Goal: Task Accomplishment & Management: Use online tool/utility

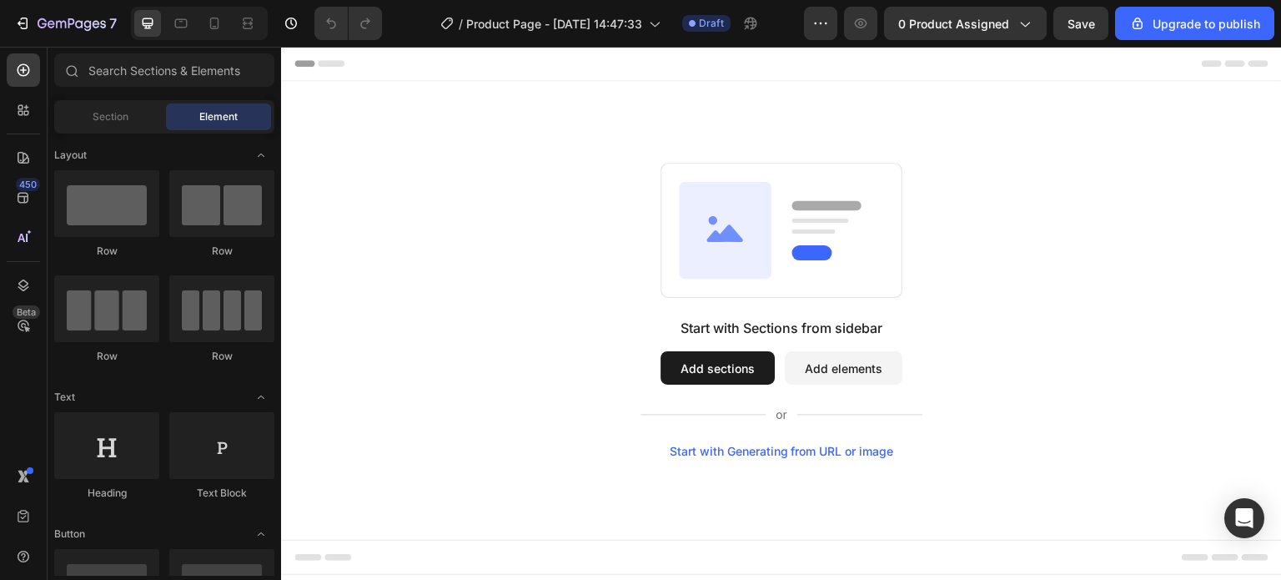
click at [677, 136] on div "Start with Sections from sidebar Add sections Add elements Start with Generatin…" at bounding box center [781, 310] width 1001 height 459
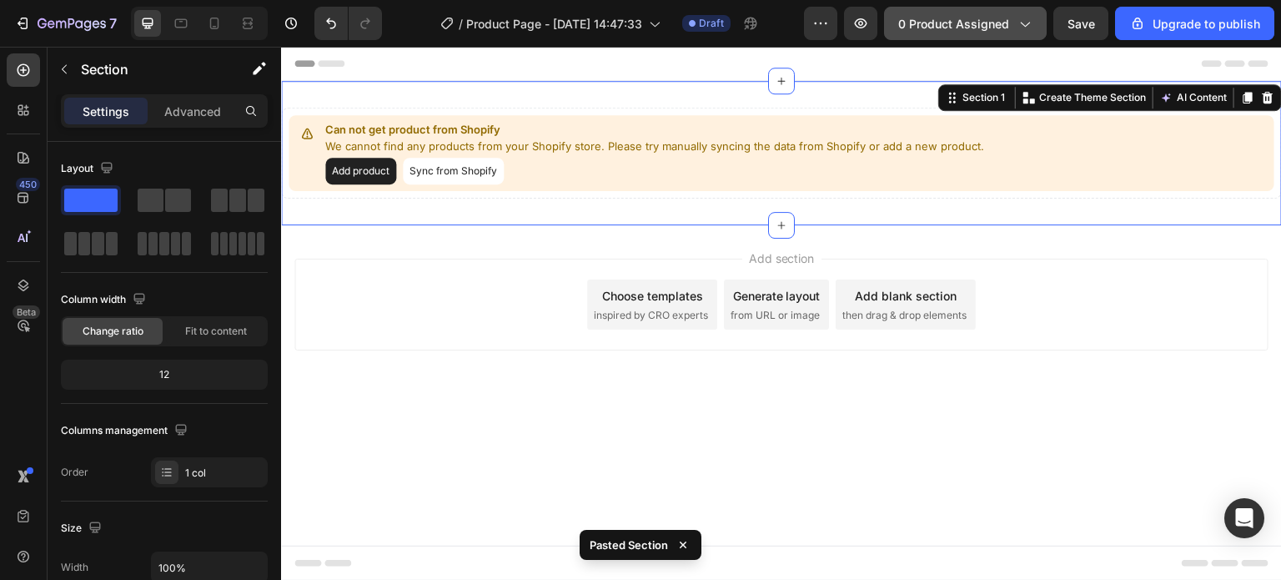
click at [1026, 18] on icon "button" at bounding box center [1024, 23] width 17 height 17
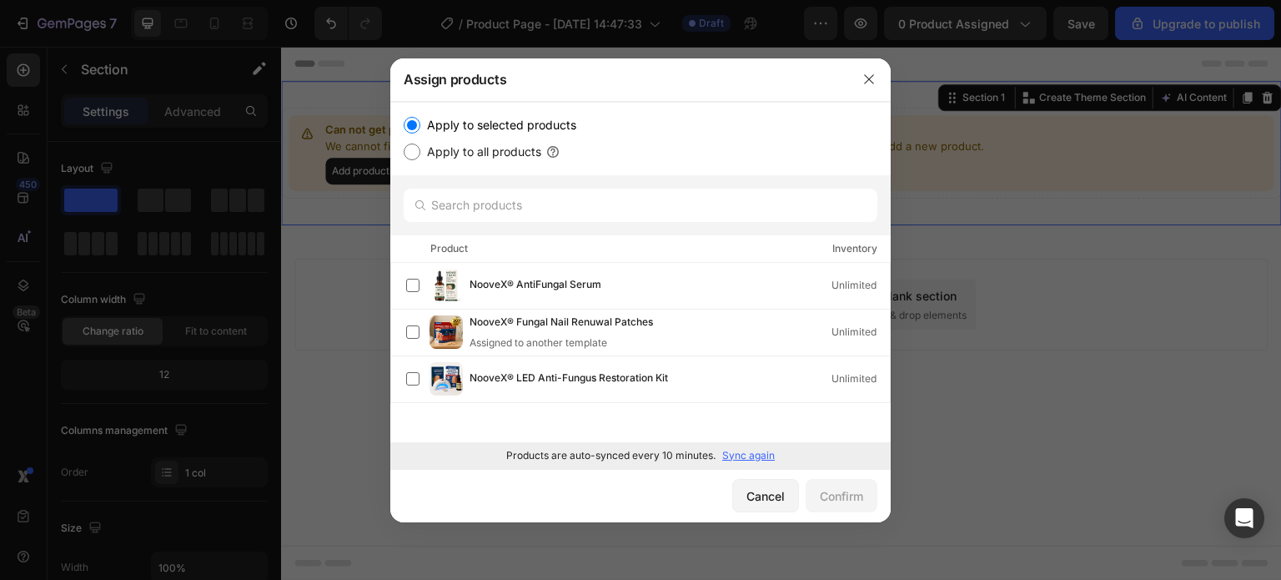
click at [743, 457] on p "Sync again" at bounding box center [748, 455] width 53 height 15
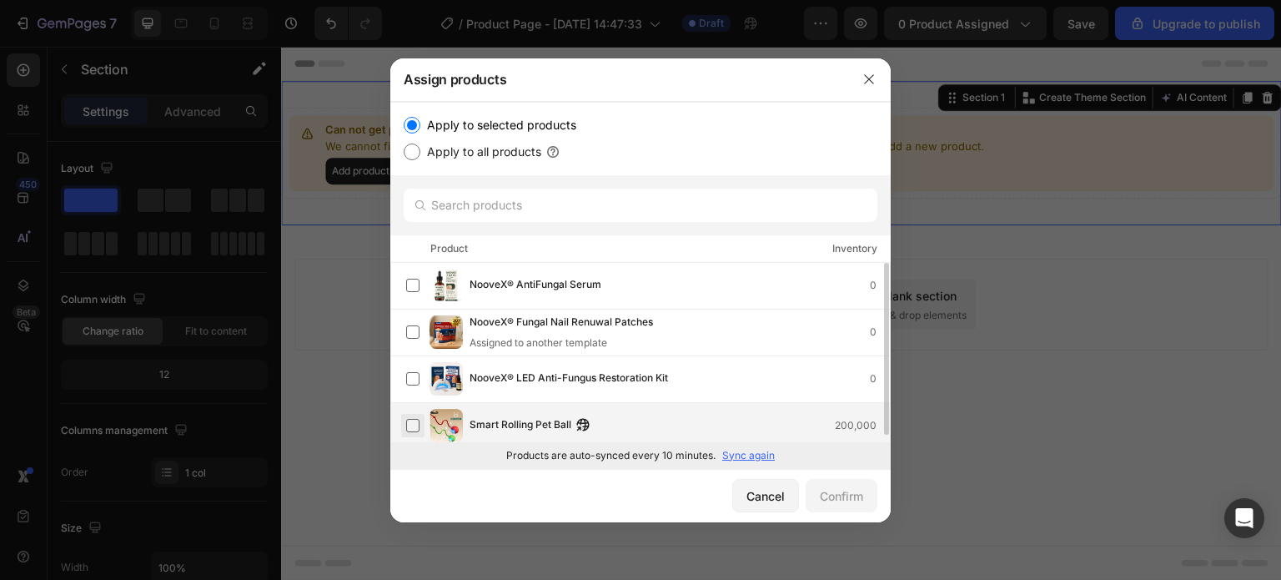
click at [413, 426] on label at bounding box center [412, 425] width 13 height 13
click at [852, 486] on button "Confirm" at bounding box center [842, 495] width 72 height 33
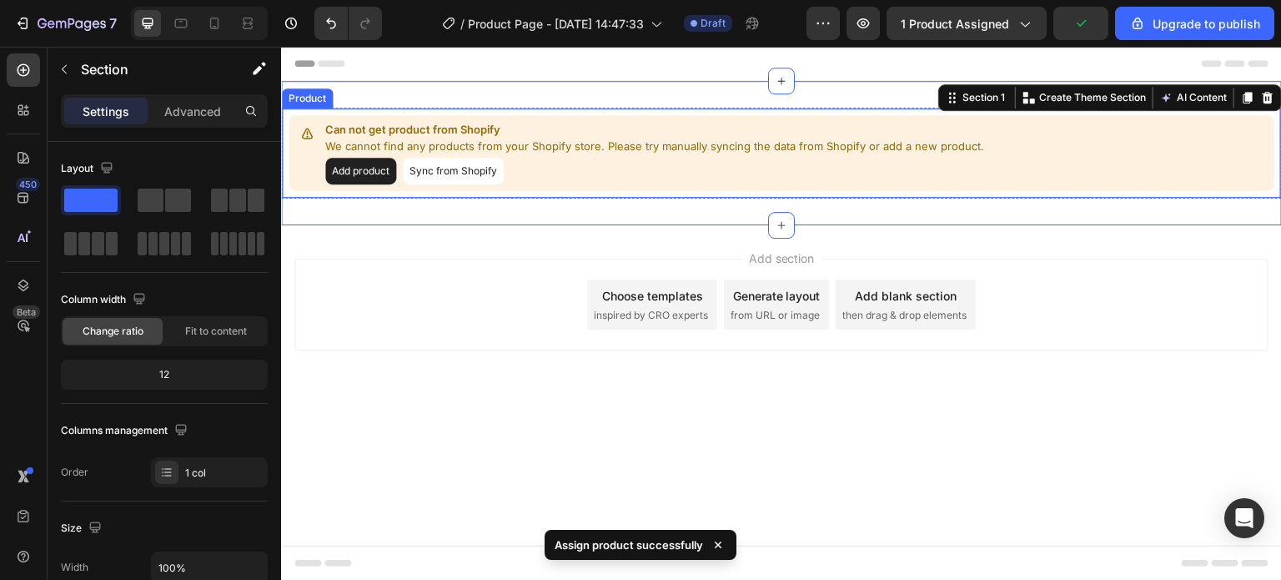
click at [554, 173] on div "Add product Sync from Shopify" at bounding box center [654, 171] width 659 height 27
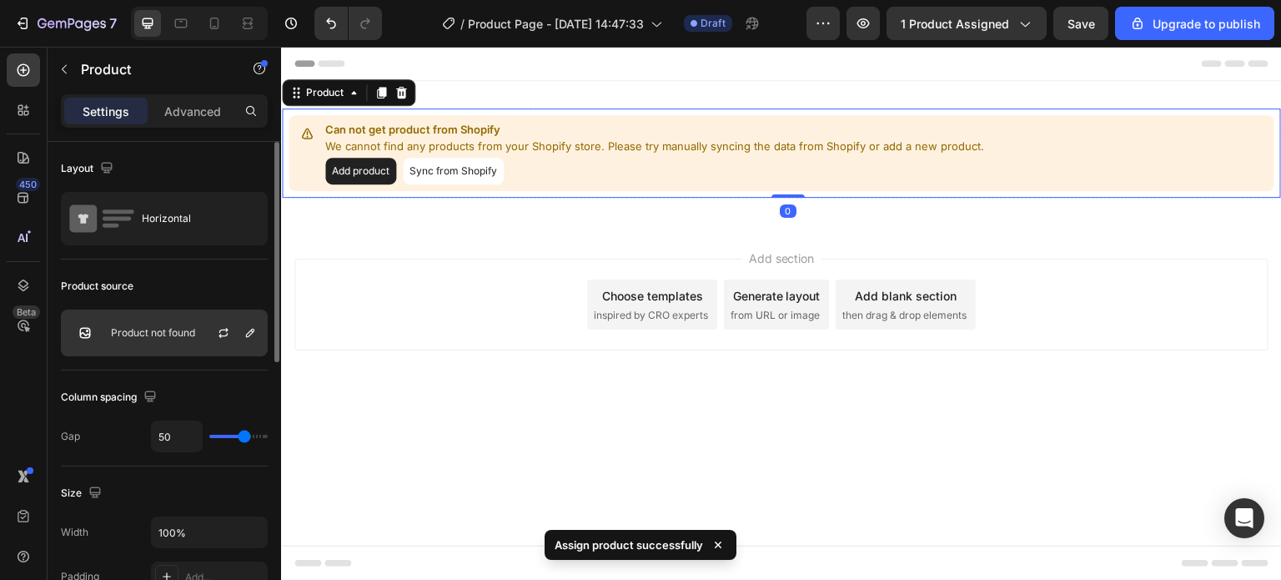
click at [181, 336] on p "Product not found" at bounding box center [153, 333] width 84 height 12
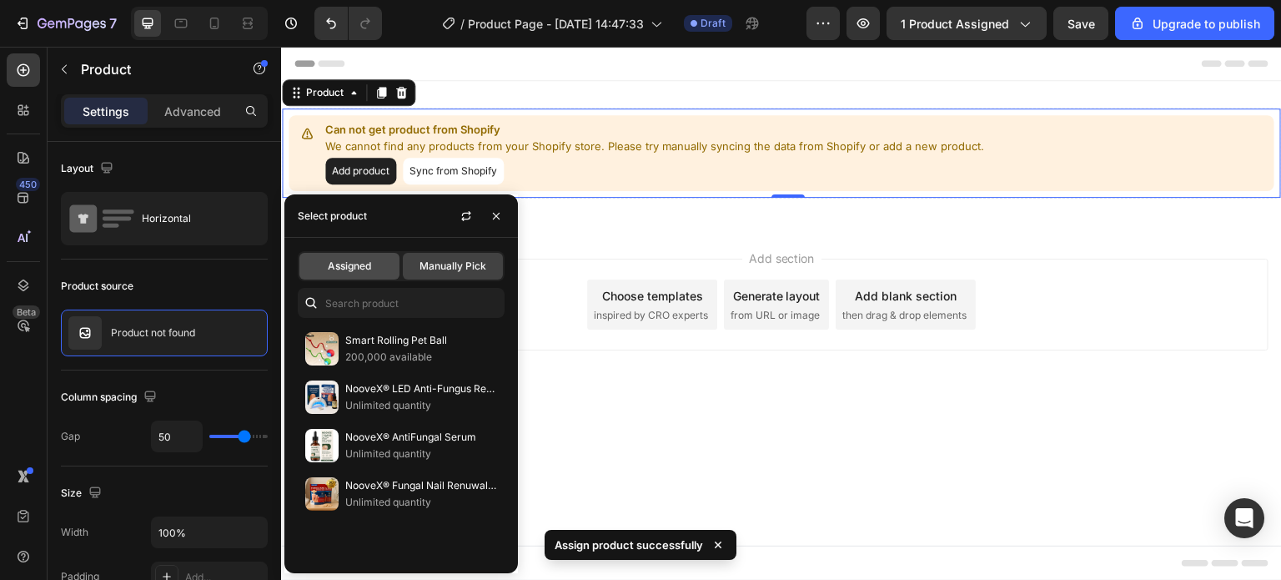
click at [364, 270] on span "Assigned" at bounding box center [349, 266] width 43 height 15
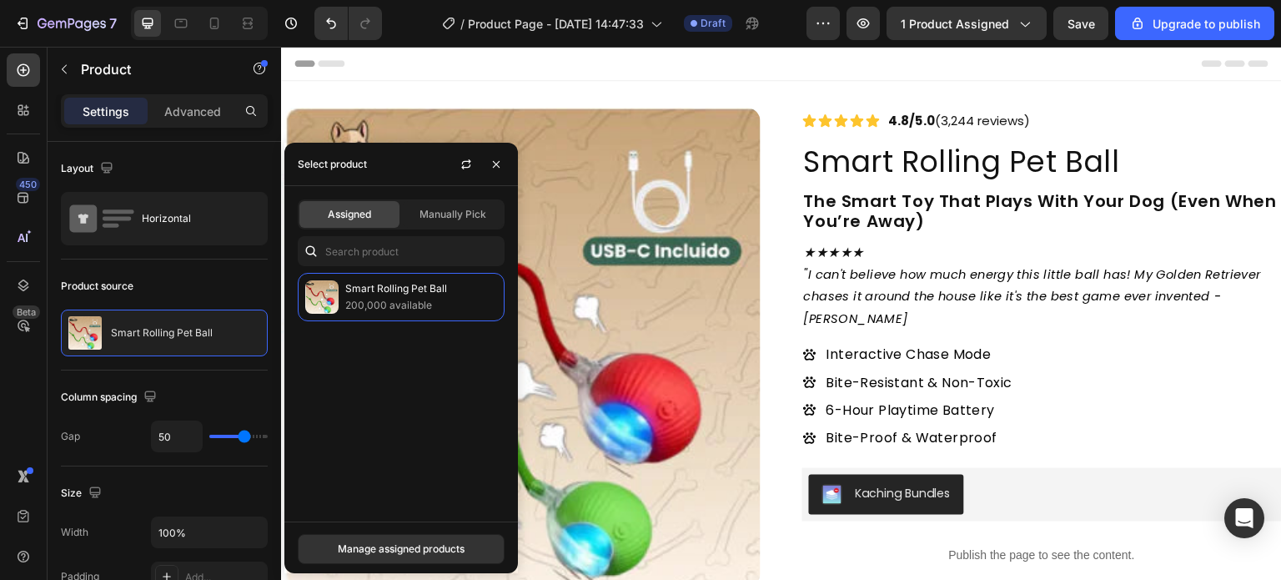
click at [758, 179] on div "Product Images Icon Icon Icon Icon Icon Icon List 4.8/5.0 (3,244 reviews) Text …" at bounding box center [781, 482] width 1001 height 748
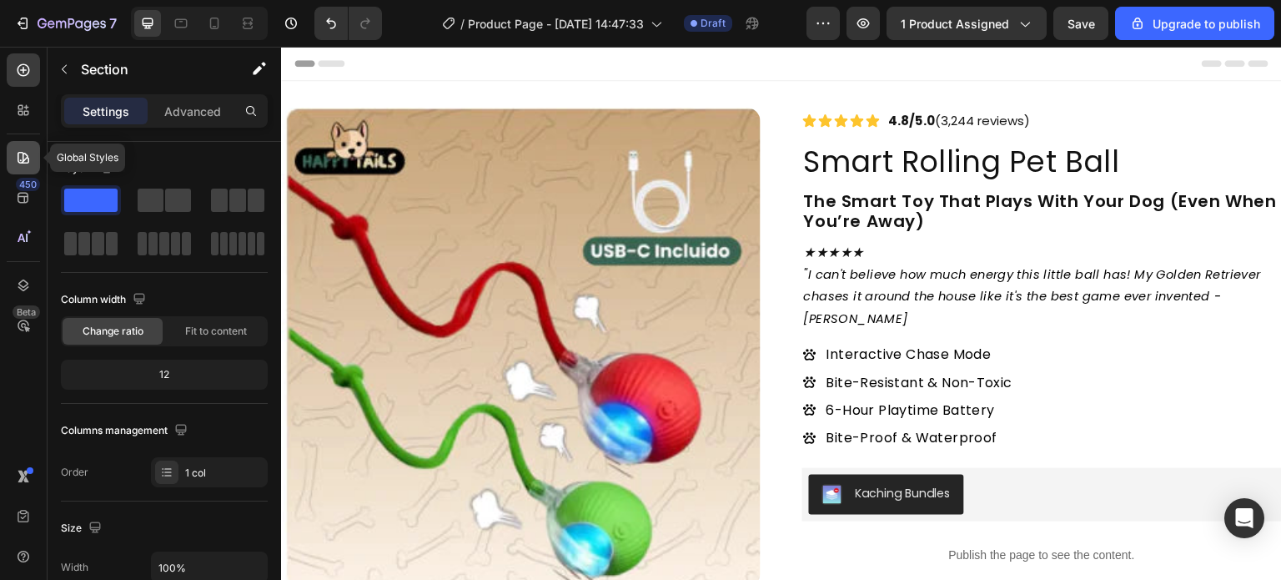
click at [26, 159] on icon at bounding box center [24, 158] width 12 height 12
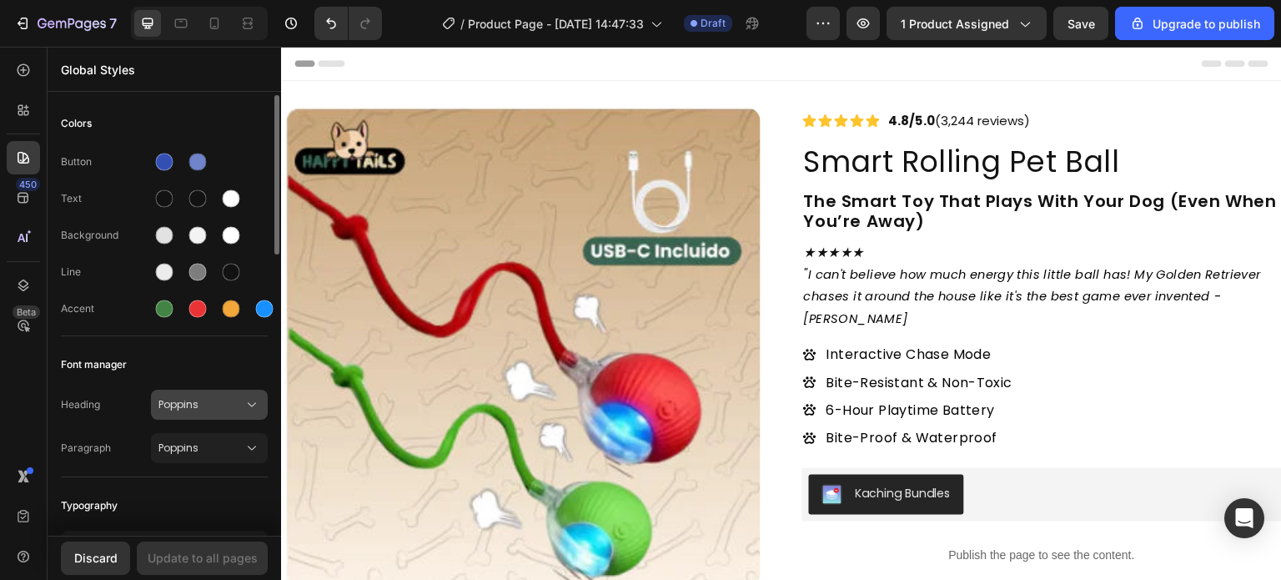
click at [198, 404] on span "Poppins" at bounding box center [201, 404] width 85 height 15
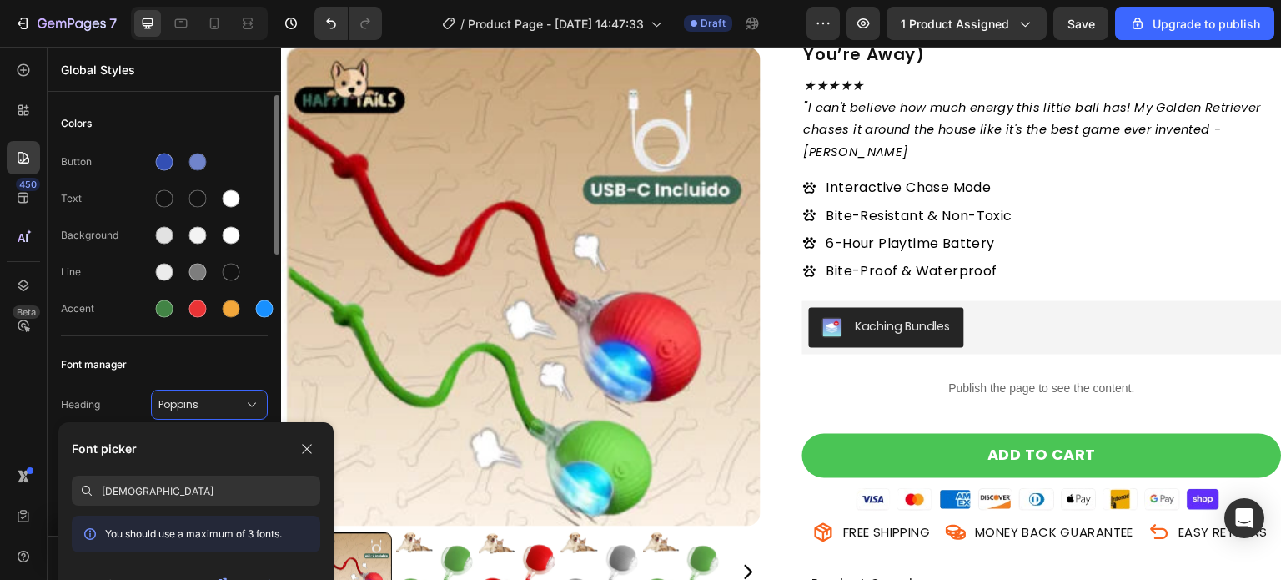
scroll to position [83, 0]
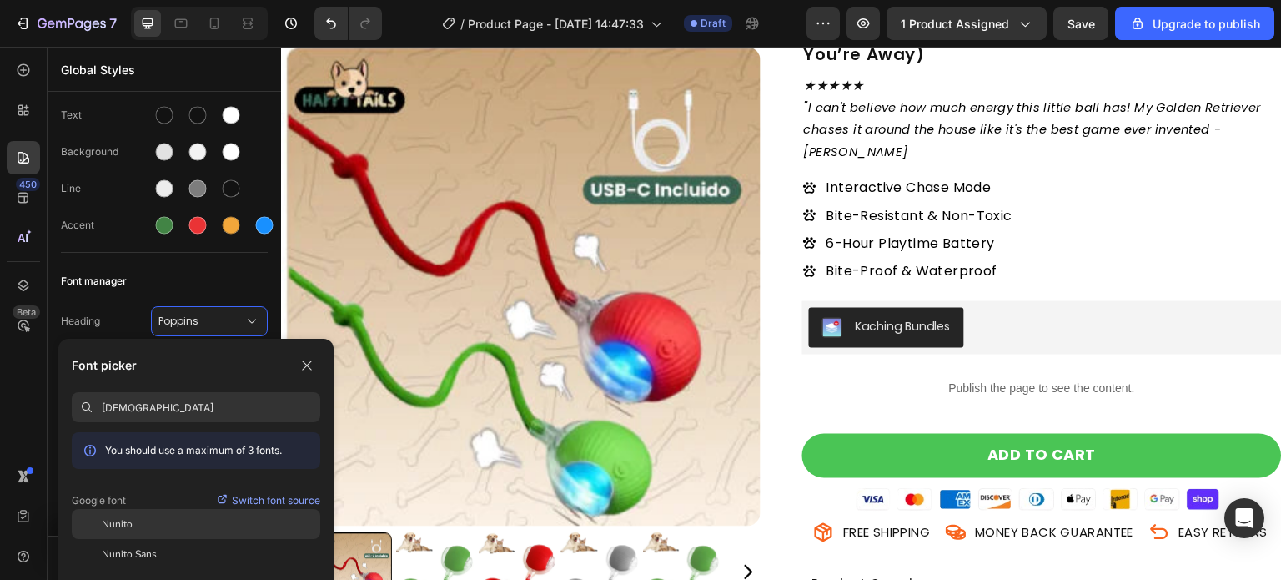
type input "[DEMOGRAPHIC_DATA]"
click at [132, 529] on div "Nunito" at bounding box center [211, 523] width 219 height 15
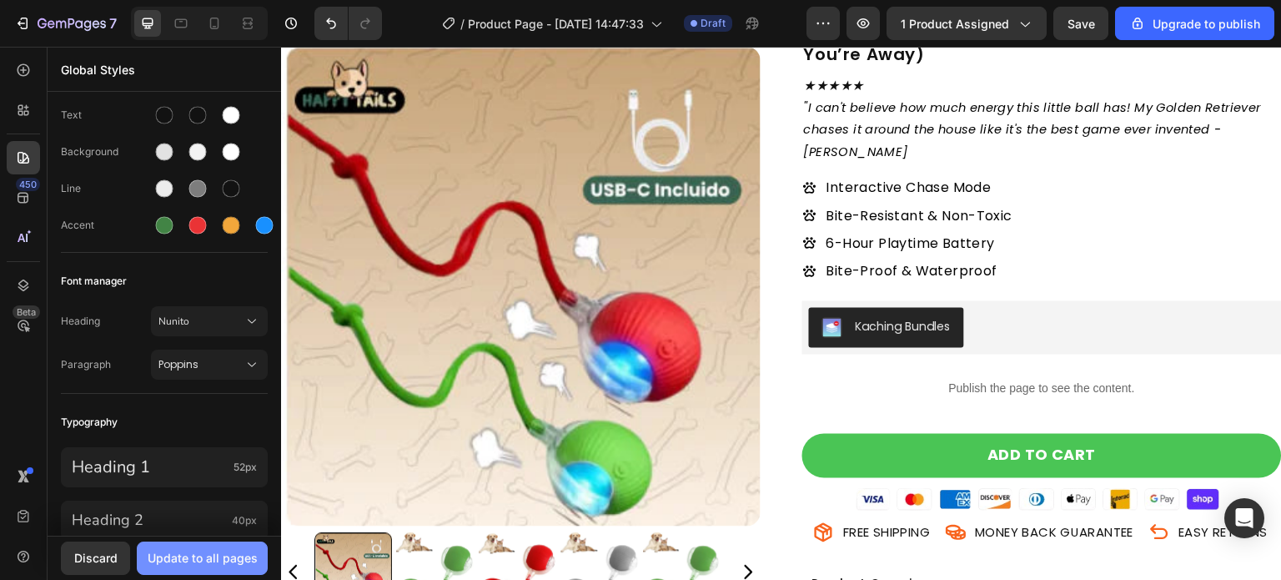
click at [196, 558] on div "Update to all pages" at bounding box center [203, 558] width 110 height 18
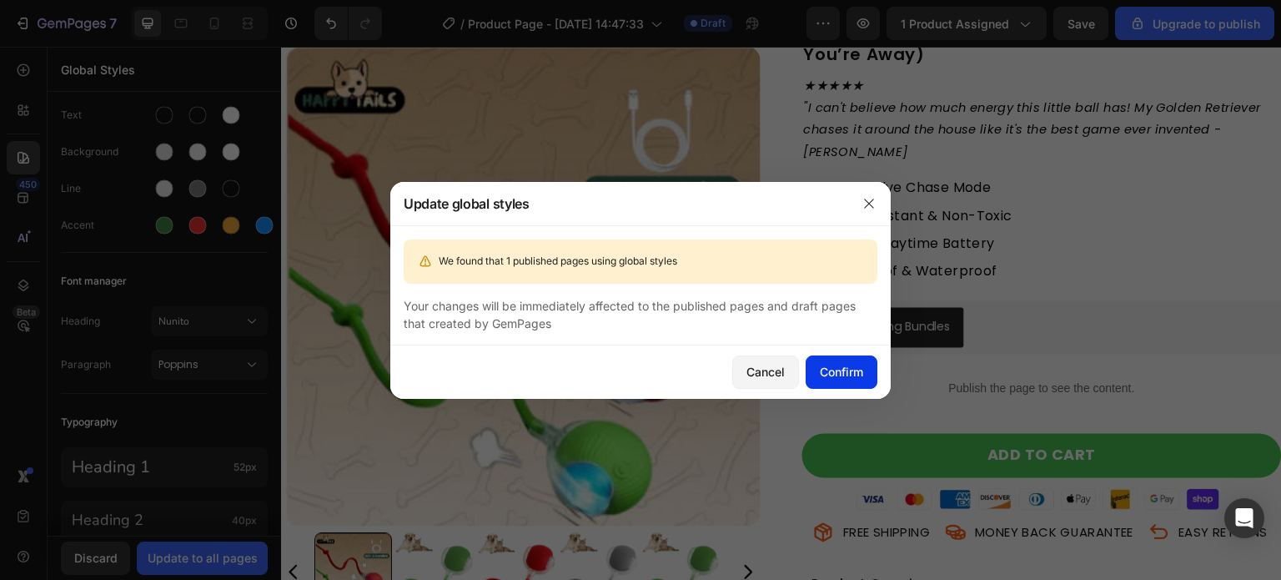
click at [820, 374] on div "Confirm" at bounding box center [841, 372] width 43 height 18
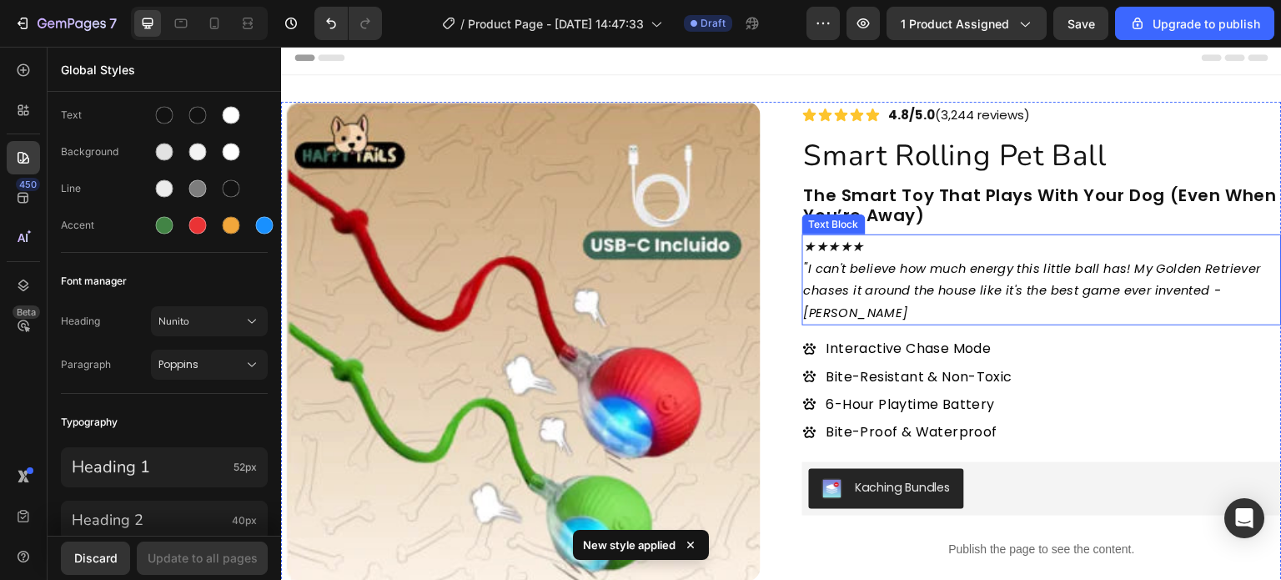
scroll to position [0, 0]
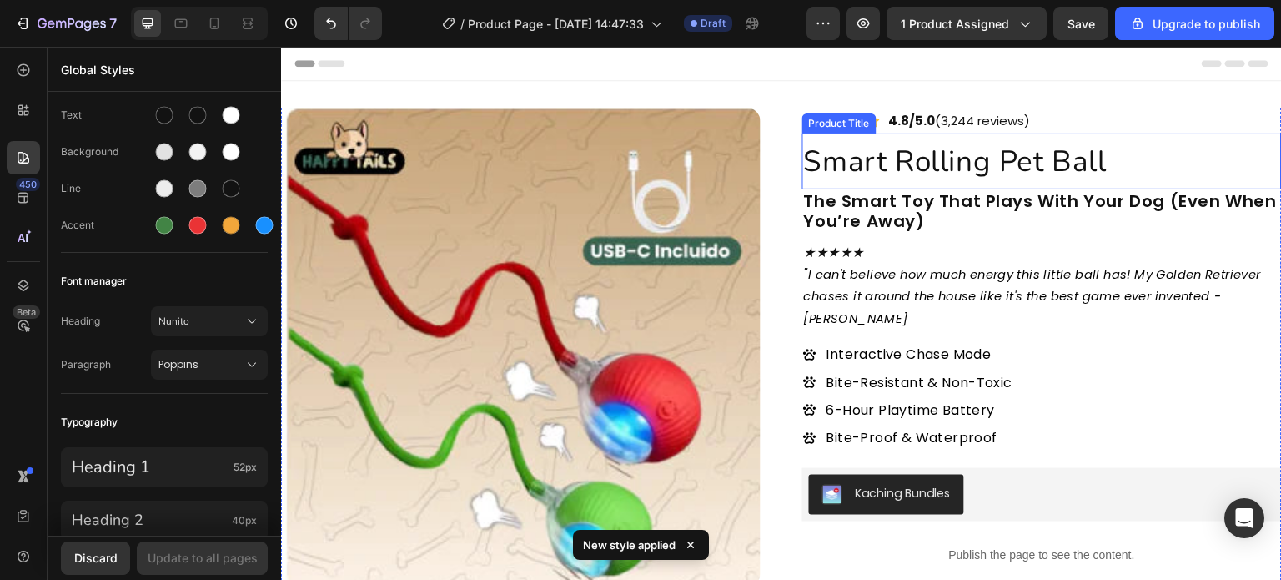
click at [843, 166] on h1 "Smart Rolling Pet Ball" at bounding box center [1043, 161] width 480 height 56
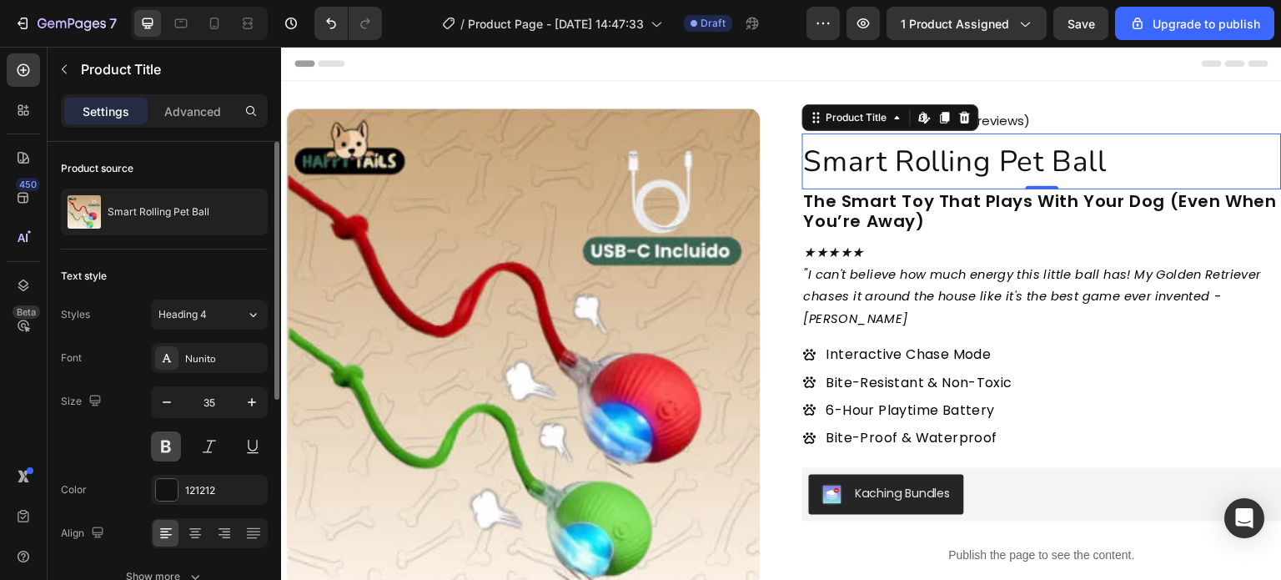
click at [169, 443] on button at bounding box center [166, 446] width 30 height 30
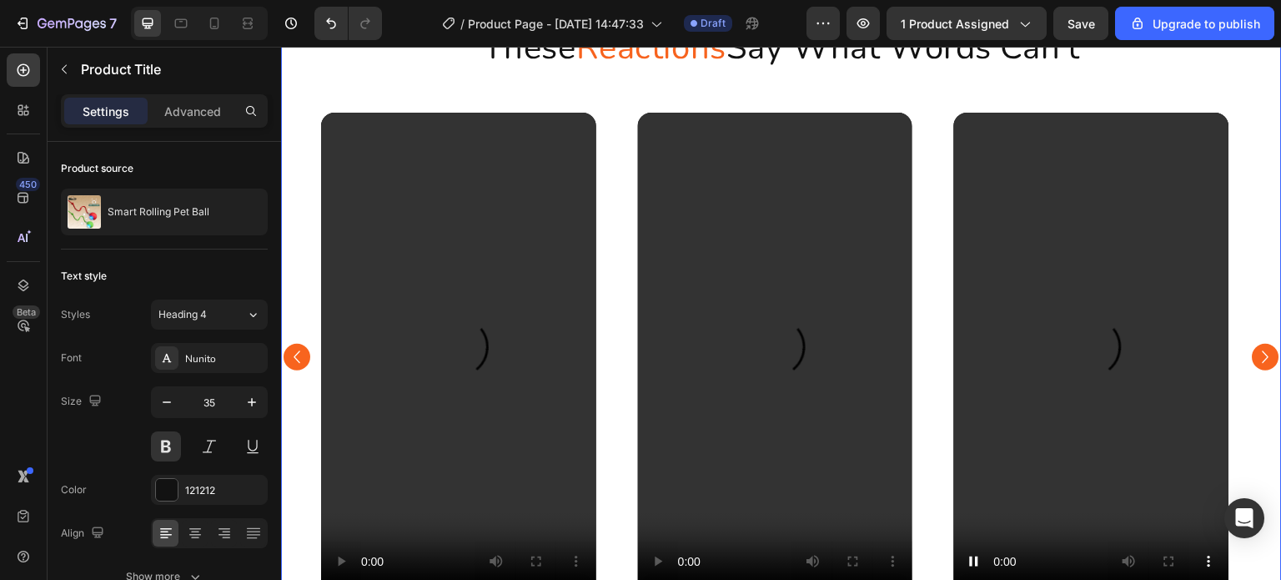
scroll to position [751, 0]
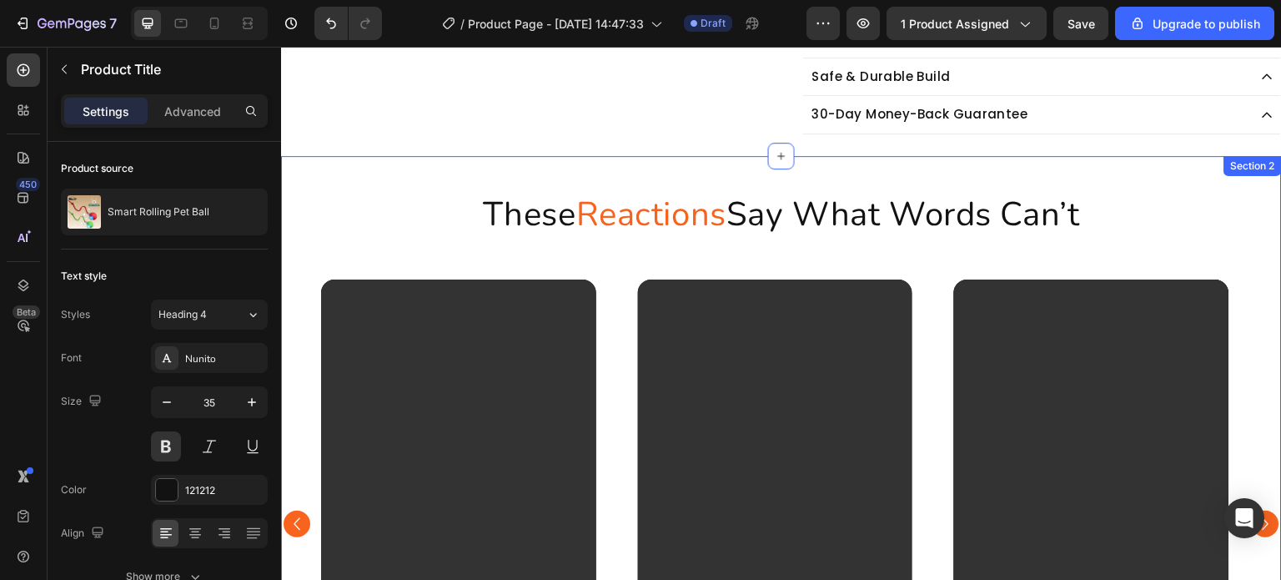
click at [628, 205] on span "Reactions" at bounding box center [651, 214] width 150 height 45
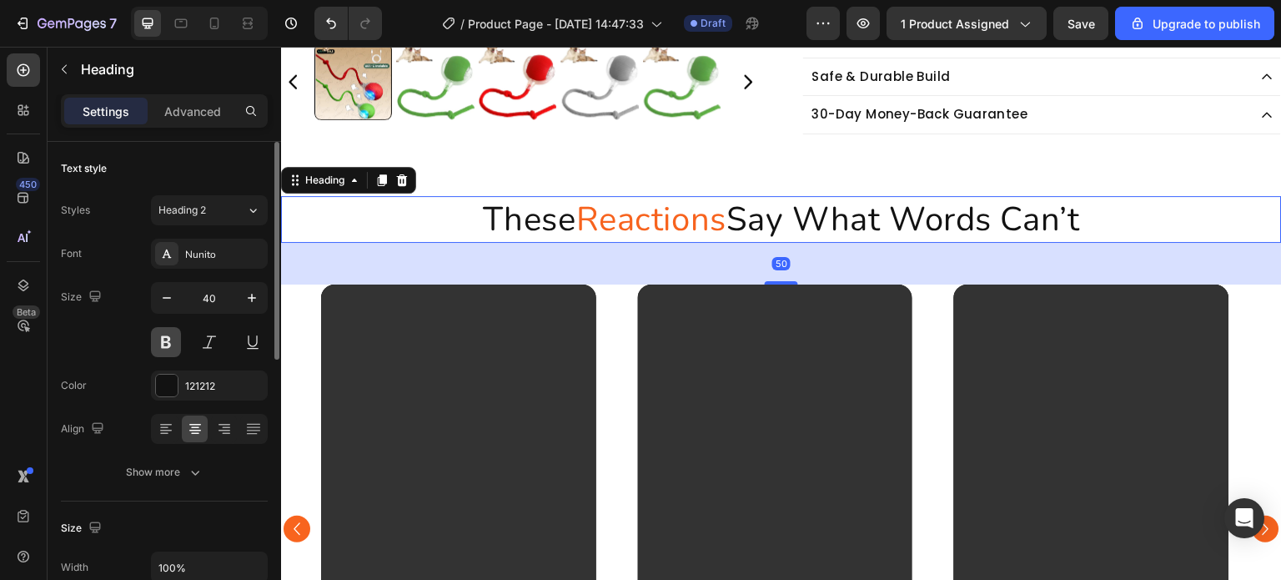
click at [160, 347] on button at bounding box center [166, 342] width 30 height 30
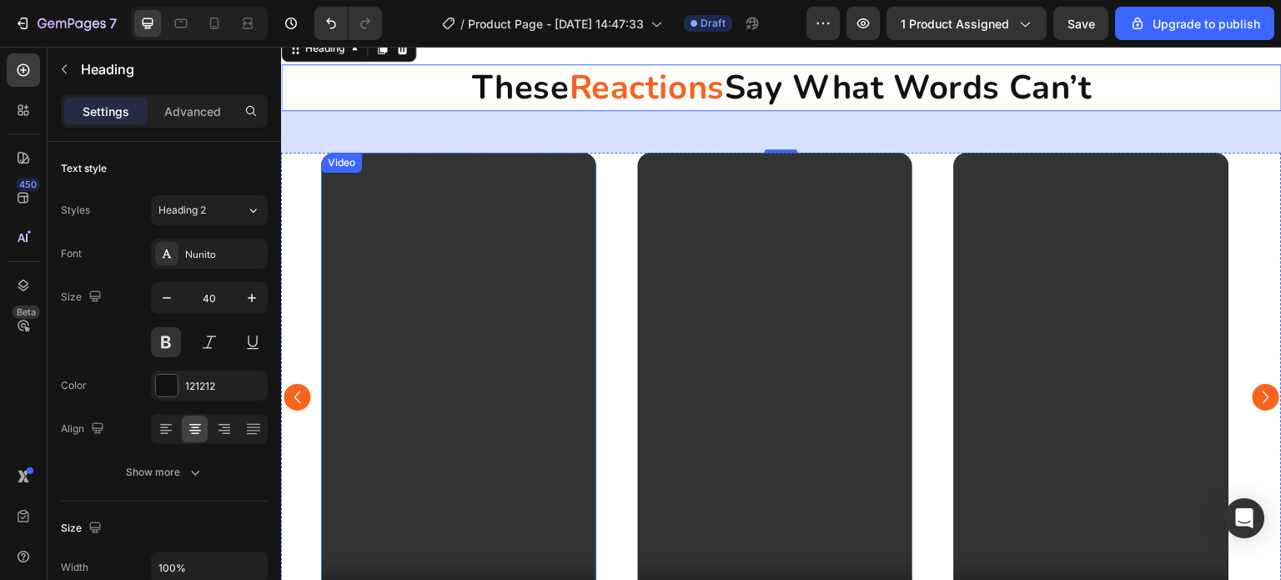
scroll to position [1168, 0]
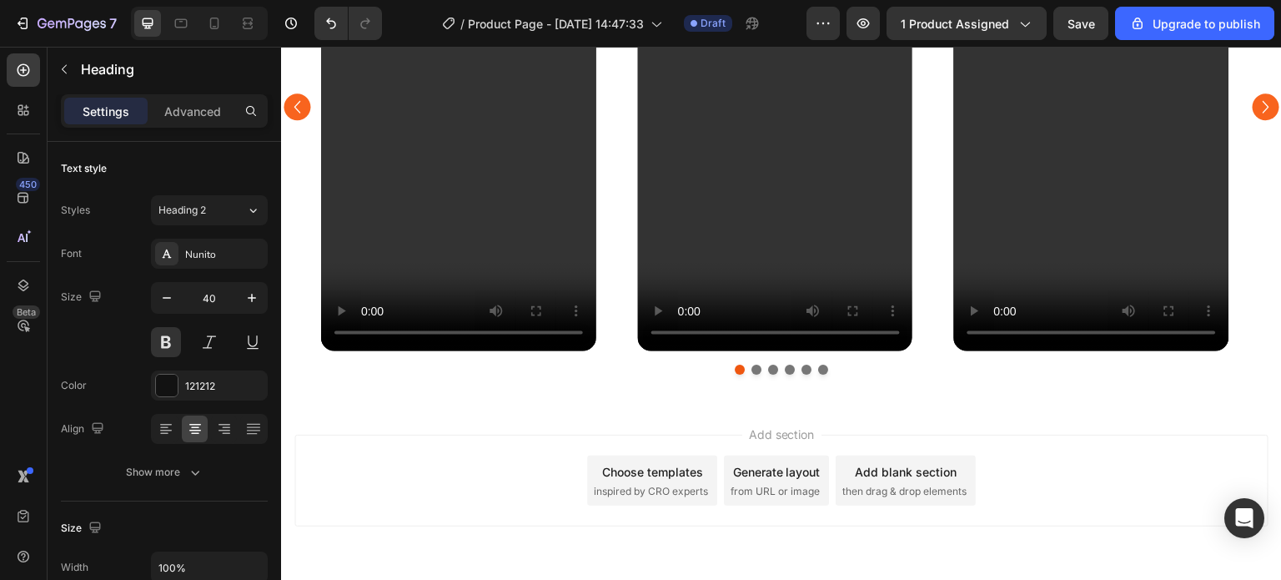
click at [627, 400] on div "These Reactions Say What Words Can’t Heading 50 Video Video Video Video Video V…" at bounding box center [781, 70] width 1001 height 662
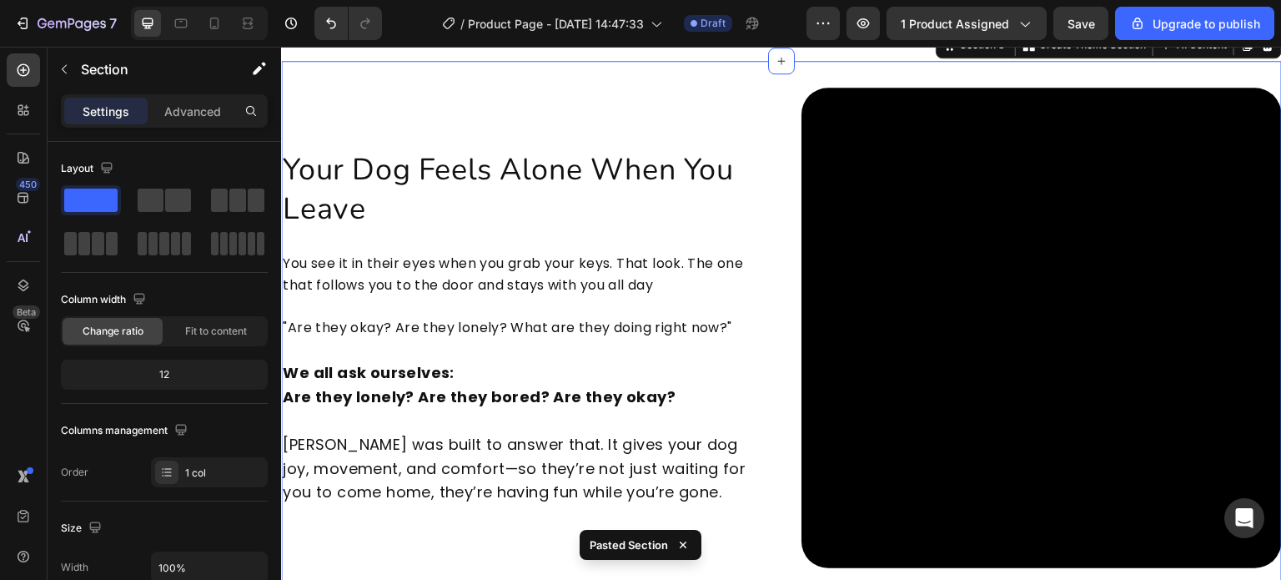
scroll to position [1631, 0]
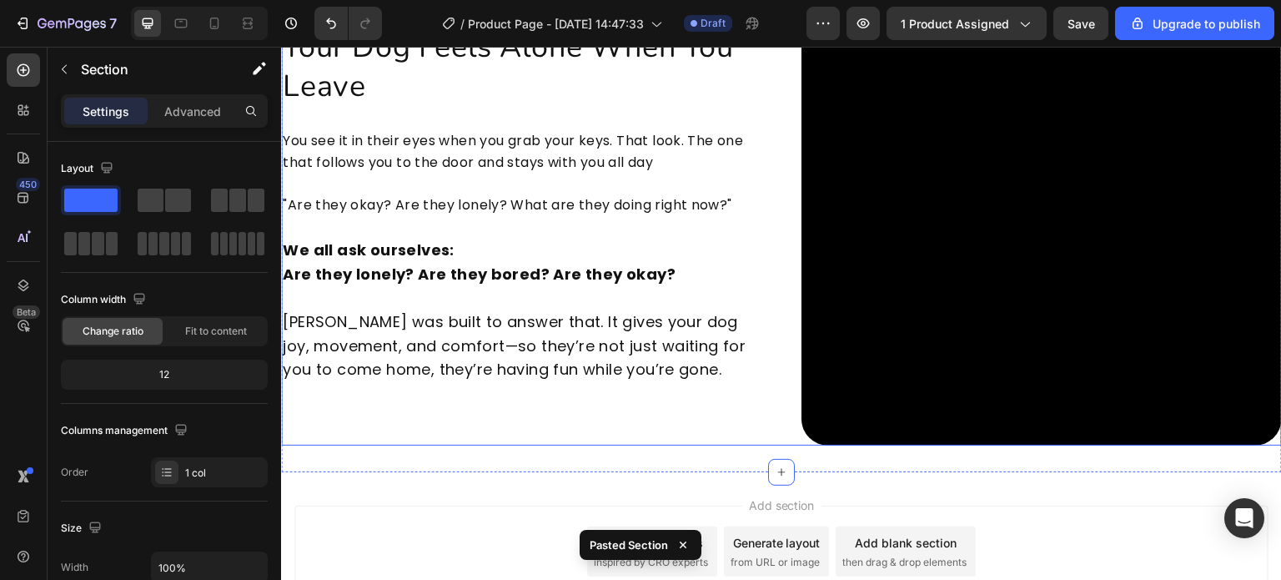
click at [379, 81] on h2 "Your Dog Feels Alone When You Leave" at bounding box center [521, 68] width 481 height 82
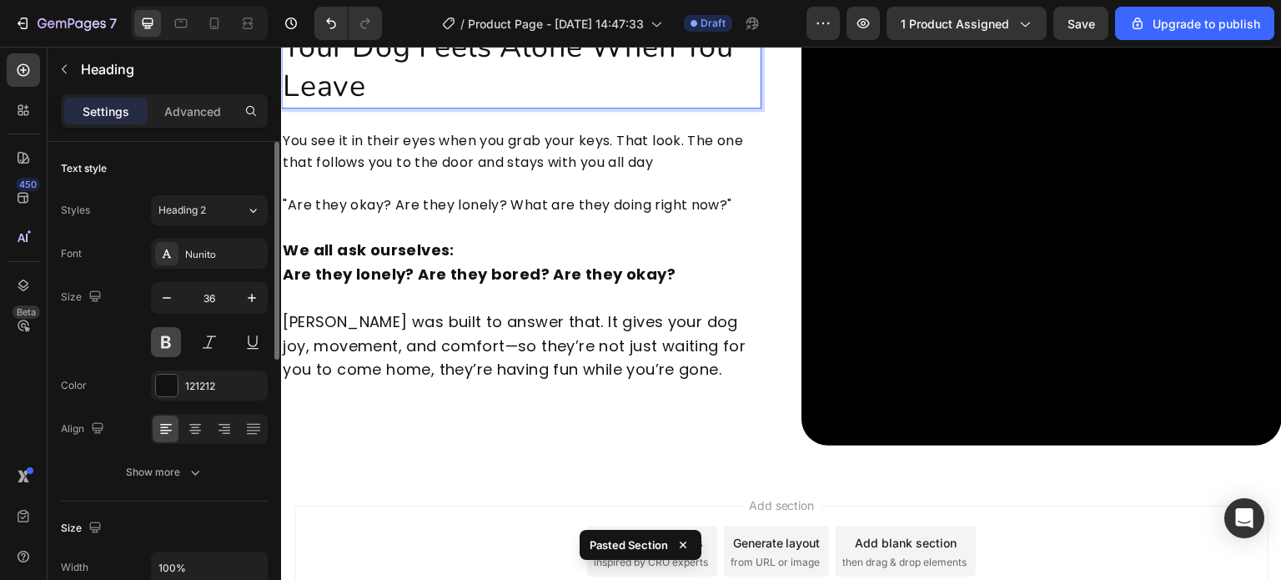
click at [159, 340] on button at bounding box center [166, 342] width 30 height 30
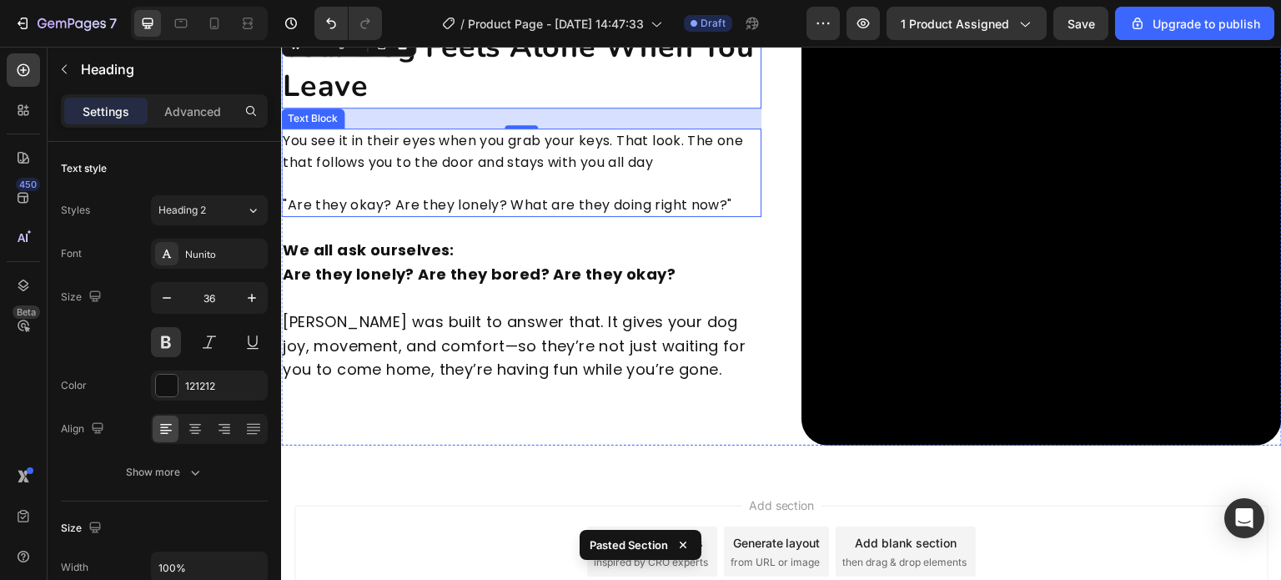
click at [511, 166] on p "You see it in their eyes when you grab your keys. That look. The one that follo…" at bounding box center [521, 151] width 477 height 43
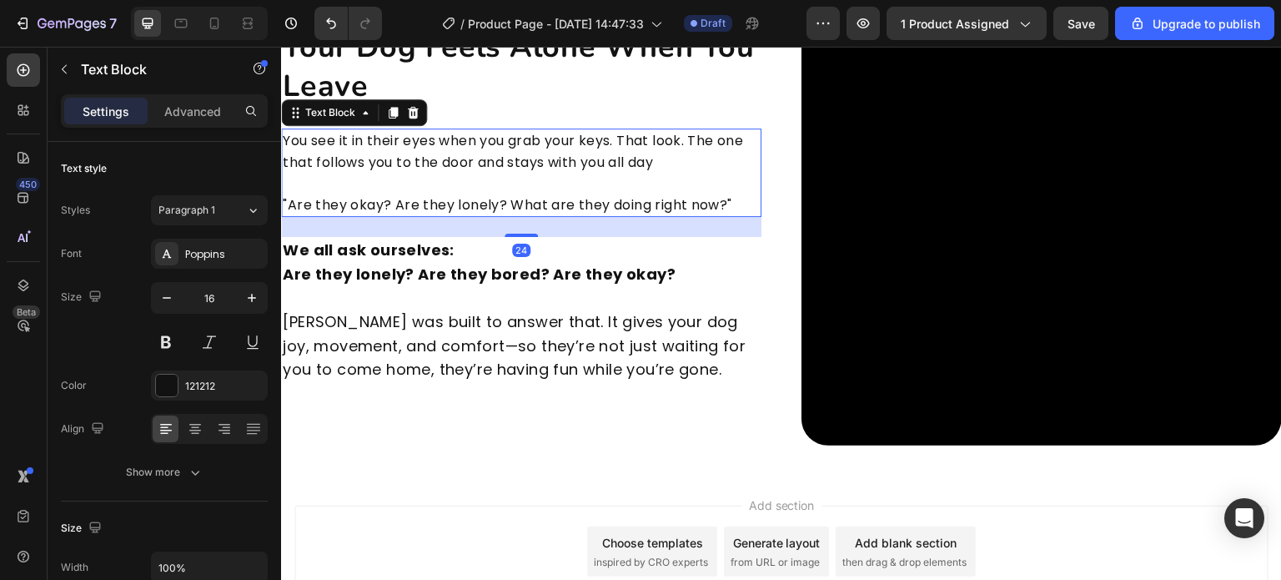
click at [528, 265] on p "We all ask ourselves: Are they lonely? Are they bored? Are they okay?" at bounding box center [521, 263] width 477 height 48
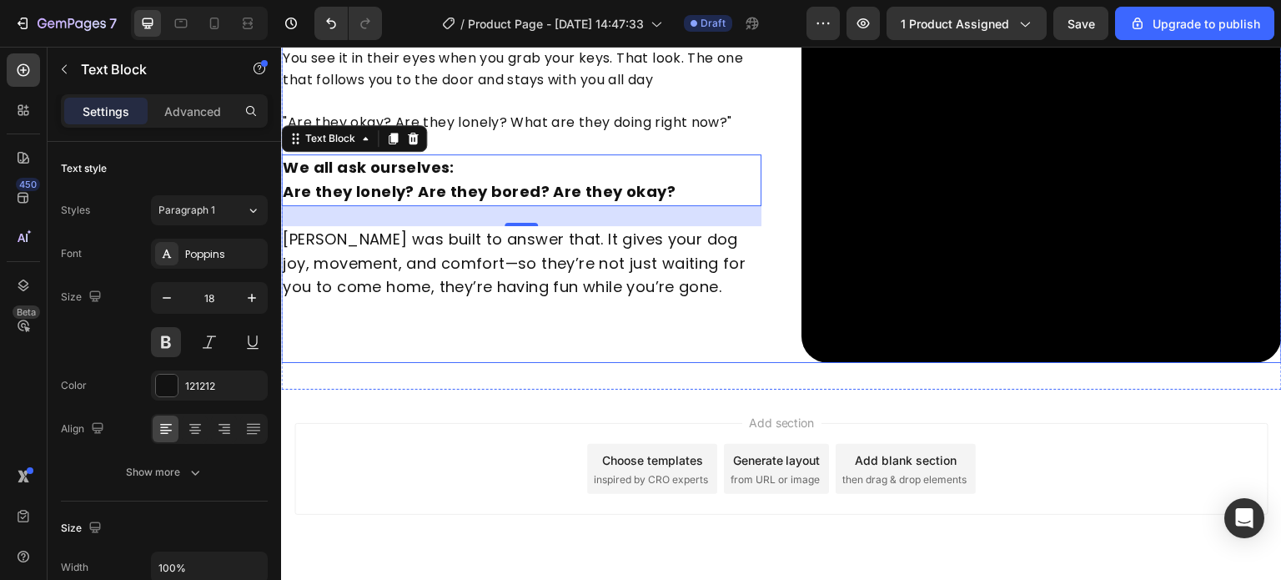
scroll to position [1714, 0]
click at [752, 365] on div "Video Your Dog Feels Alone When You Leave Heading You see it in their eyes when…" at bounding box center [781, 122] width 1001 height 534
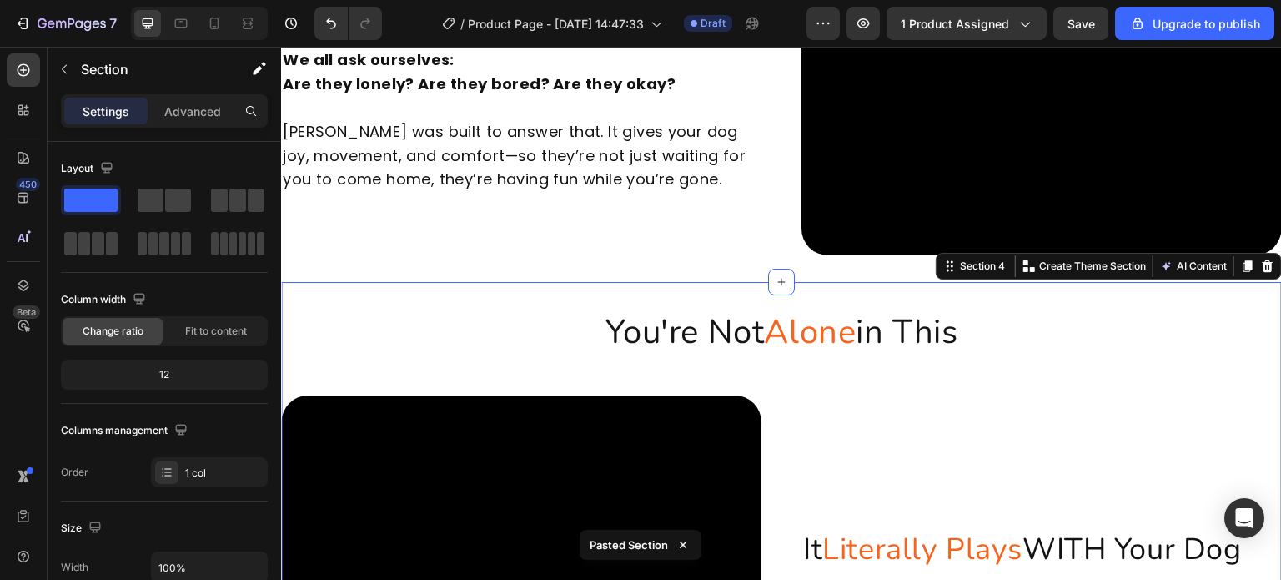
scroll to position [1991, 0]
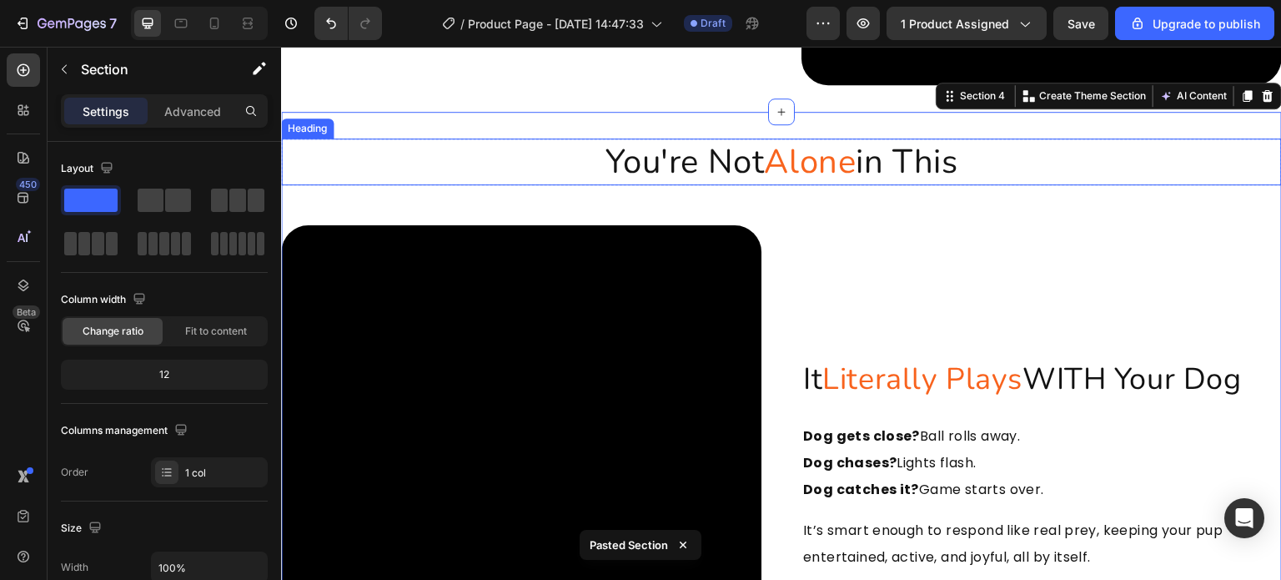
click at [690, 156] on h2 "You're Not Alone in This" at bounding box center [781, 161] width 1001 height 47
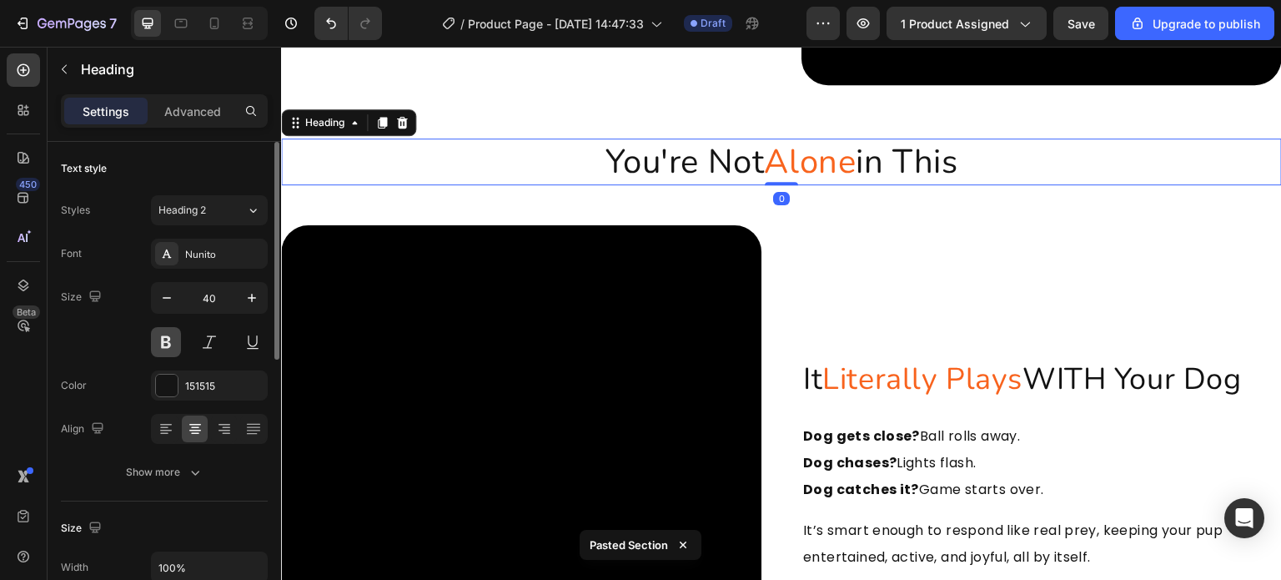
click at [160, 338] on button at bounding box center [166, 342] width 30 height 30
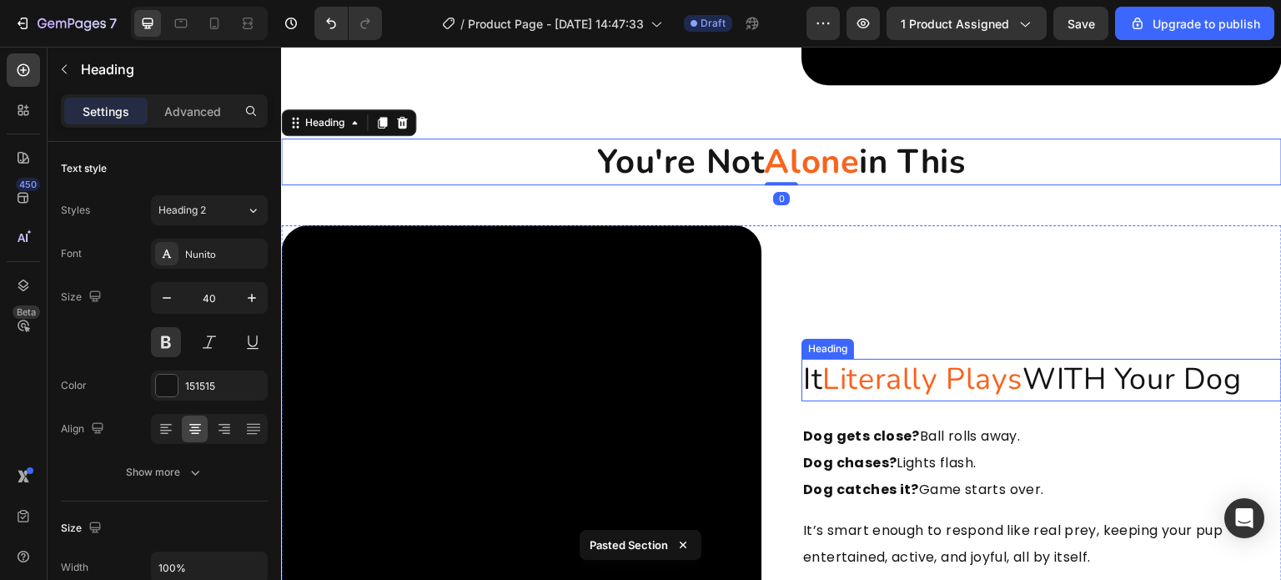
click at [1008, 367] on span "Literally Plays" at bounding box center [923, 379] width 200 height 41
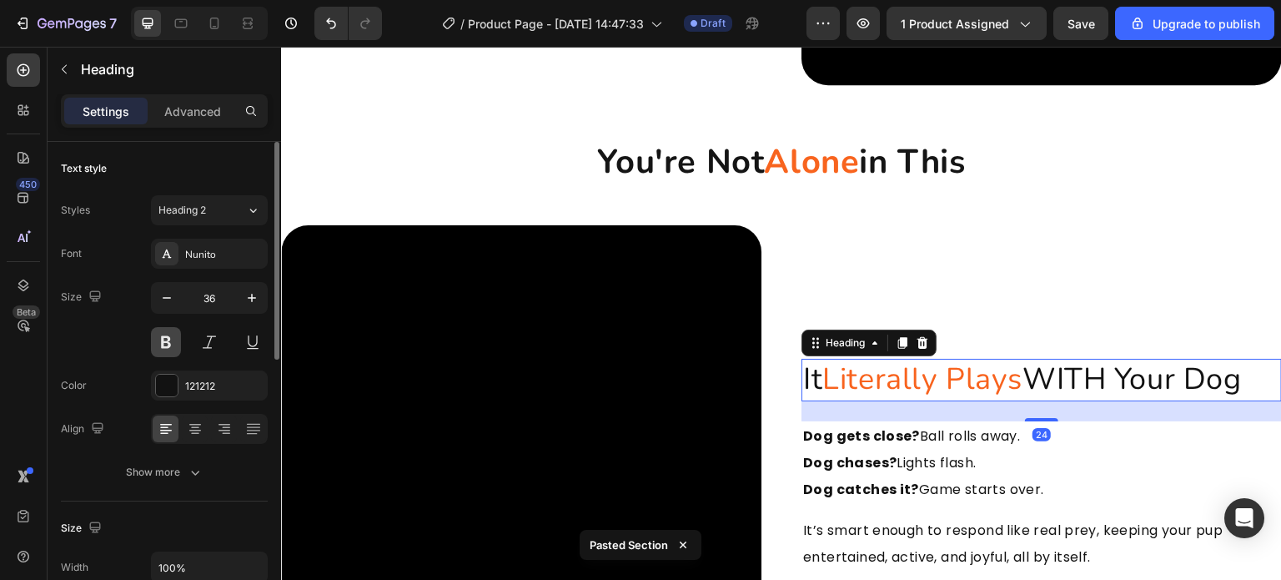
click at [159, 348] on button at bounding box center [166, 342] width 30 height 30
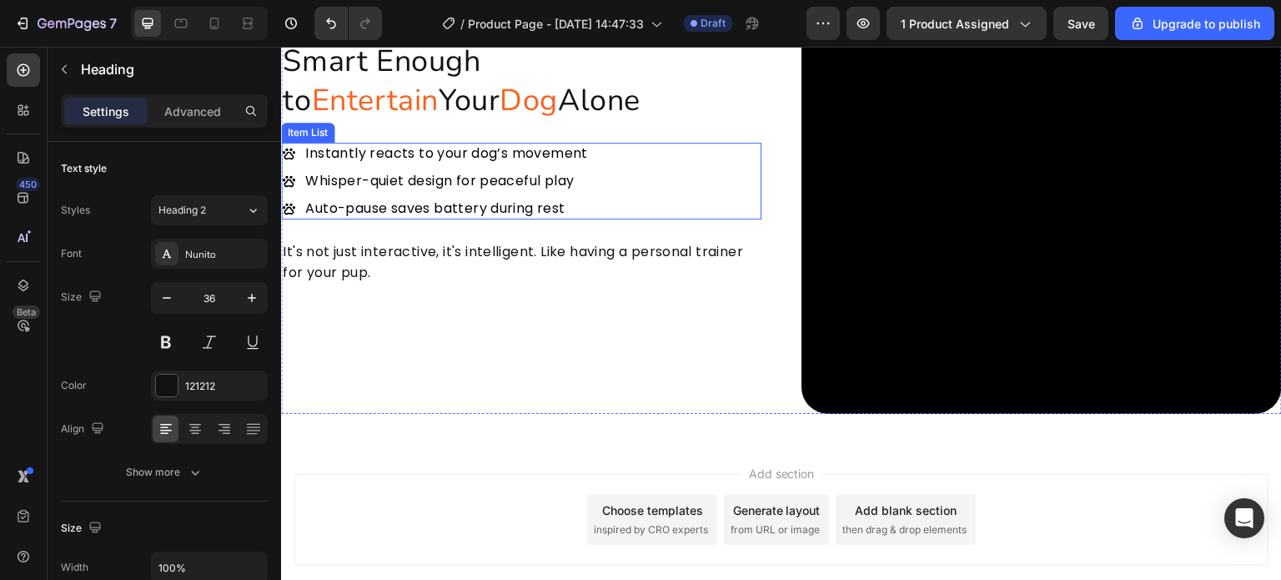
scroll to position [2885, 0]
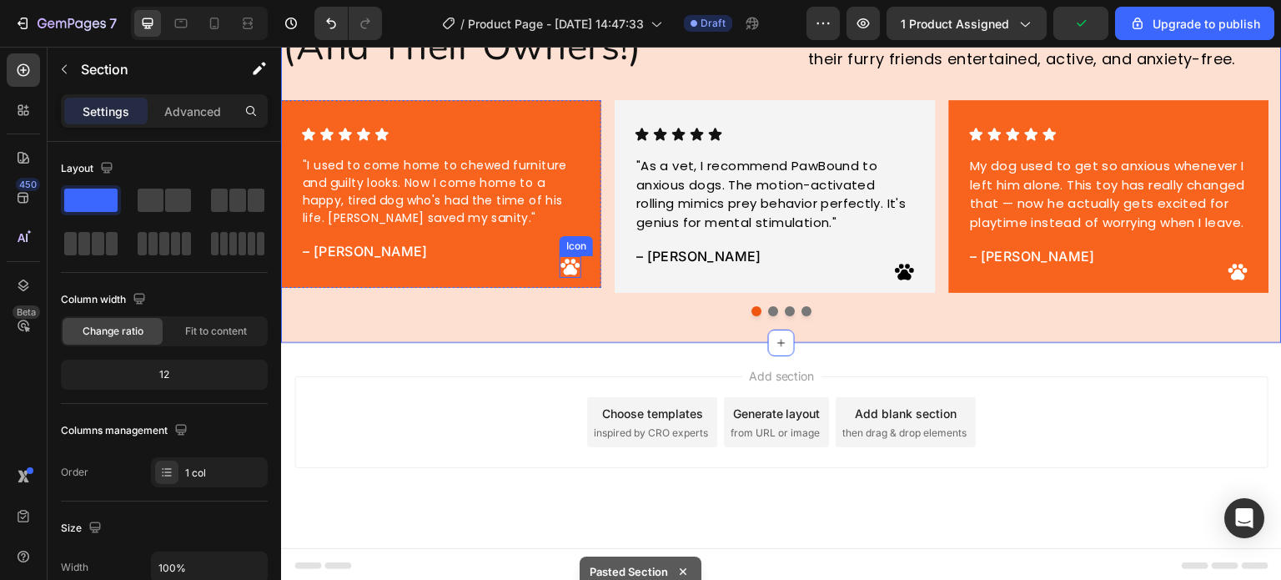
scroll to position [3844, 0]
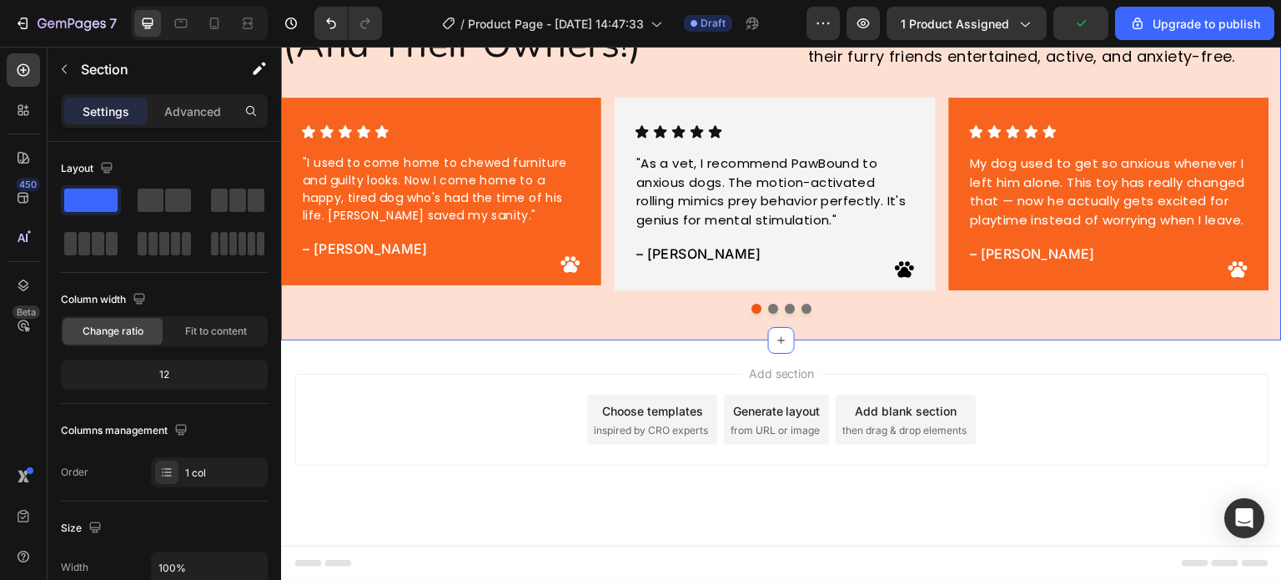
click at [597, 335] on div "15,000+ Happy Dogs (And Their Owners!) Heading Dog parents everywhere are choos…" at bounding box center [781, 141] width 1001 height 400
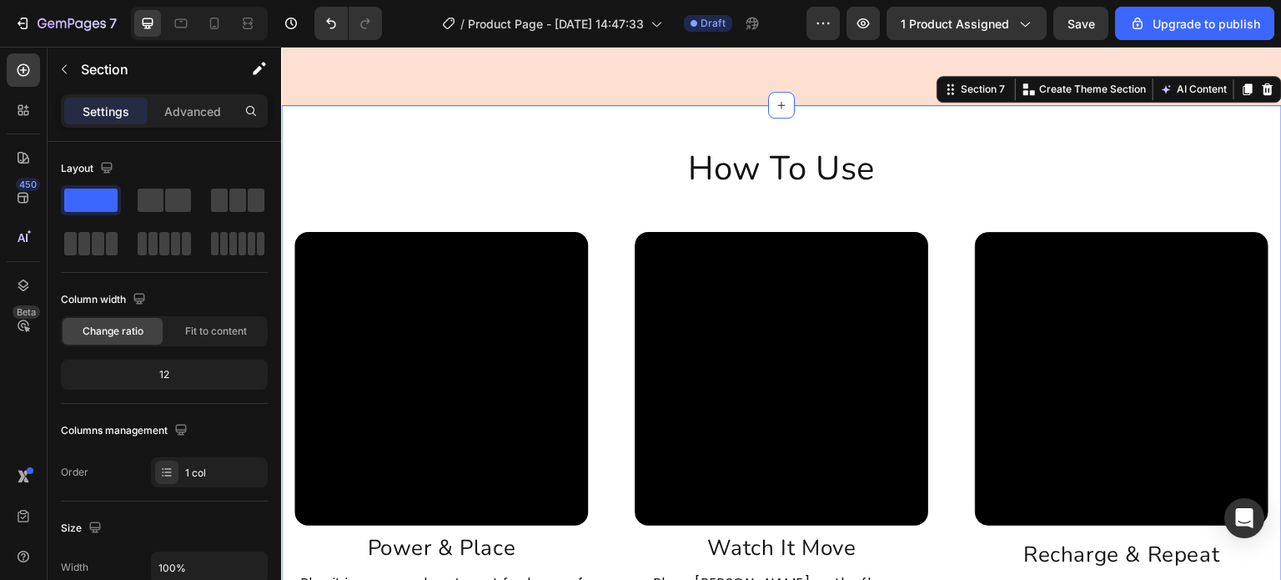
scroll to position [4413, 0]
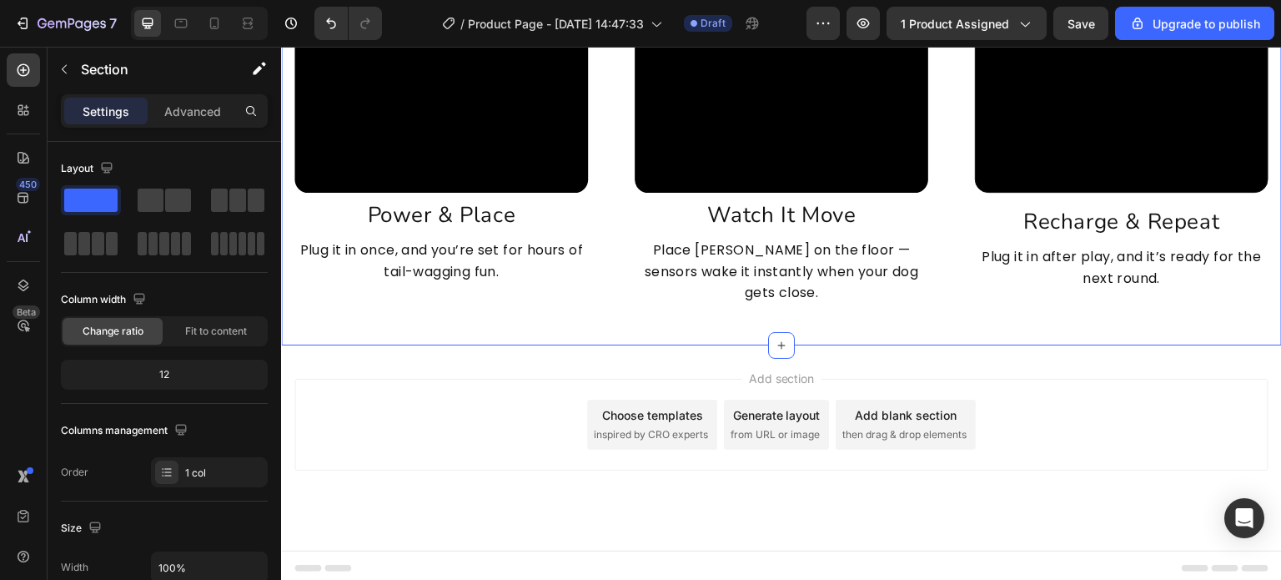
click at [674, 324] on div "How To Use Heading Row Video Power & Place Heading Plug it in once, and you’re …" at bounding box center [781, 58] width 1001 height 573
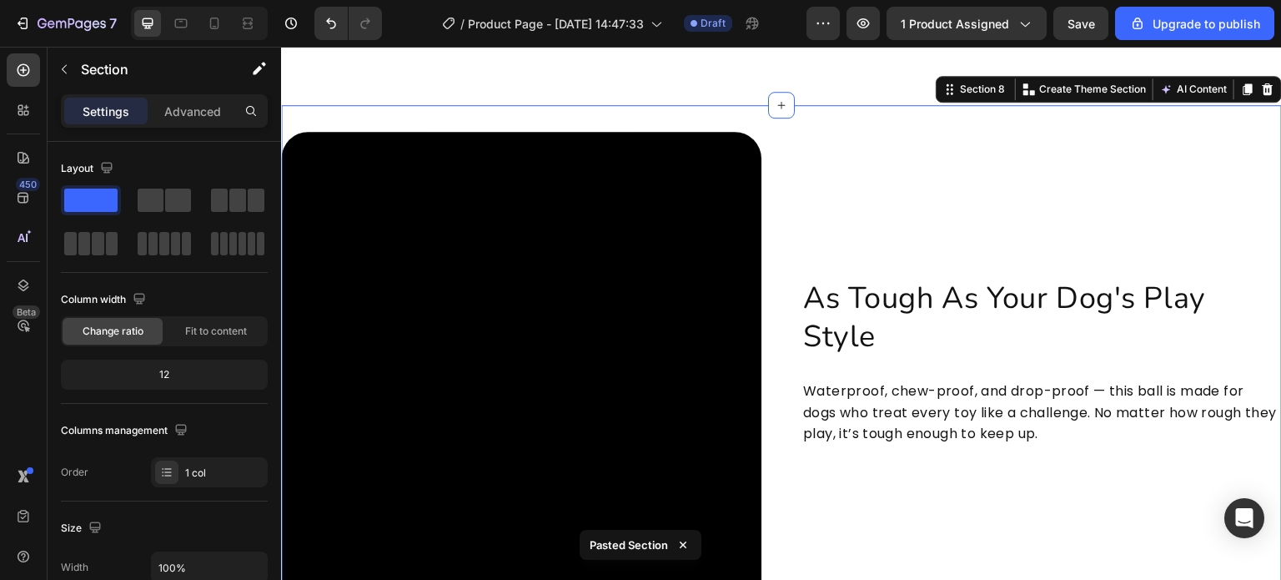
scroll to position [4941, 0]
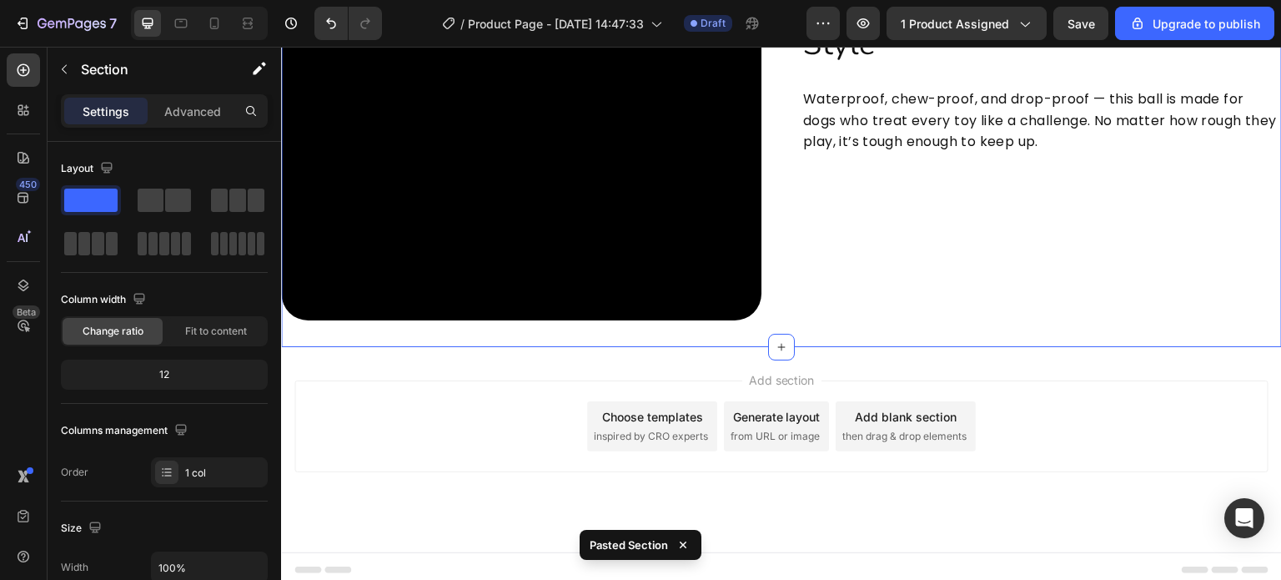
click at [812, 317] on div "Video As Tough As Your Dog's Play Style Heading Waterproof, chew-proof, and dro…" at bounding box center [781, 80] width 1001 height 534
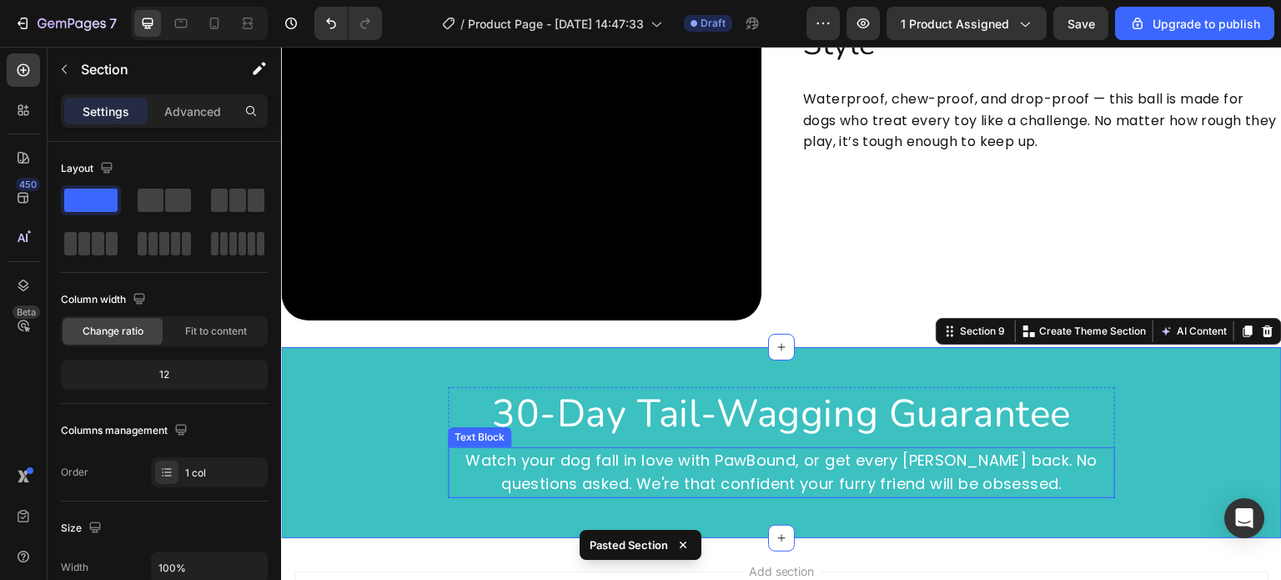
scroll to position [5132, 0]
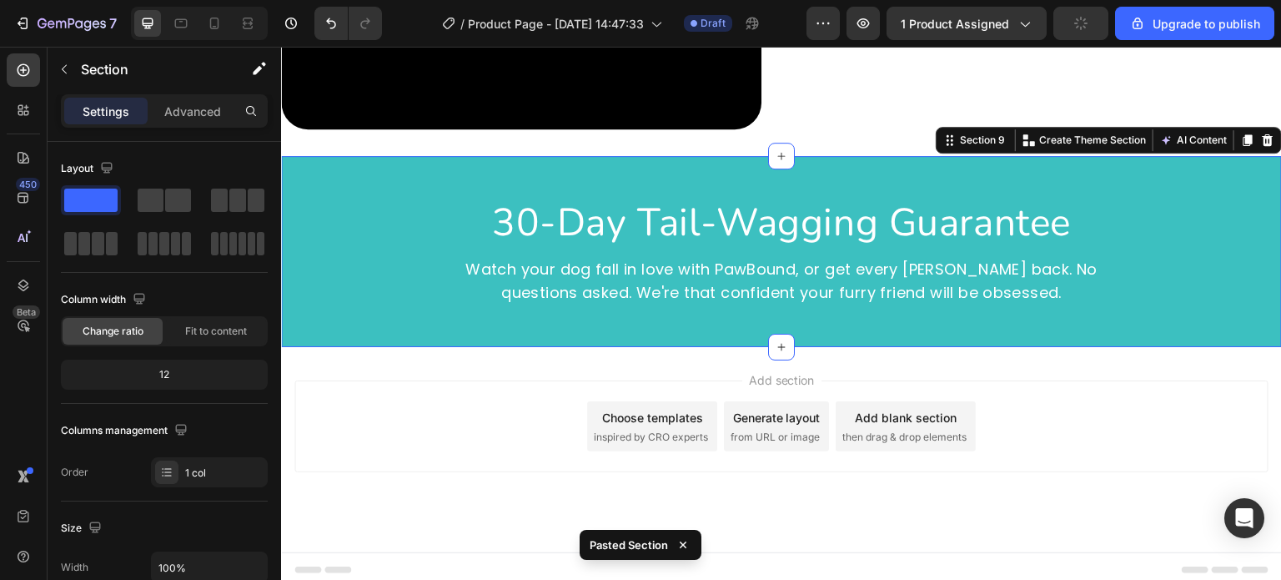
click at [652, 322] on div "30-Day Tail-Wagging Guarantee Heading Watch your dog fall in love with PawBound…" at bounding box center [781, 251] width 1001 height 191
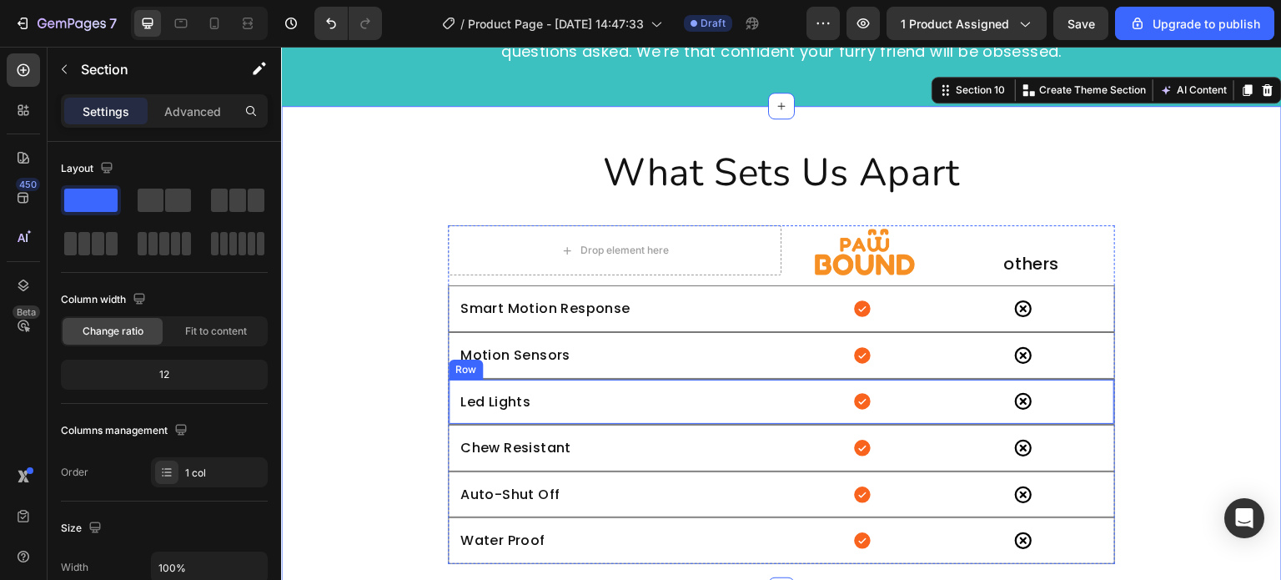
scroll to position [5615, 0]
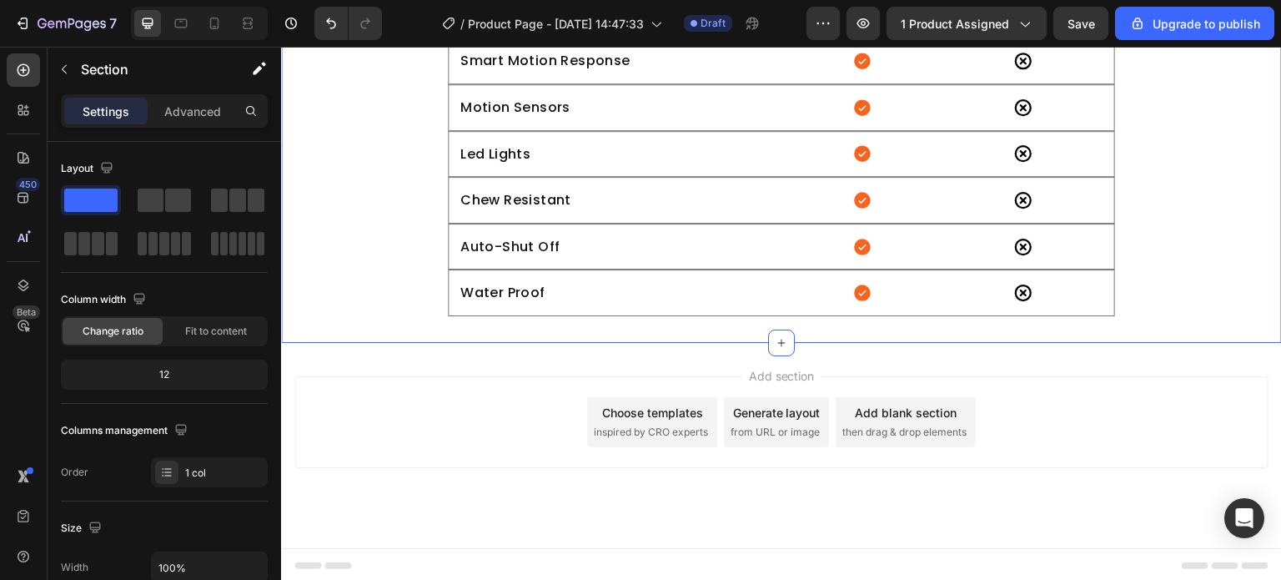
click at [553, 335] on div "What Sets Us Apart Heading Row Drop element here Image others Heading Row Smart…" at bounding box center [781, 100] width 1001 height 485
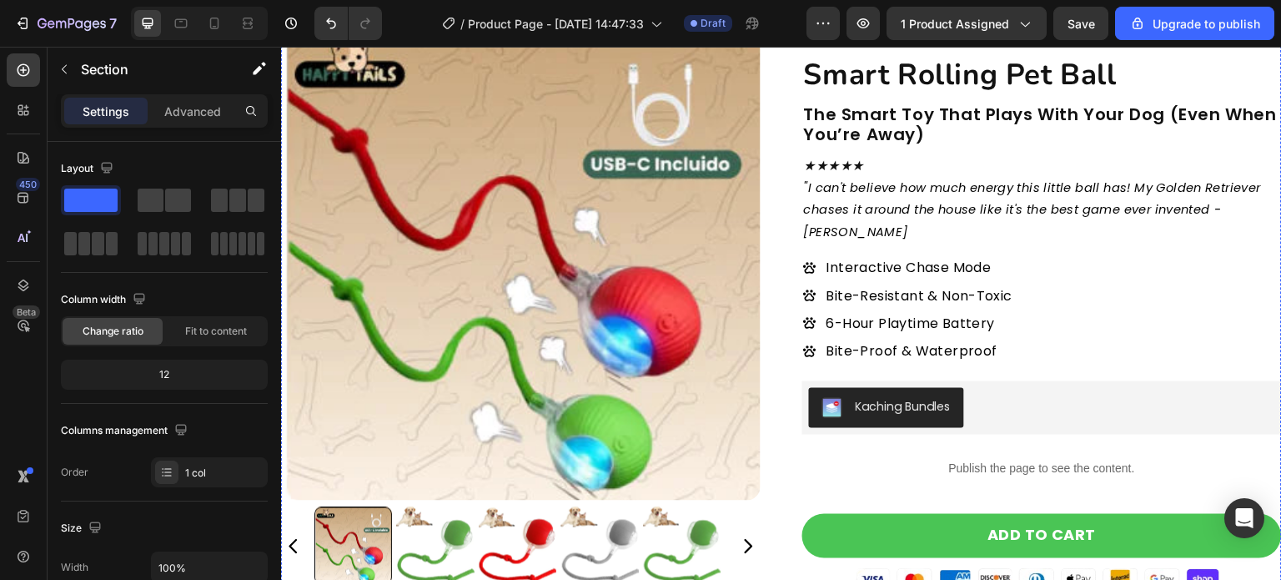
scroll to position [0, 0]
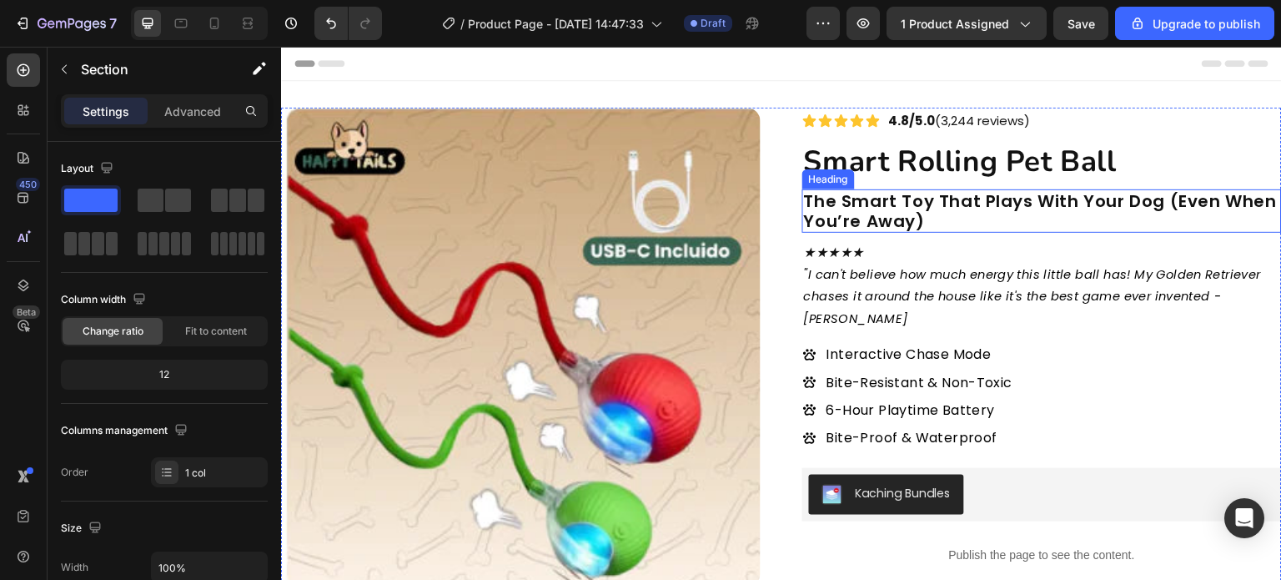
click at [926, 215] on h2 "The Smart Toy That Plays With Your Dog (Even When You’re Away)" at bounding box center [1043, 210] width 480 height 43
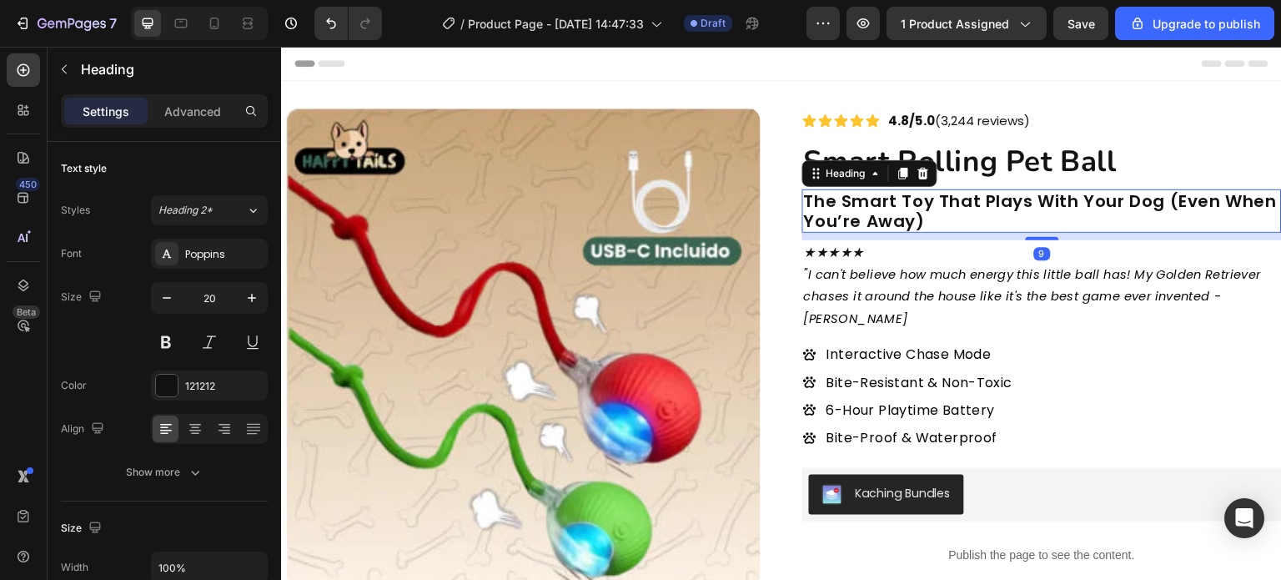
click at [934, 218] on h2 "The Smart Toy That Plays With Your Dog (Even When You’re Away)" at bounding box center [1043, 210] width 480 height 43
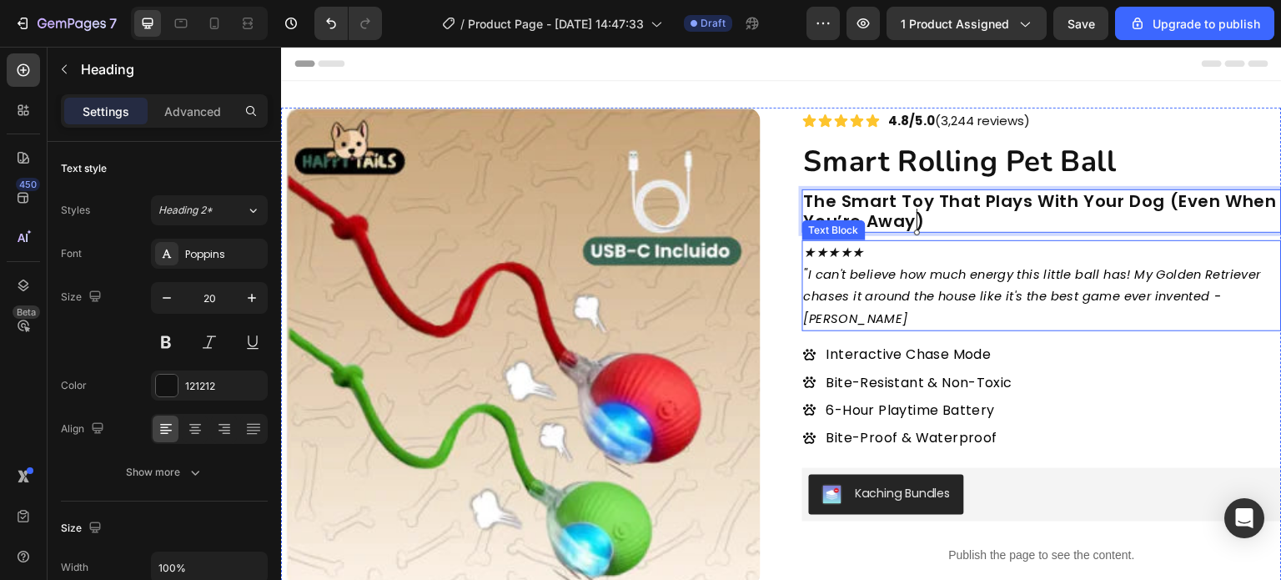
click at [900, 254] on p "★★★★★" at bounding box center [1042, 253] width 476 height 22
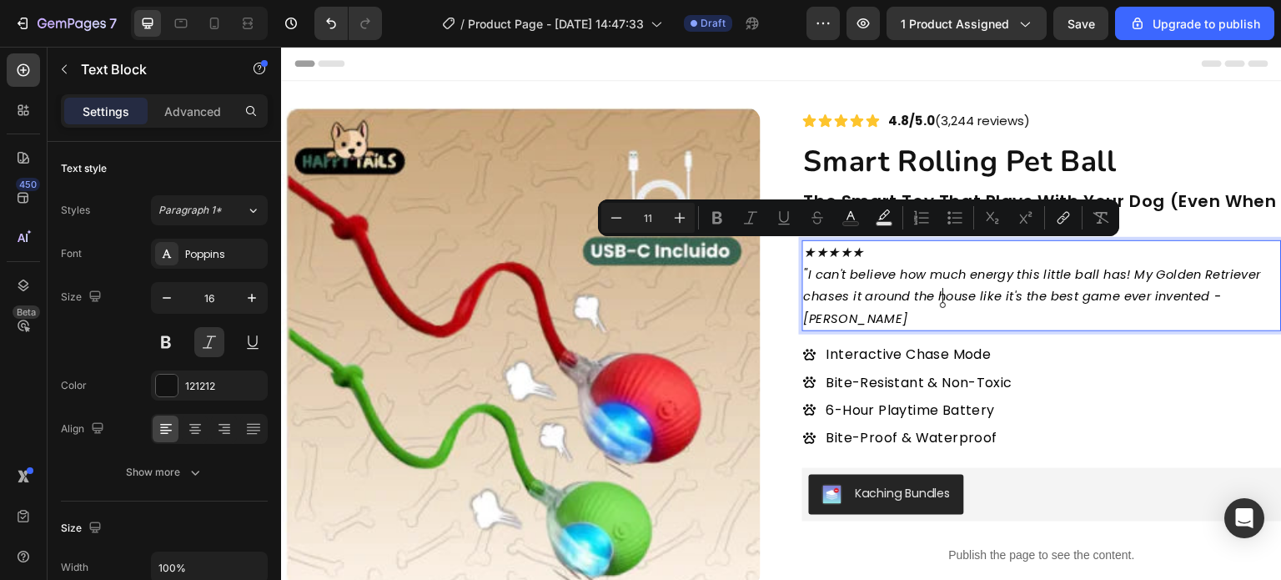
click at [940, 295] on span "I can't believe how much energy this little ball has! My Golden Retriever chase…" at bounding box center [1033, 285] width 458 height 39
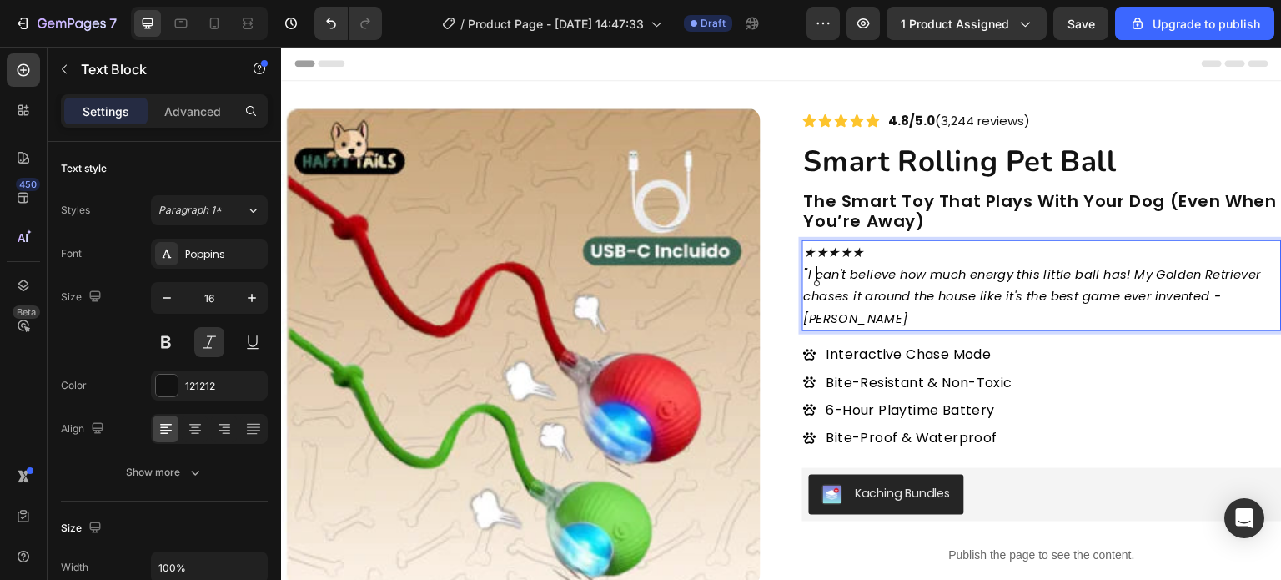
click at [820, 278] on span "I can't believe how much energy this little ball has! My Golden Retriever chase…" at bounding box center [1033, 285] width 458 height 39
click at [1141, 281] on span "I can't believe how much energy this little ball has! My Golden Retriever chase…" at bounding box center [1033, 285] width 458 height 39
click at [1134, 274] on span "I can't believe how much energy this little ball has! My Golden Retriever chase…" at bounding box center [1033, 285] width 458 height 39
drag, startPoint x: 1157, startPoint y: 271, endPoint x: 1259, endPoint y: 282, distance: 102.4
click at [1259, 282] on span "I can't believe how much energy this little ball has! My Golden Retriever chase…" at bounding box center [1033, 285] width 458 height 39
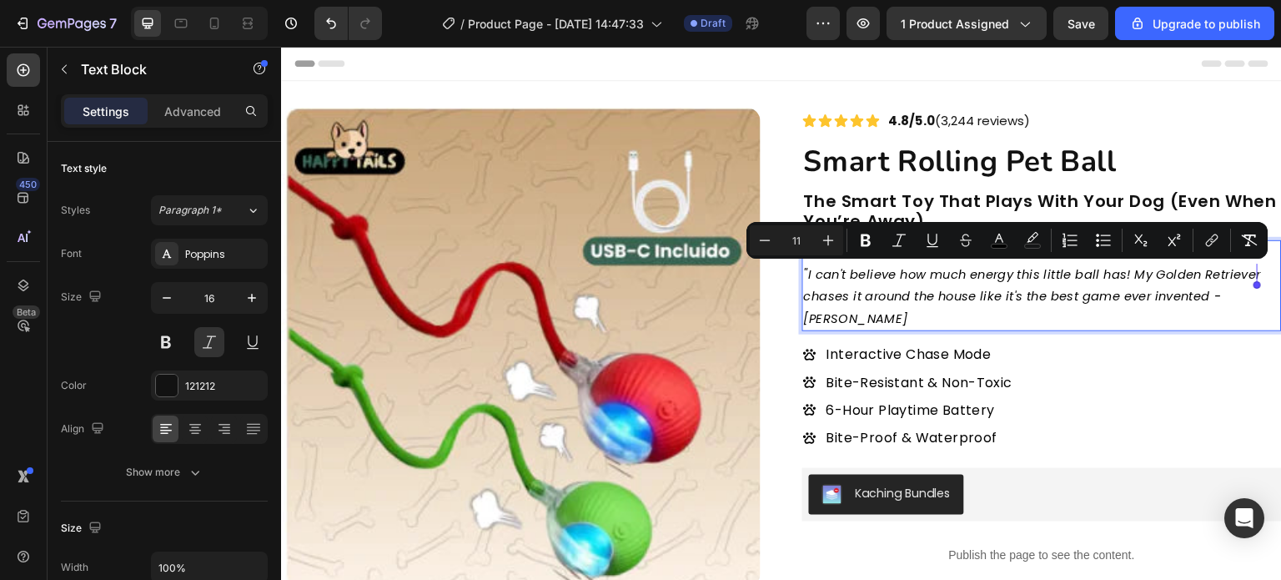
drag, startPoint x: 833, startPoint y: 295, endPoint x: 999, endPoint y: 276, distance: 166.3
click at [833, 297] on span "I can't believe how much energy this little ball has! My Golden Retriever chase…" at bounding box center [1033, 285] width 458 height 39
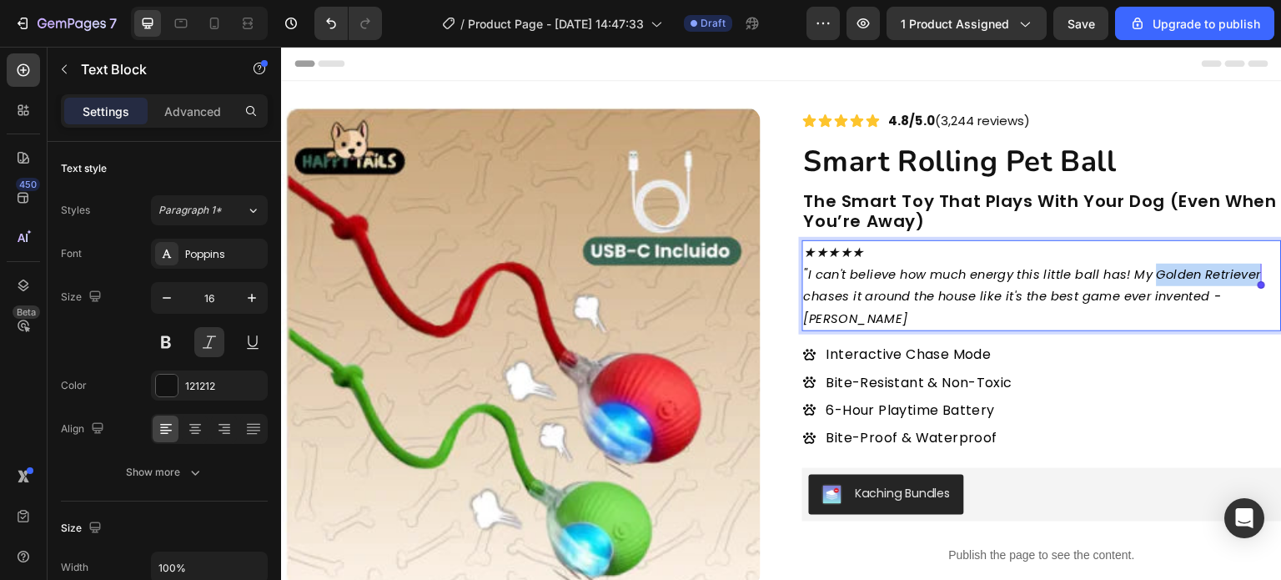
drag, startPoint x: 1158, startPoint y: 276, endPoint x: 1263, endPoint y: 284, distance: 105.4
click at [1265, 284] on p "" I can't believe how much energy this little ball has! My Golden Retriever cha…" at bounding box center [1042, 297] width 476 height 67
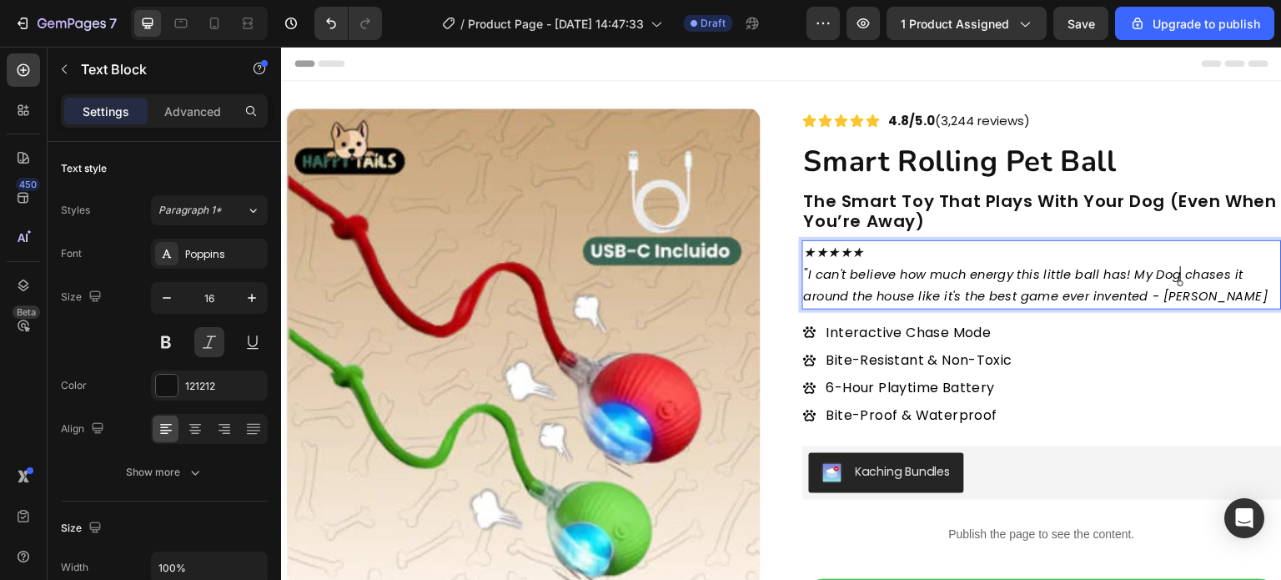
click at [1148, 300] on span "I can't believe how much energy this little ball has! My Dog chases it around t…" at bounding box center [1024, 285] width 440 height 39
click at [852, 225] on p "The Smart Toy That Plays With Your Dog (Even When You’re Away)" at bounding box center [1042, 211] width 476 height 40
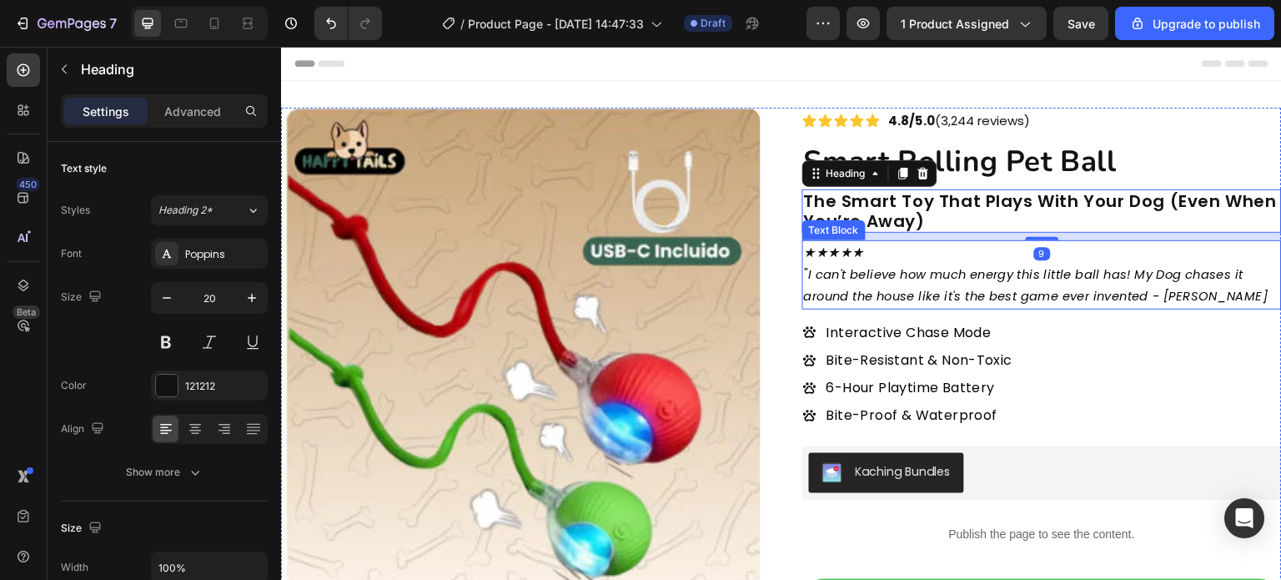
click at [866, 245] on p "★★★★★" at bounding box center [1042, 253] width 476 height 22
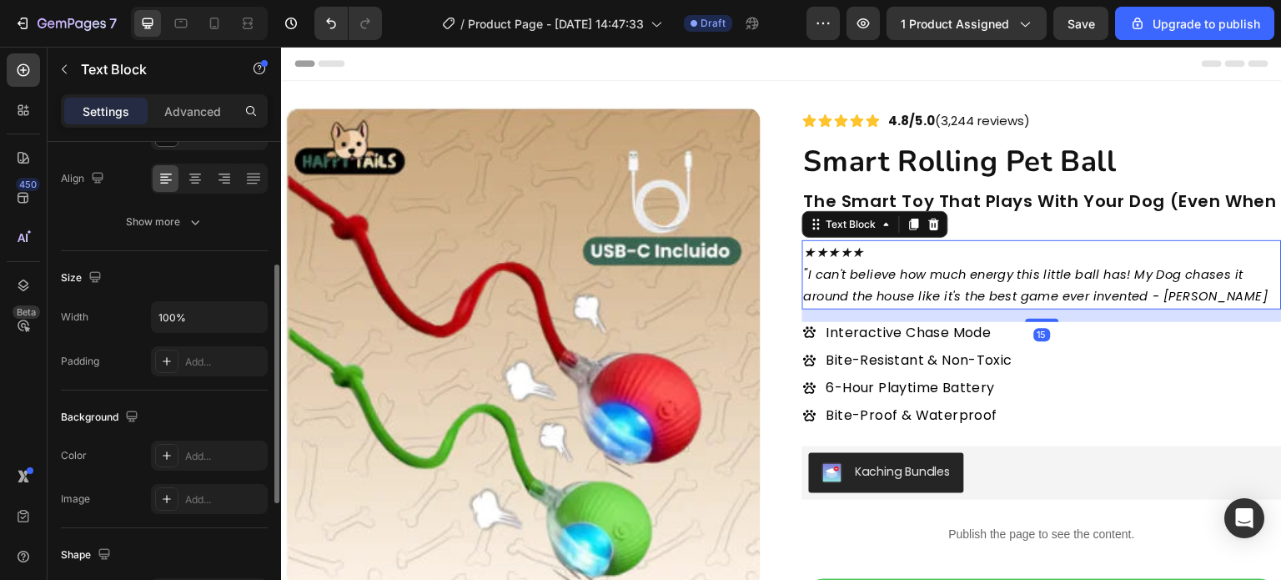
scroll to position [334, 0]
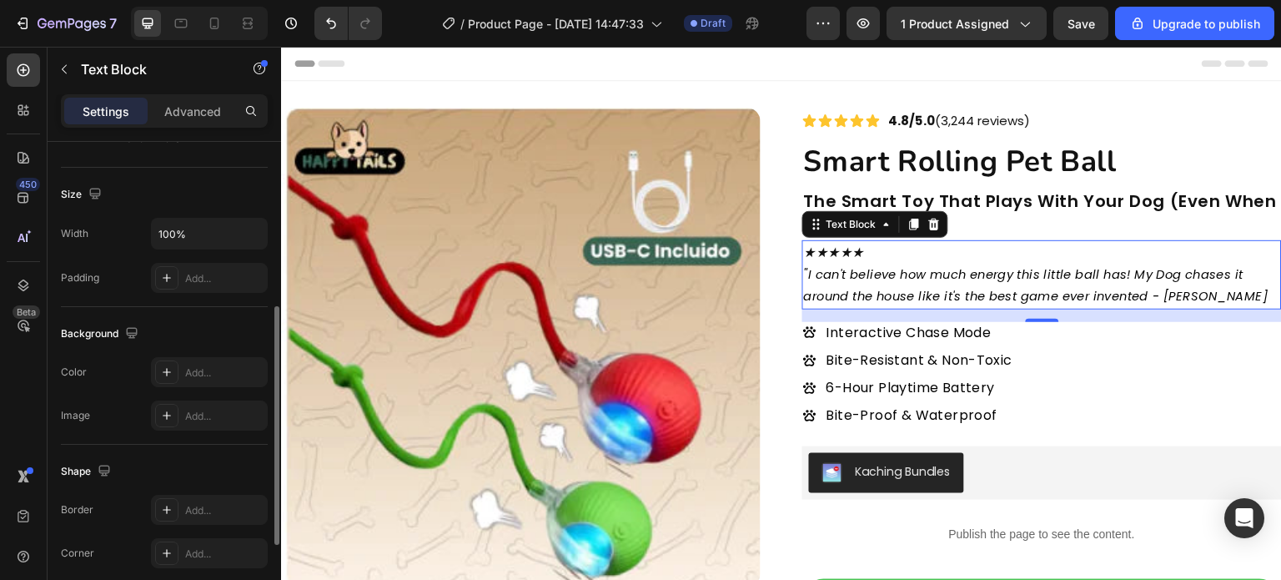
click at [192, 295] on div "Size Width 100% Padding Add..." at bounding box center [164, 237] width 207 height 139
click at [200, 280] on div "Add..." at bounding box center [224, 278] width 78 height 15
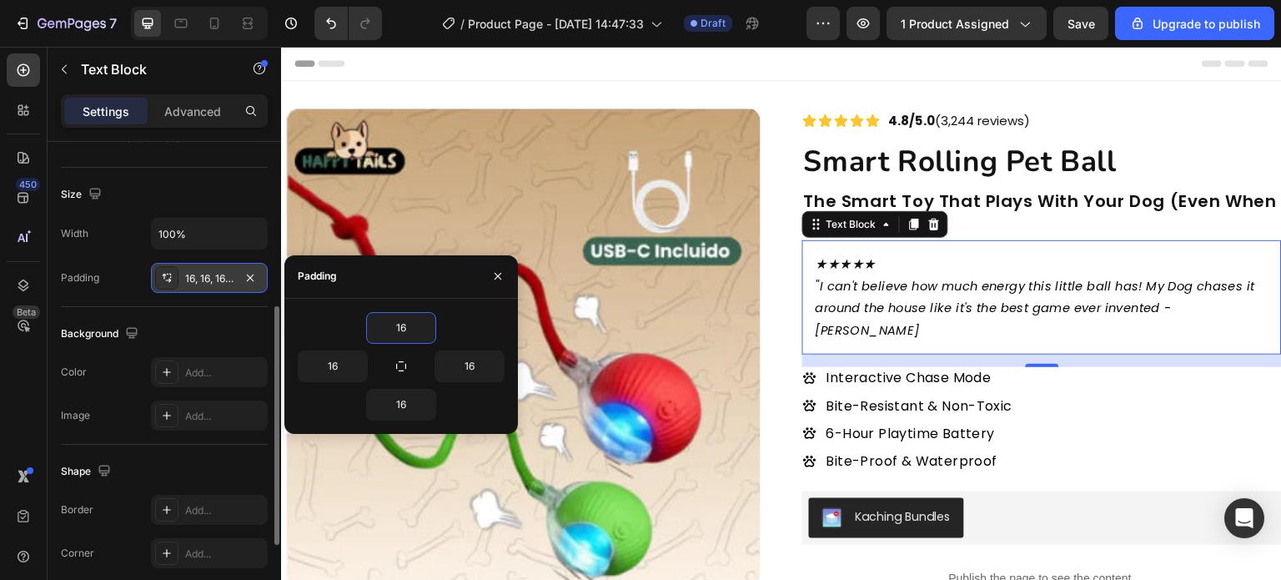
click at [385, 375] on div "16" at bounding box center [349, 366] width 103 height 32
click at [399, 368] on icon "button" at bounding box center [401, 366] width 13 height 13
click at [402, 365] on icon "button" at bounding box center [401, 366] width 13 height 13
click at [409, 330] on input "16" at bounding box center [401, 328] width 68 height 30
type input "8"
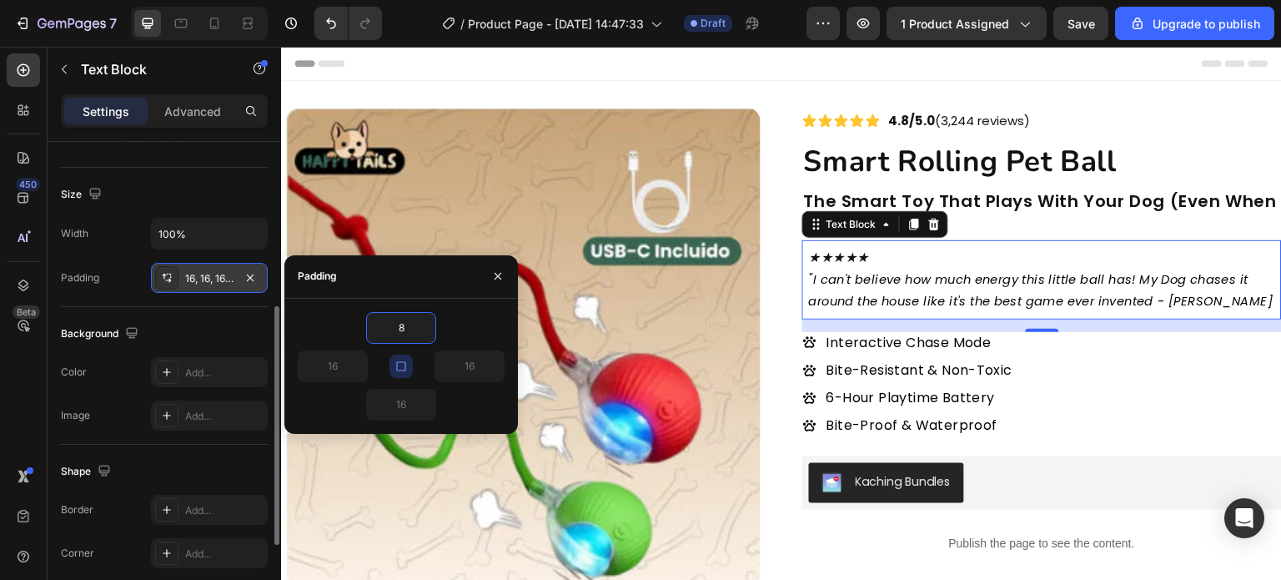
scroll to position [417, 0]
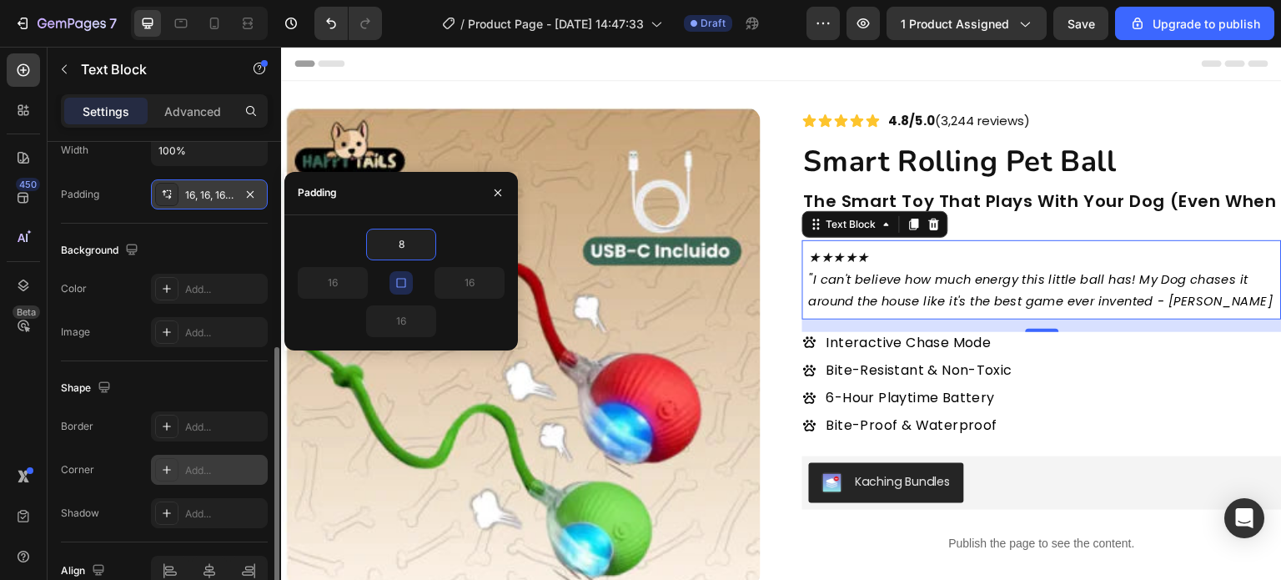
click at [197, 474] on div "Add..." at bounding box center [224, 470] width 78 height 15
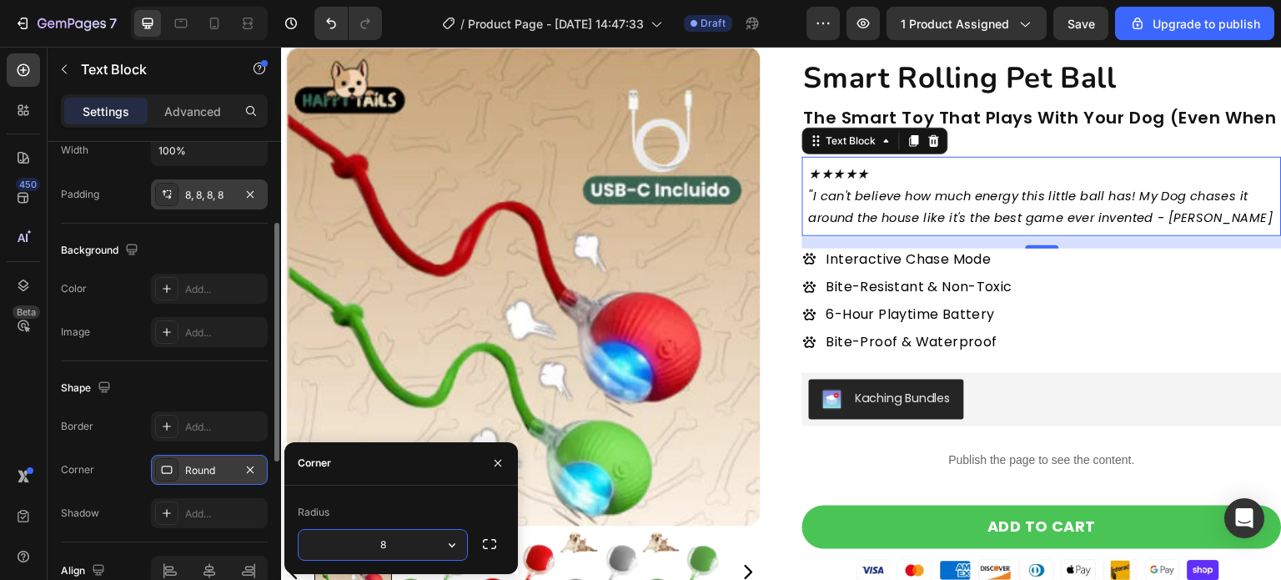
scroll to position [250, 0]
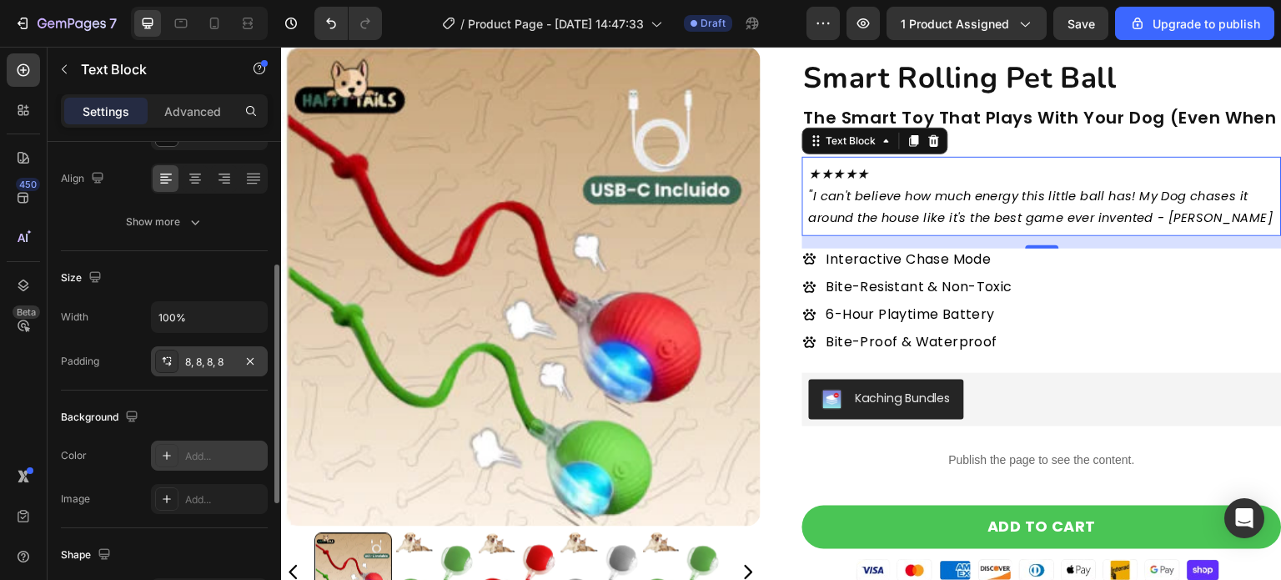
click at [200, 454] on div "Add..." at bounding box center [224, 456] width 78 height 15
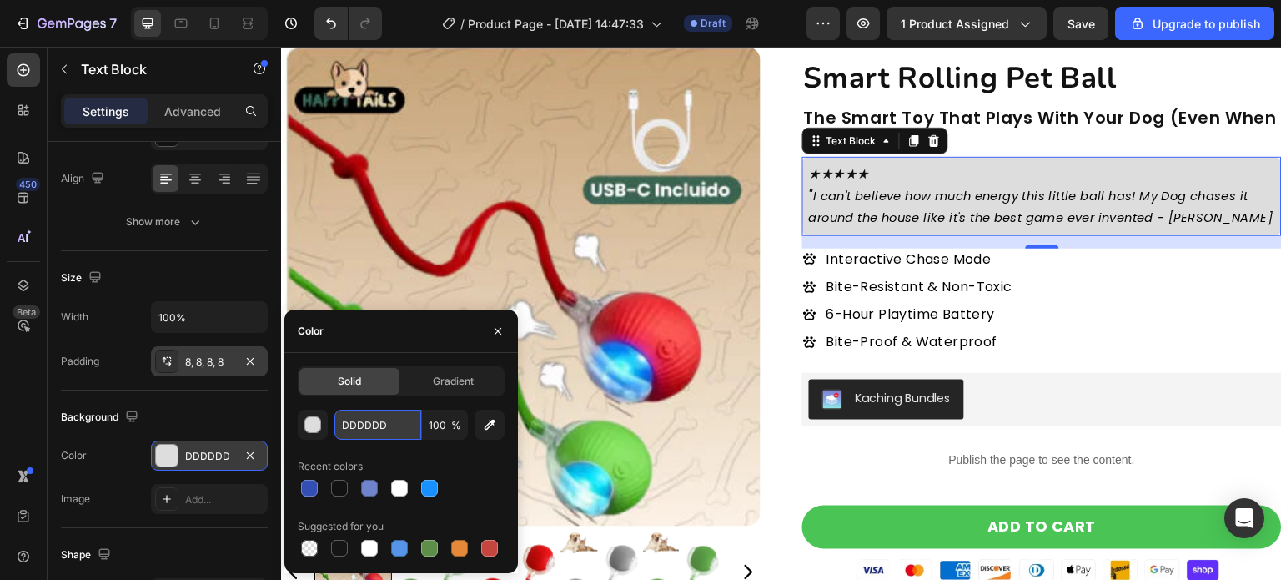
click at [385, 424] on input "DDDDDD" at bounding box center [378, 425] width 87 height 30
paste input "text"
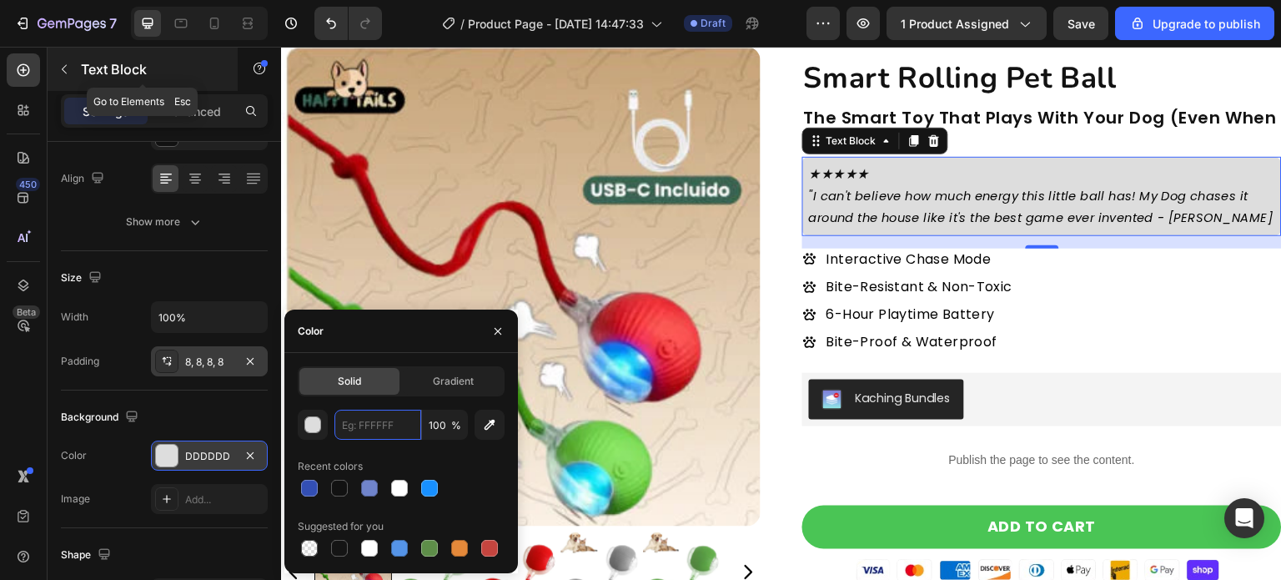
paste input "text"
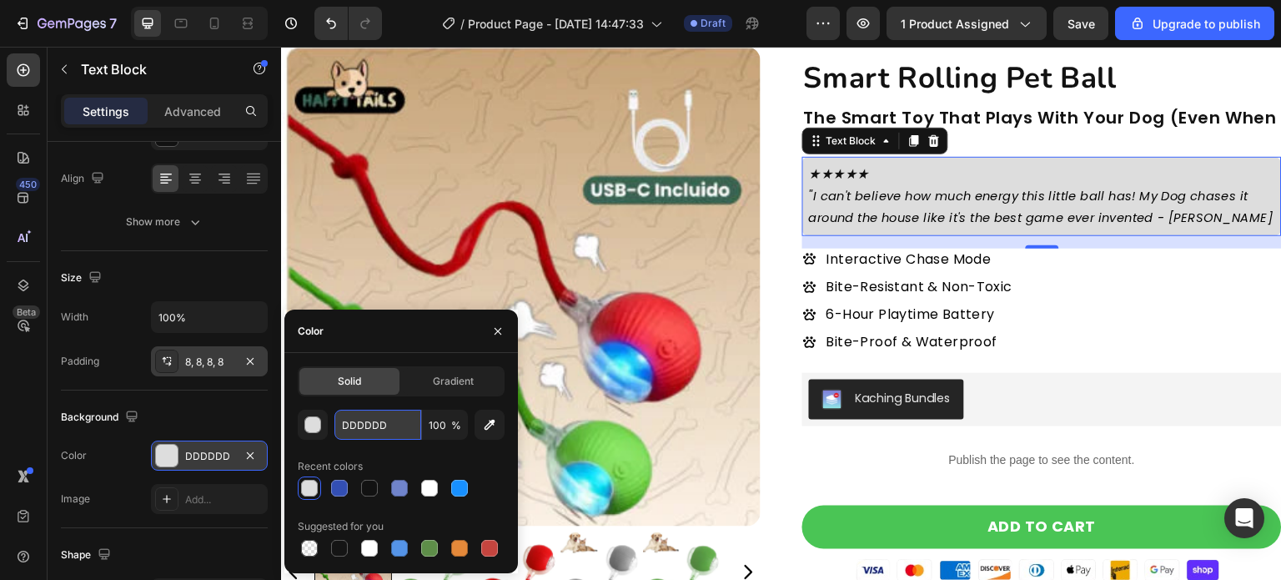
paste input "3CC0C0"
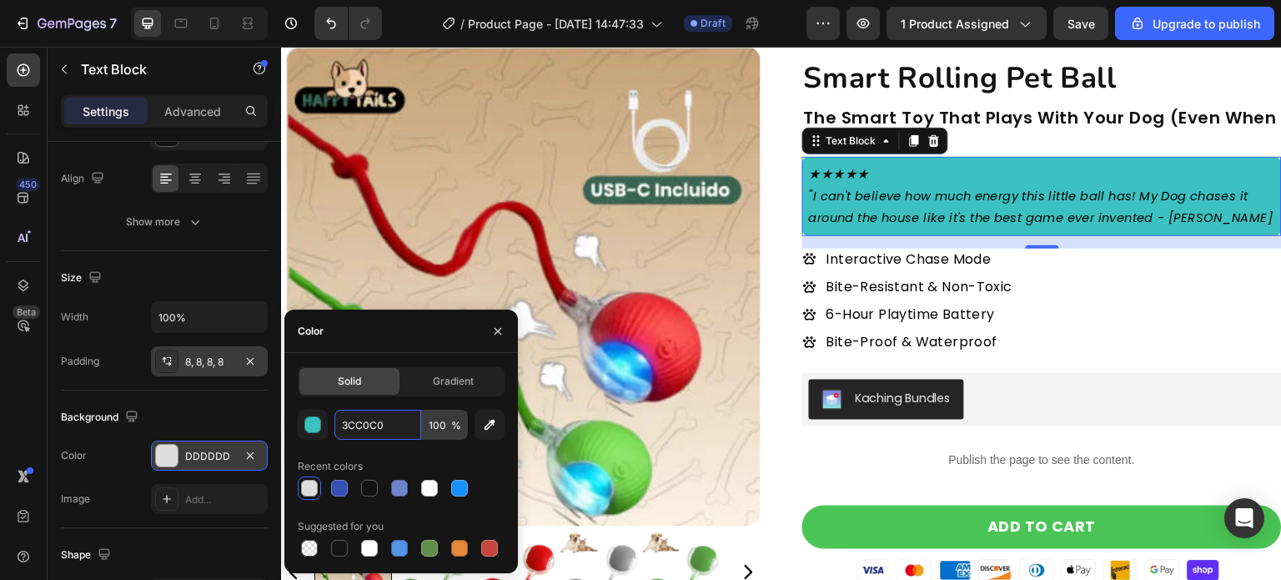
type input "3CC0C0"
click at [442, 423] on input "100" at bounding box center [445, 425] width 46 height 30
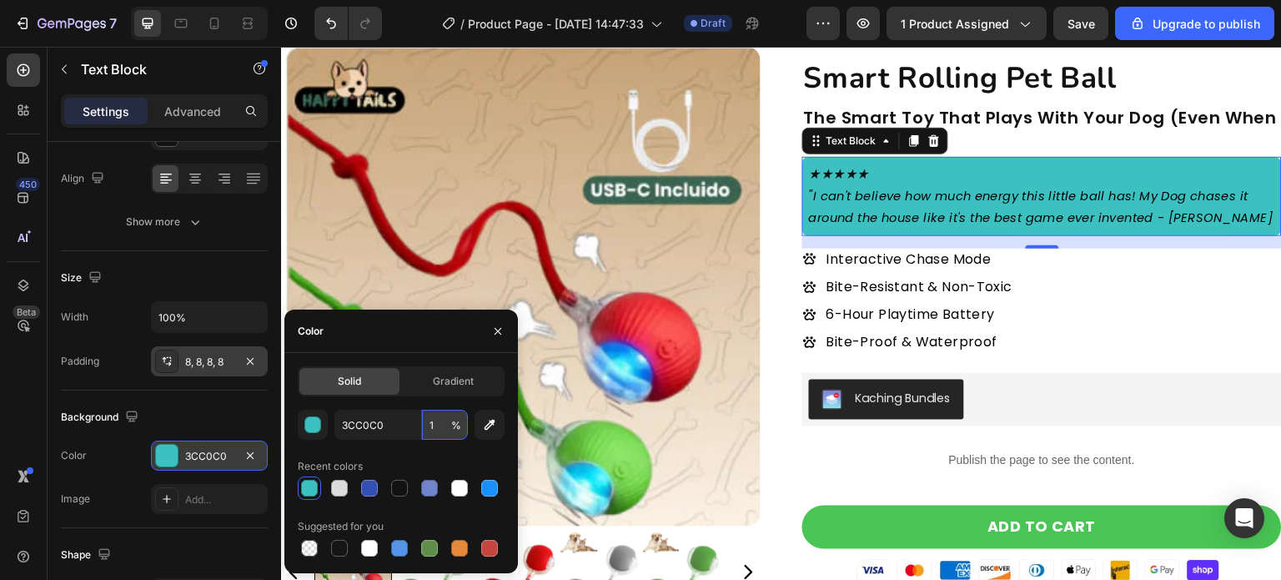
type input "10"
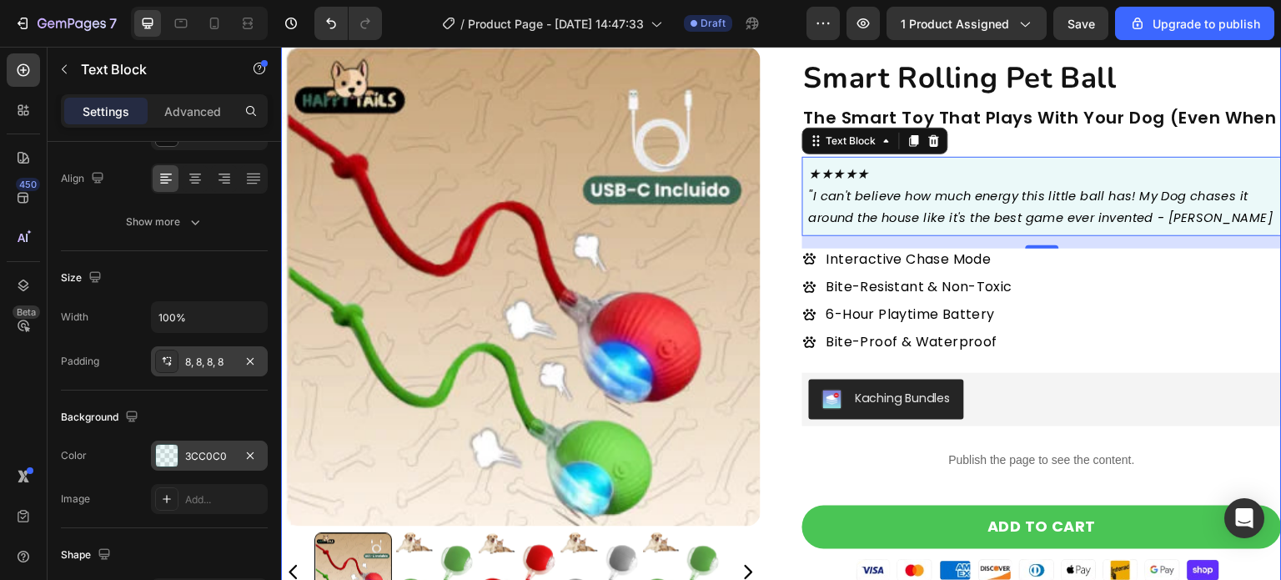
click at [779, 178] on div "Product Images Icon Icon Icon Icon Icon Icon List 4.8/5.0 (3,244 reviews) Text …" at bounding box center [781, 406] width 1001 height 765
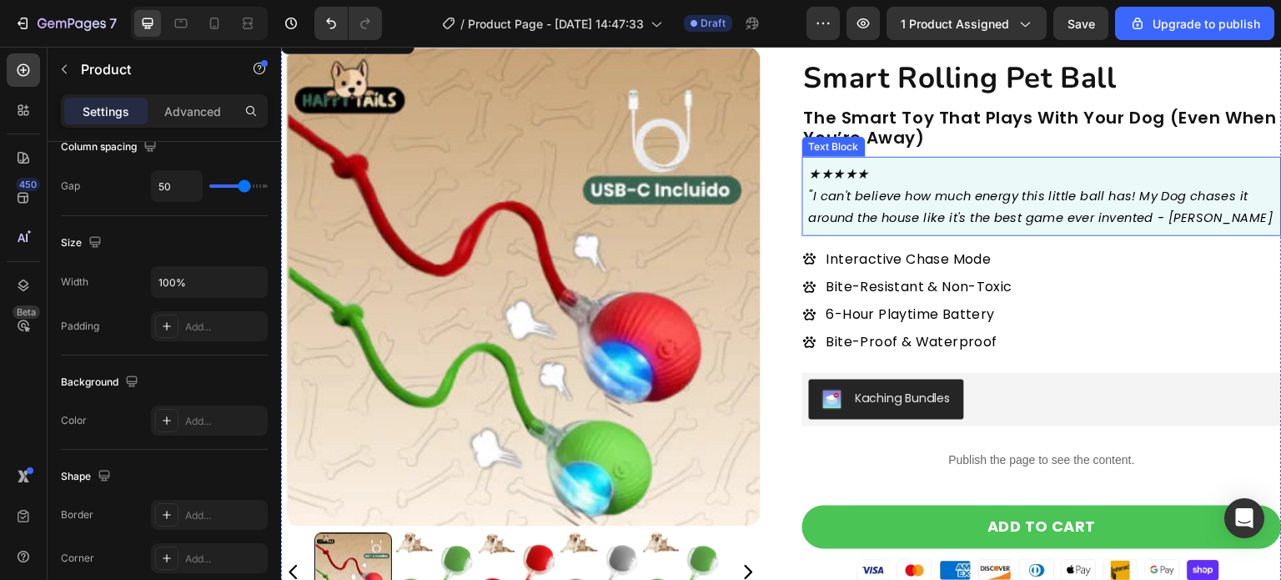
scroll to position [0, 0]
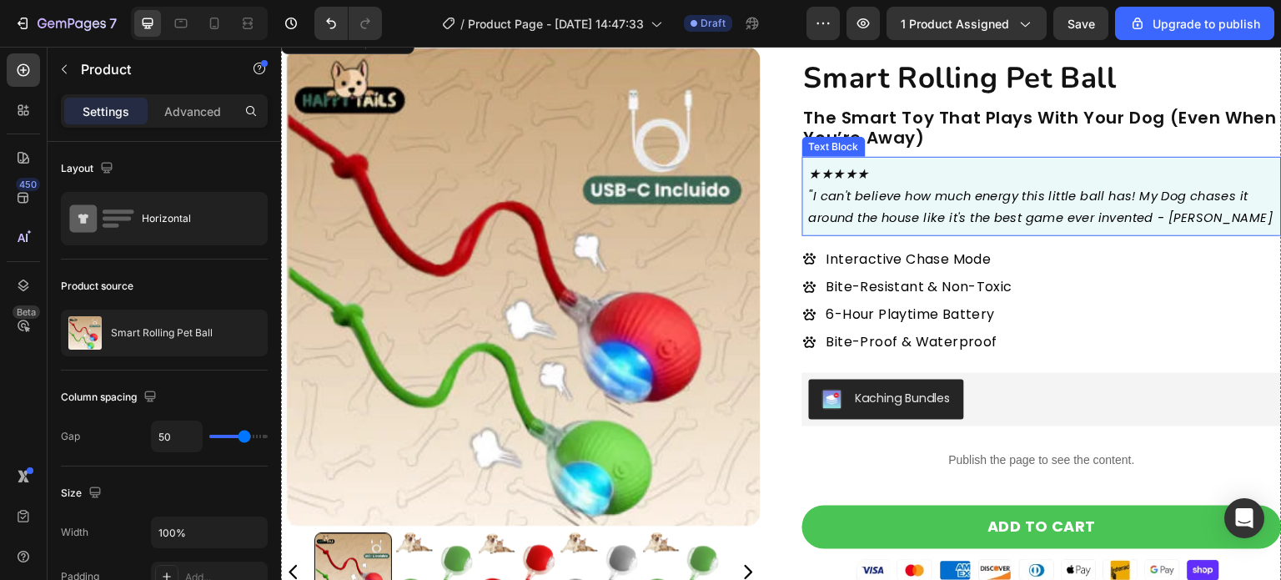
click at [919, 164] on p "★★★★★" at bounding box center [1042, 175] width 466 height 22
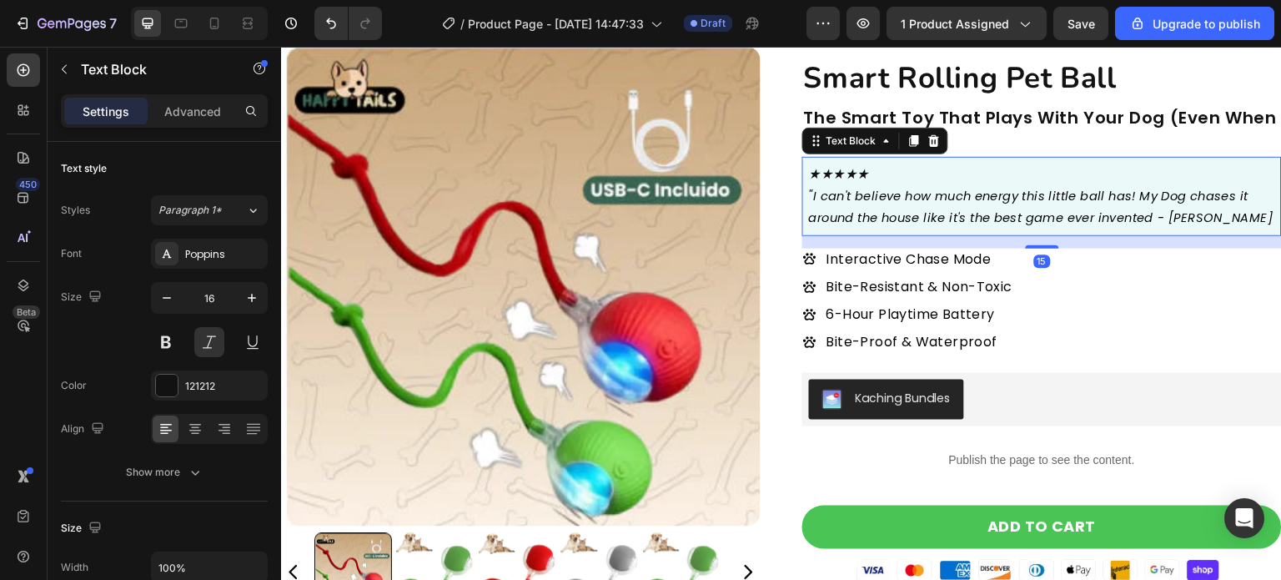
scroll to position [250, 0]
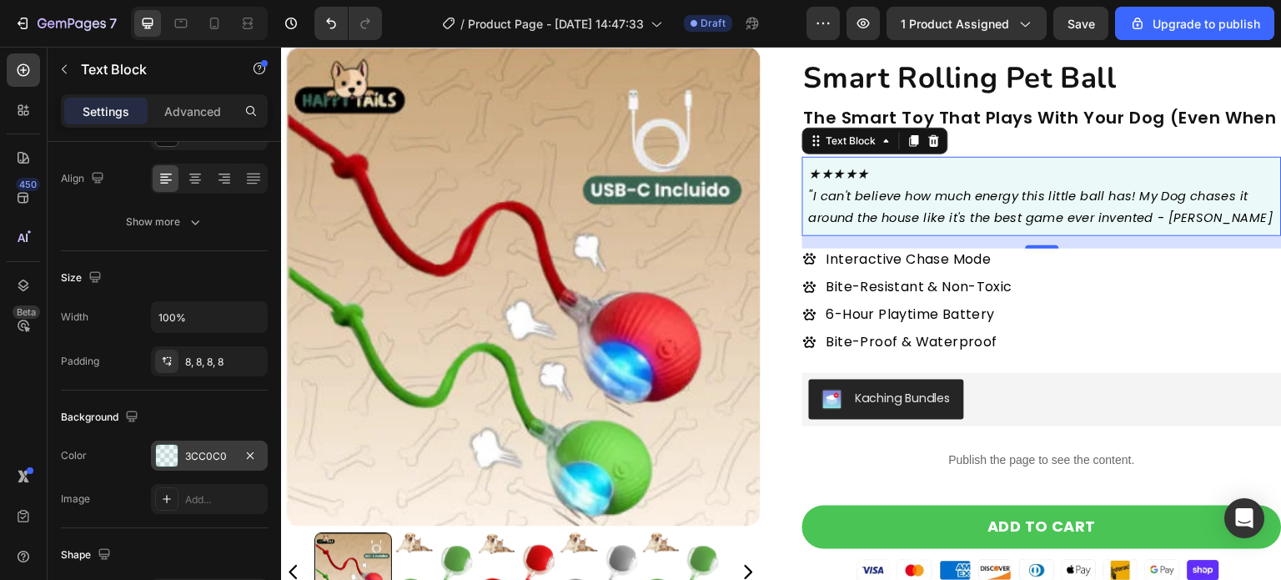
click at [207, 454] on div "3CC0C0" at bounding box center [209, 456] width 48 height 15
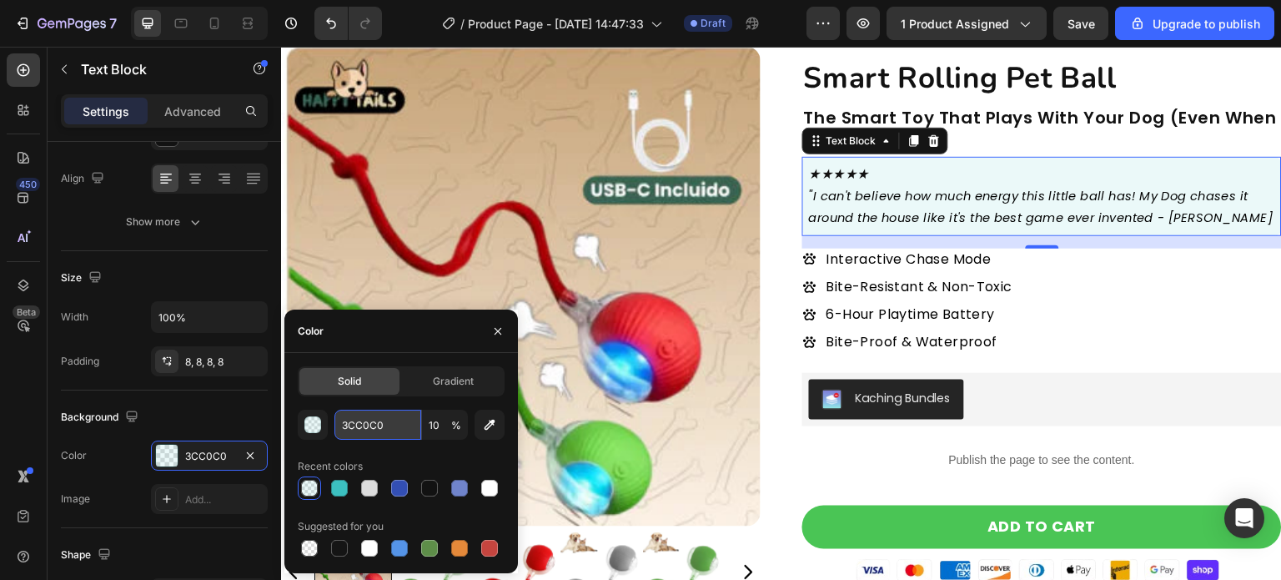
click at [370, 437] on input "3CC0C0" at bounding box center [378, 425] width 87 height 30
paste input "#ff751f"
type input "#ff751f"
type input "100"
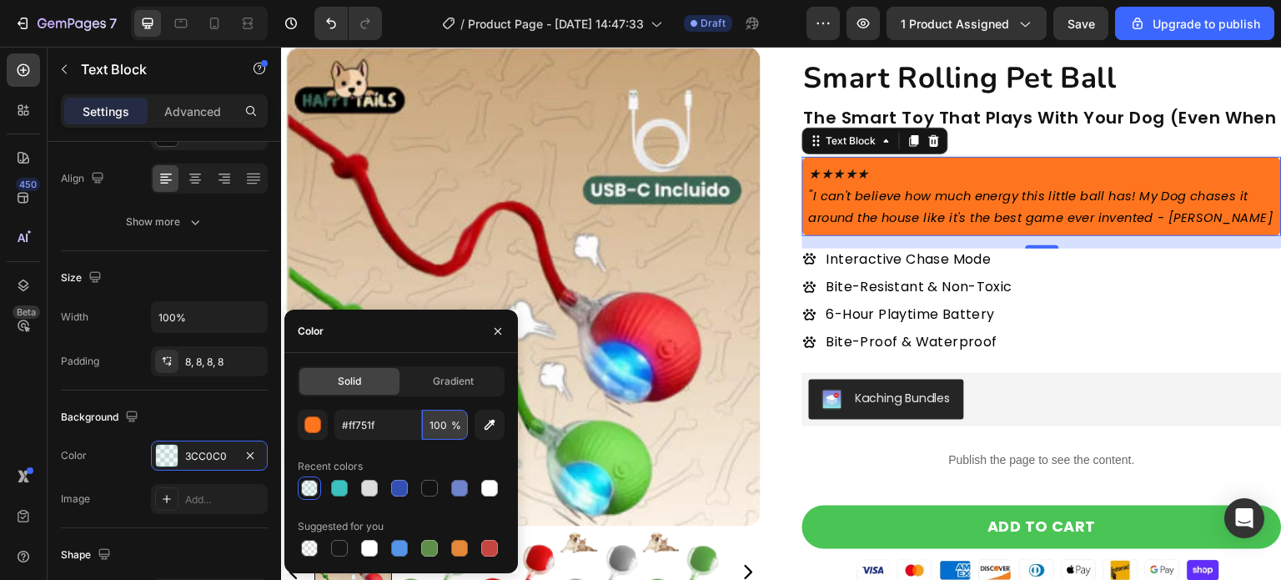
click at [438, 424] on input "100" at bounding box center [445, 425] width 46 height 30
type input "FF751F"
type input "10"
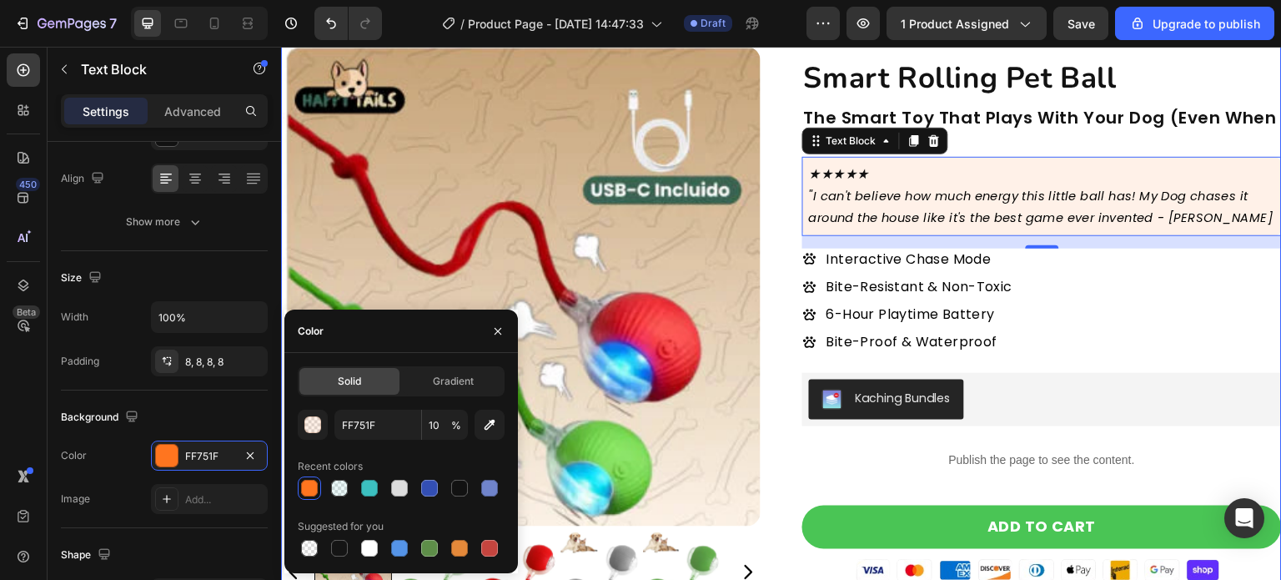
click at [769, 295] on div "Product Images Icon Icon Icon Icon Icon Icon List 4.8/5.0 (3,244 reviews) Text …" at bounding box center [781, 406] width 1001 height 765
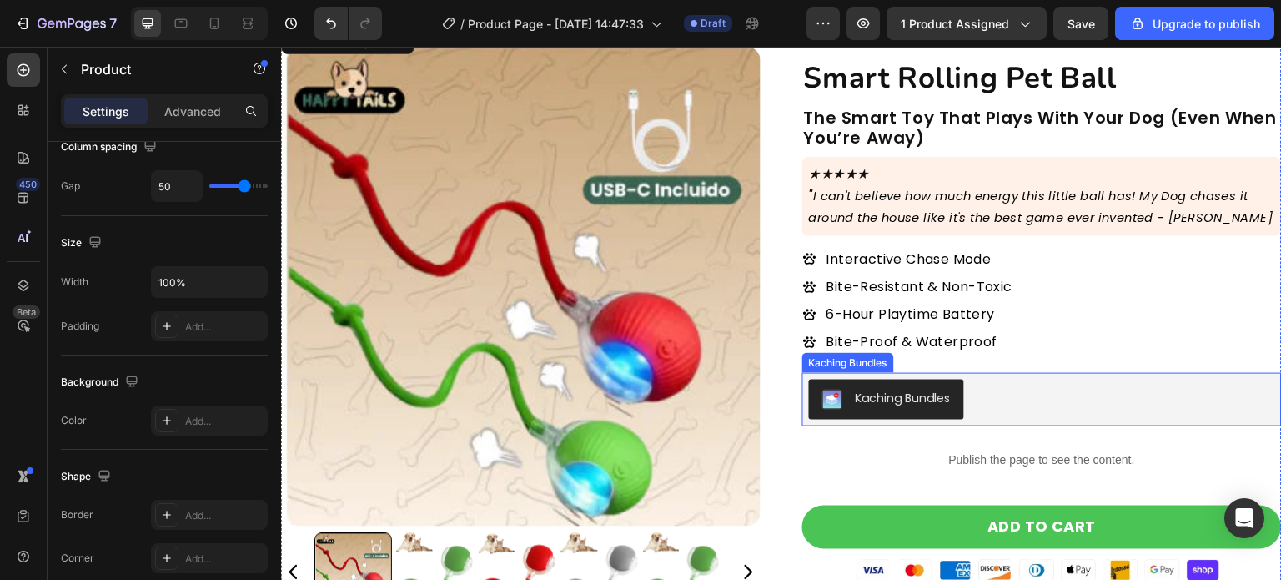
scroll to position [0, 0]
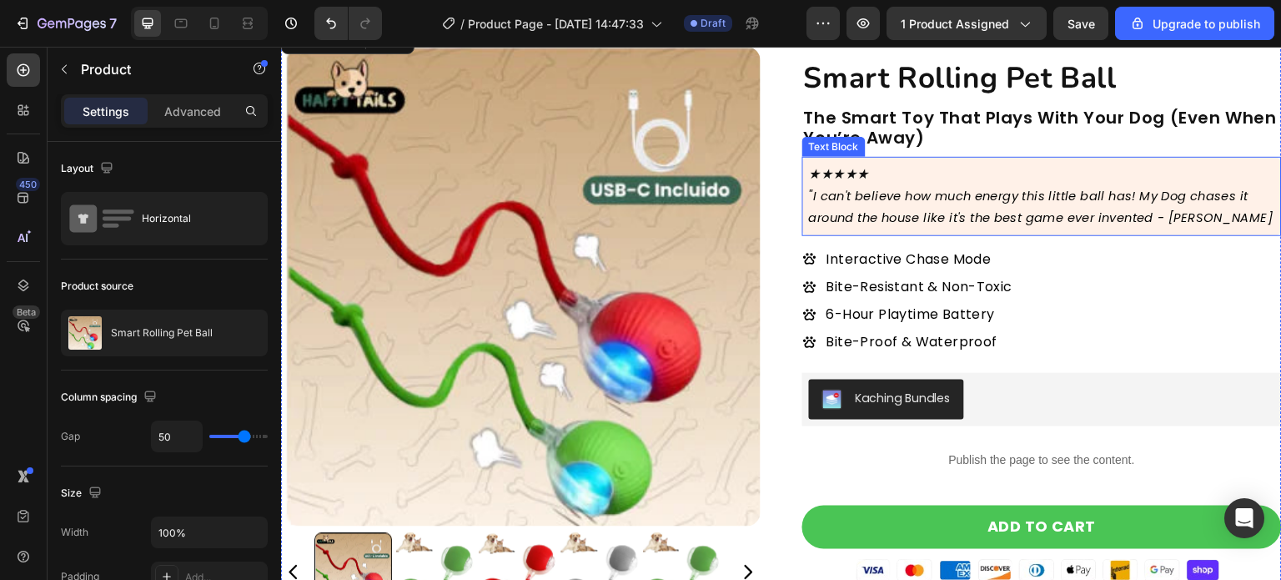
click at [934, 164] on p "★★★★★" at bounding box center [1042, 175] width 466 height 22
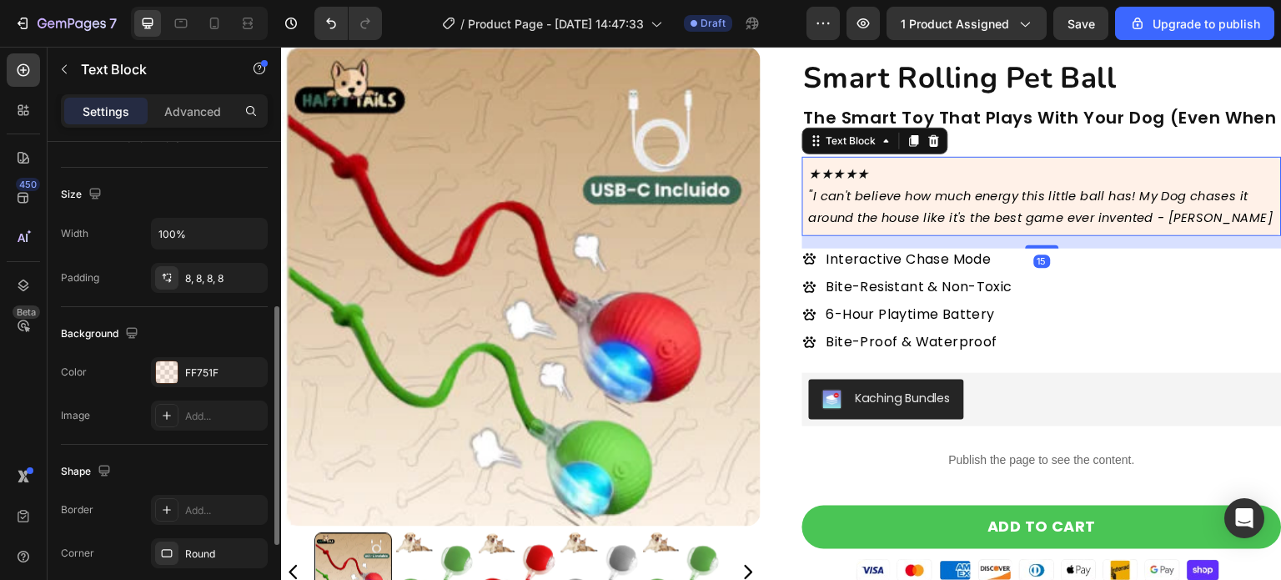
scroll to position [501, 0]
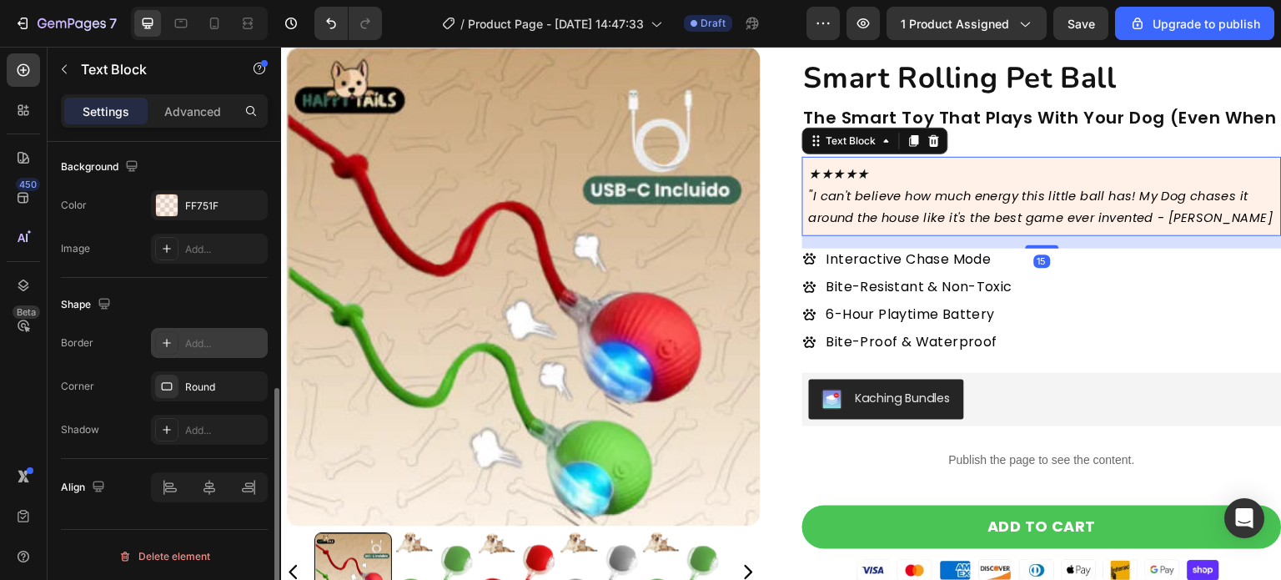
click at [209, 338] on div "Add..." at bounding box center [224, 343] width 78 height 15
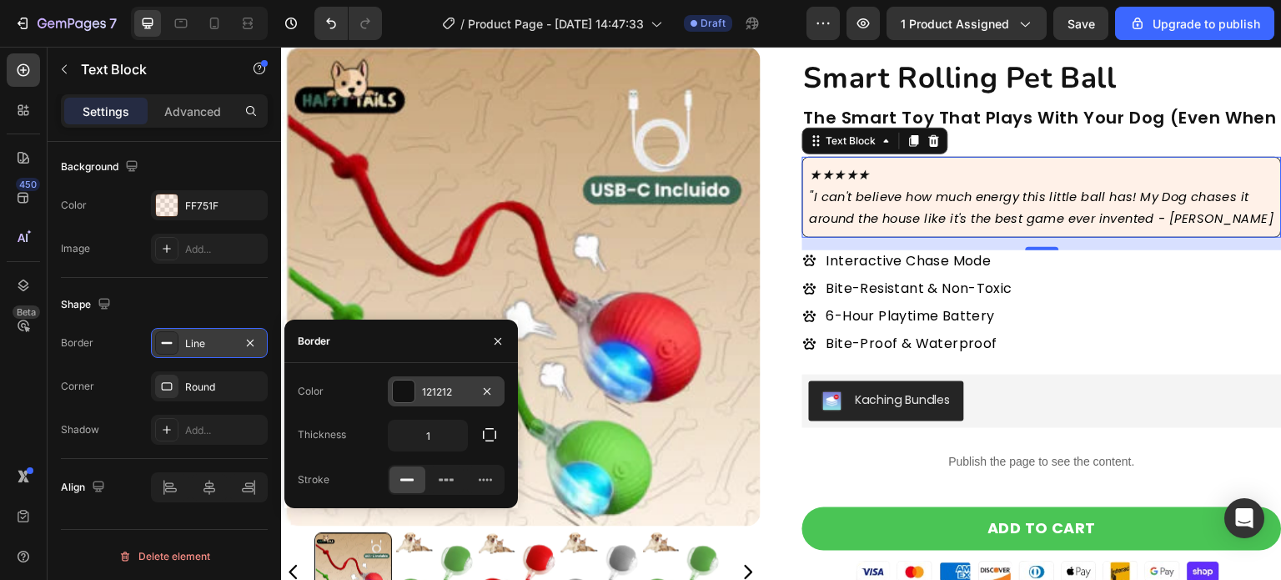
click at [414, 405] on div "121212" at bounding box center [446, 391] width 117 height 30
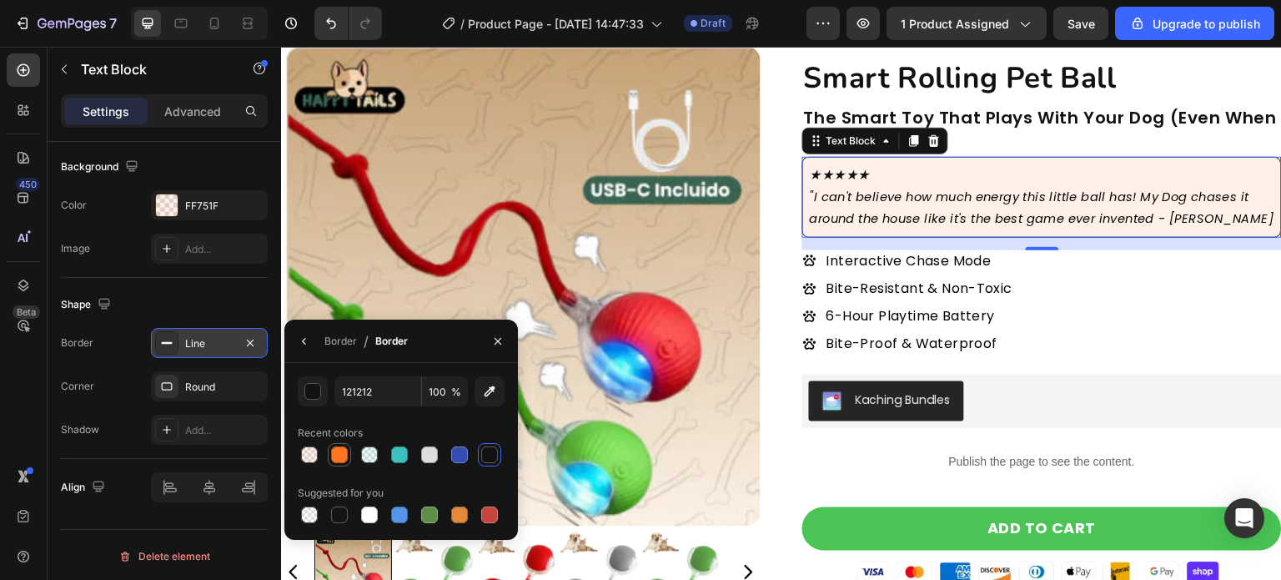
click at [344, 453] on div at bounding box center [339, 454] width 17 height 17
type input "FF751F"
click at [446, 400] on input "100" at bounding box center [445, 391] width 46 height 30
type input "50"
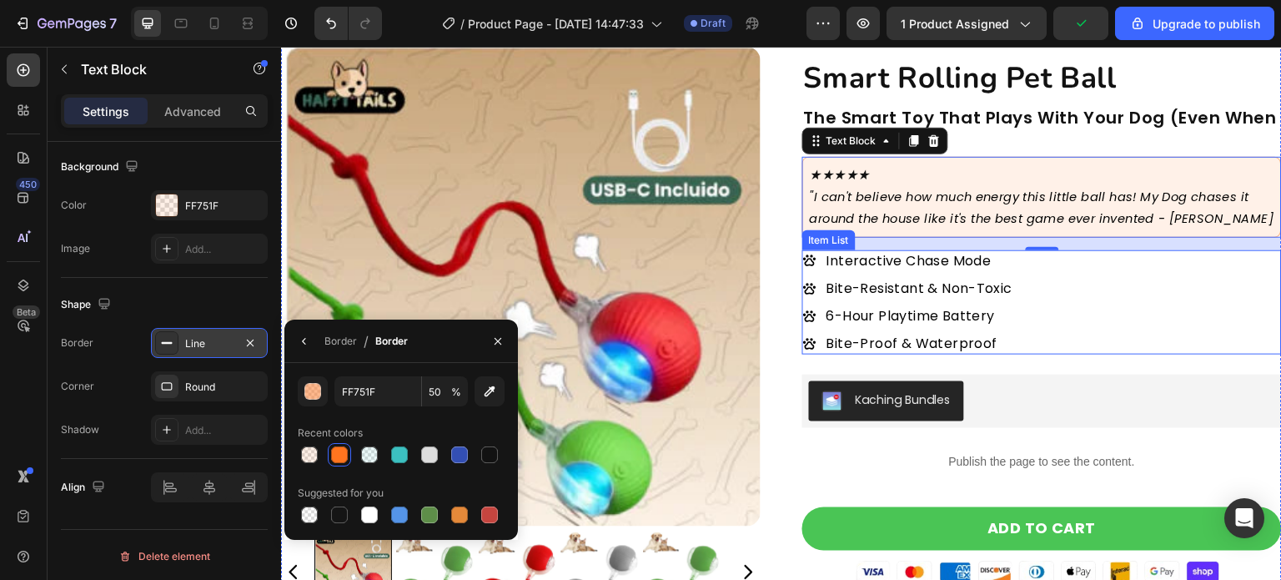
click at [785, 260] on div "Product Images Icon Icon Icon Icon Icon Icon List 4.8/5.0 (3,244 reviews) Text …" at bounding box center [781, 407] width 1001 height 767
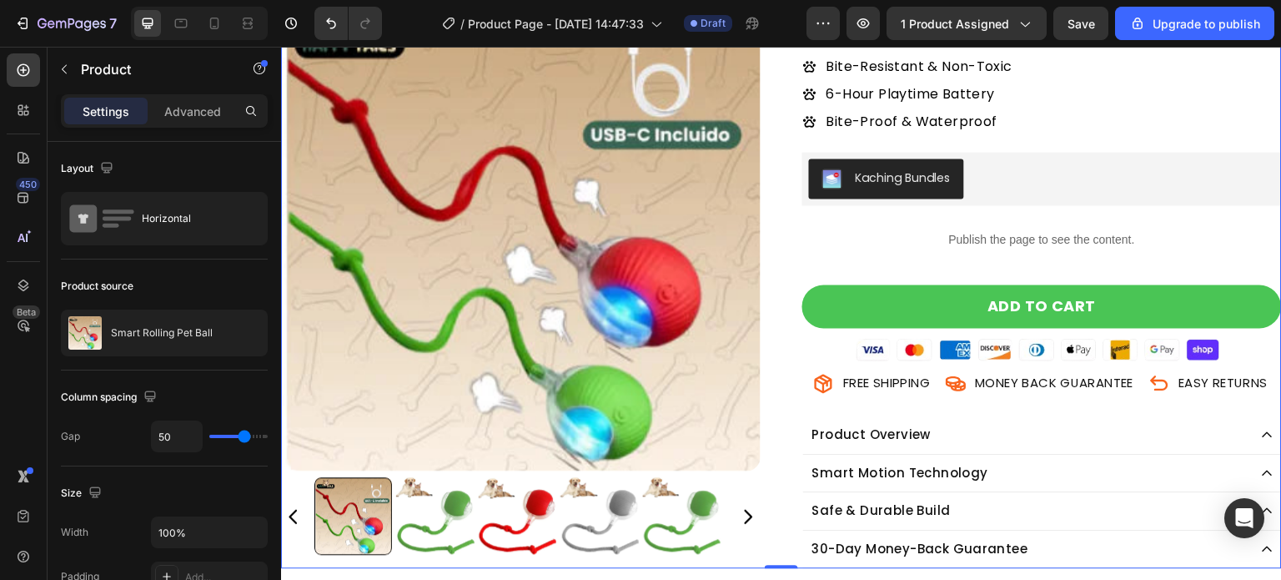
scroll to position [334, 0]
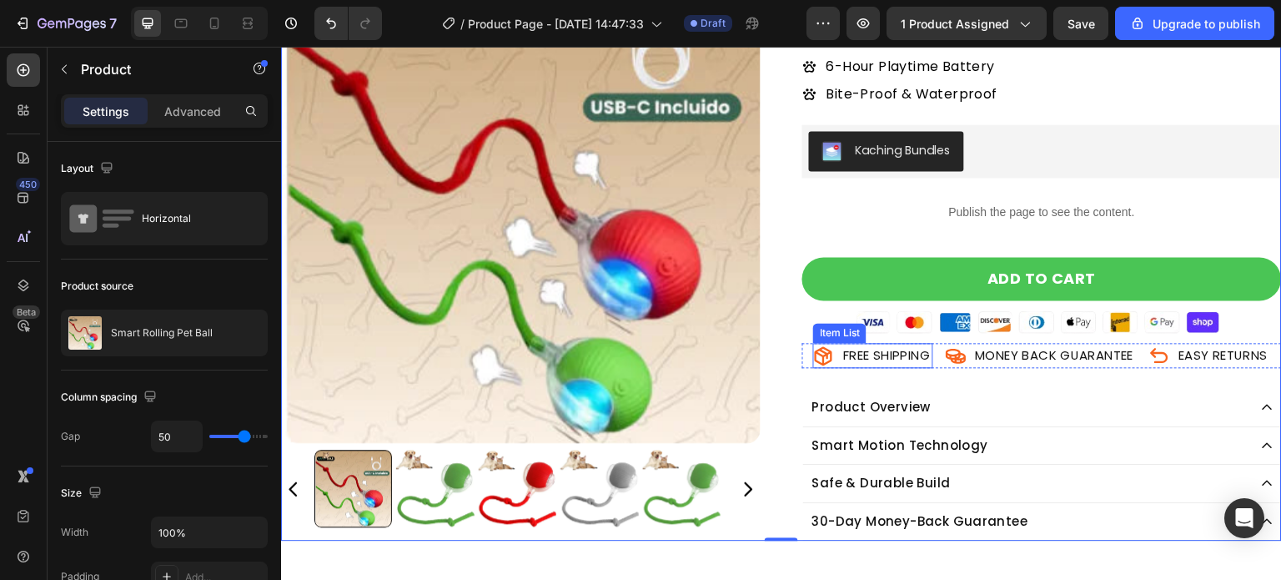
click at [883, 355] on p "FREE SHIPPING" at bounding box center [886, 355] width 87 height 20
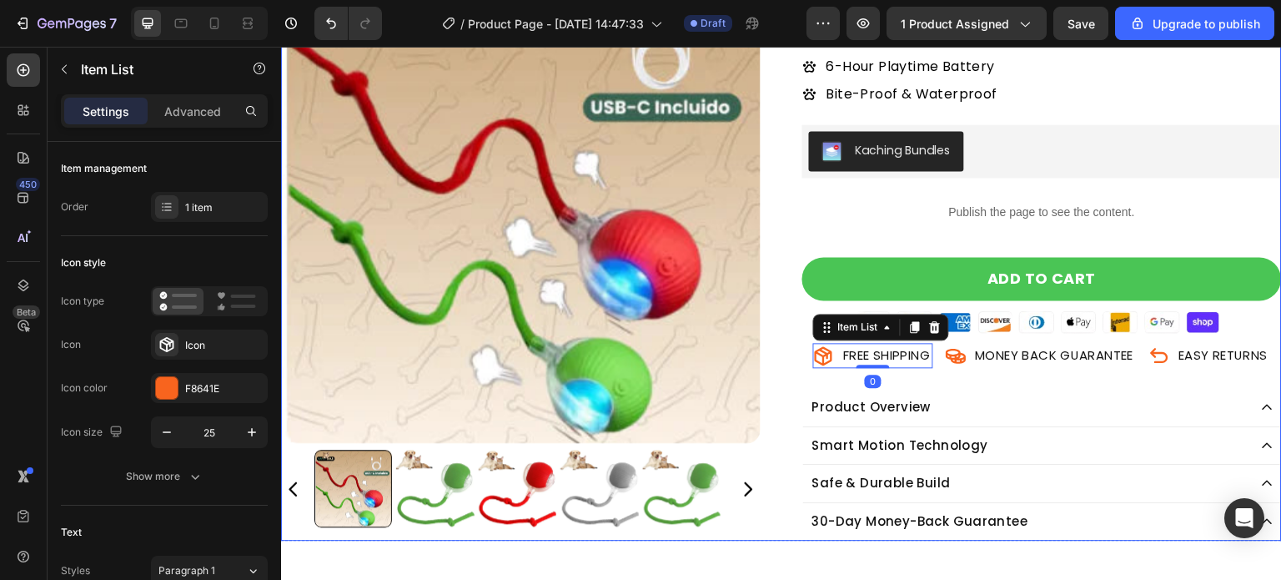
click at [783, 254] on div "Product Images Icon Icon Icon Icon Icon Icon List 4.8/5.0 (3,244 reviews) Text …" at bounding box center [781, 157] width 1001 height 767
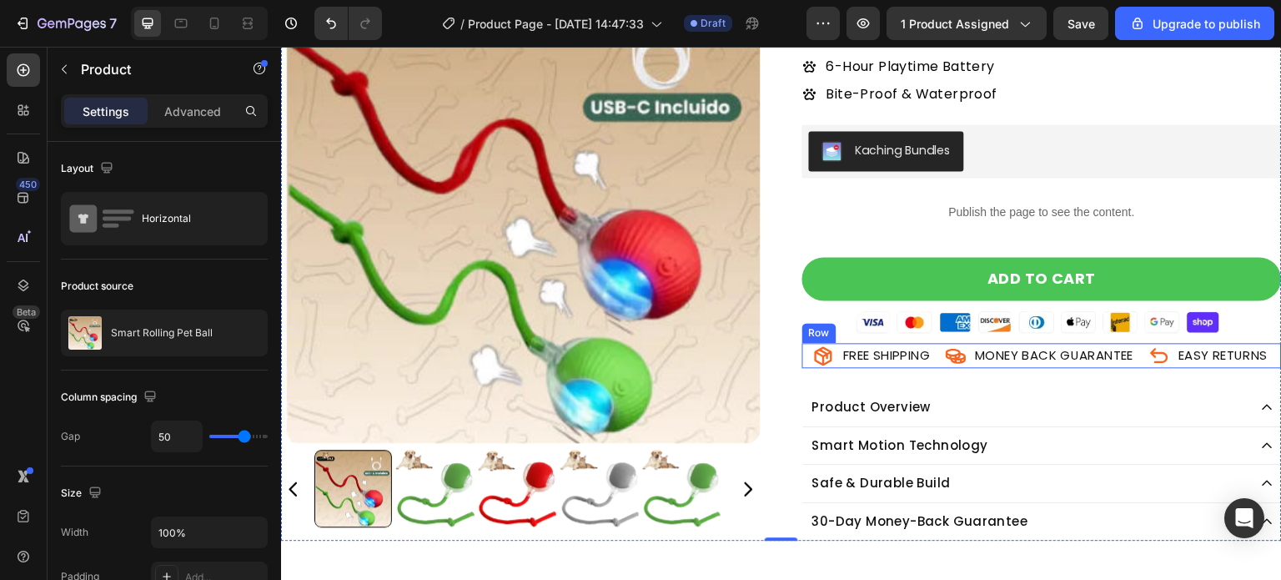
click at [924, 350] on div "MONEY BACK GUARANTEE Item List FREE SHIPPING Item List EASY RETURNS Item List R…" at bounding box center [1043, 355] width 480 height 25
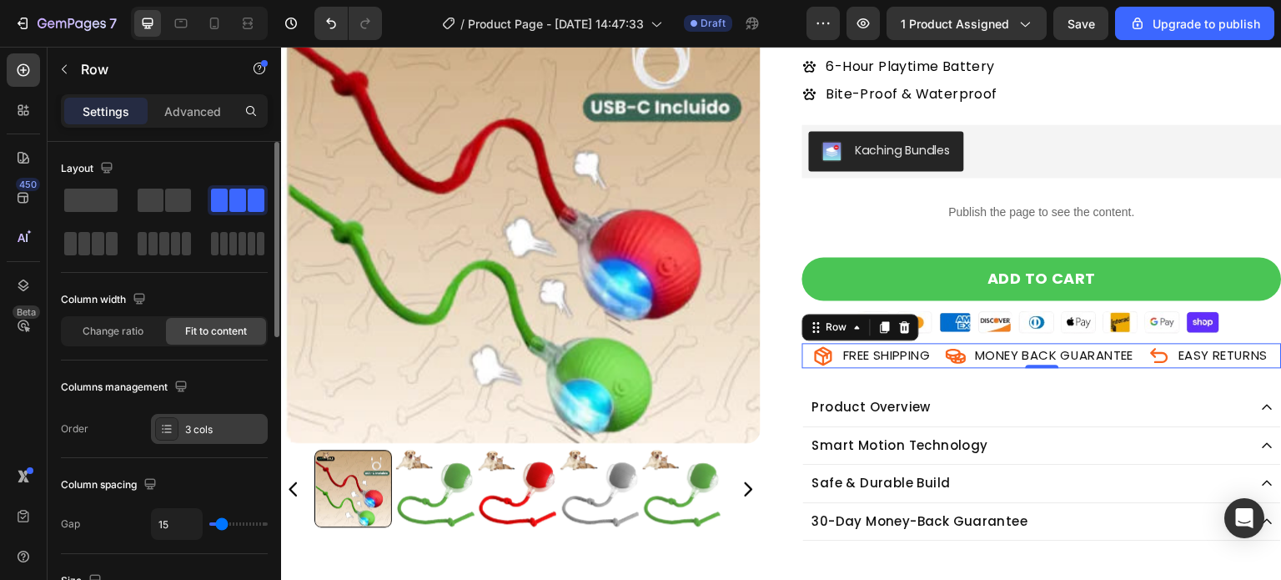
click at [230, 435] on div "3 cols" at bounding box center [224, 429] width 78 height 15
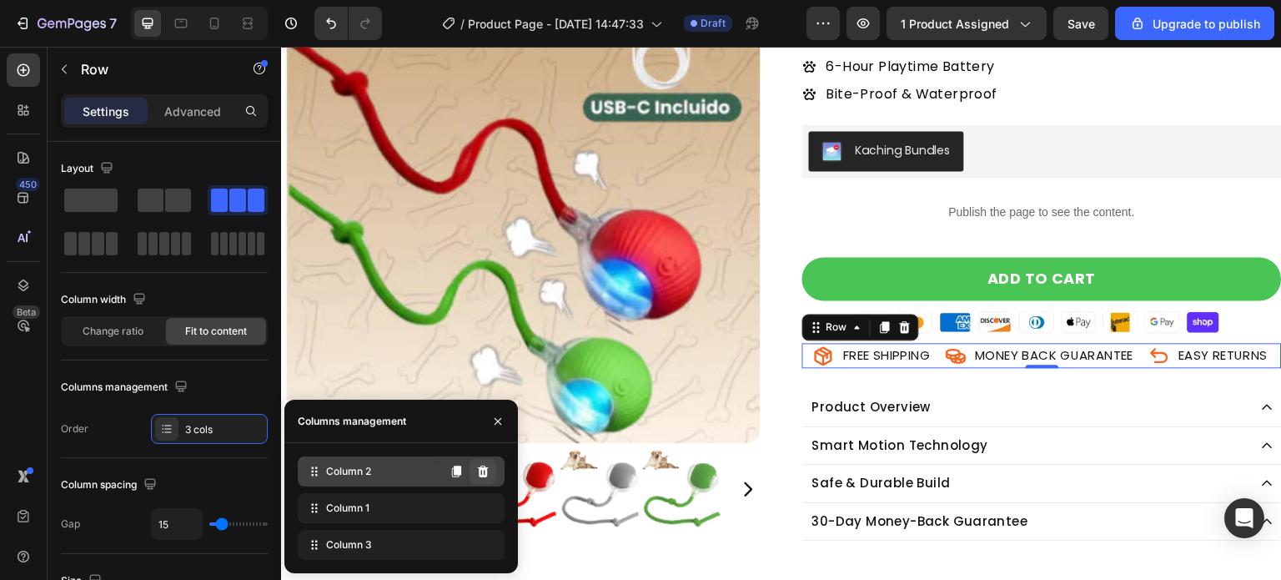
click at [481, 468] on icon at bounding box center [483, 472] width 11 height 12
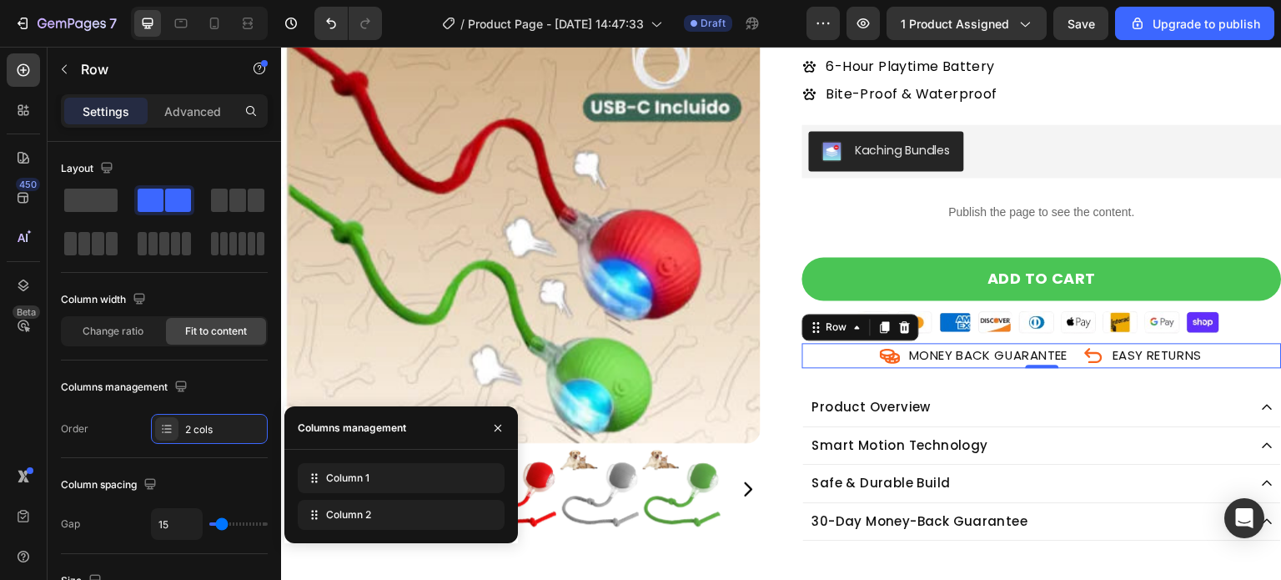
click at [1072, 357] on div "MONEY BACK GUARANTEE Item List EASY RETURNS Item List Row 0" at bounding box center [1043, 355] width 480 height 25
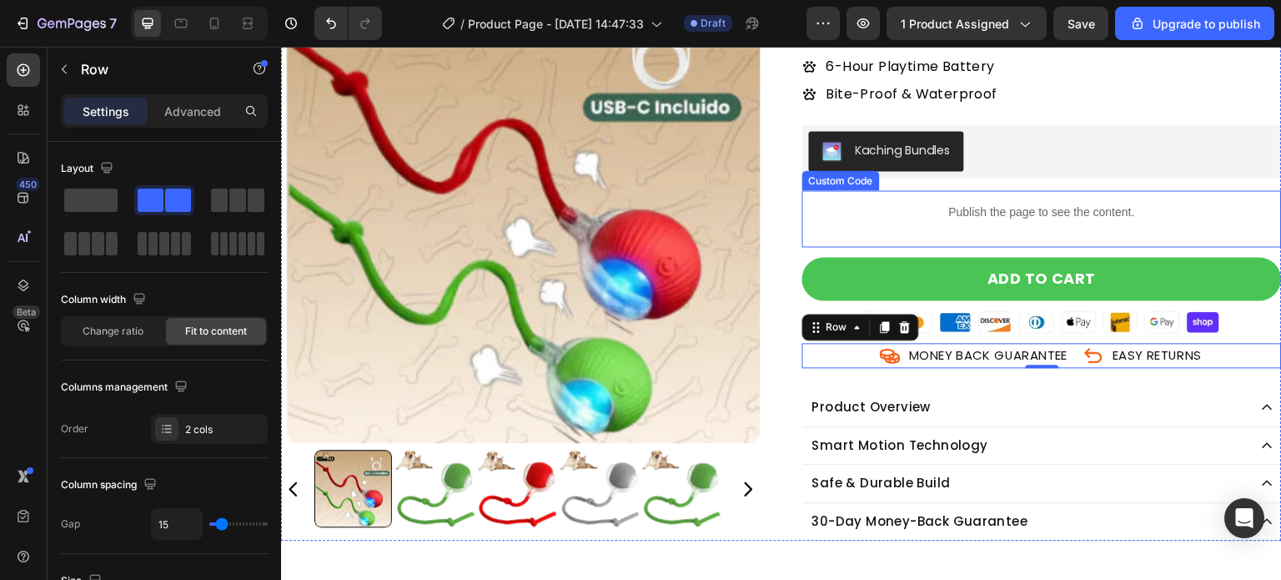
click at [838, 213] on p "Publish the page to see the content." at bounding box center [1043, 213] width 480 height 18
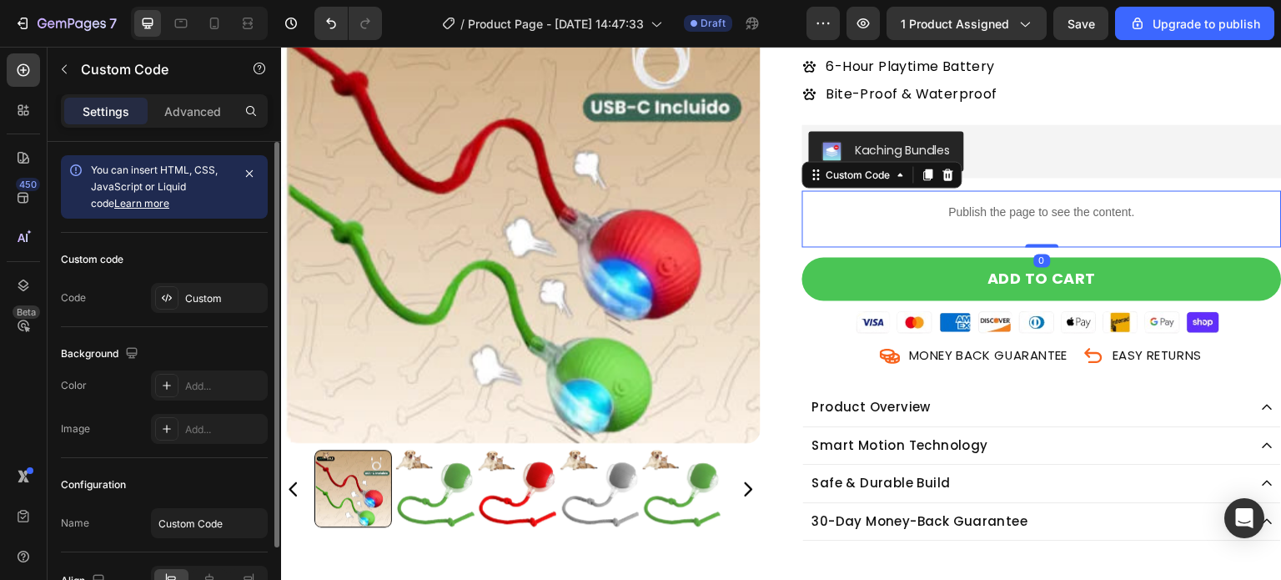
click at [202, 314] on div "Custom code Code Custom" at bounding box center [164, 280] width 207 height 94
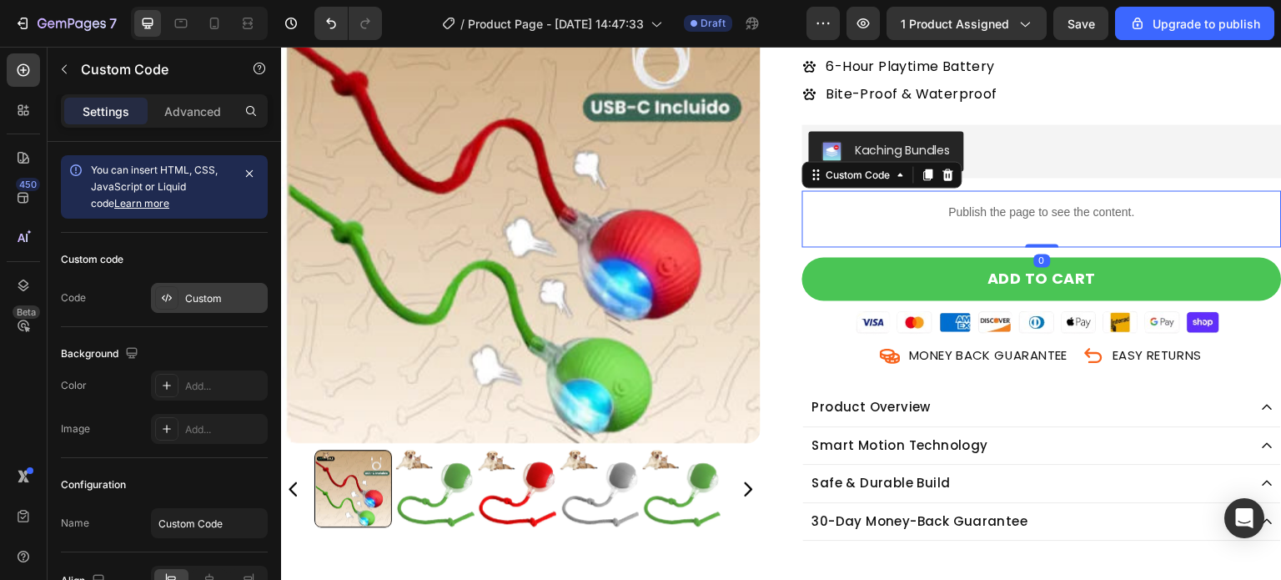
click at [207, 295] on div "Custom" at bounding box center [224, 298] width 78 height 15
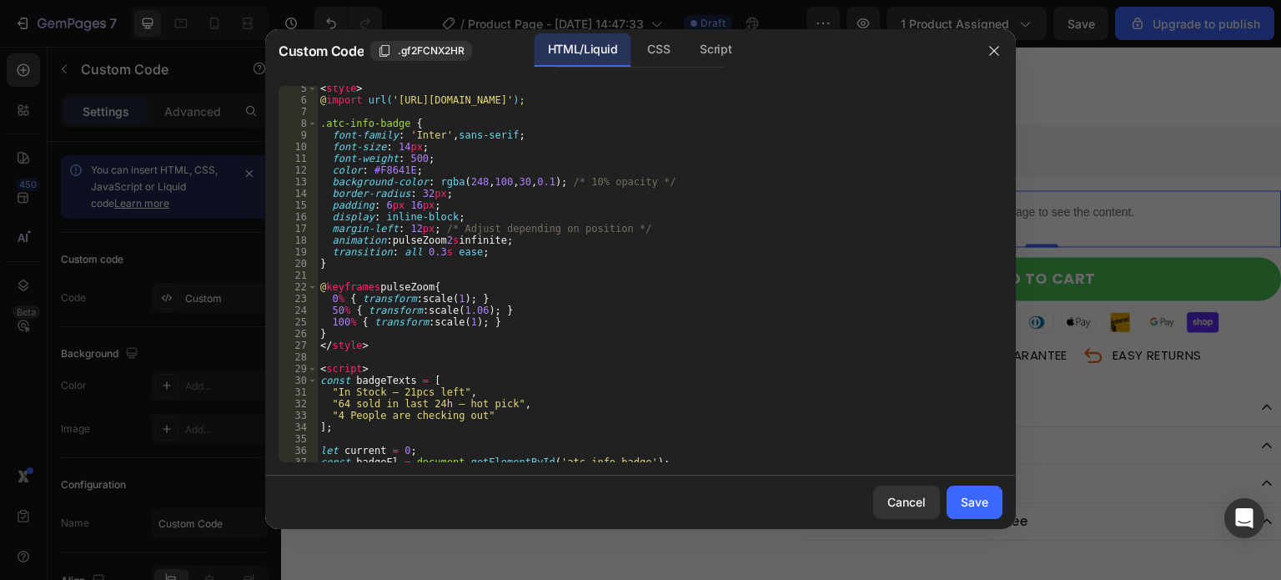
scroll to position [100, 0]
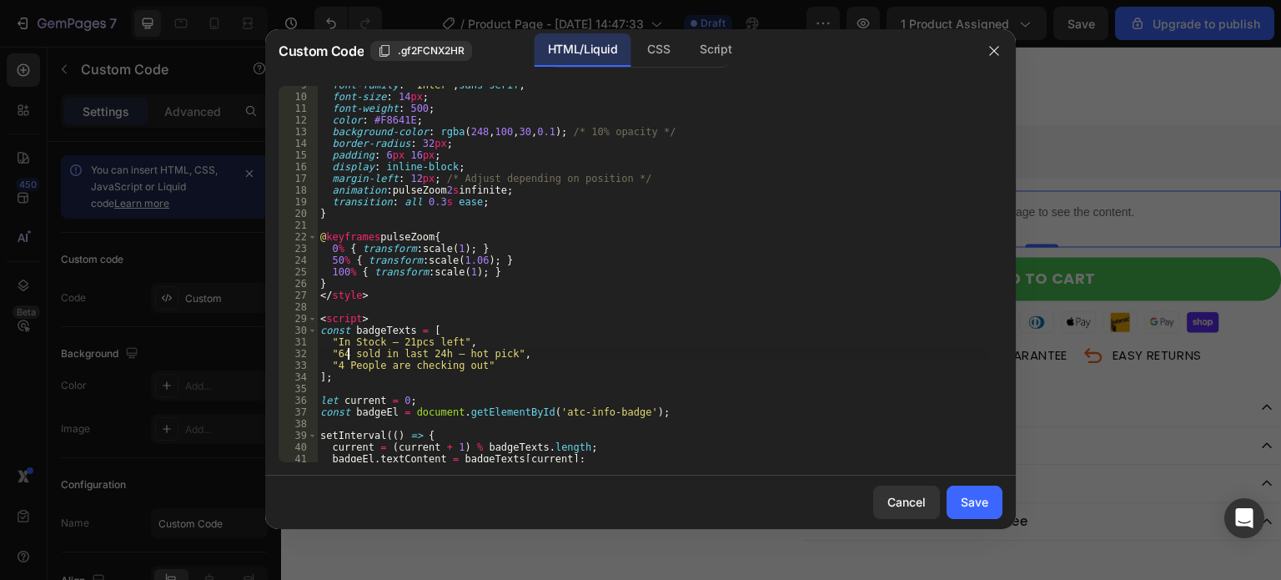
click at [346, 355] on div "font-family : ' Inter ' , sans-serif ; font-size : 14 px ; font-weight : 500 ; …" at bounding box center [653, 279] width 673 height 400
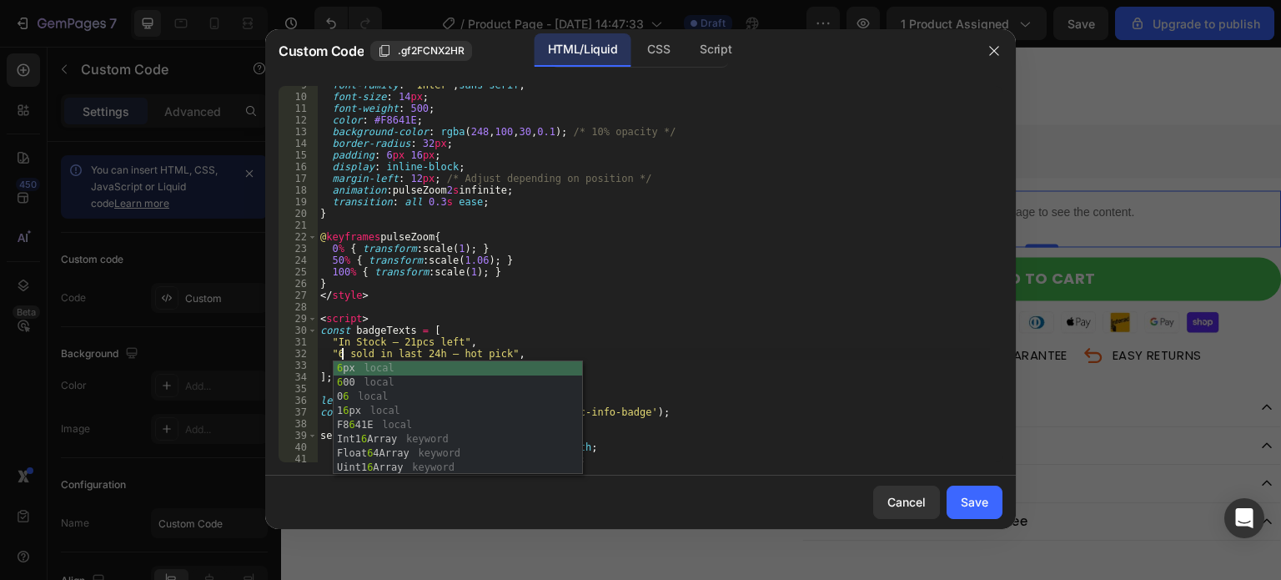
scroll to position [0, 2]
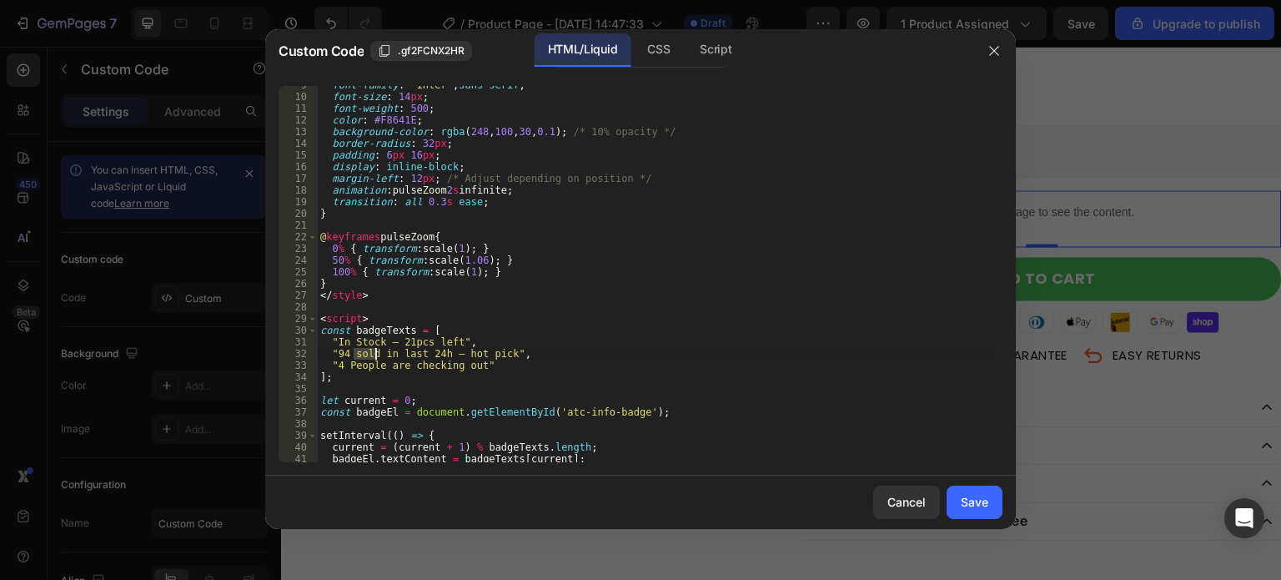
drag, startPoint x: 354, startPoint y: 352, endPoint x: 373, endPoint y: 356, distance: 19.6
click at [373, 356] on div "font-family : ' Inter ' , sans-serif ; font-size : 14 px ; font-weight : 500 ; …" at bounding box center [653, 279] width 673 height 400
click at [373, 356] on div "font-family : ' Inter ' , sans-serif ; font-size : 14 px ; font-weight : 500 ; …" at bounding box center [653, 274] width 673 height 376
drag, startPoint x: 476, startPoint y: 353, endPoint x: 534, endPoint y: 353, distance: 58.4
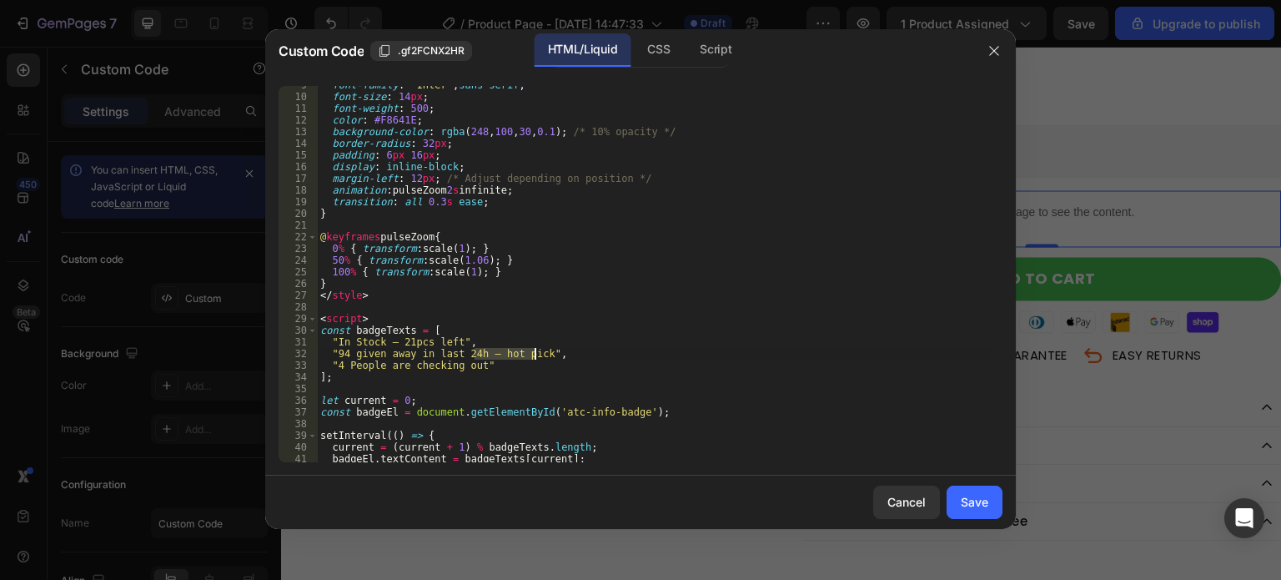
click at [534, 353] on div "font-family : ' Inter ' , sans-serif ; font-size : 14 px ; font-weight : 500 ; …" at bounding box center [653, 279] width 673 height 400
click at [534, 353] on div "font-family : ' Inter ' , sans-serif ; font-size : 14 px ; font-weight : 500 ; …" at bounding box center [653, 274] width 673 height 376
drag, startPoint x: 380, startPoint y: 343, endPoint x: 337, endPoint y: 345, distance: 43.5
click at [337, 345] on div "font-family : ' Inter ' , sans-serif ; font-size : 14 px ; font-weight : 500 ; …" at bounding box center [653, 279] width 673 height 400
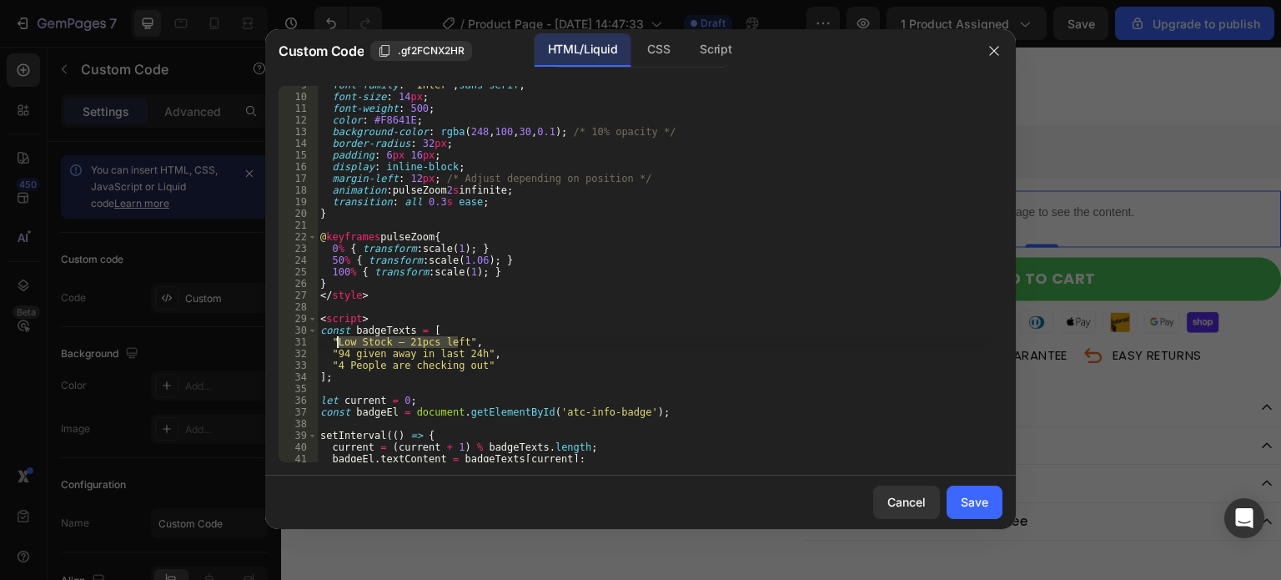
drag, startPoint x: 456, startPoint y: 340, endPoint x: 340, endPoint y: 346, distance: 116.9
click at [340, 346] on div "font-family : ' Inter ' , sans-serif ; font-size : 14 px ; font-weight : 500 ; …" at bounding box center [653, 279] width 673 height 400
click at [340, 346] on div "font-family : ' Inter ' , sans-serif ; font-size : 14 px ; font-weight : 500 ; …" at bounding box center [653, 274] width 673 height 376
click at [467, 343] on div "font-family : ' Inter ' , sans-serif ; font-size : 14 px ; font-weight : 500 ; …" at bounding box center [653, 279] width 673 height 400
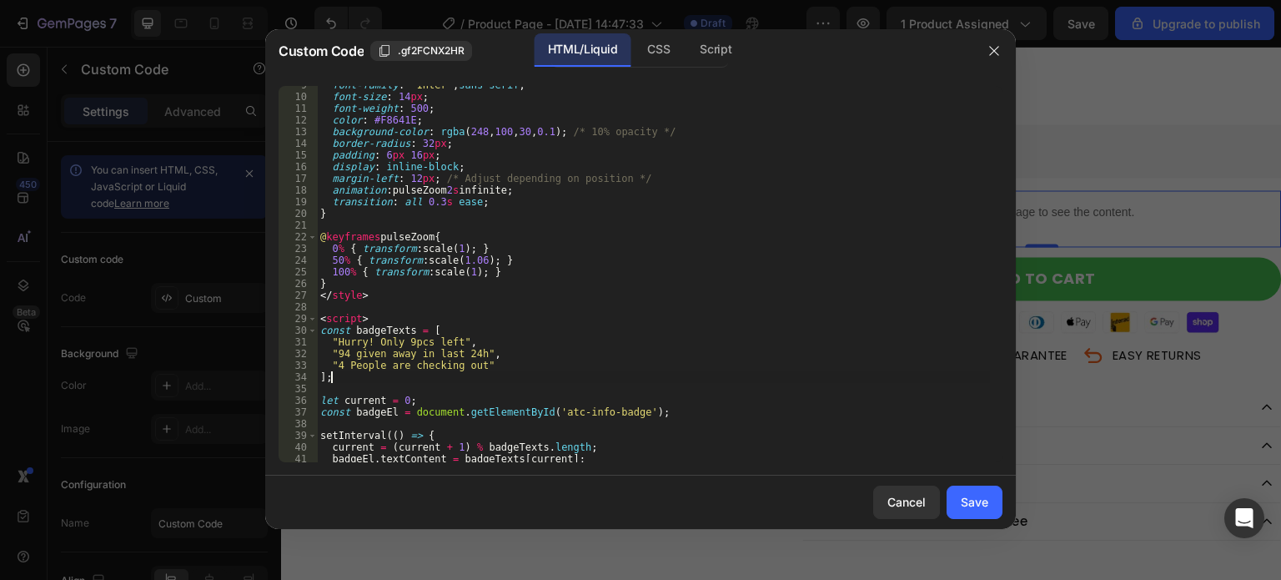
click at [413, 379] on div "font-family : ' Inter ' , sans-serif ; font-size : 14 px ; font-weight : 500 ; …" at bounding box center [653, 279] width 673 height 400
drag, startPoint x: 473, startPoint y: 351, endPoint x: 340, endPoint y: 355, distance: 133.6
click at [340, 355] on div "font-family : ' Inter ' , sans-serif ; font-size : 14 px ; font-weight : 500 ; …" at bounding box center [653, 279] width 673 height 400
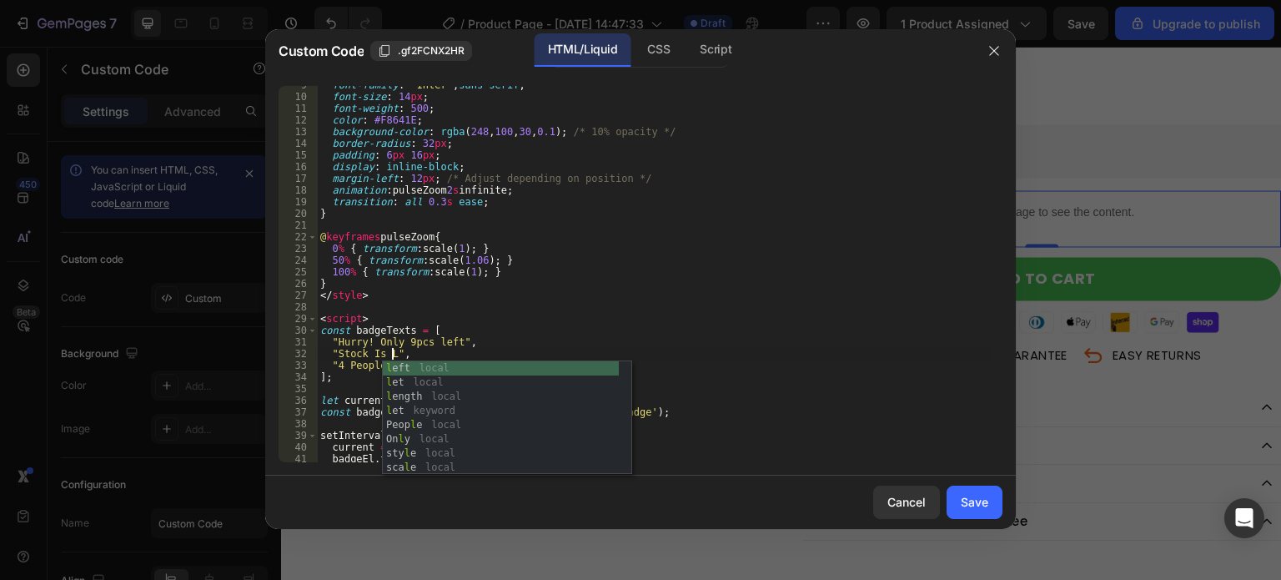
scroll to position [0, 7]
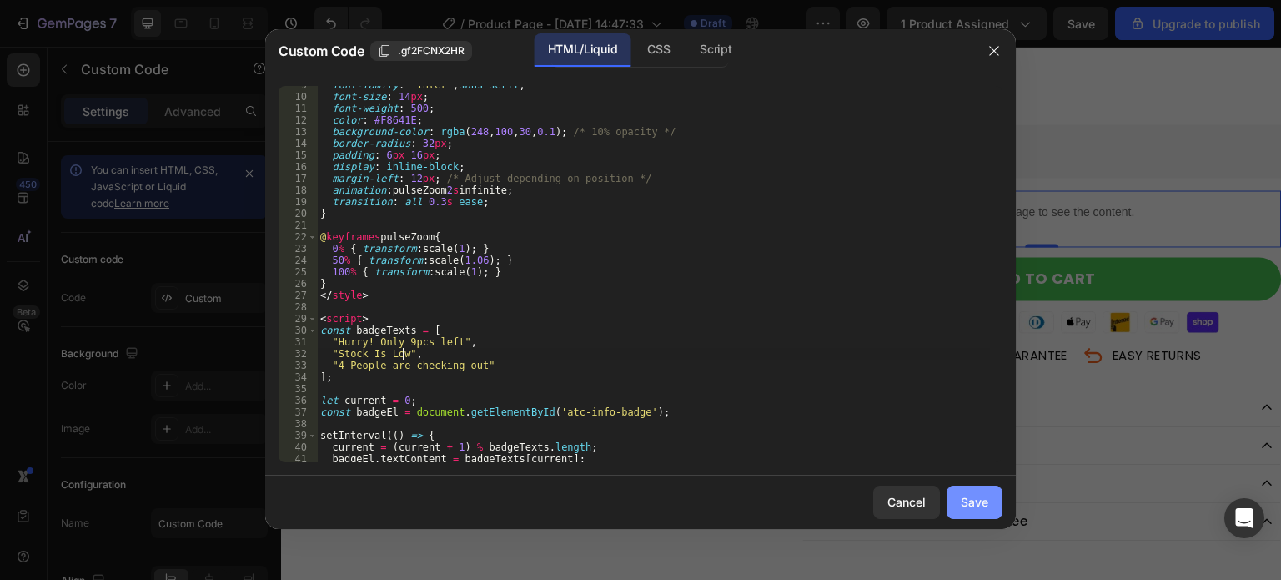
type textarea ""Stock Is Low","
click at [974, 498] on div "Save" at bounding box center [975, 502] width 28 height 18
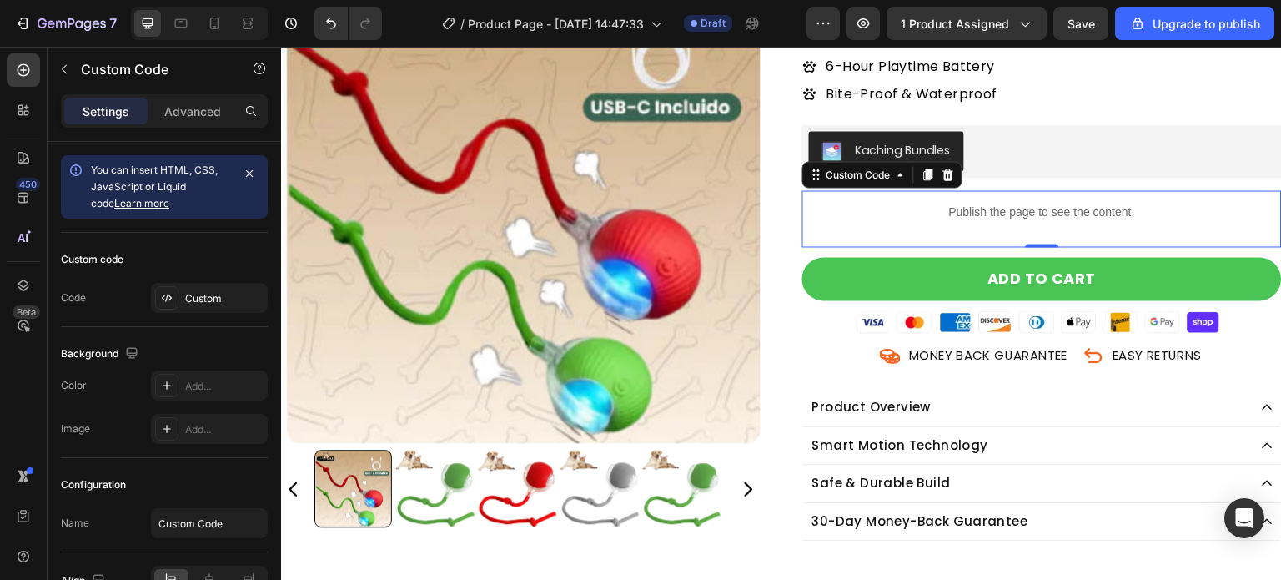
scroll to position [0, 0]
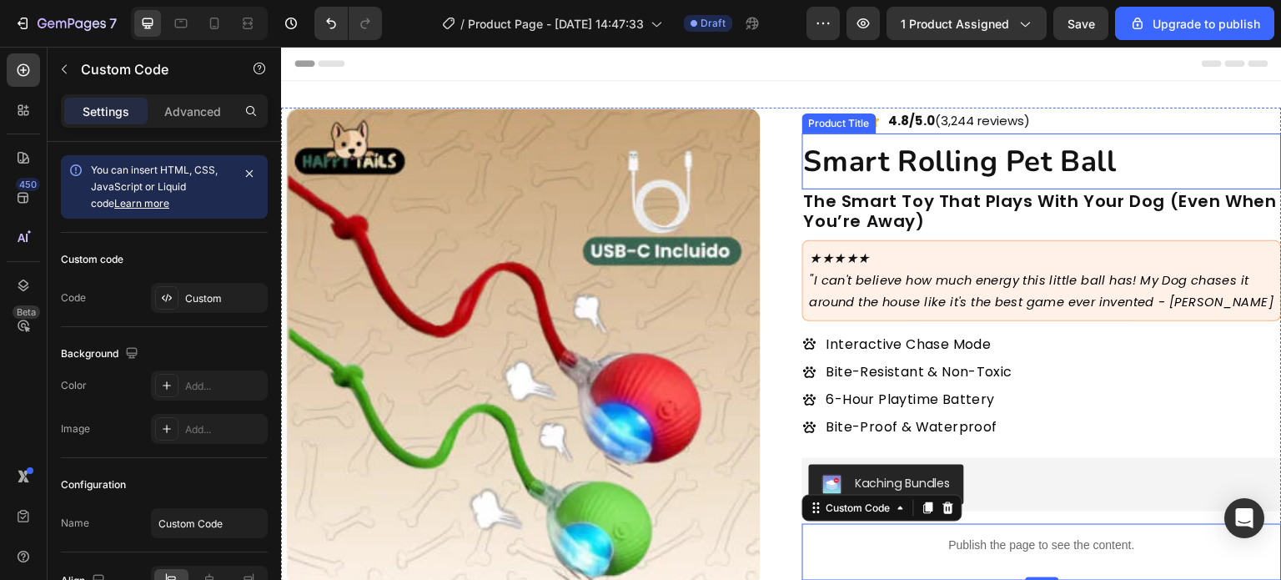
click at [1128, 157] on h1 "Smart Rolling Pet Ball" at bounding box center [1043, 161] width 480 height 56
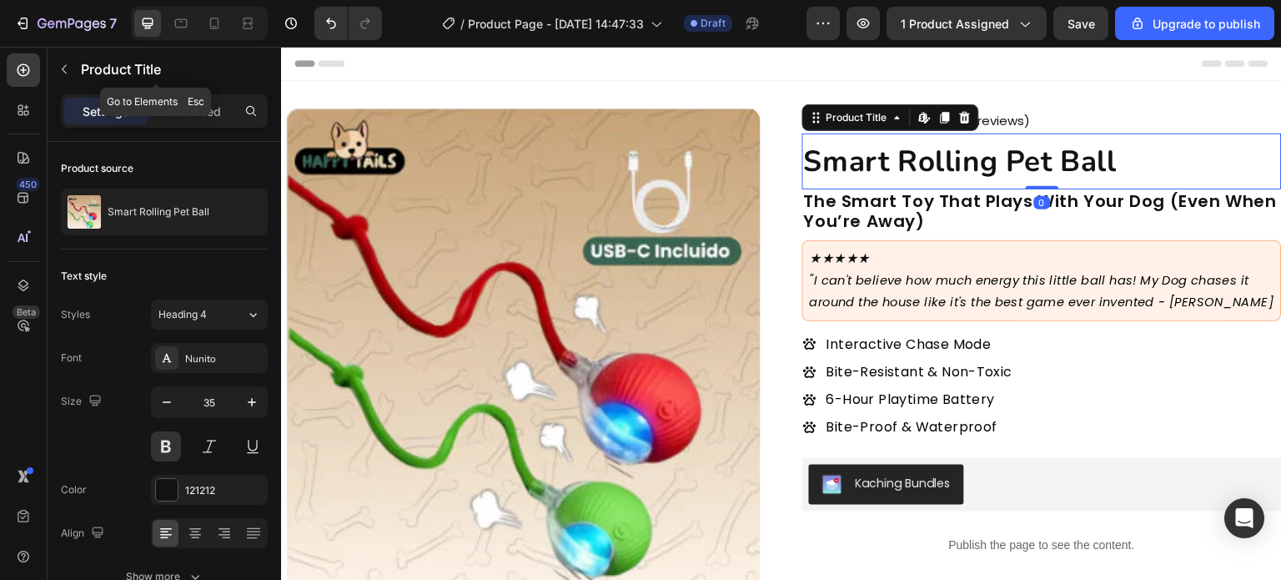
click at [81, 68] on p "Product Title" at bounding box center [171, 69] width 180 height 20
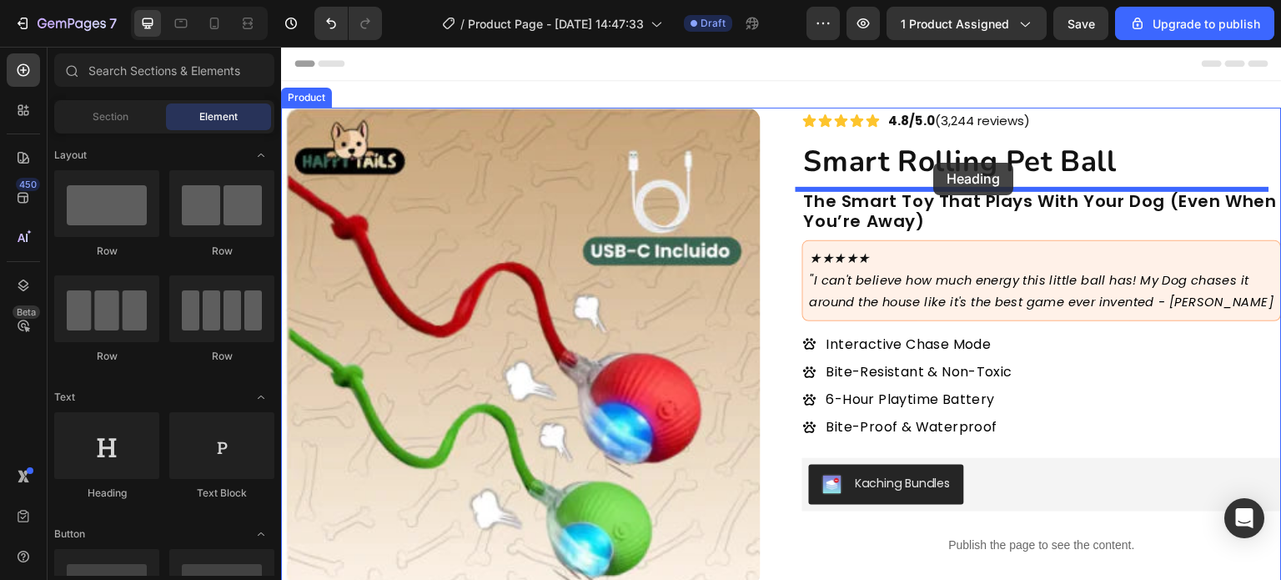
drag, startPoint x: 428, startPoint y: 506, endPoint x: 930, endPoint y: 178, distance: 600.2
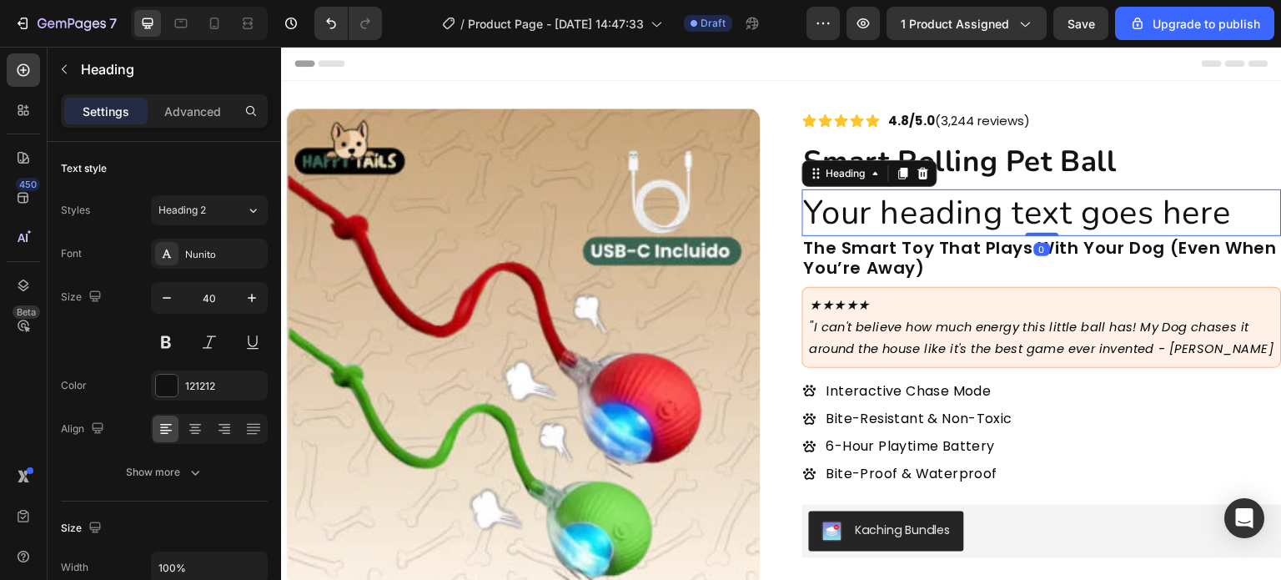
click at [903, 224] on h2 "Your heading text goes here" at bounding box center [1043, 212] width 480 height 47
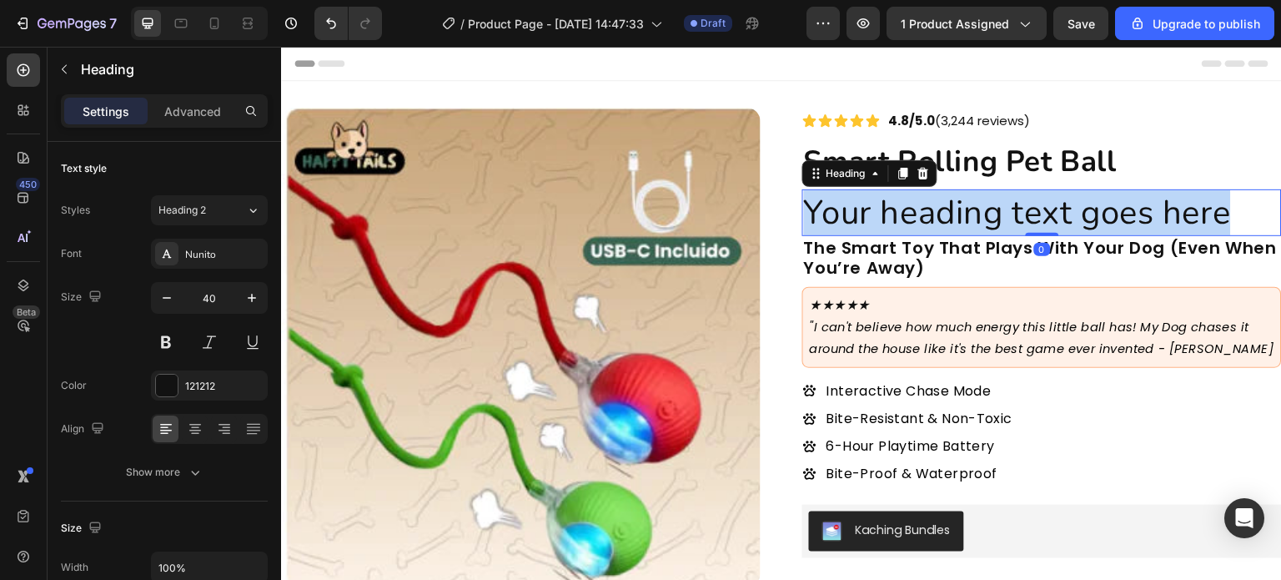
click at [903, 224] on p "Your heading text goes here" at bounding box center [1042, 212] width 476 height 43
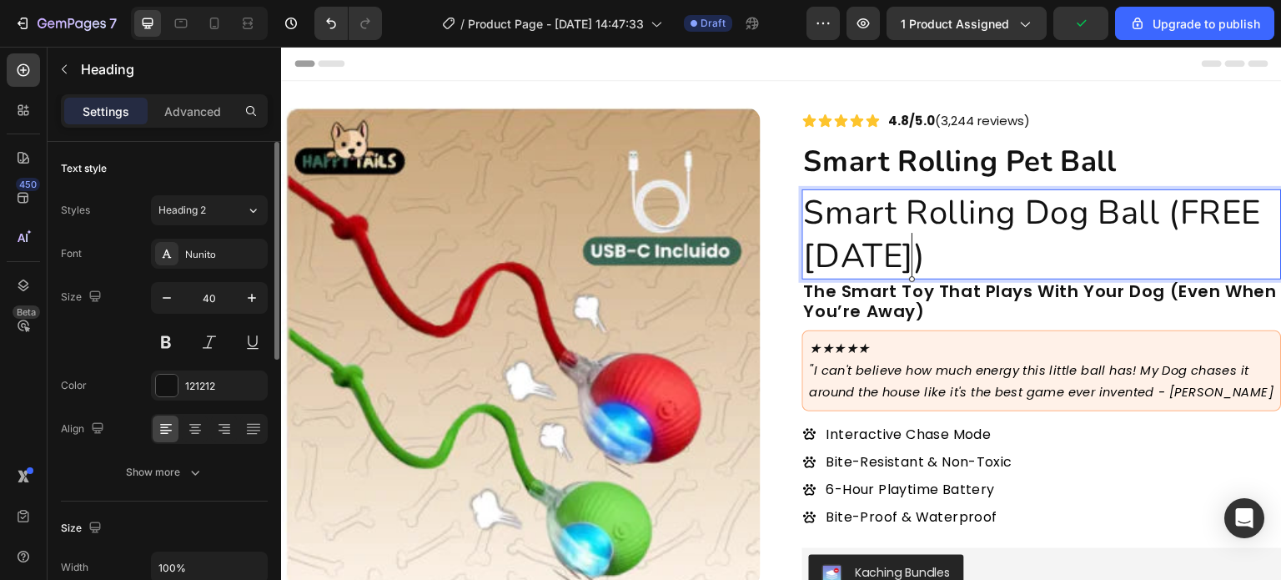
drag, startPoint x: 170, startPoint y: 345, endPoint x: 234, endPoint y: 328, distance: 66.6
click at [170, 345] on button at bounding box center [166, 342] width 30 height 30
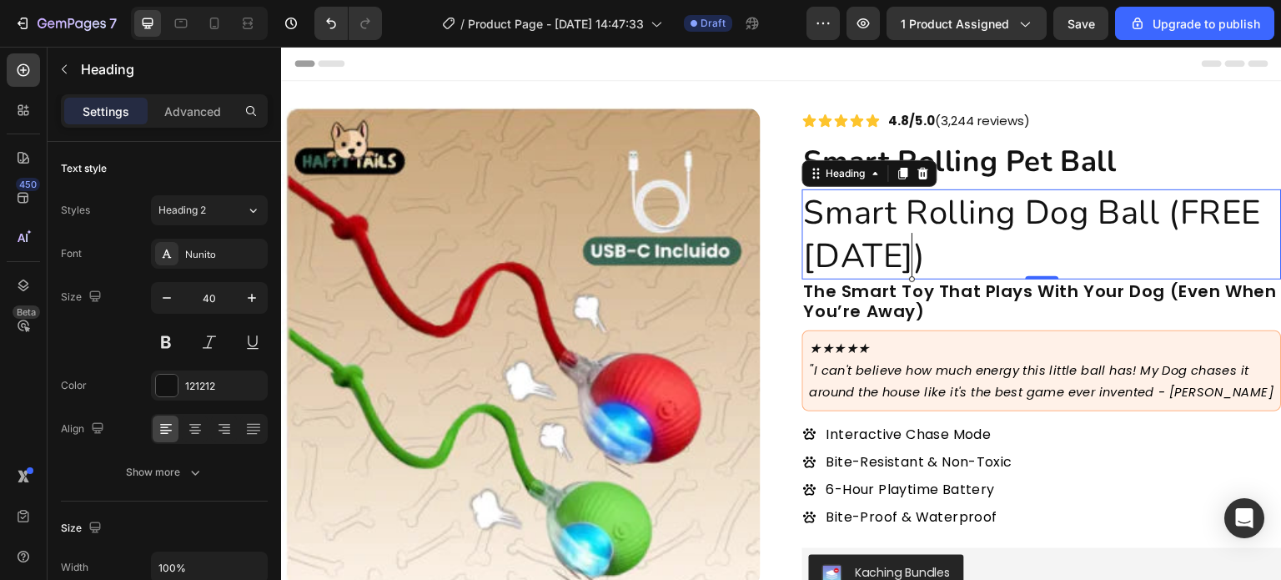
click at [906, 259] on p "Smart Rolling Dog Ball (FREE [DATE])" at bounding box center [1042, 234] width 476 height 87
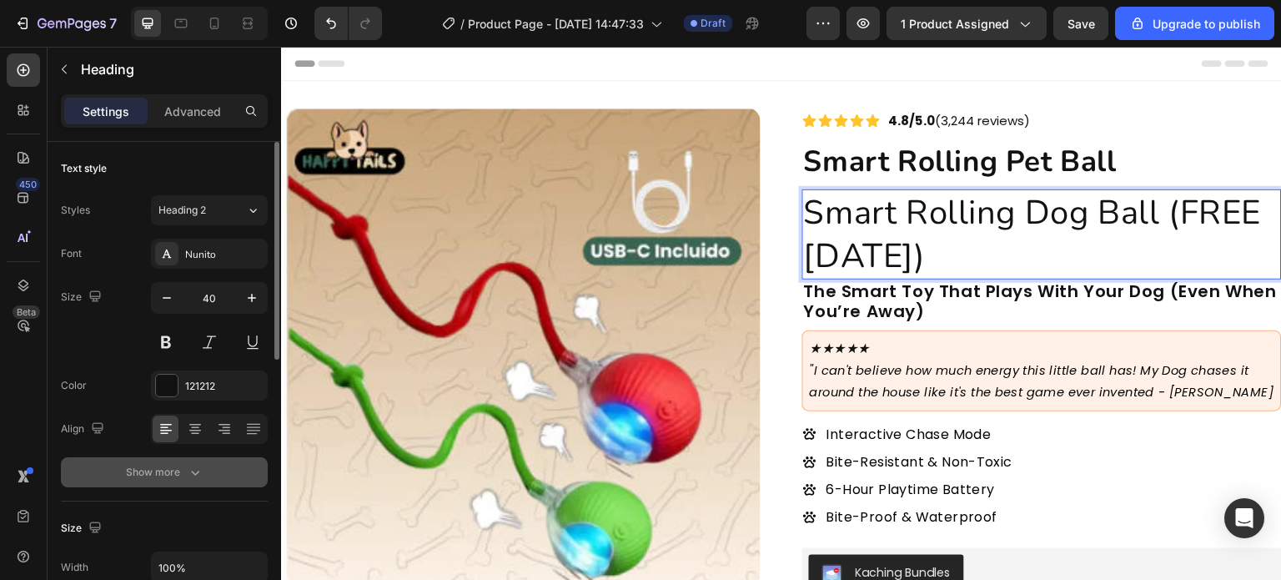
click at [194, 473] on icon "button" at bounding box center [195, 472] width 17 height 17
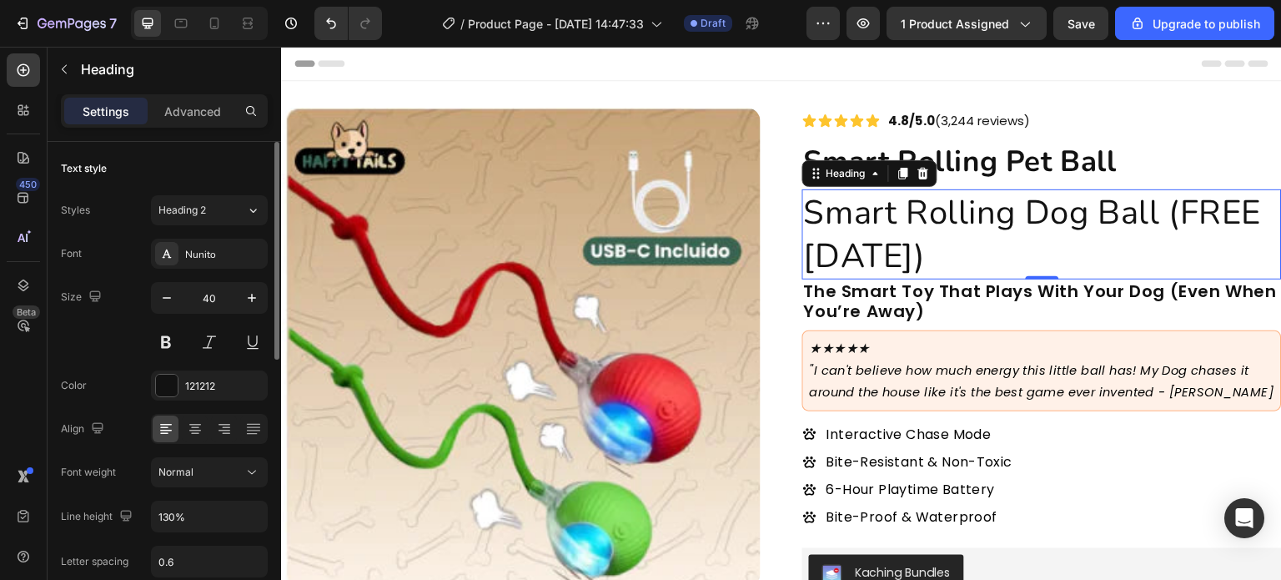
click at [112, 456] on div "Font Nunito Size 40 Color 121212 Align Font weight Normal Line height 130% Lett…" at bounding box center [164, 473] width 207 height 469
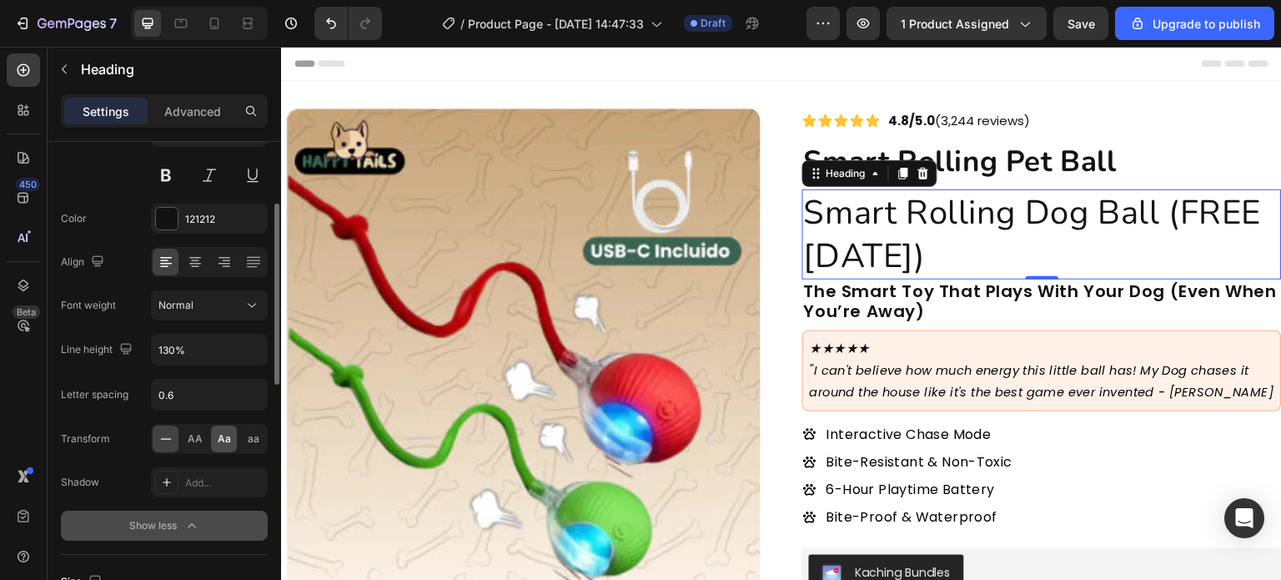
click at [220, 440] on span "Aa" at bounding box center [224, 438] width 13 height 15
click at [174, 187] on button at bounding box center [166, 175] width 30 height 30
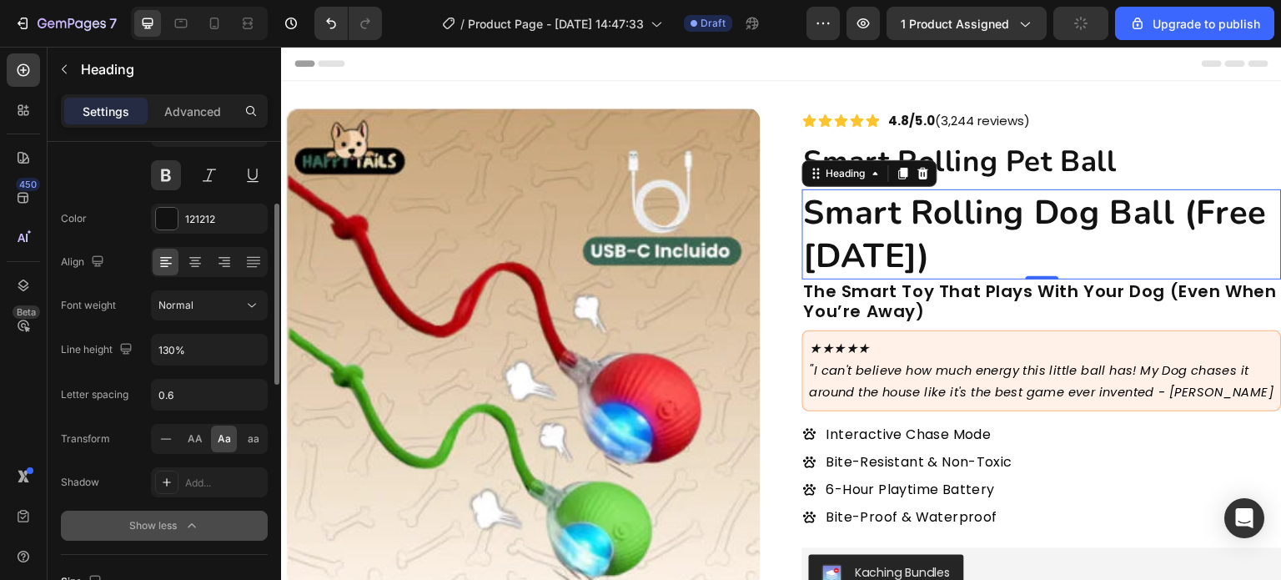
scroll to position [0, 0]
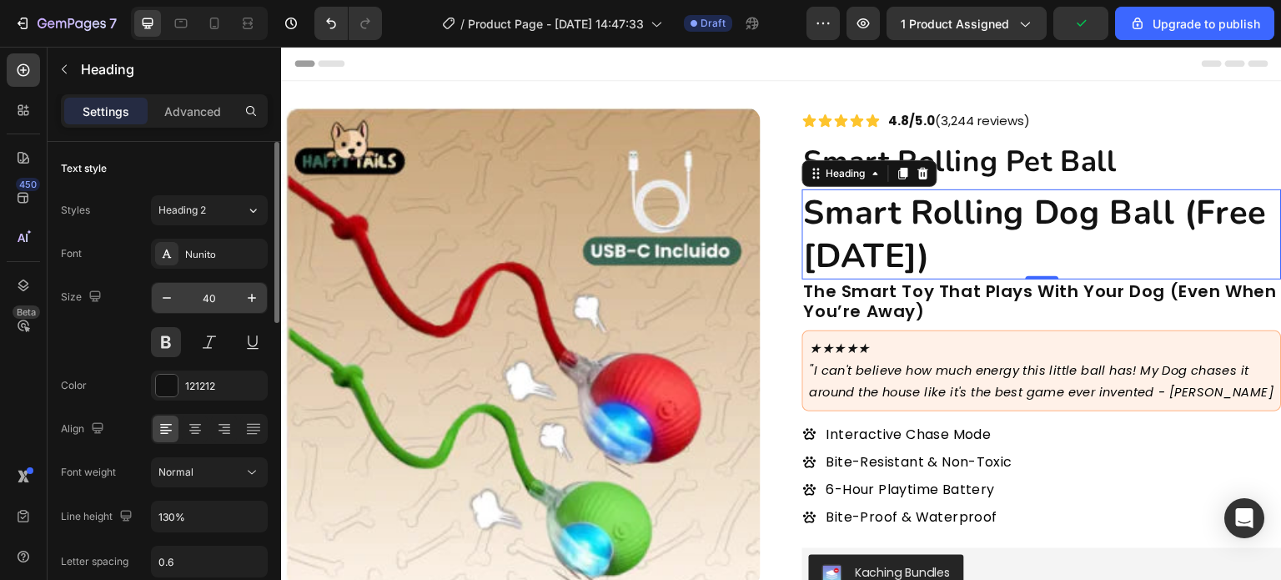
click at [229, 312] on input "40" at bounding box center [209, 298] width 55 height 30
type input "35"
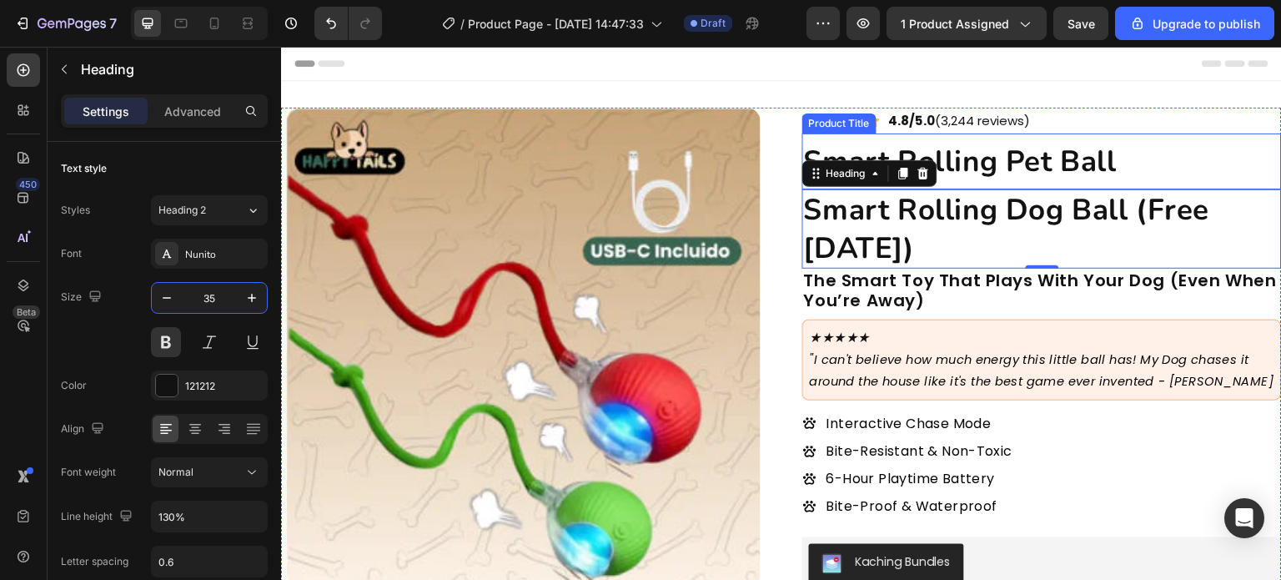
click at [1191, 163] on h1 "Smart Rolling Pet Ball" at bounding box center [1043, 161] width 480 height 56
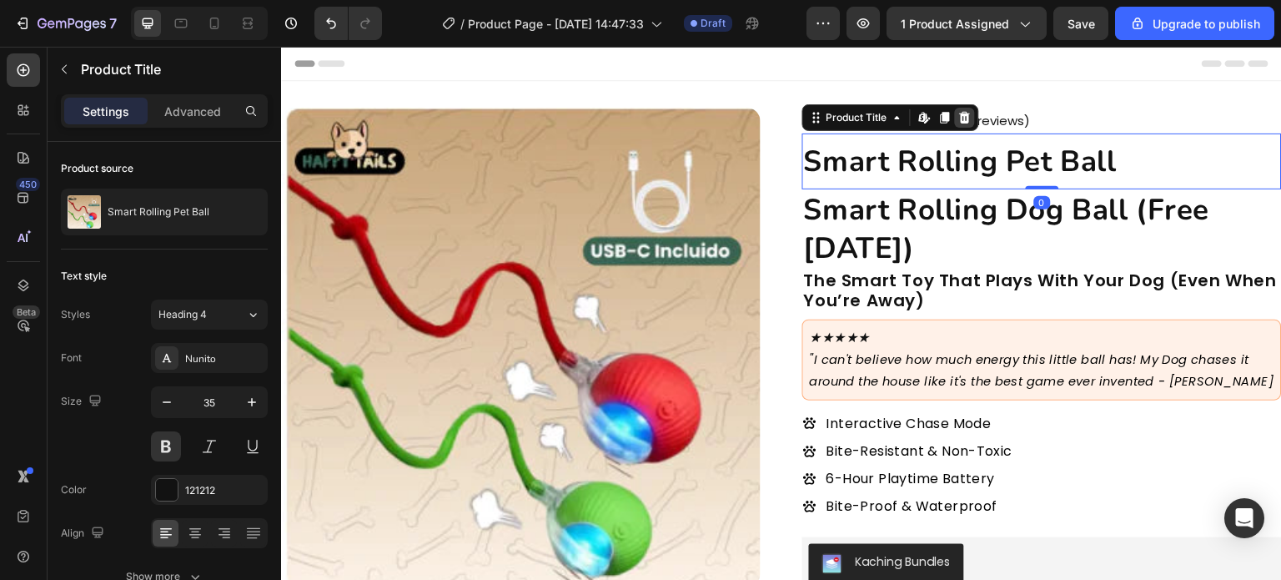
click at [960, 114] on icon at bounding box center [965, 118] width 11 height 12
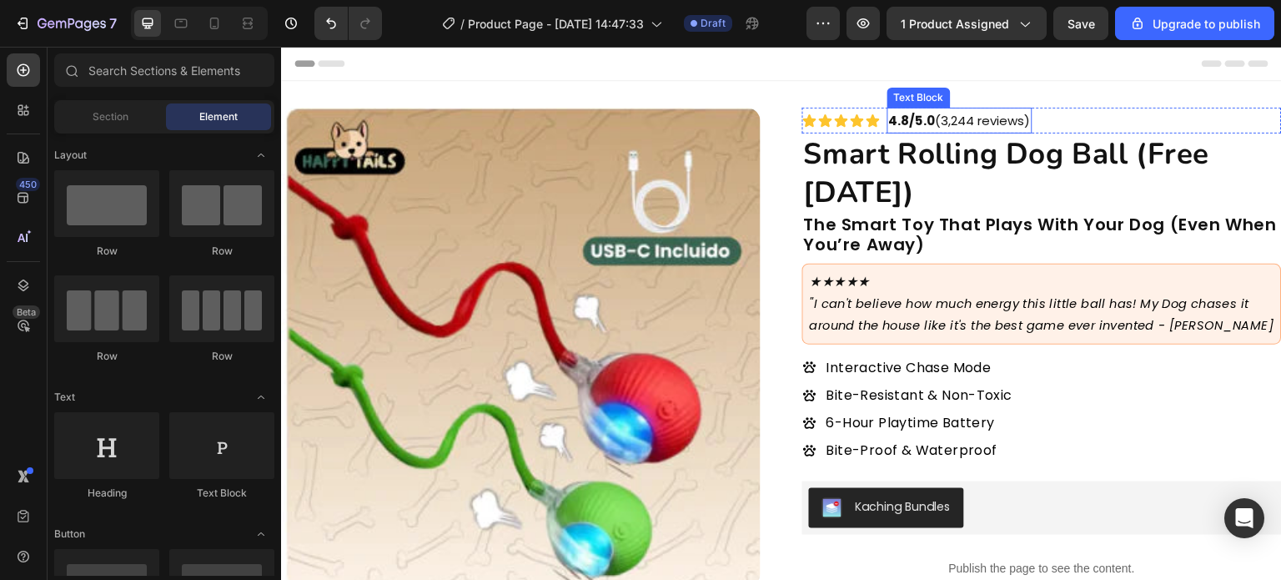
click at [899, 120] on strong "4.8/5.0" at bounding box center [912, 121] width 47 height 18
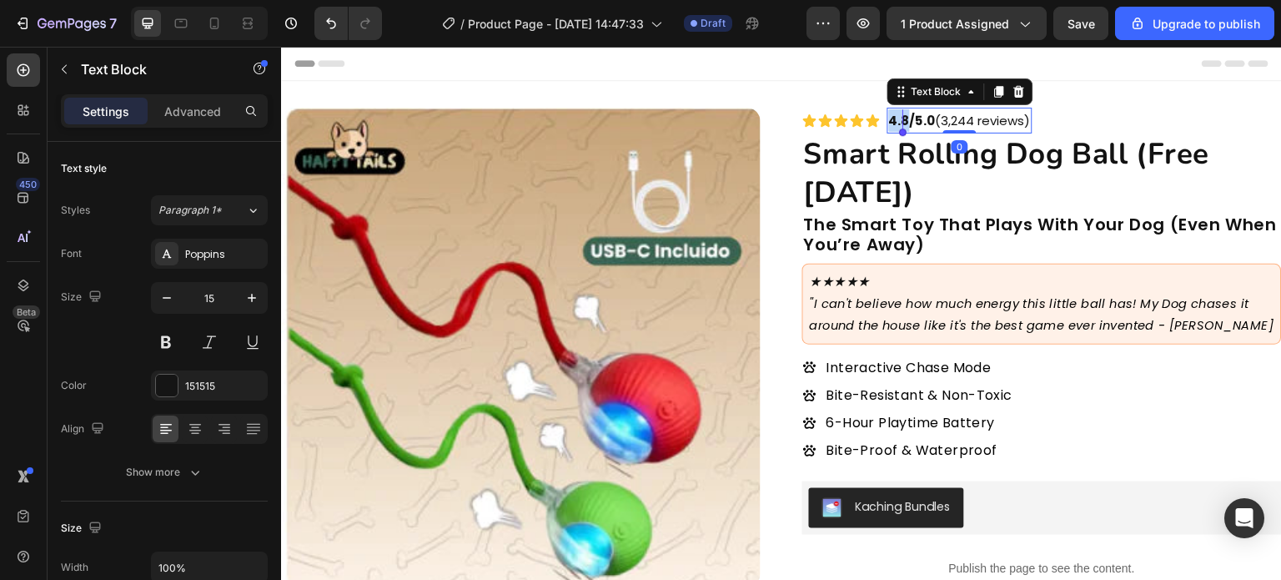
click at [903, 120] on strong "4.8/5.0" at bounding box center [912, 121] width 47 height 18
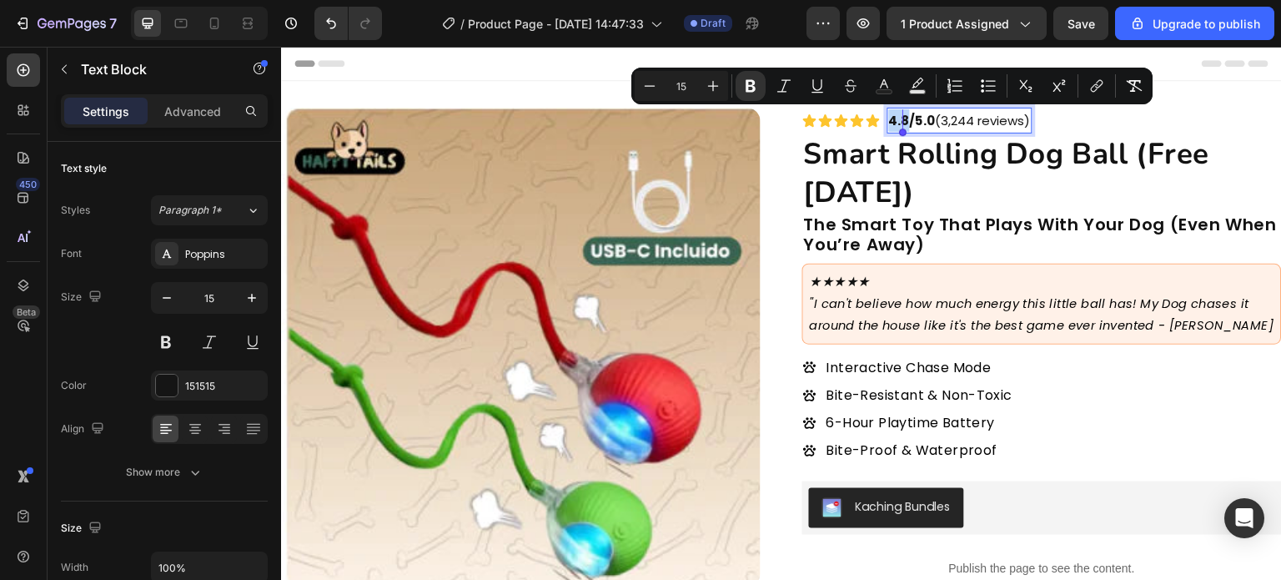
click at [903, 120] on strong "4.8/5.0" at bounding box center [912, 121] width 47 height 18
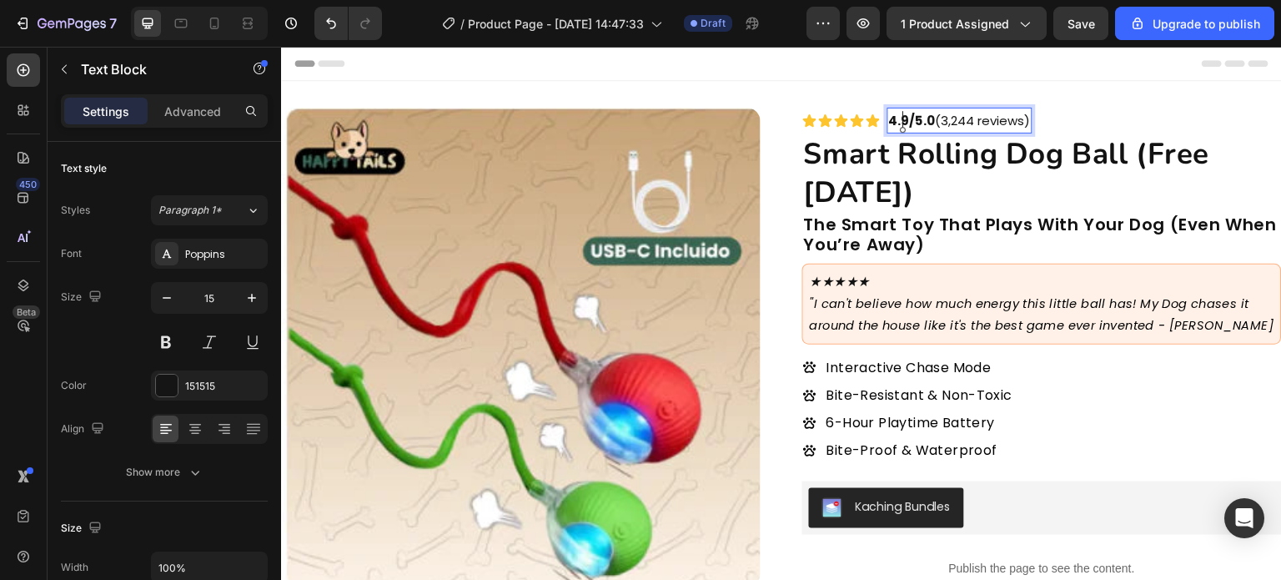
click at [948, 123] on p "4.9/5.0 (3,244 reviews)" at bounding box center [960, 120] width 142 height 23
click at [944, 122] on p "4.9/5.0 (3,244 reviews)" at bounding box center [960, 120] width 142 height 23
click at [954, 120] on p "4.9/5.0 (6,244 reviews)" at bounding box center [960, 120] width 142 height 23
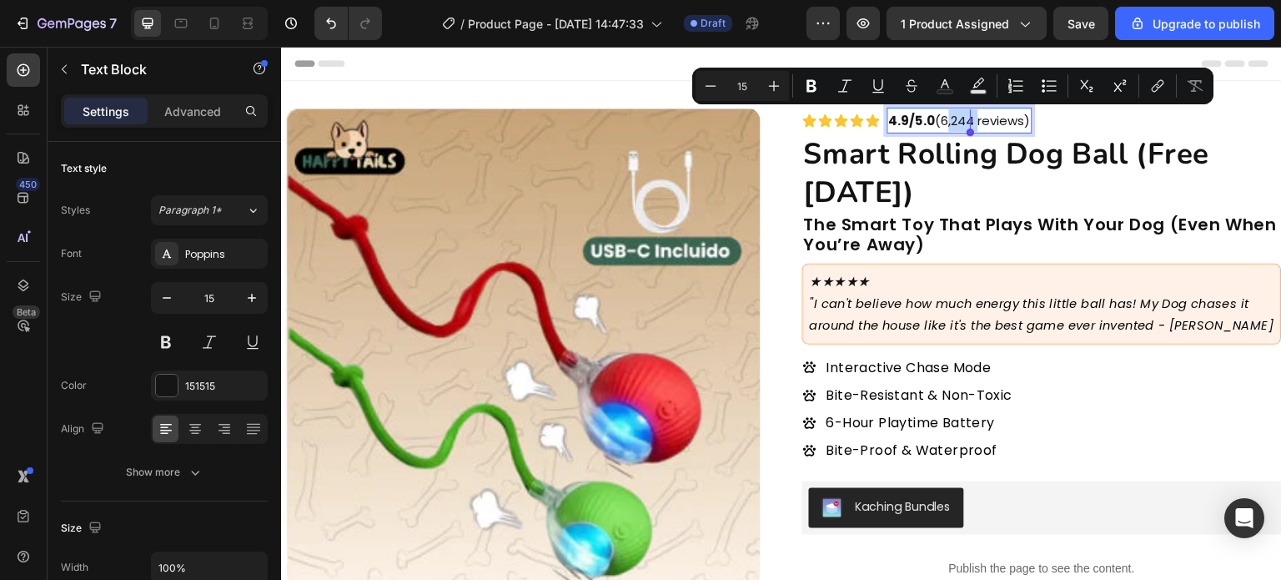
click at [961, 127] on p "4.9/5.0 (6,244 reviews)" at bounding box center [960, 120] width 142 height 23
click at [960, 119] on p "4.9/5.0 (6,244 reviews)" at bounding box center [960, 120] width 142 height 23
click at [962, 119] on p "4.9/5.0 (6,244 reviews)" at bounding box center [960, 120] width 142 height 23
click at [964, 119] on p "4.9/5.0 (6,244 reviews)" at bounding box center [960, 120] width 142 height 23
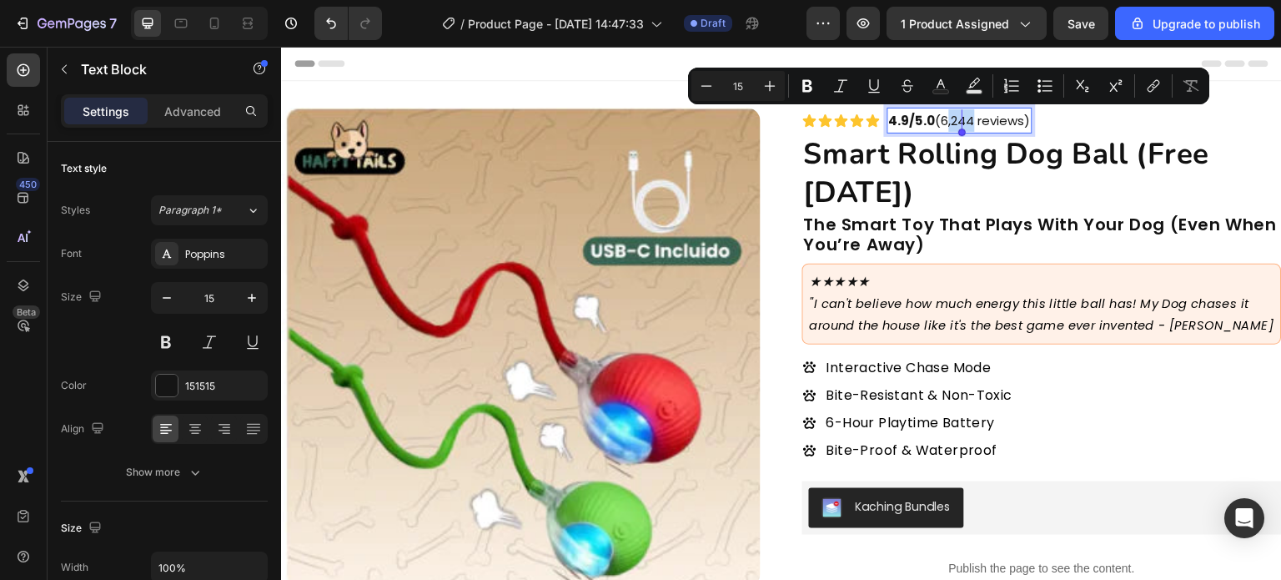
click at [964, 119] on p "4.9/5.0 (6,244 reviews)" at bounding box center [960, 120] width 142 height 23
click at [965, 118] on p "4.9/5.0 (6,244 reviews)" at bounding box center [960, 120] width 142 height 23
click at [964, 118] on p "4.9/5.0 (6,244 reviews)" at bounding box center [960, 120] width 142 height 23
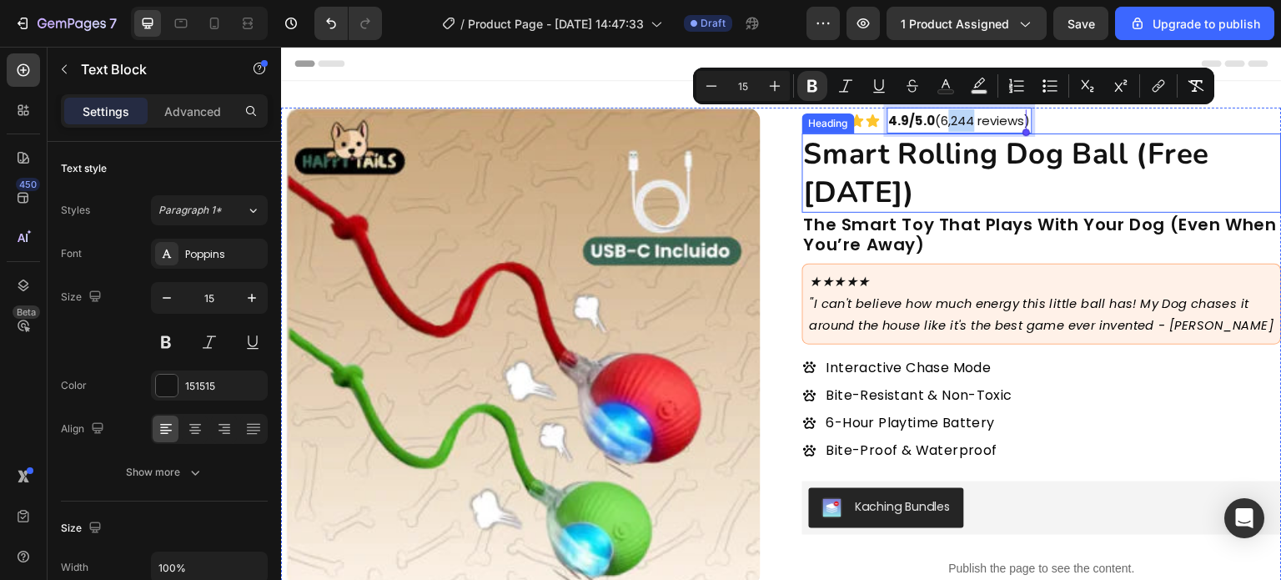
click at [1014, 156] on h2 "smart rolling dog ball (free [DATE])" at bounding box center [1043, 172] width 480 height 79
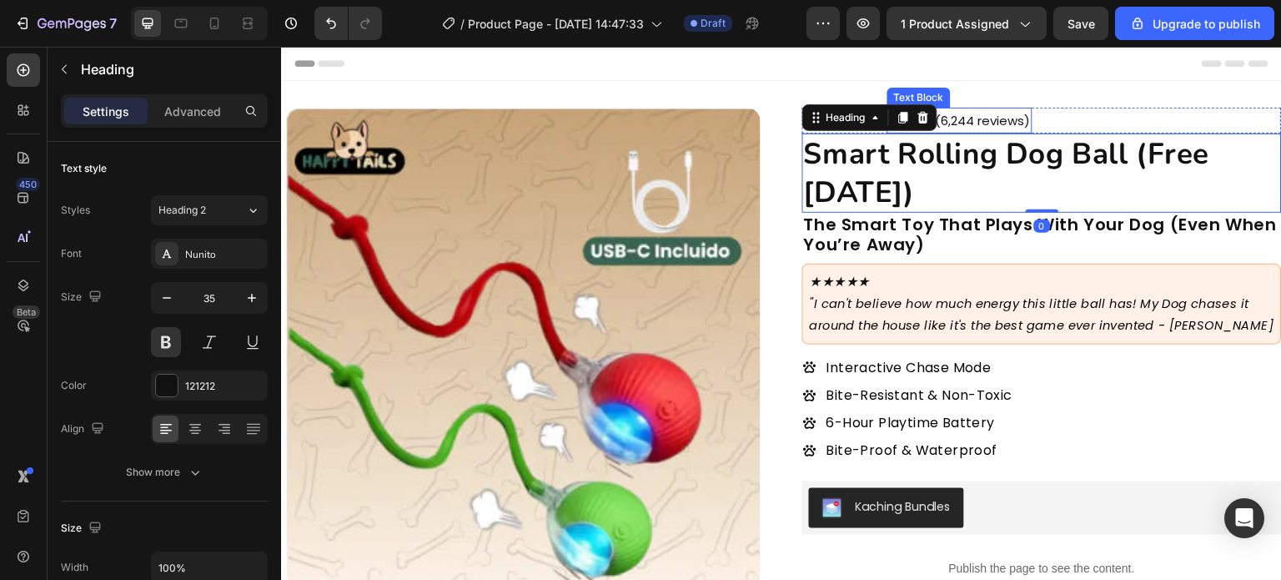
click at [967, 119] on p "4.9/5.0 (6,244 reviews)" at bounding box center [960, 120] width 142 height 23
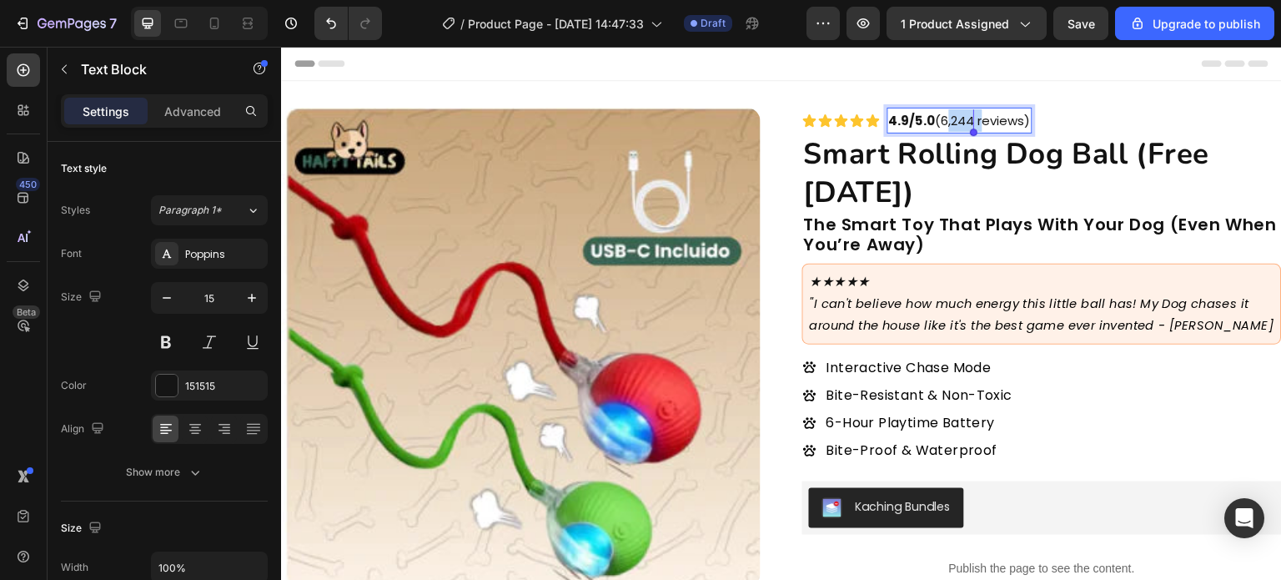
click at [962, 119] on p "4.9/5.0 (6,244 reviews)" at bounding box center [960, 120] width 142 height 23
click at [962, 120] on p "4.9/5.0 (6,244 reviews)" at bounding box center [960, 120] width 142 height 23
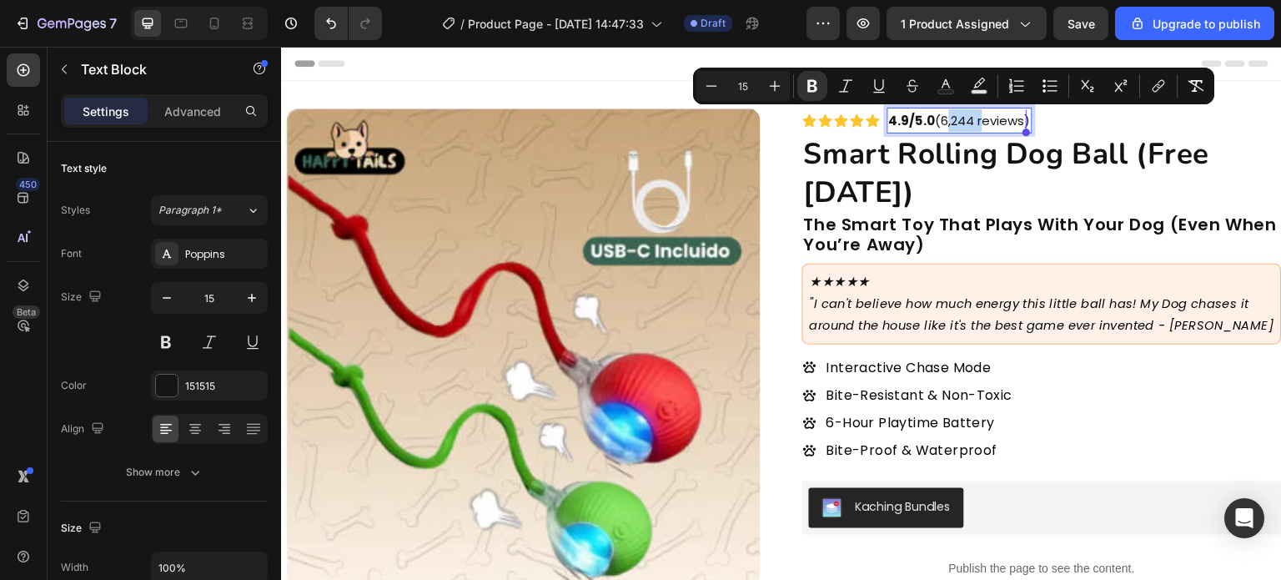
click at [939, 121] on p "4.9/5.0 (6,244 reviews)" at bounding box center [960, 120] width 142 height 23
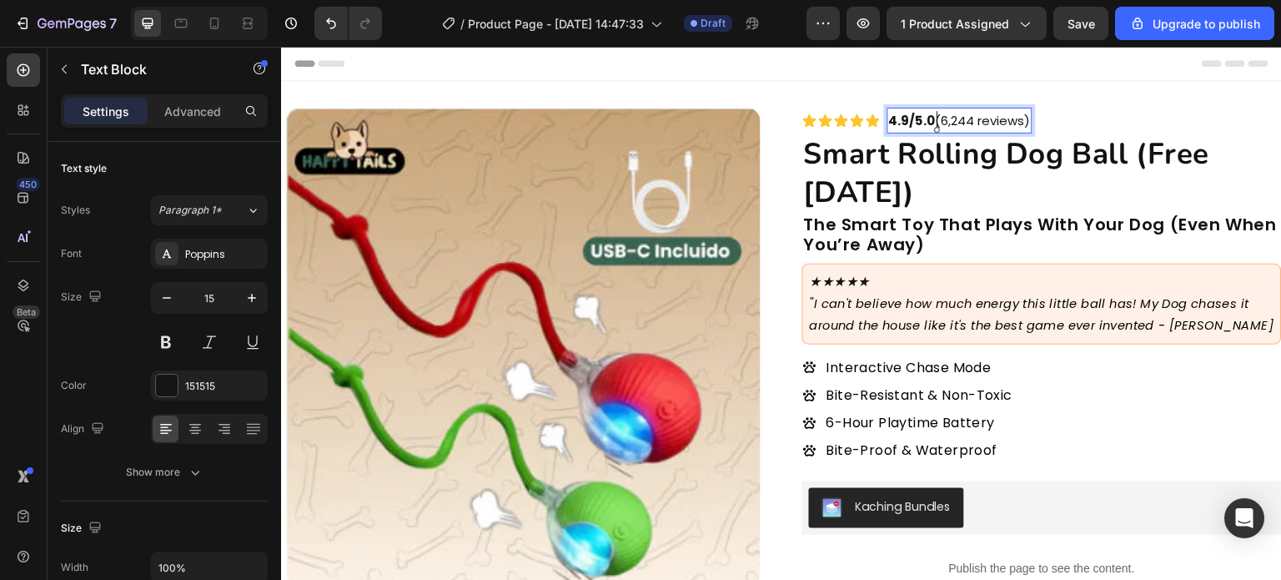
click at [960, 120] on p "4.9/5.0 (6,244 reviews)" at bounding box center [960, 120] width 142 height 23
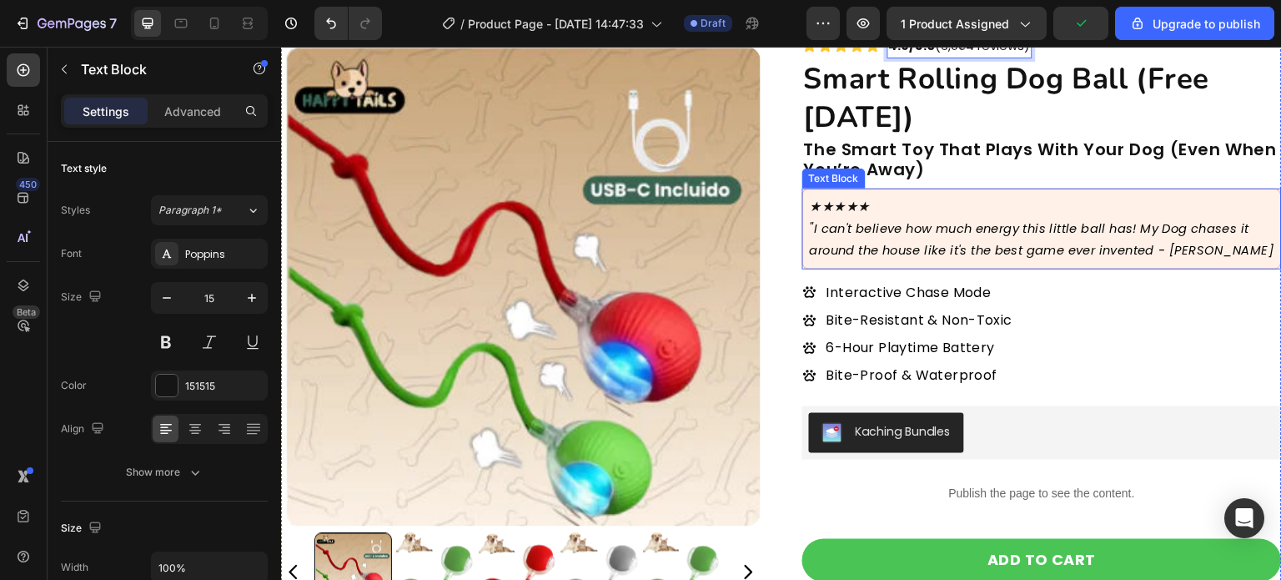
scroll to position [83, 0]
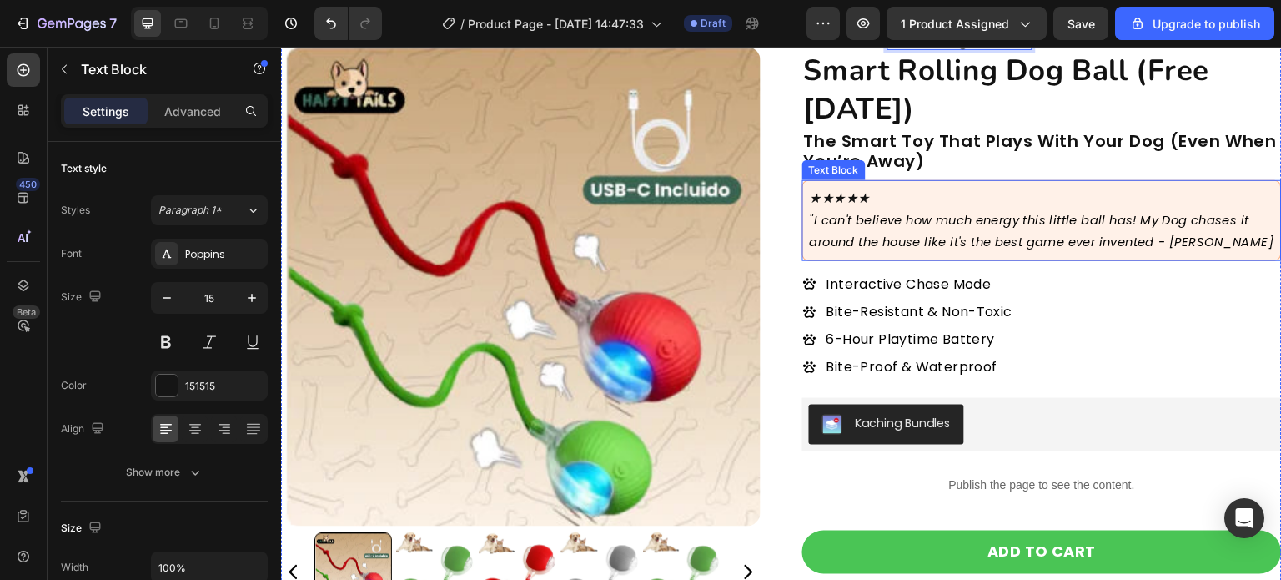
click at [885, 189] on p "★★★★★" at bounding box center [1042, 199] width 465 height 22
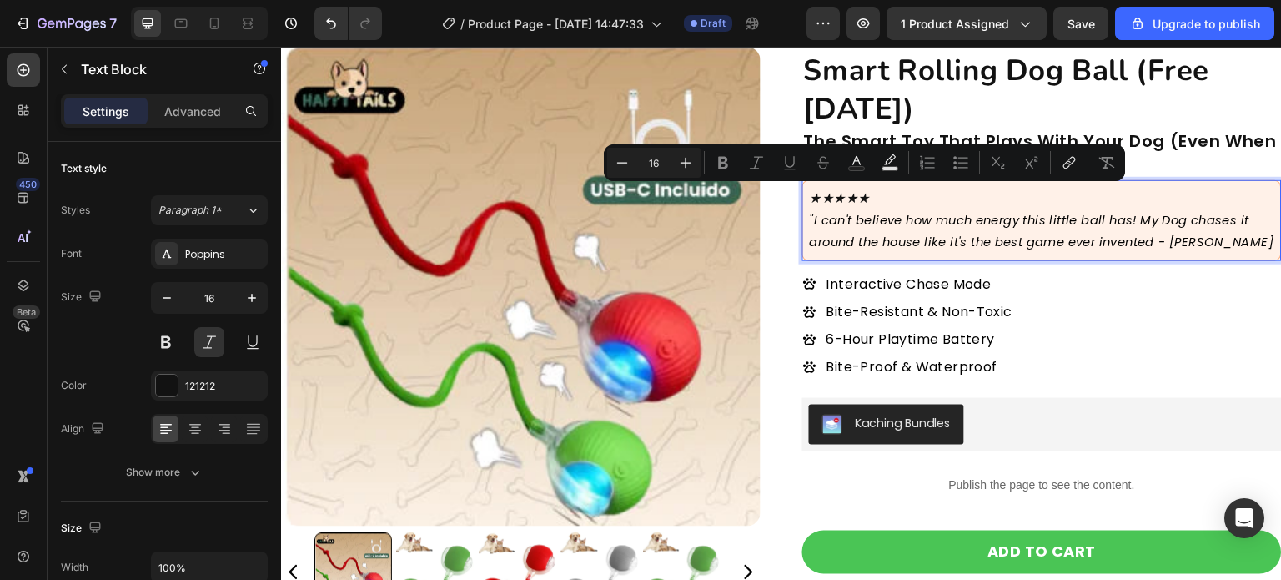
click at [853, 197] on p "★★★★★" at bounding box center [1042, 199] width 465 height 22
click at [867, 196] on p "★★★★★" at bounding box center [1042, 199] width 465 height 22
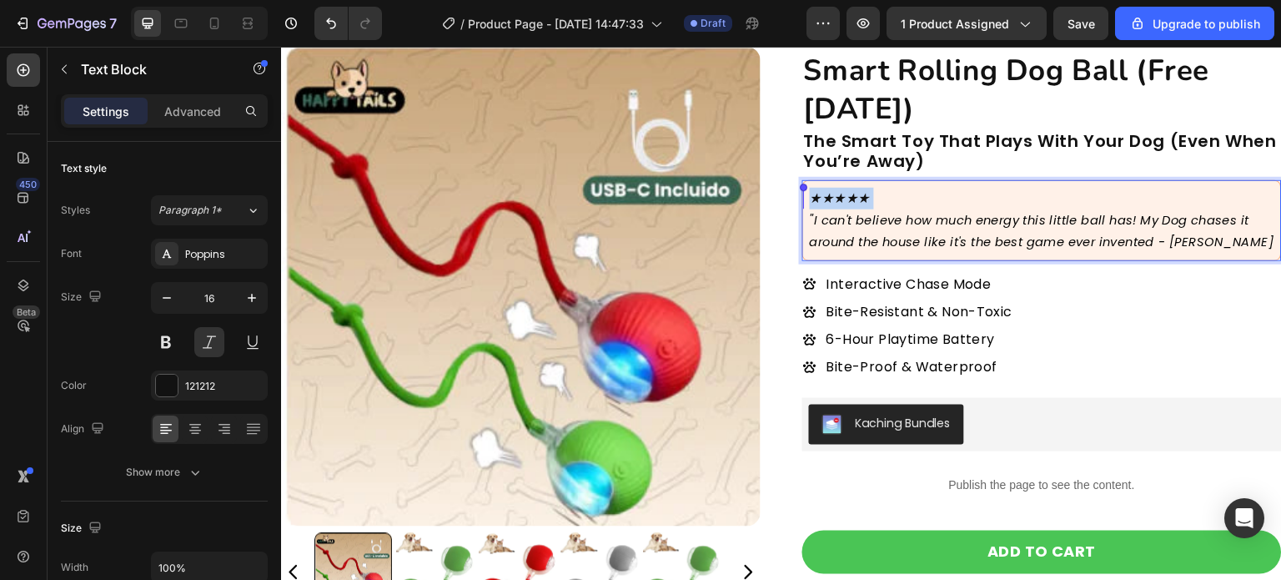
drag, startPoint x: 865, startPoint y: 196, endPoint x: 807, endPoint y: 199, distance: 58.5
click at [810, 199] on p "★★★★★" at bounding box center [1042, 199] width 465 height 22
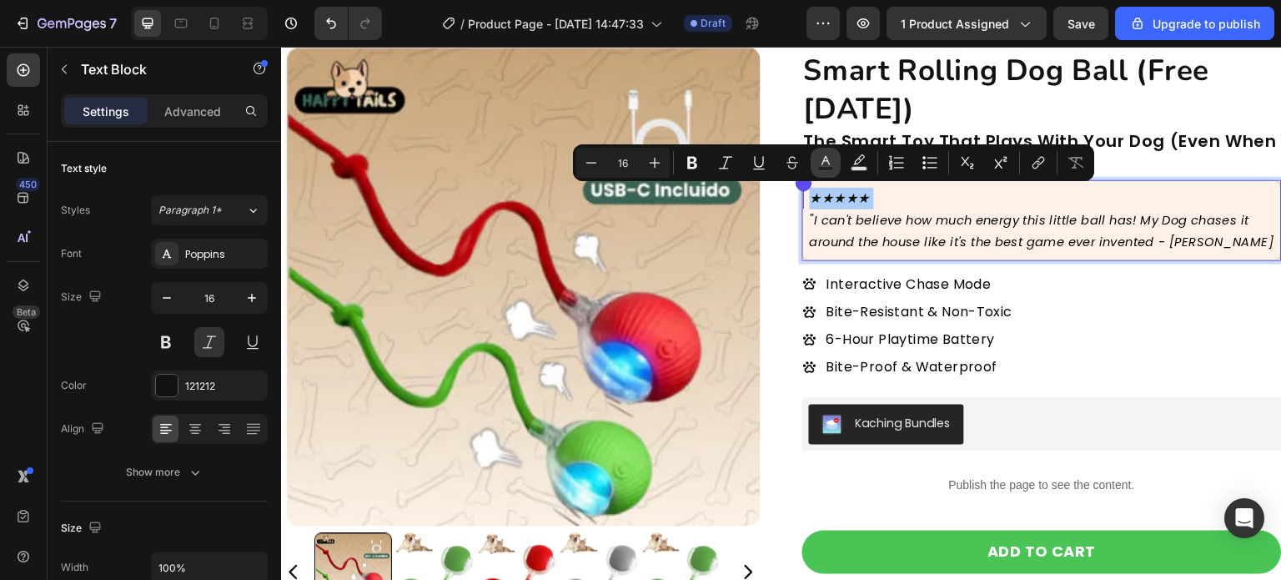
click at [818, 158] on button "Text Color" at bounding box center [826, 163] width 30 height 30
type input "121212"
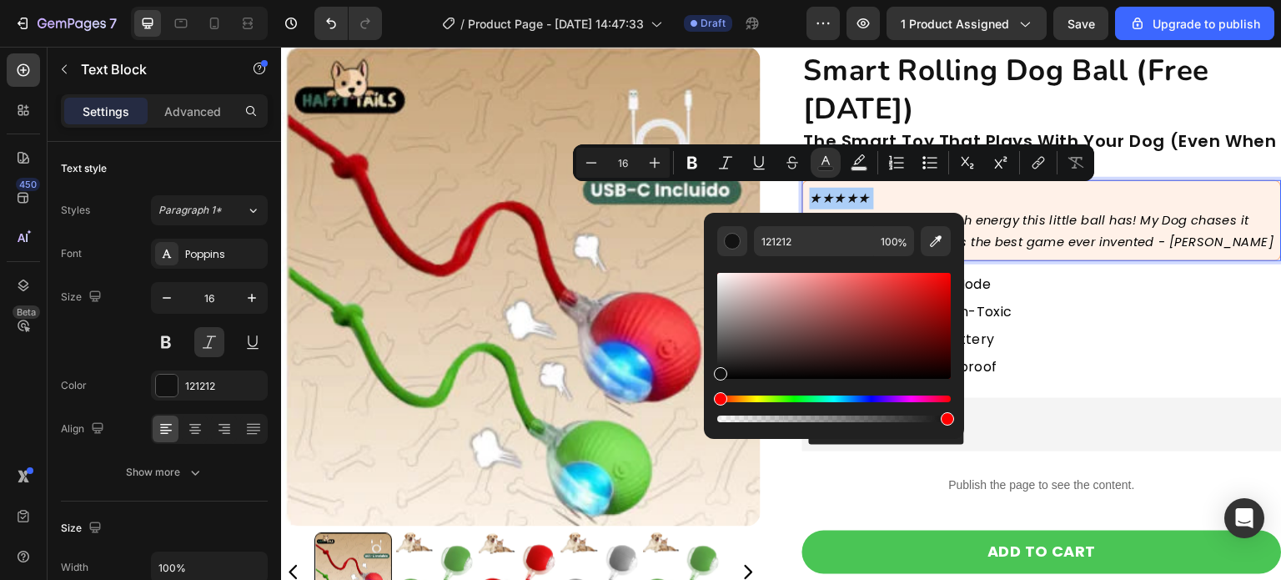
click at [753, 397] on div "Hue" at bounding box center [834, 398] width 234 height 7
click at [727, 397] on div "Hue" at bounding box center [720, 398] width 13 height 13
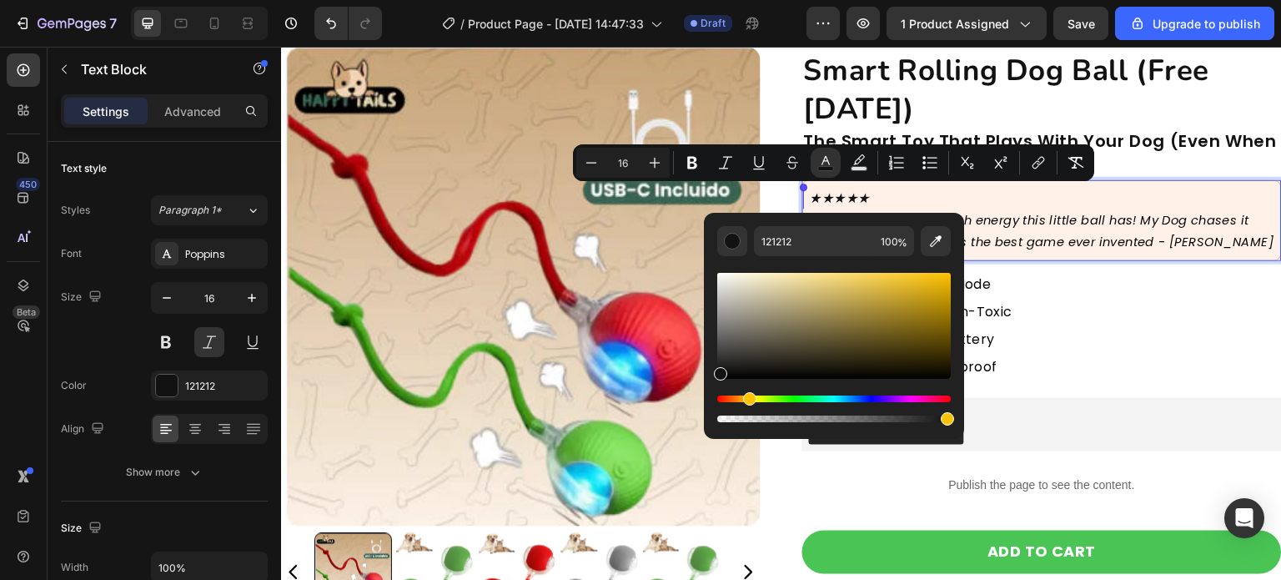
click at [748, 400] on div "Hue" at bounding box center [834, 398] width 234 height 7
click at [748, 400] on div "Hue" at bounding box center [749, 398] width 13 height 13
drag, startPoint x: 748, startPoint y: 400, endPoint x: 766, endPoint y: 386, distance: 22.7
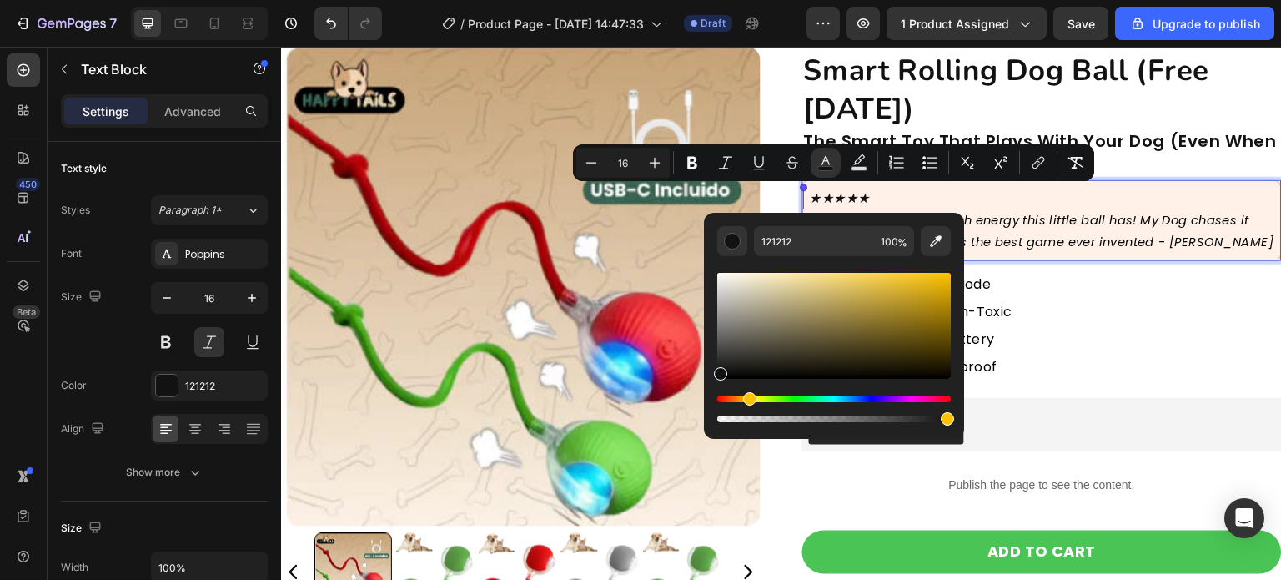
click at [748, 400] on div "Hue" at bounding box center [749, 398] width 13 height 13
drag, startPoint x: 868, startPoint y: 282, endPoint x: 874, endPoint y: 271, distance: 12.3
click at [874, 273] on div "Editor contextual toolbar" at bounding box center [834, 326] width 234 height 106
drag, startPoint x: 880, startPoint y: 276, endPoint x: 925, endPoint y: 264, distance: 46.5
click at [925, 264] on div "Editor contextual toolbar" at bounding box center [834, 340] width 234 height 169
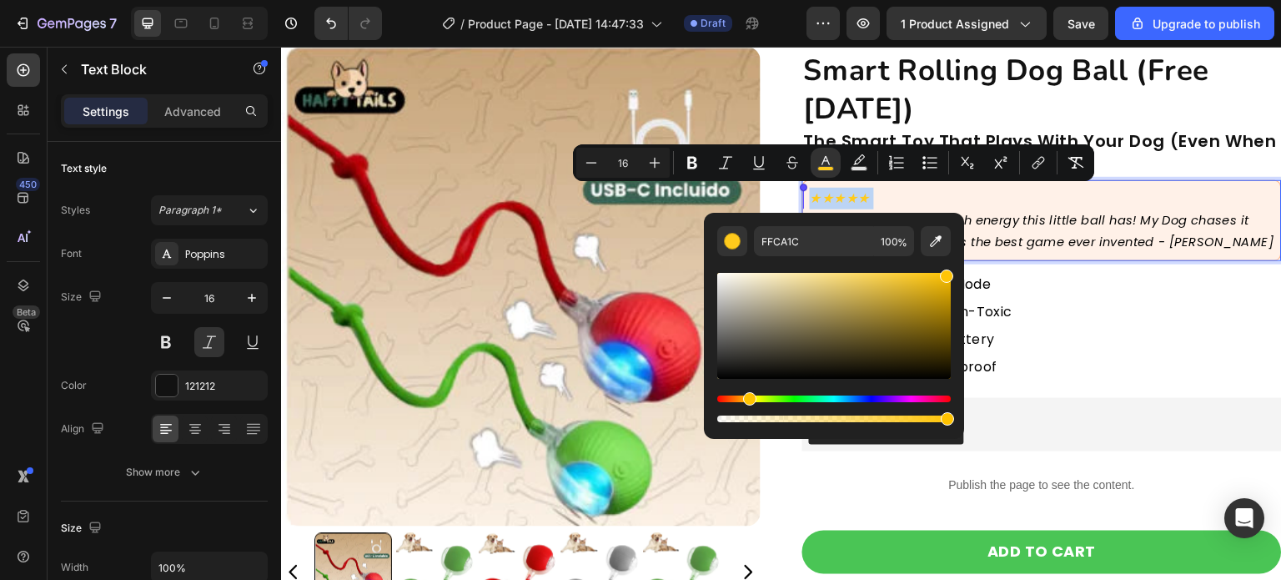
drag, startPoint x: 925, startPoint y: 273, endPoint x: 948, endPoint y: 263, distance: 24.7
click at [948, 263] on div "Editor contextual toolbar" at bounding box center [834, 340] width 234 height 169
type input "FFC405"
click at [1070, 300] on div "Interactive Chase Mode Bite-Resistant & Non-Toxic 6-Hour Playtime Battery Bite-…" at bounding box center [1043, 326] width 480 height 104
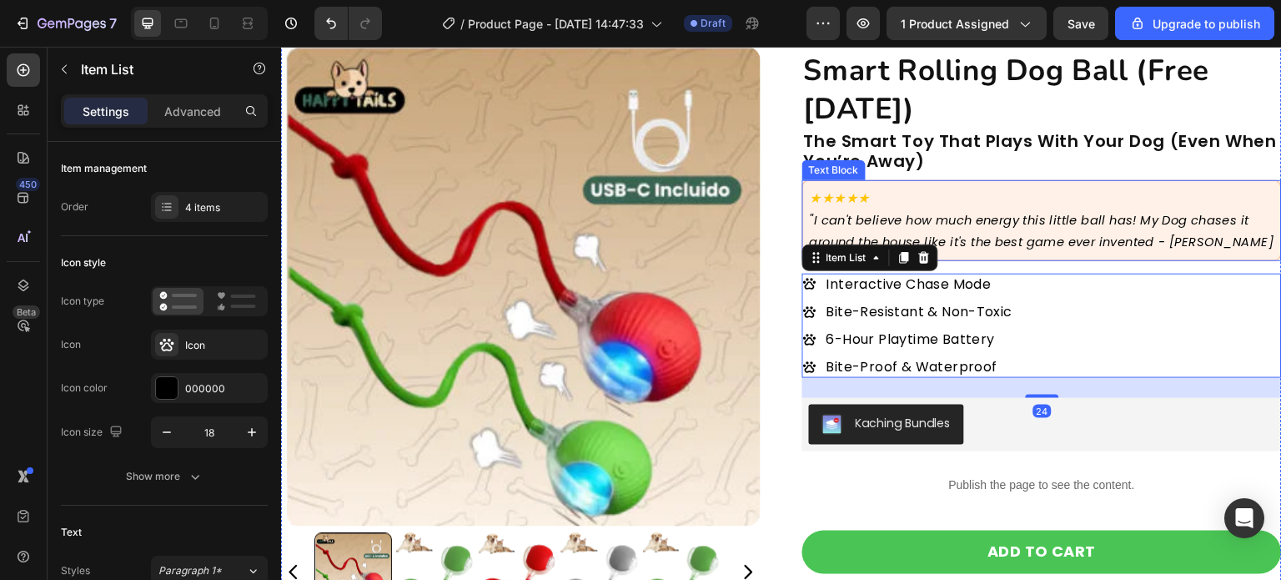
click at [868, 203] on p "★★★★★" at bounding box center [1042, 199] width 465 height 22
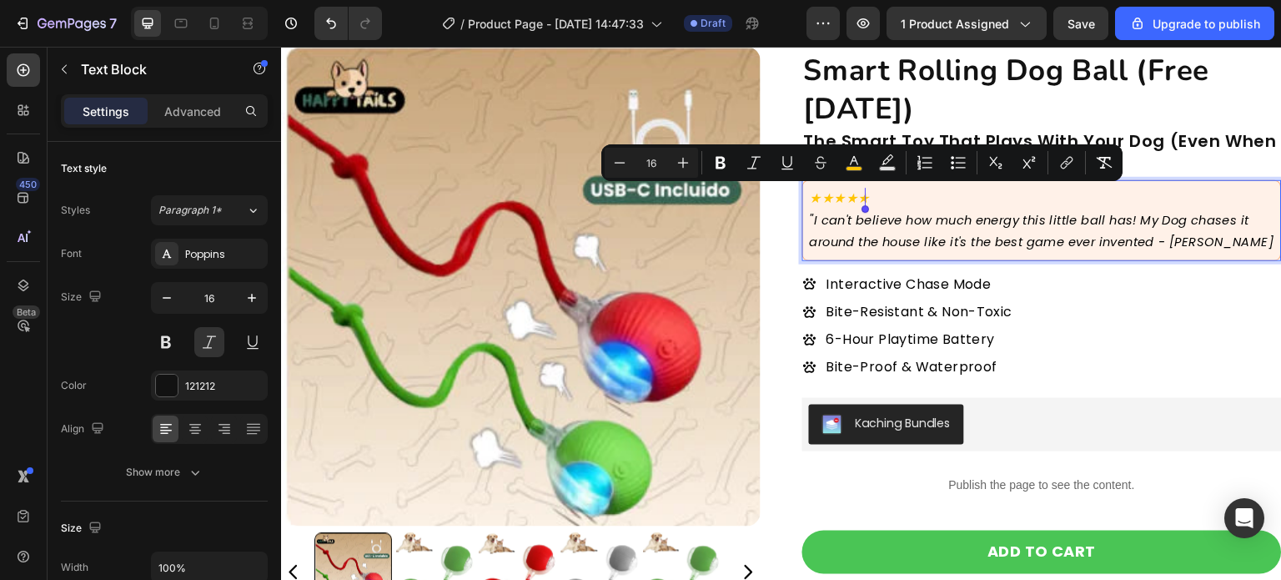
click at [859, 199] on span "★★★★★" at bounding box center [840, 198] width 60 height 19
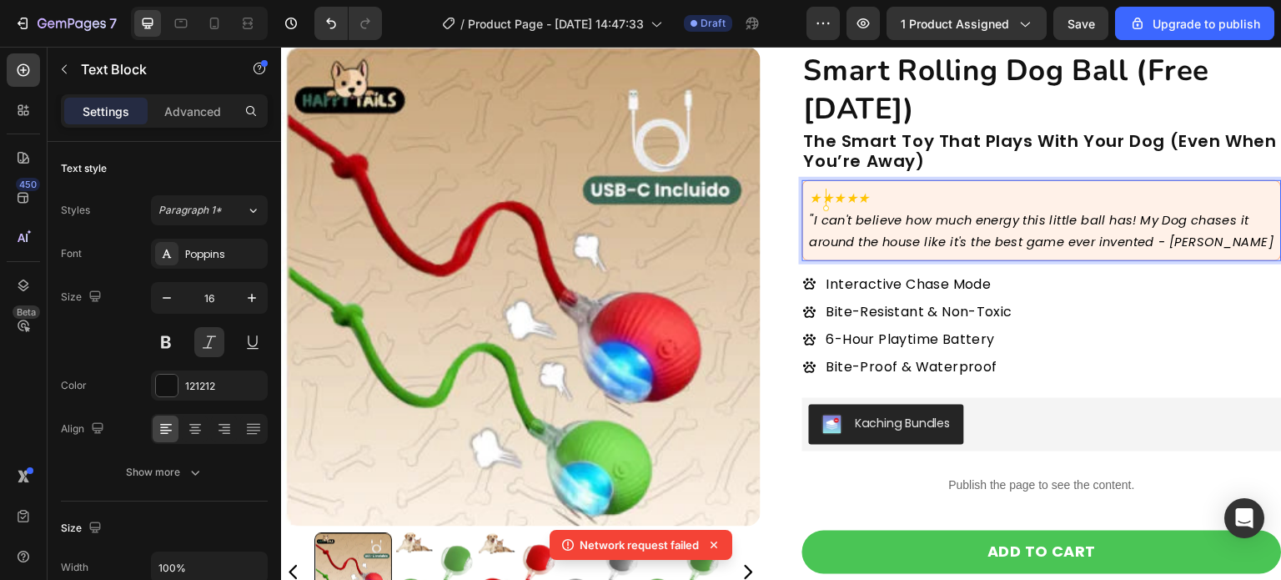
drag, startPoint x: 858, startPoint y: 198, endPoint x: 821, endPoint y: 201, distance: 37.7
click at [823, 203] on span "★★★★★" at bounding box center [840, 198] width 60 height 19
drag, startPoint x: 806, startPoint y: 197, endPoint x: 862, endPoint y: 198, distance: 55.9
click at [862, 198] on span "★★★★★" at bounding box center [840, 198] width 60 height 19
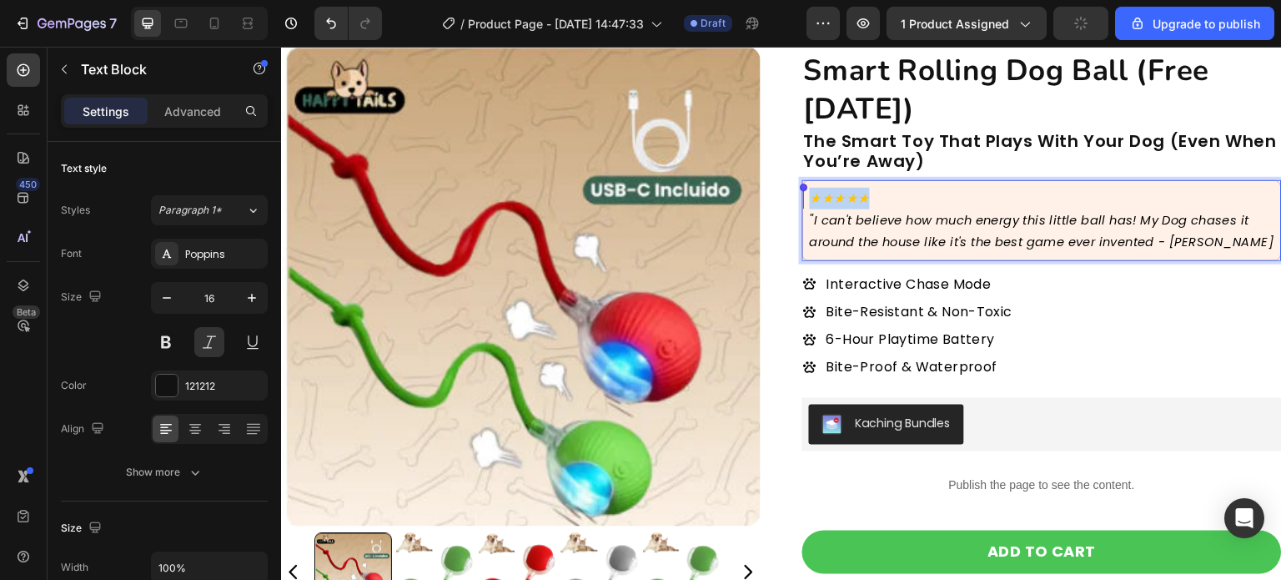
drag, startPoint x: 863, startPoint y: 196, endPoint x: 808, endPoint y: 206, distance: 56.0
click at [810, 206] on span "★★★★★" at bounding box center [840, 198] width 60 height 19
drag, startPoint x: 806, startPoint y: 199, endPoint x: 858, endPoint y: 196, distance: 51.8
click at [858, 197] on span "★★★★★" at bounding box center [840, 198] width 60 height 19
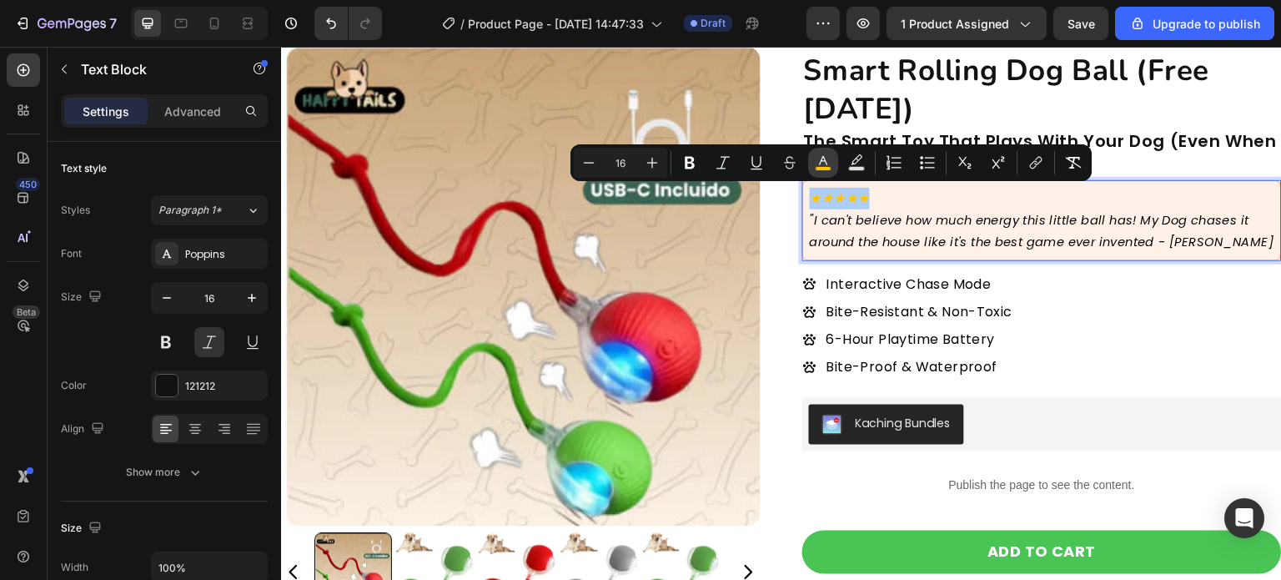
click at [823, 170] on rect "Editor contextual toolbar" at bounding box center [824, 169] width 16 height 4
click at [815, 158] on icon "Editor contextual toolbar" at bounding box center [823, 162] width 17 height 17
click at [824, 164] on icon "Editor contextual toolbar" at bounding box center [823, 162] width 17 height 17
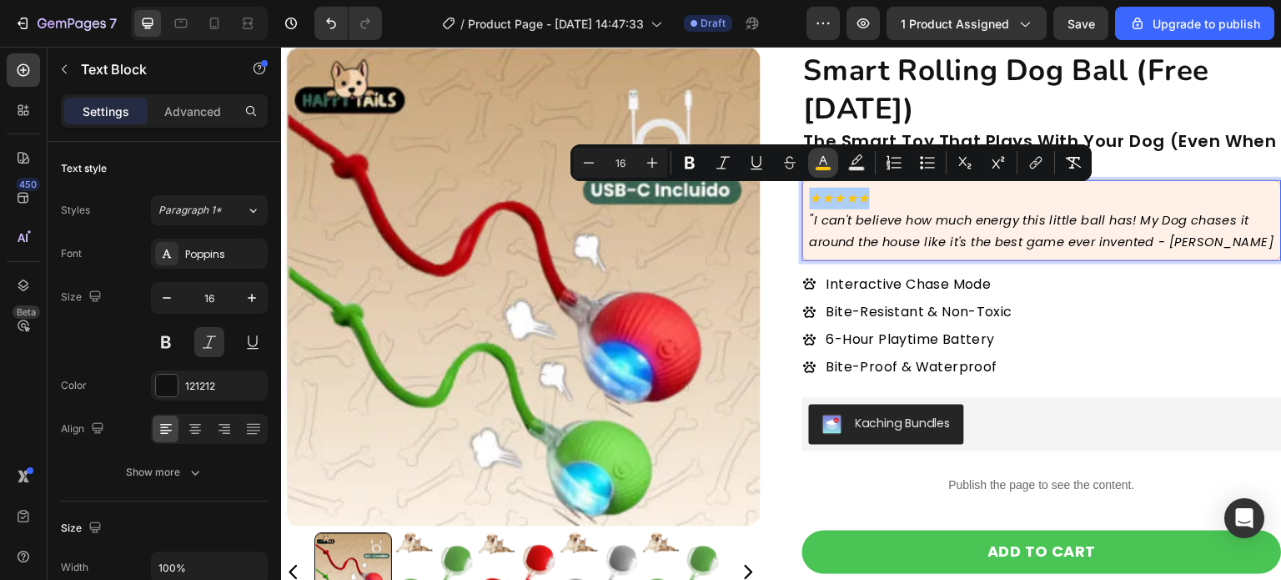
click at [824, 164] on icon "Editor contextual toolbar" at bounding box center [823, 162] width 17 height 17
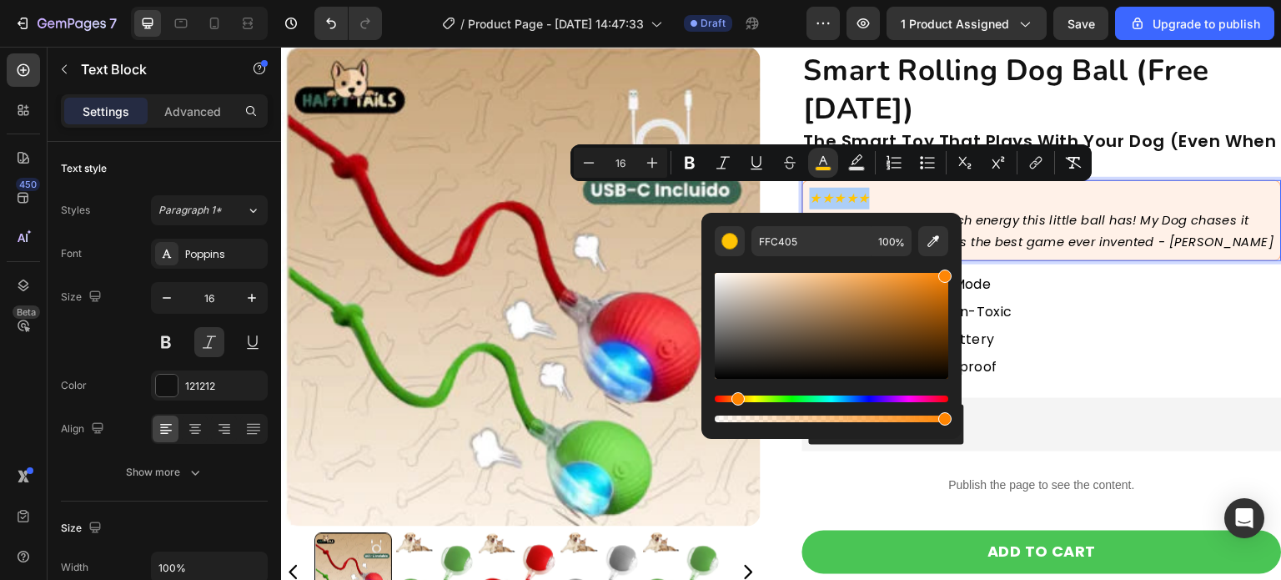
click at [735, 399] on div "Hue" at bounding box center [832, 398] width 234 height 7
type input "FF8605"
click at [1070, 319] on div "Interactive Chase Mode Bite-Resistant & Non-Toxic 6-Hour Playtime Battery Bite-…" at bounding box center [1043, 326] width 480 height 104
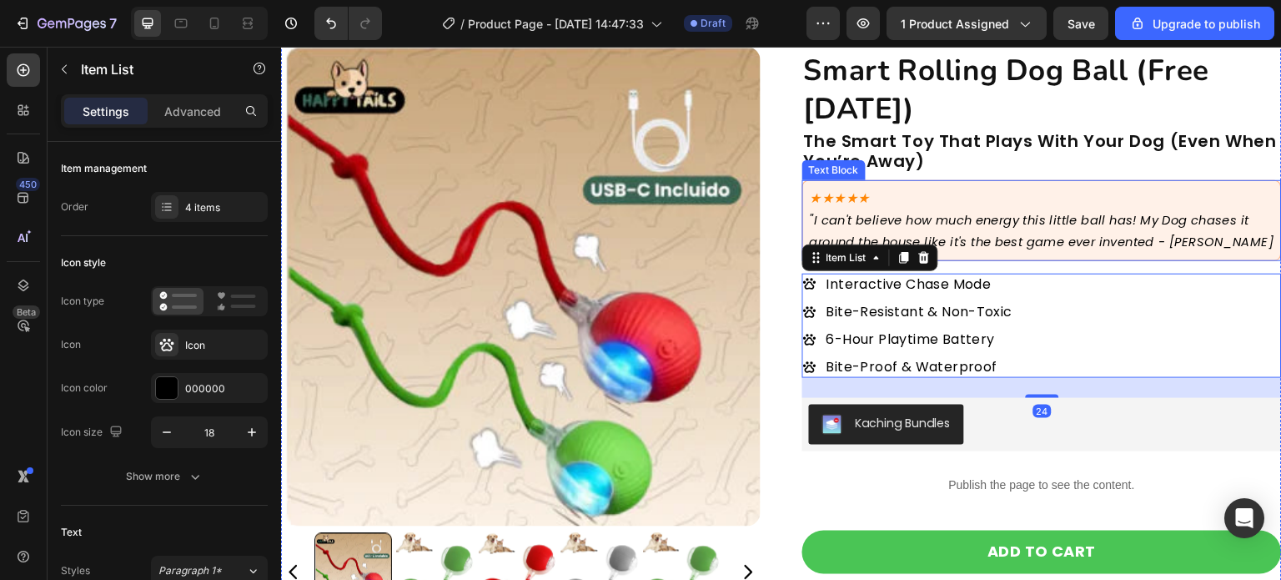
click at [1070, 149] on p "The Smart Toy That Plays With Your Dog (Even When You’re Away)" at bounding box center [1042, 151] width 476 height 40
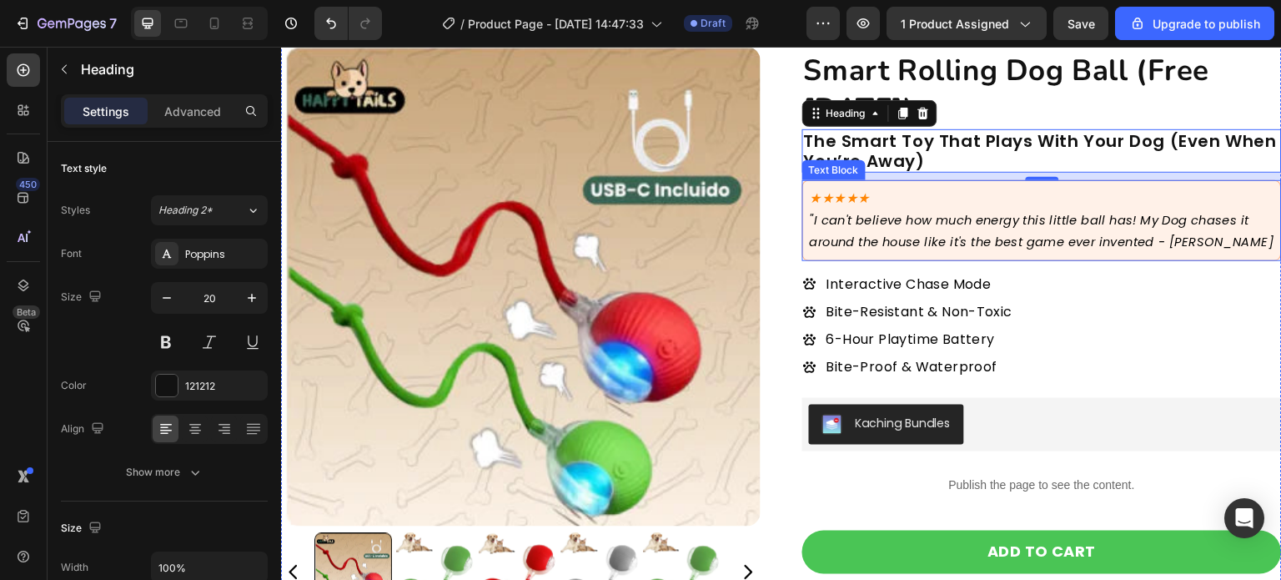
click at [1226, 244] on span "- [PERSON_NAME]" at bounding box center [1217, 242] width 115 height 17
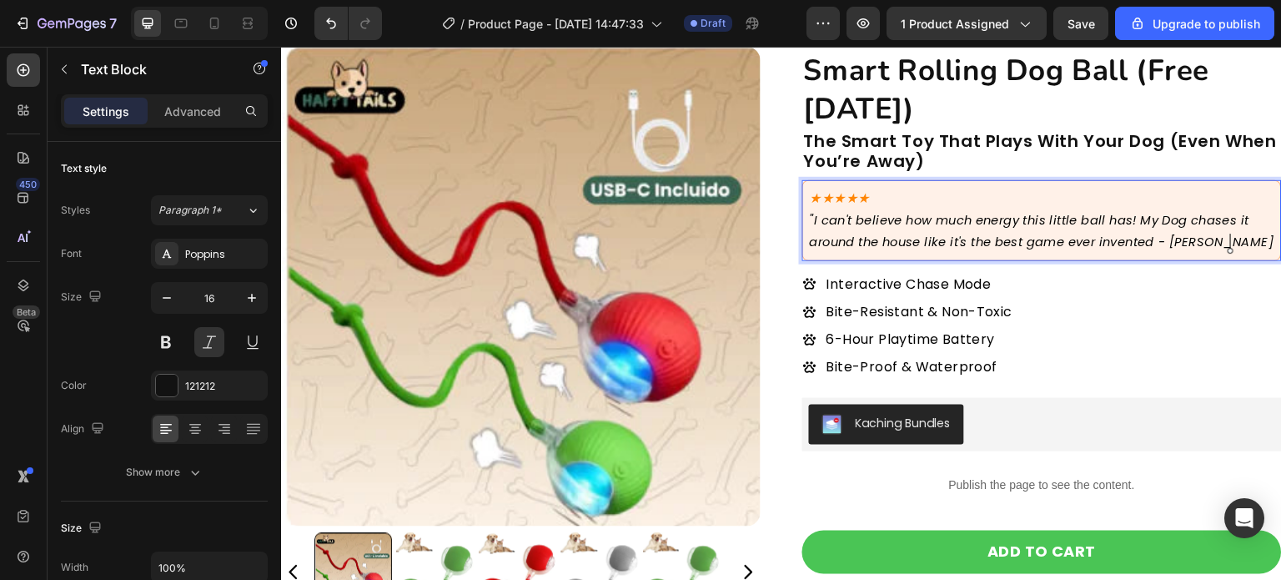
click at [1229, 243] on span "- [PERSON_NAME]" at bounding box center [1217, 242] width 115 height 17
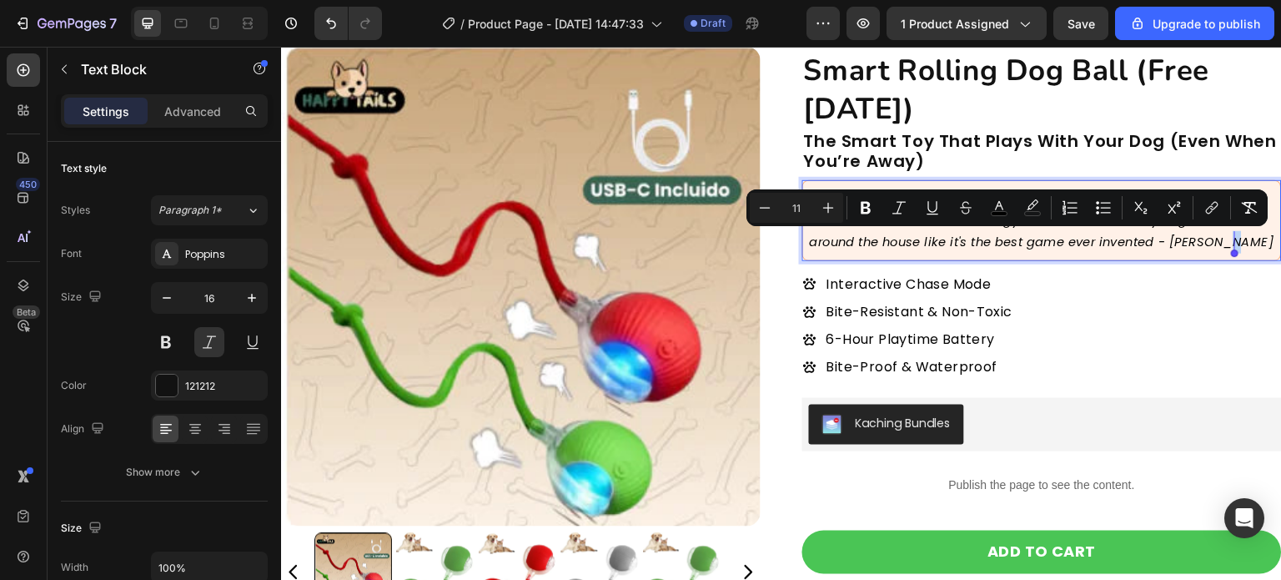
click at [1226, 243] on span "- [PERSON_NAME]" at bounding box center [1217, 242] width 115 height 17
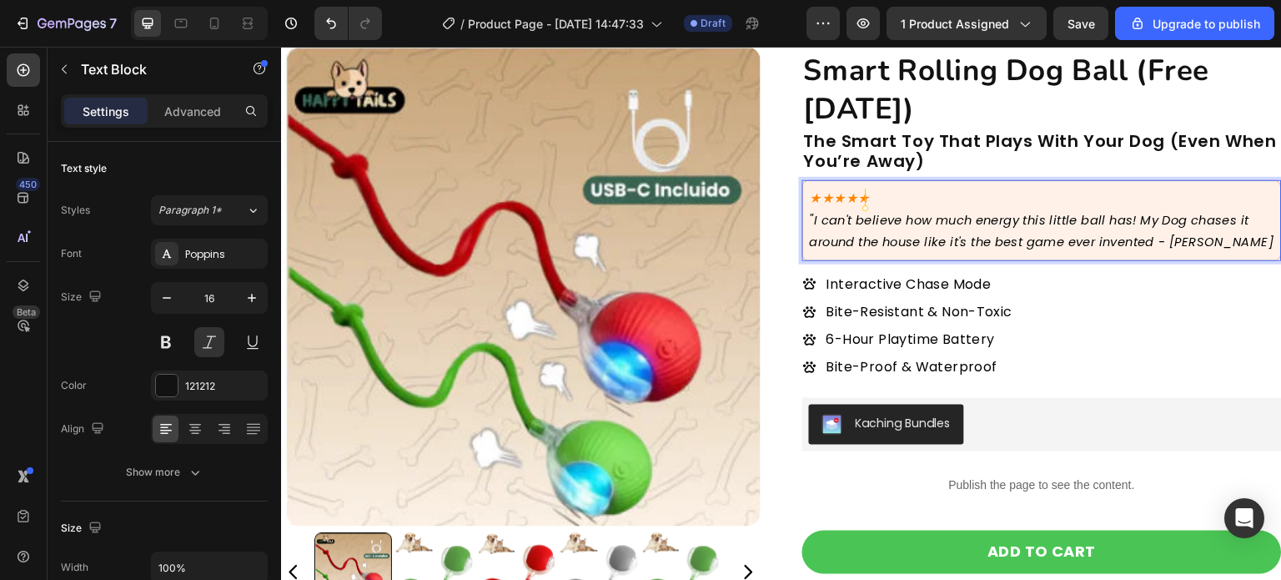
drag, startPoint x: 910, startPoint y: 184, endPoint x: 884, endPoint y: 168, distance: 31.0
click at [899, 175] on div "Icon Icon Icon Icon Icon Icon List 4.9/5.0 (6,004 reviews) Text Block Row smart…" at bounding box center [1043, 419] width 480 height 790
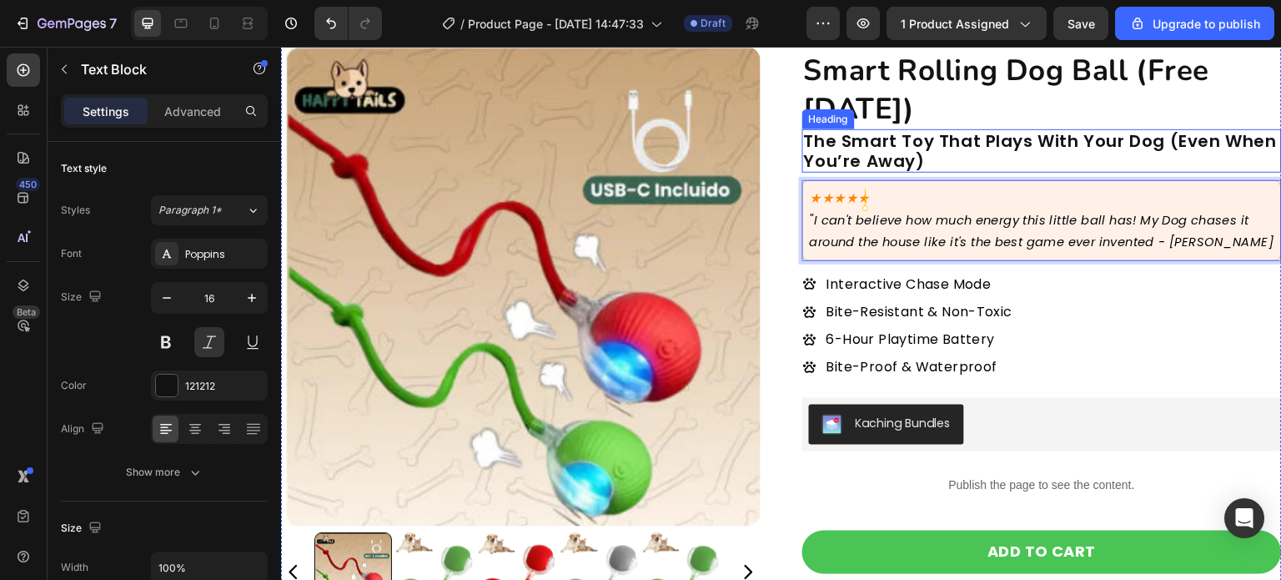
click at [804, 159] on p "The Smart Toy That Plays With Your Dog (Even When You’re Away)" at bounding box center [1042, 151] width 476 height 40
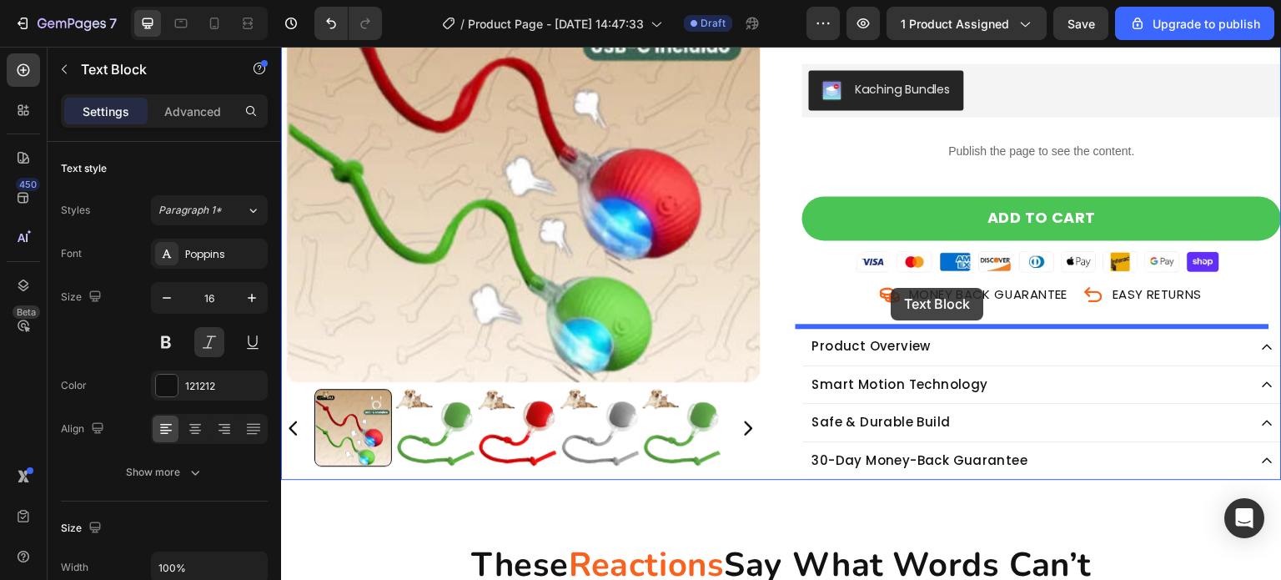
scroll to position [501, 0]
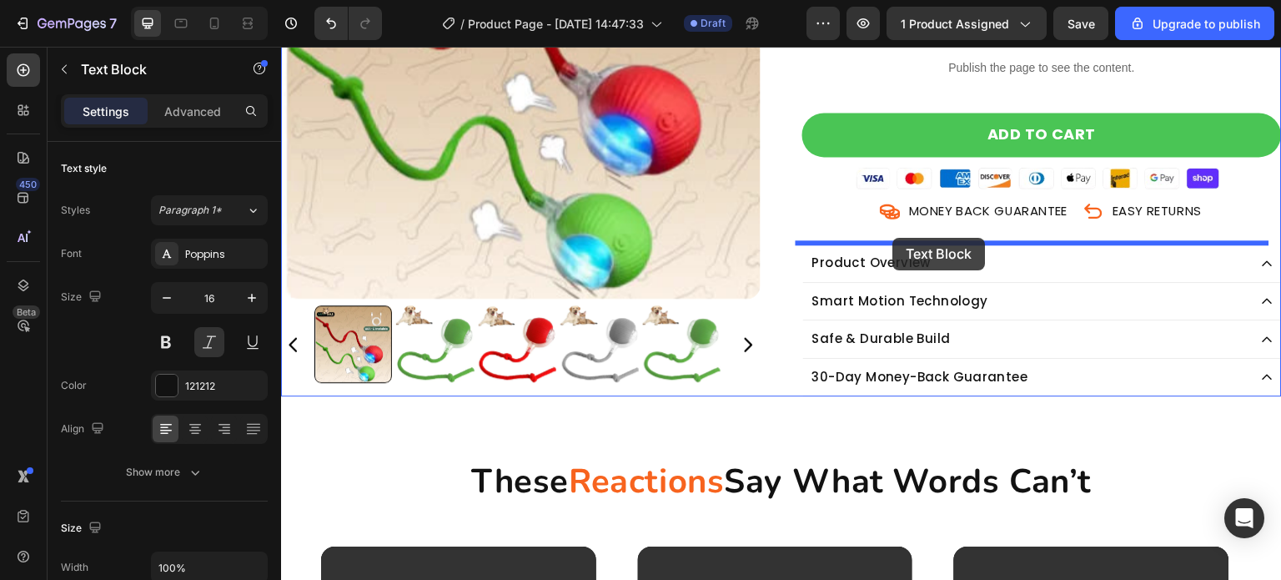
drag, startPoint x: 815, startPoint y: 183, endPoint x: 894, endPoint y: 238, distance: 95.8
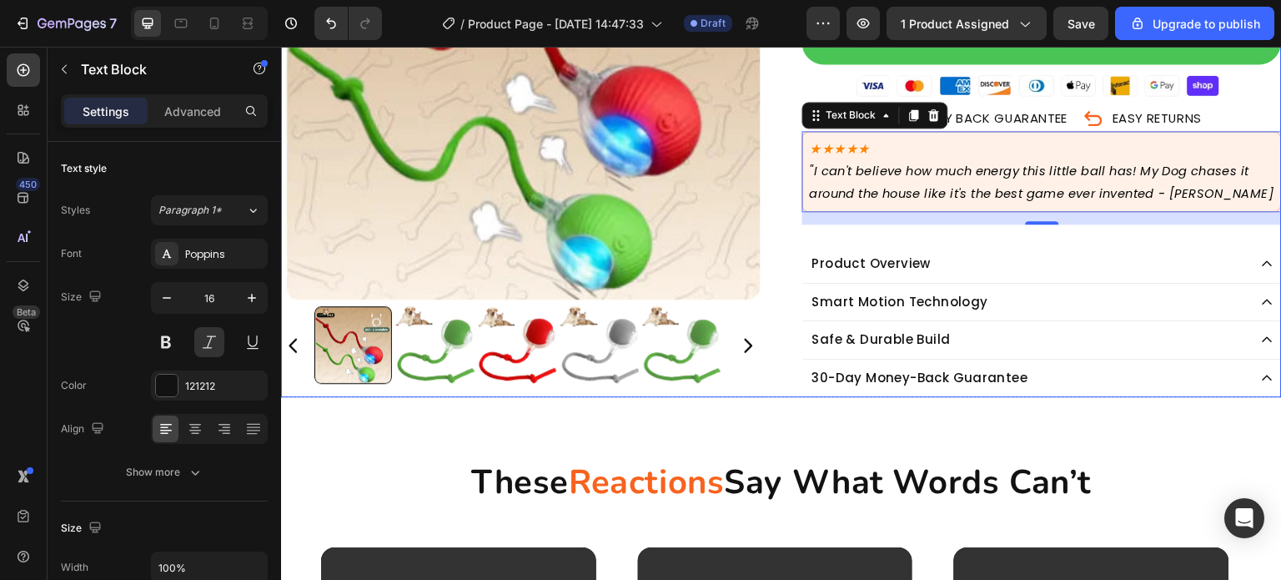
scroll to position [417, 0]
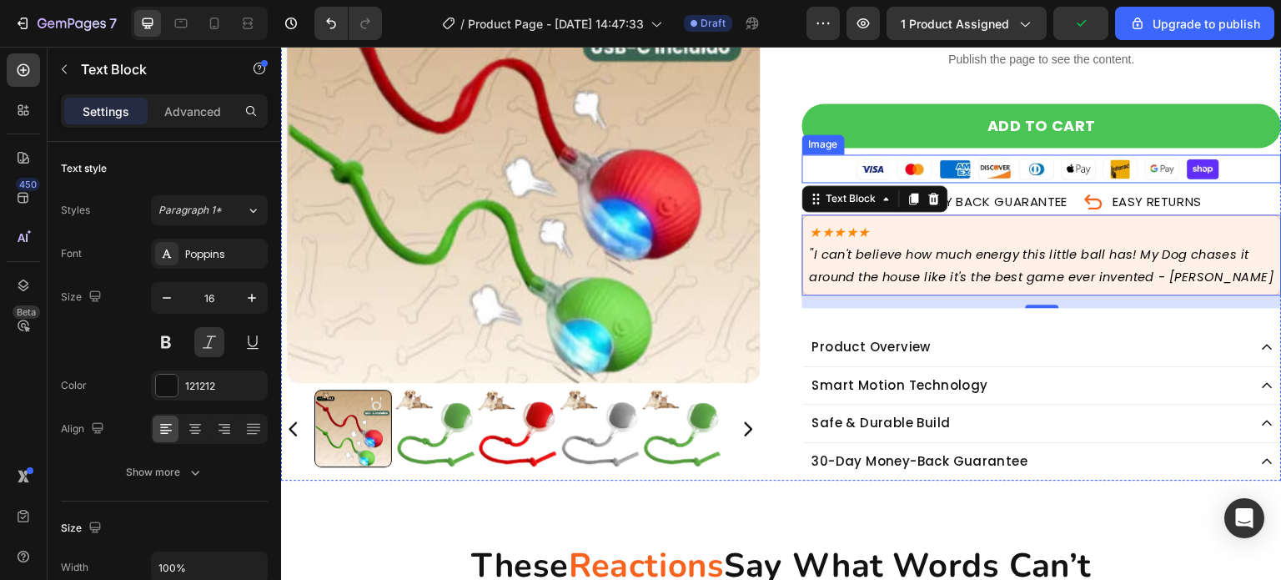
click at [991, 168] on img at bounding box center [1043, 168] width 384 height 29
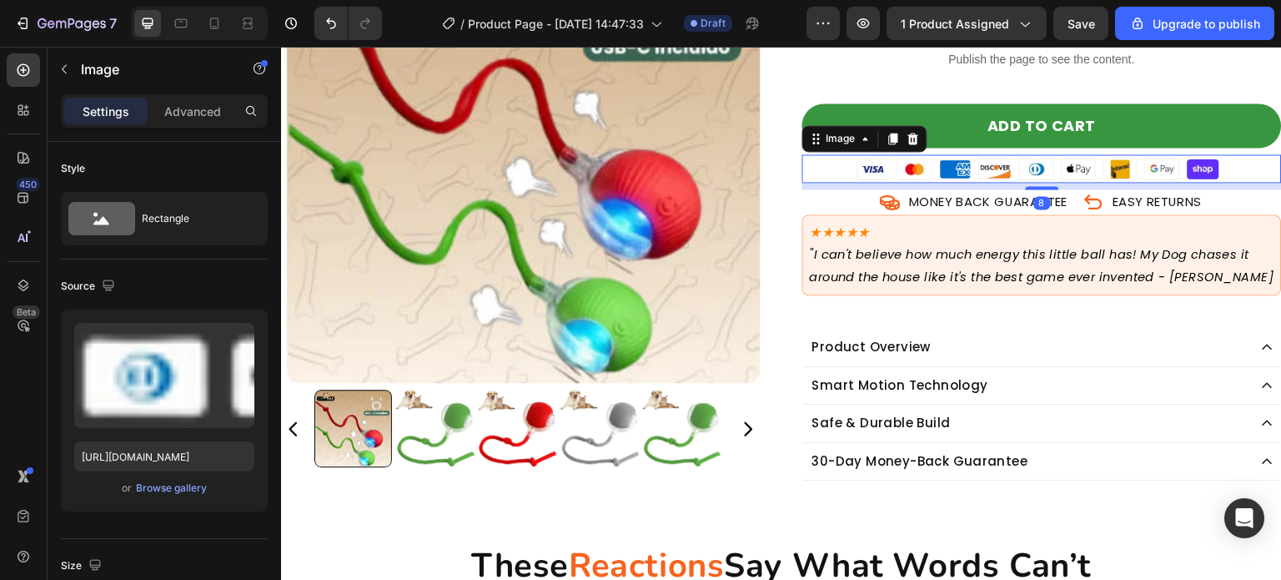
click at [907, 138] on icon at bounding box center [913, 138] width 13 height 13
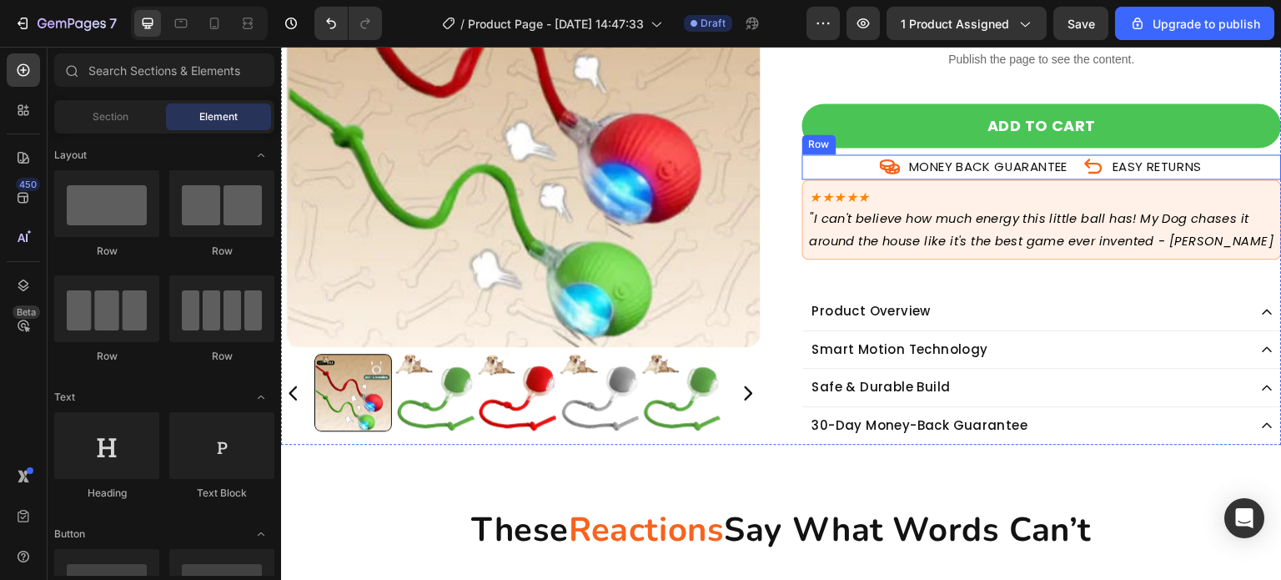
click at [1065, 168] on div "MONEY BACK GUARANTEE Item List EASY RETURNS Item List Row" at bounding box center [1043, 166] width 480 height 25
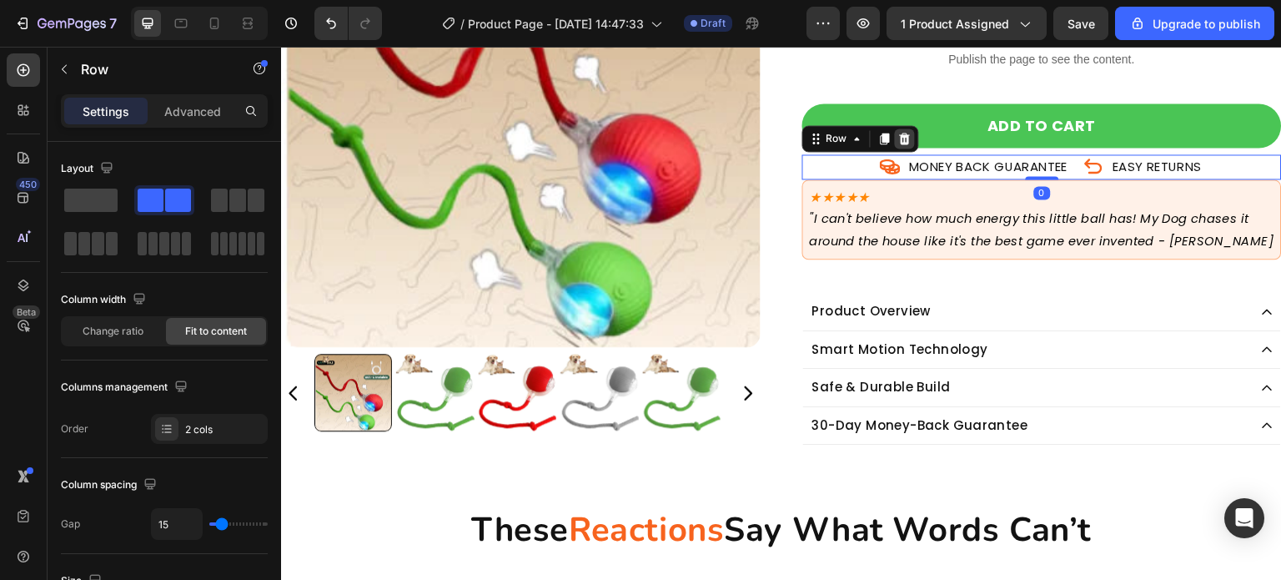
click at [903, 138] on icon at bounding box center [905, 138] width 13 height 13
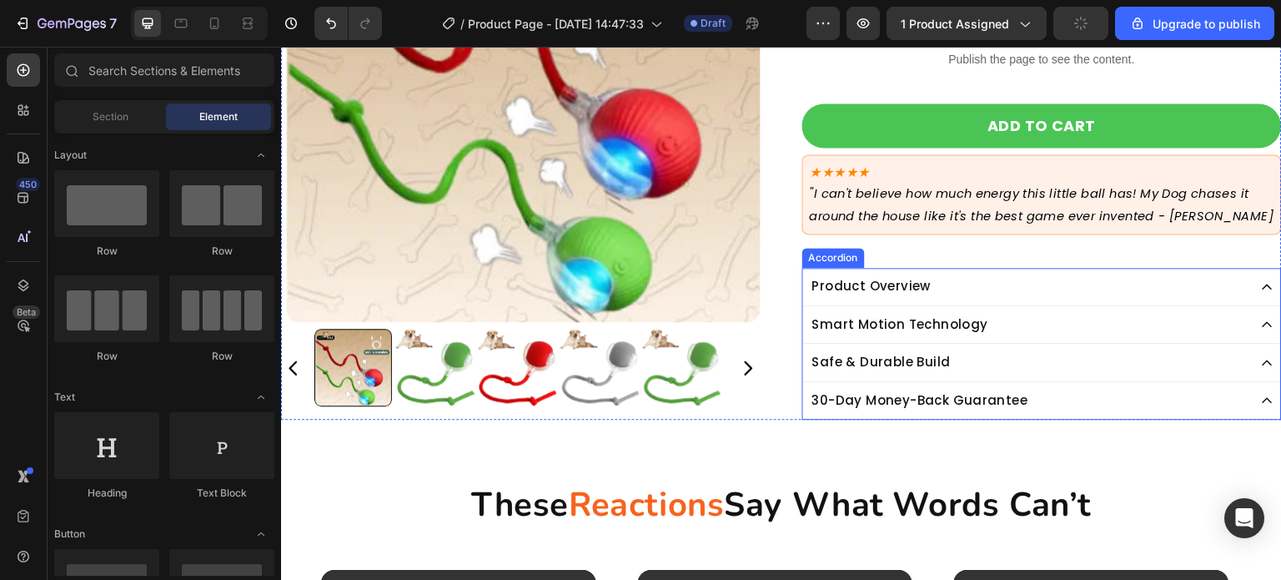
scroll to position [334, 0]
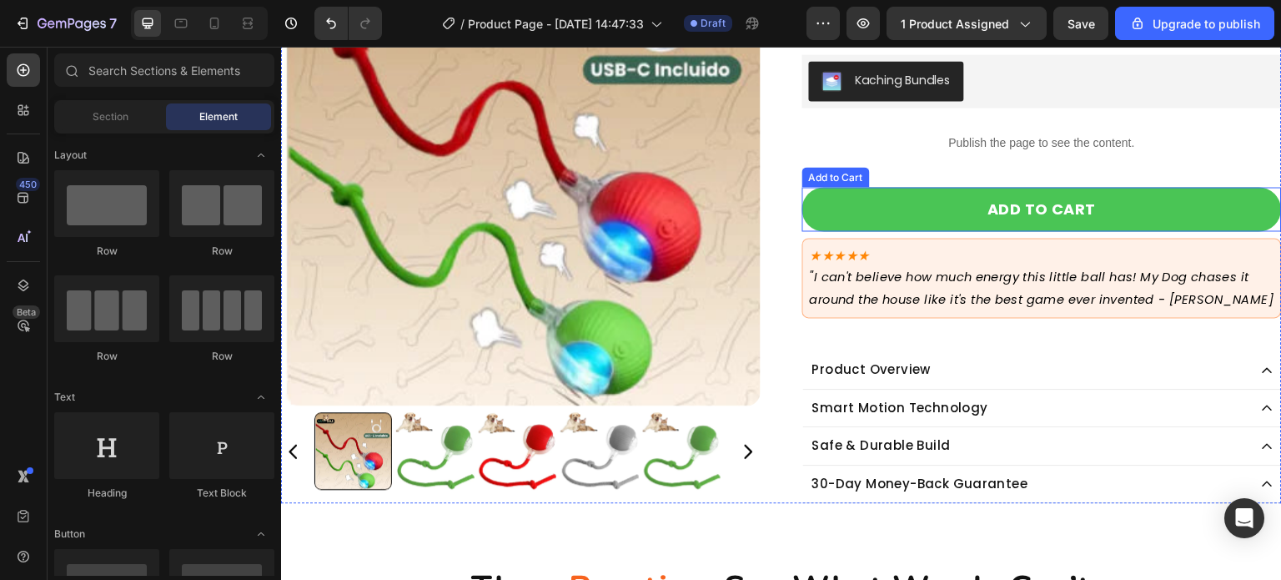
click at [938, 225] on button "Add to cart" at bounding box center [1043, 209] width 480 height 44
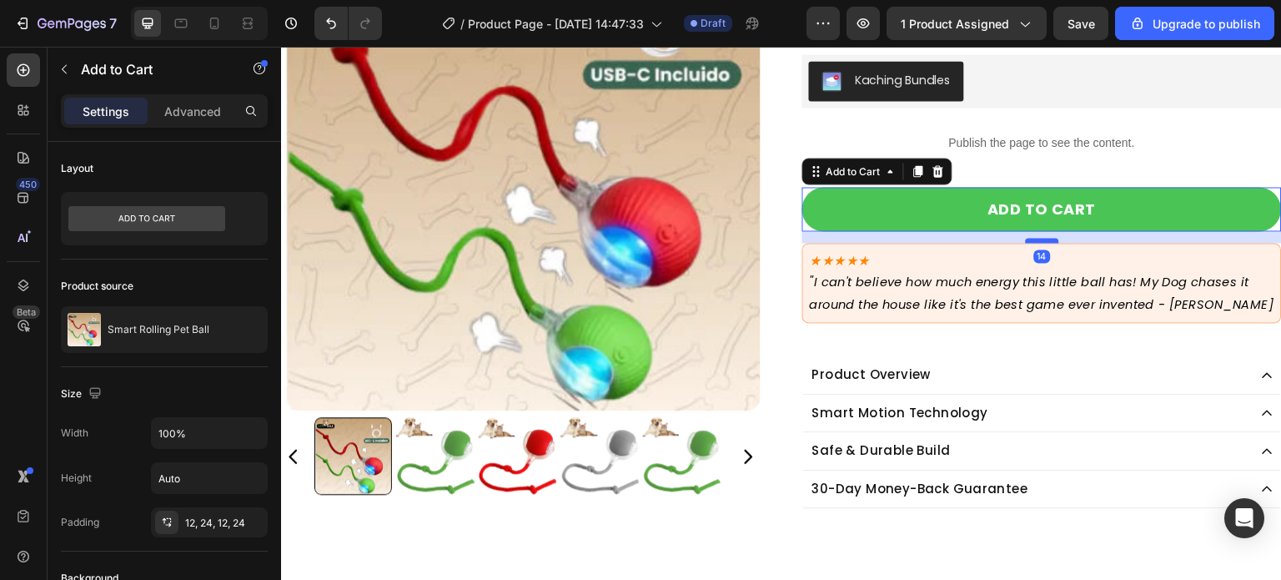
drag, startPoint x: 1024, startPoint y: 234, endPoint x: 1265, endPoint y: 49, distance: 304.0
click at [1026, 239] on div at bounding box center [1042, 240] width 33 height 5
drag, startPoint x: 1265, startPoint y: 49, endPoint x: 1024, endPoint y: 239, distance: 307.1
click at [1026, 239] on div at bounding box center [1042, 240] width 33 height 5
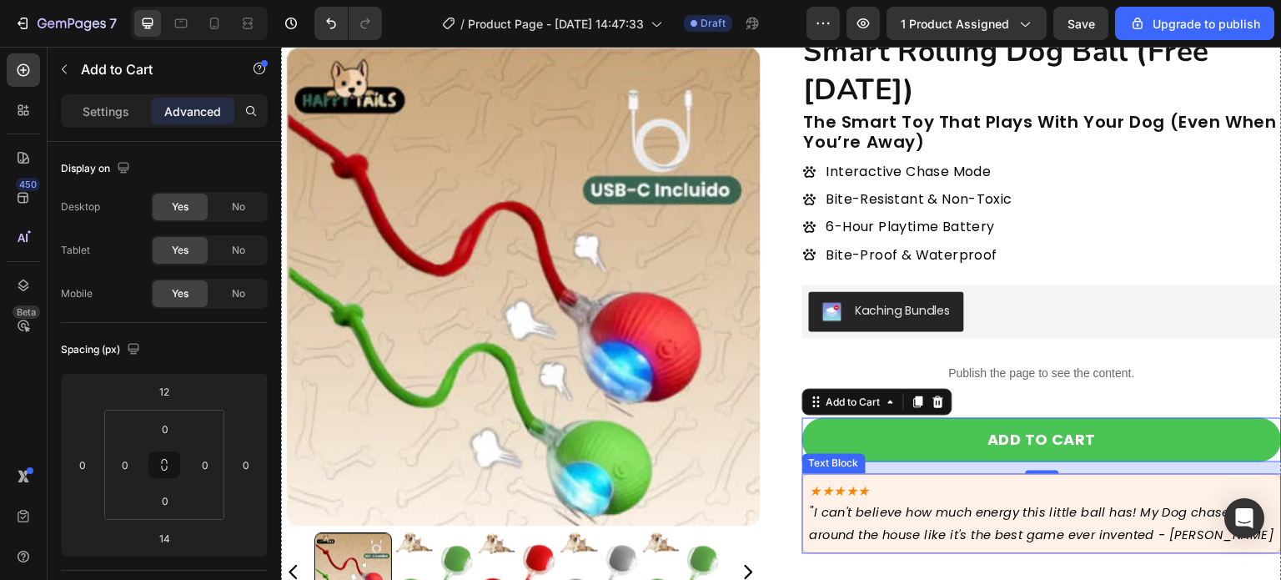
scroll to position [83, 0]
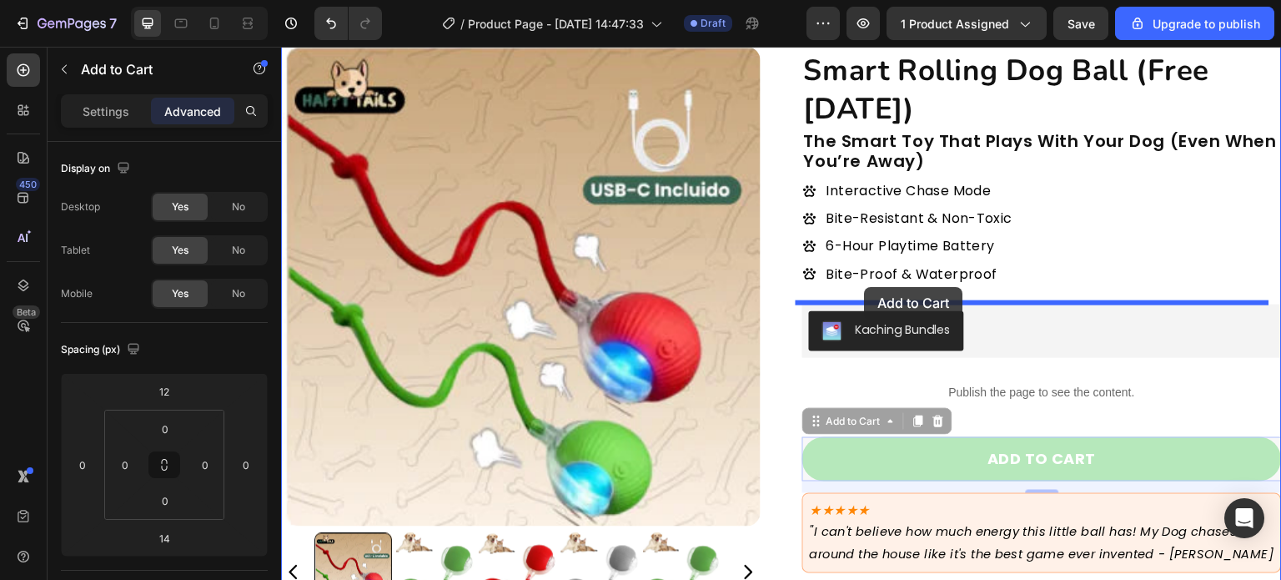
drag, startPoint x: 853, startPoint y: 424, endPoint x: 865, endPoint y: 287, distance: 137.4
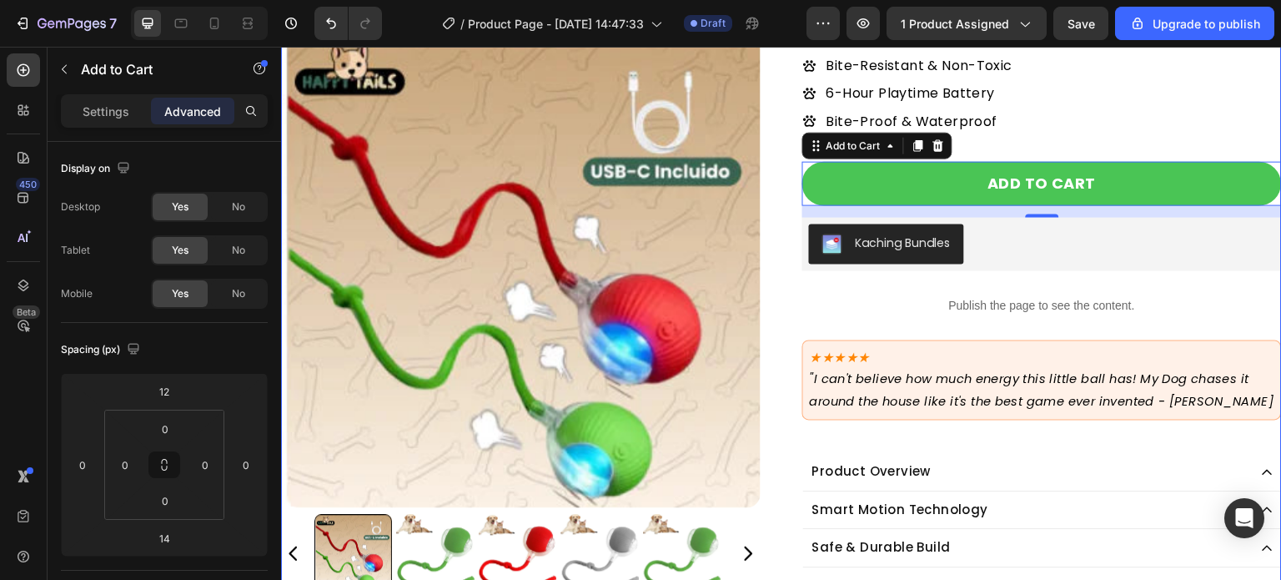
scroll to position [417, 0]
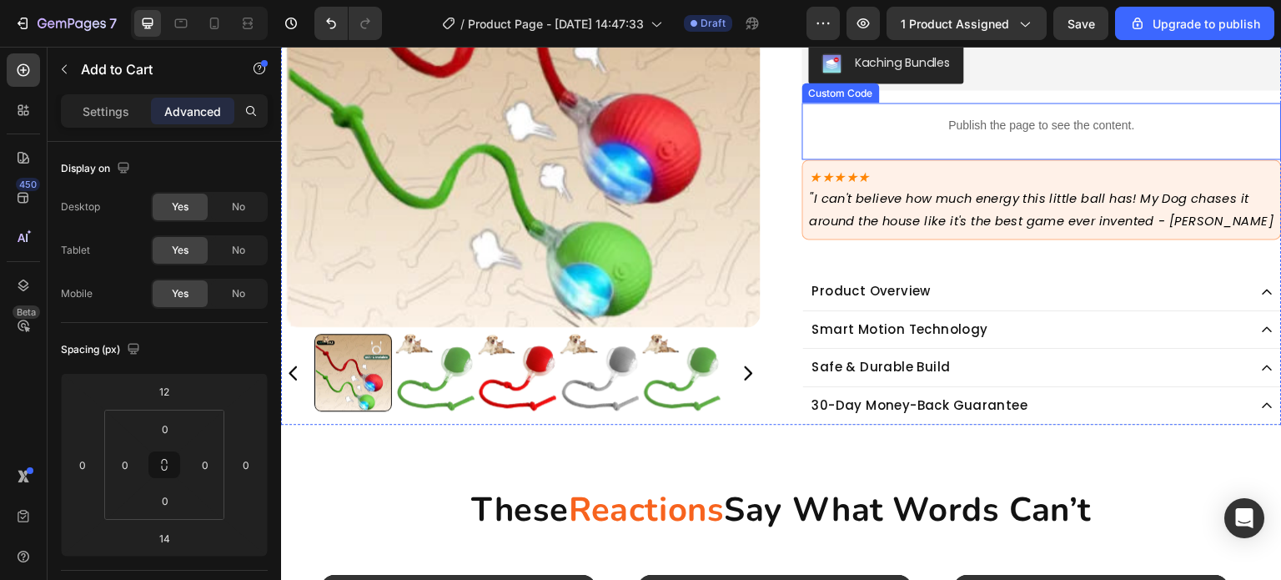
click at [919, 128] on div "Publish the page to see the content. Custom Code" at bounding box center [1043, 131] width 480 height 57
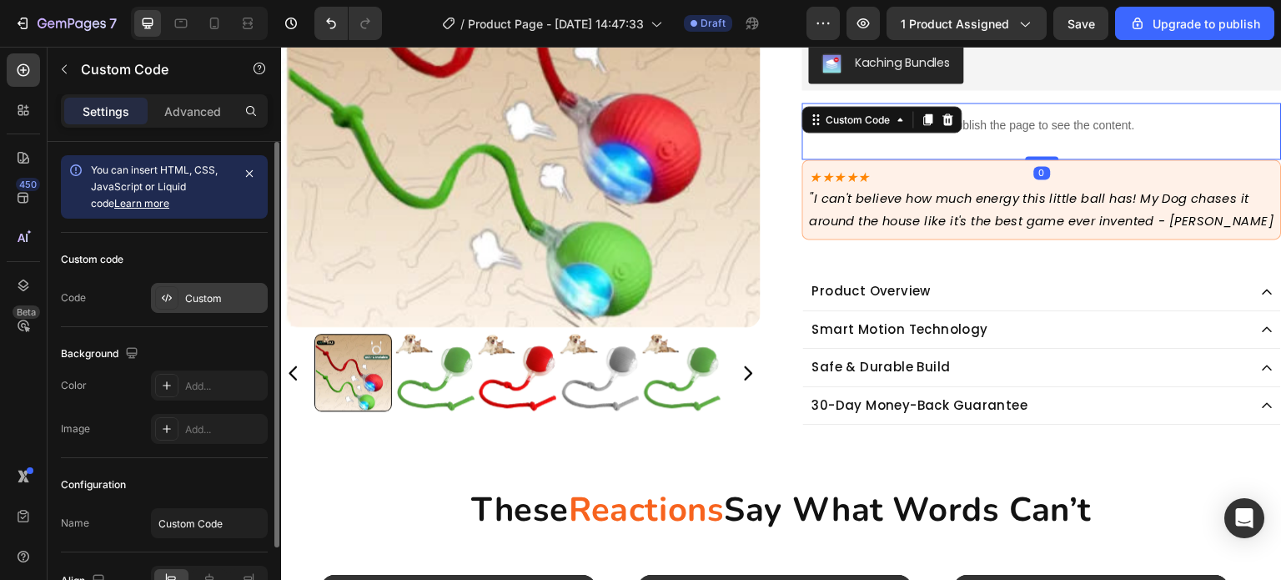
click at [201, 295] on div "Custom" at bounding box center [224, 298] width 78 height 15
click at [229, 295] on div "Custom" at bounding box center [224, 298] width 78 height 15
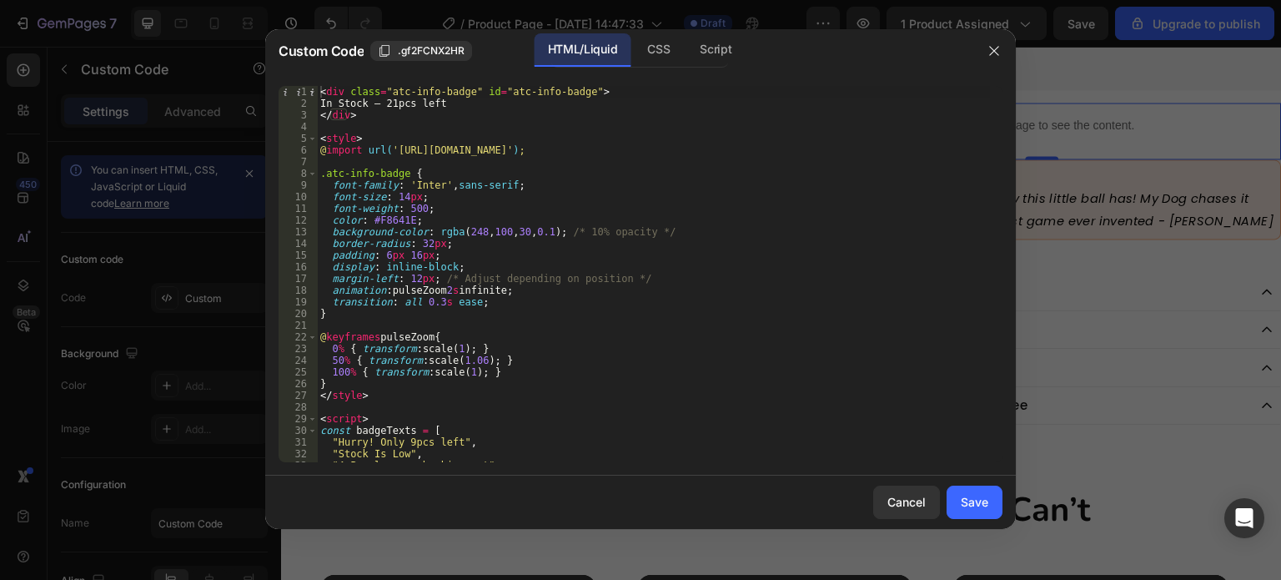
click at [432, 326] on div "< div class = "atc-info-badge" id = "atc-info-badge" > In Stock – 21pcs left </…" at bounding box center [653, 286] width 673 height 400
click at [433, 326] on div "< div class = "atc-info-badge" id = "atc-info-badge" > In Stock – 21pcs left </…" at bounding box center [653, 286] width 673 height 400
click at [434, 326] on div "< div class = "atc-info-badge" id = "atc-info-badge" > In Stock – 21pcs left </…" at bounding box center [653, 286] width 673 height 400
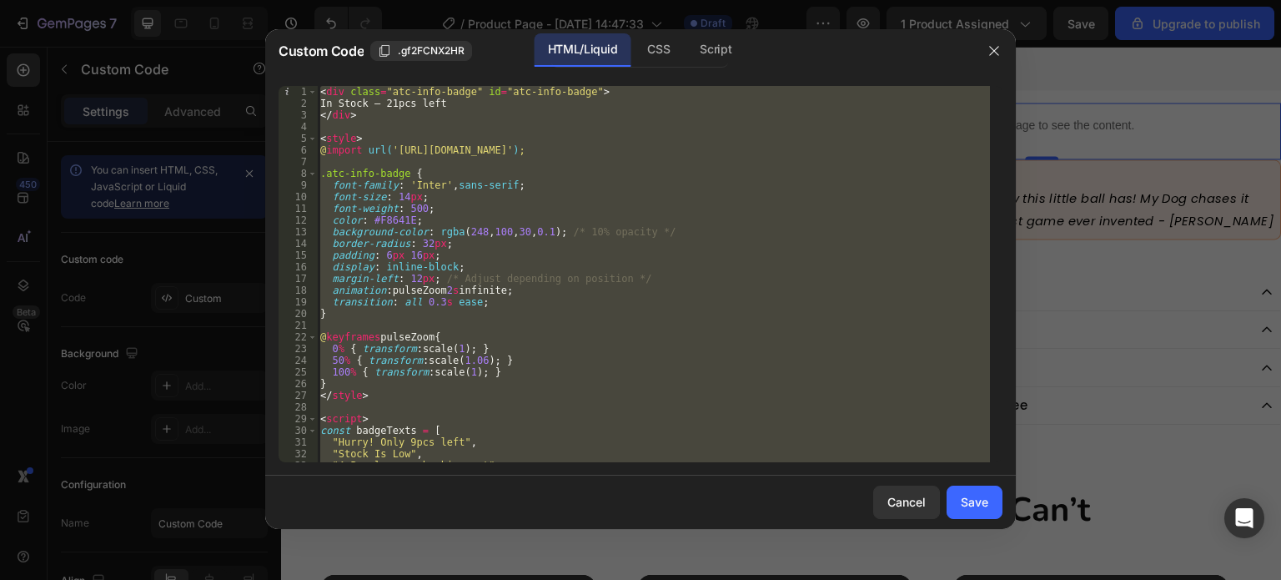
click at [531, 369] on div "< div class = "atc-info-badge" id = "atc-info-badge" > In Stock – 21pcs left </…" at bounding box center [653, 274] width 673 height 376
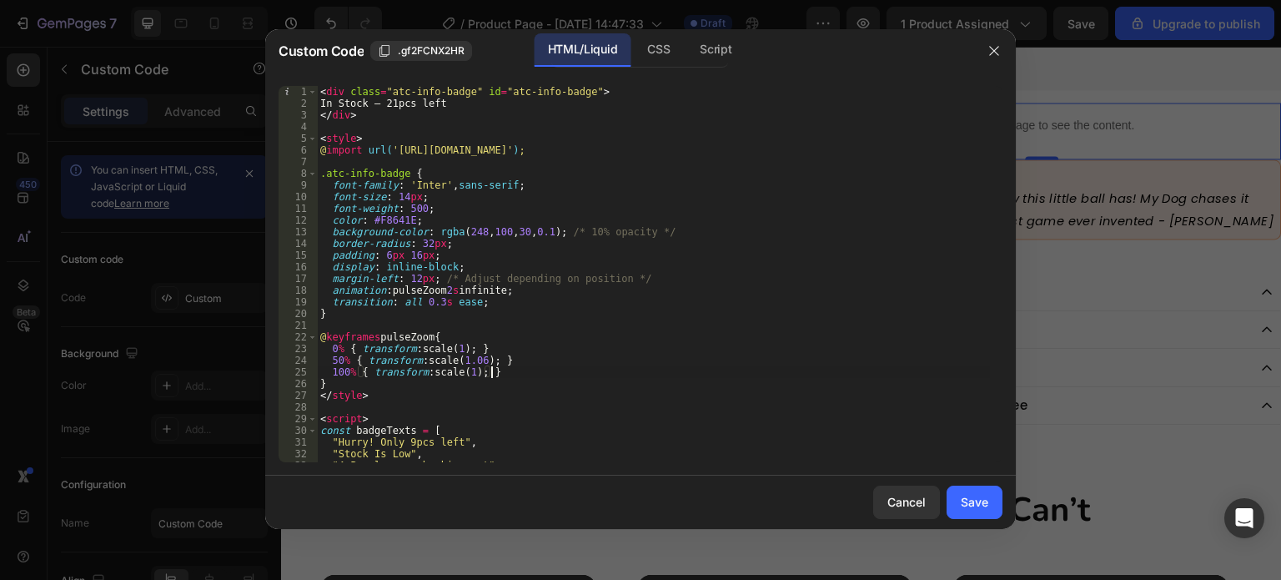
click at [530, 369] on div "< div class = "atc-info-badge" id = "atc-info-badge" > In Stock – 21pcs left </…" at bounding box center [653, 286] width 673 height 400
type textarea "</script>"
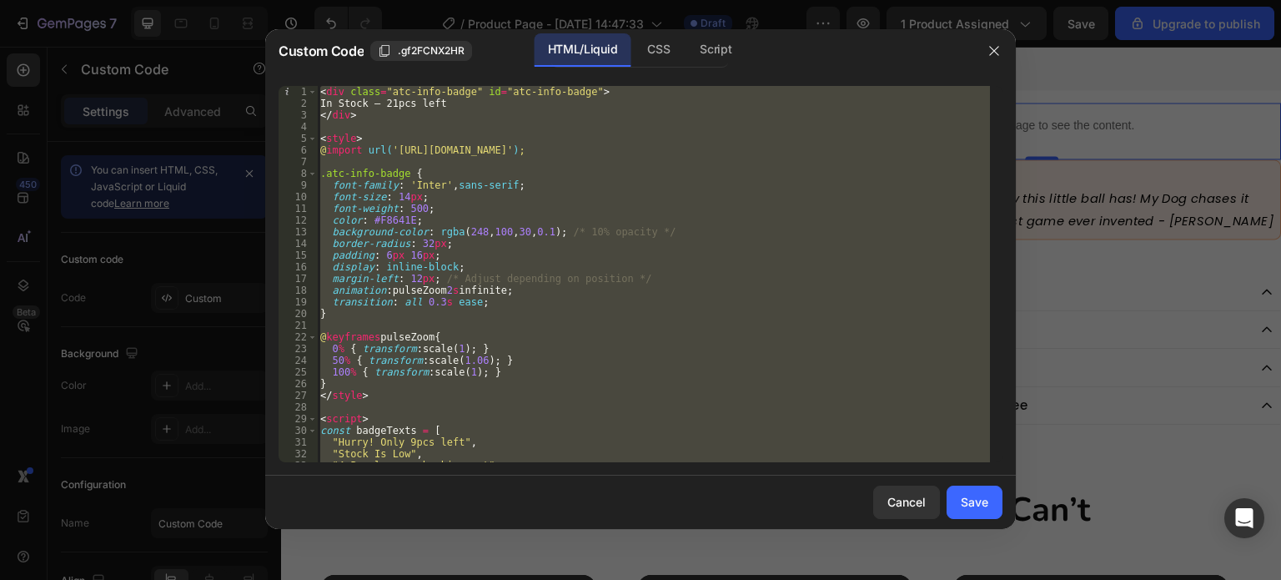
paste textarea
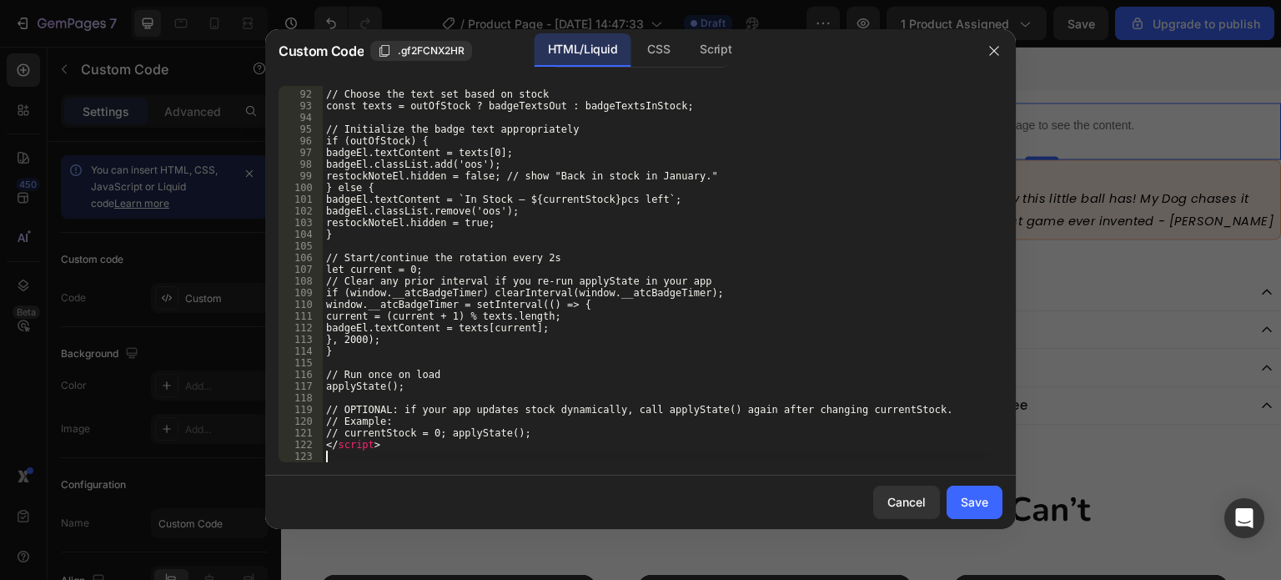
scroll to position [1060, 0]
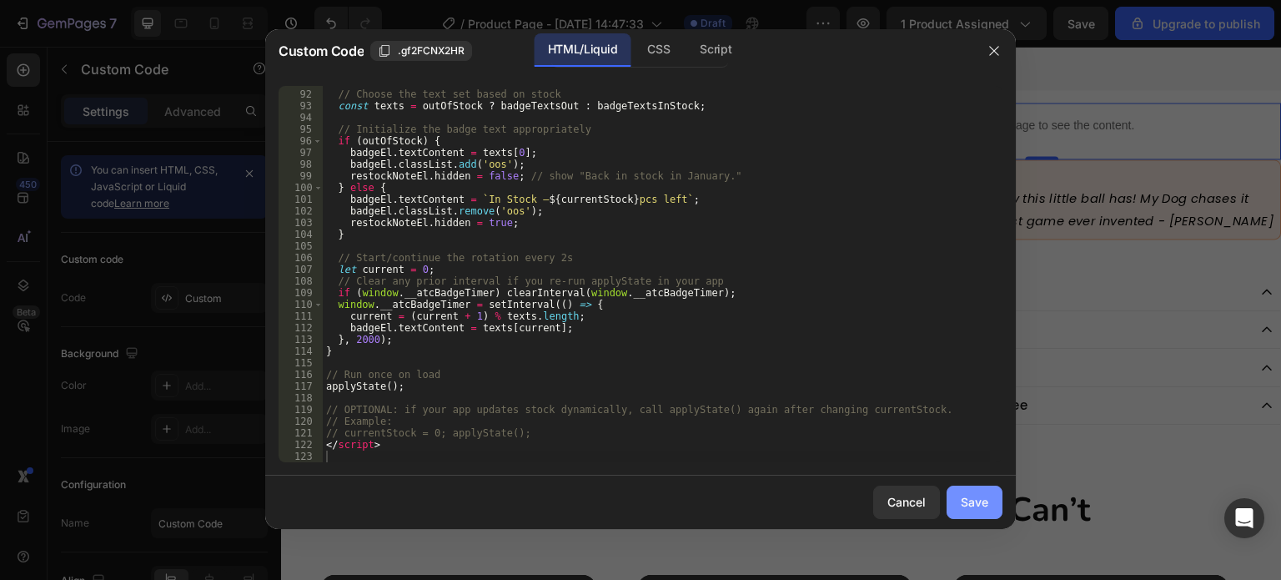
click at [965, 496] on div "Save" at bounding box center [975, 502] width 28 height 18
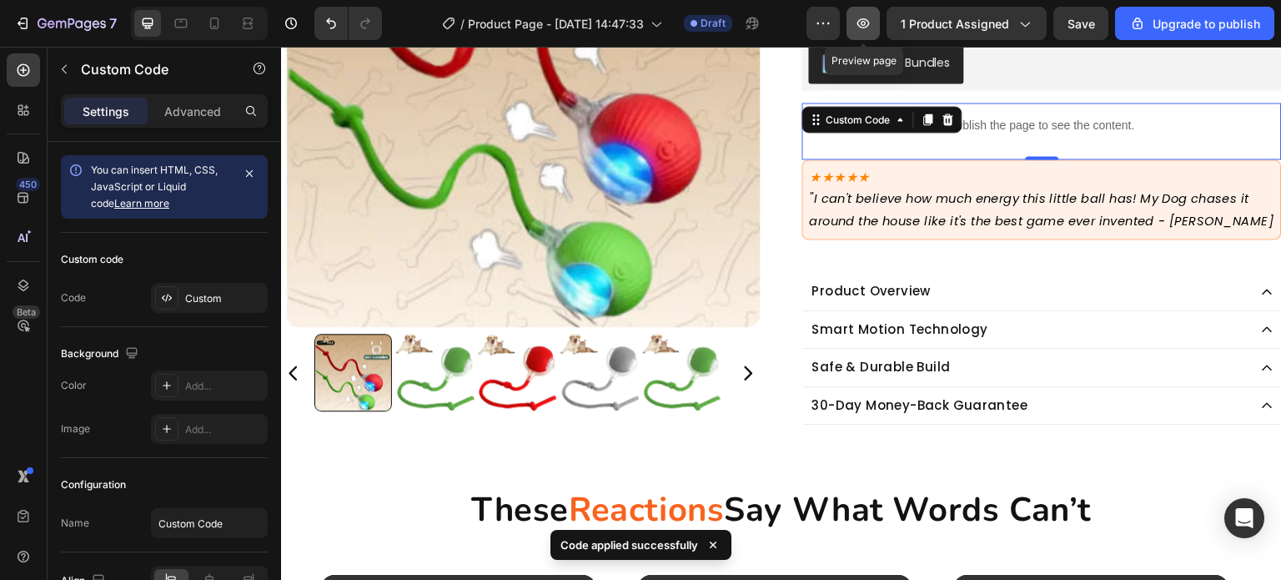
click at [864, 26] on icon "button" at bounding box center [863, 23] width 17 height 17
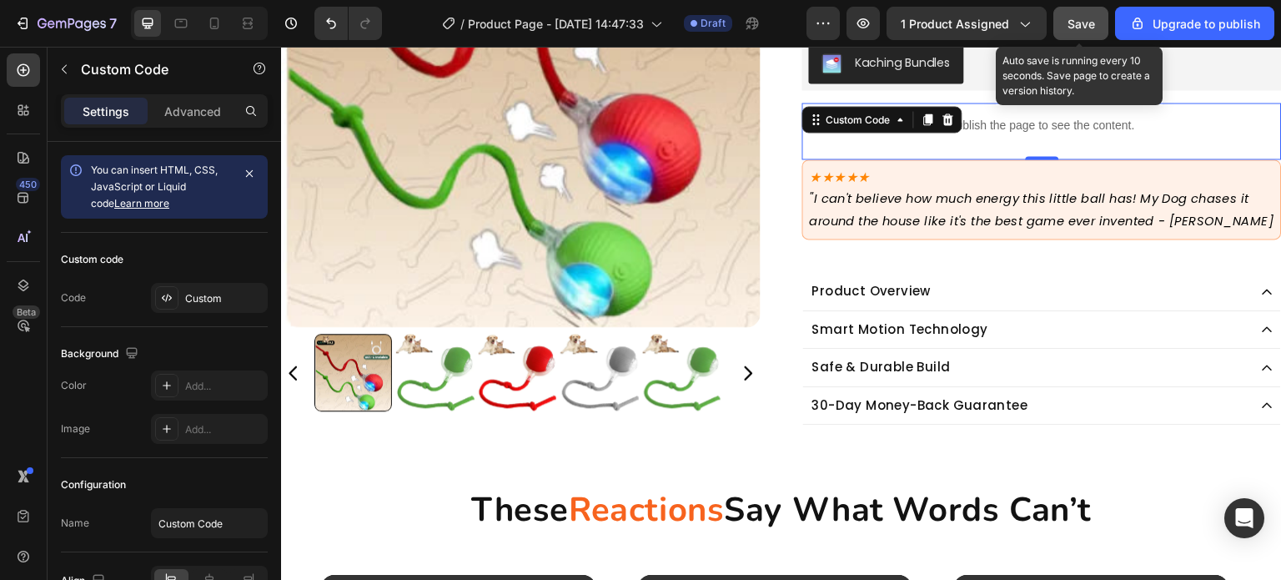
click at [1077, 32] on div "Save" at bounding box center [1082, 24] width 28 height 18
click at [1077, 32] on button "Save" at bounding box center [1081, 23] width 55 height 33
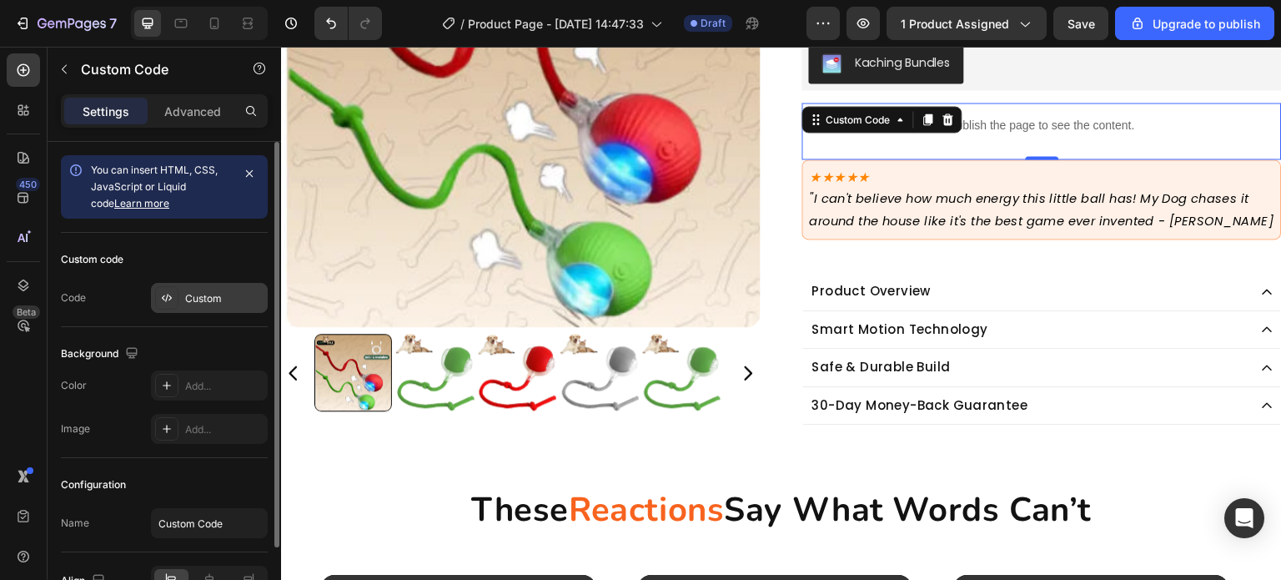
click at [204, 294] on div "Custom" at bounding box center [224, 298] width 78 height 15
click at [219, 296] on div "Custom" at bounding box center [224, 298] width 78 height 15
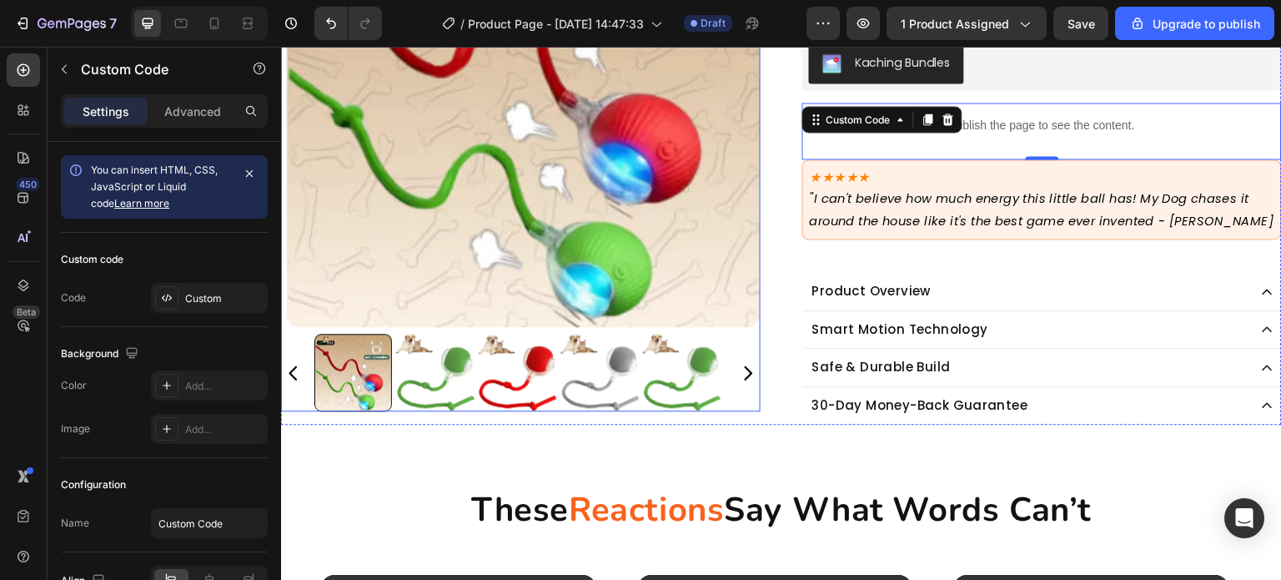
click at [431, 359] on img at bounding box center [435, 373] width 78 height 78
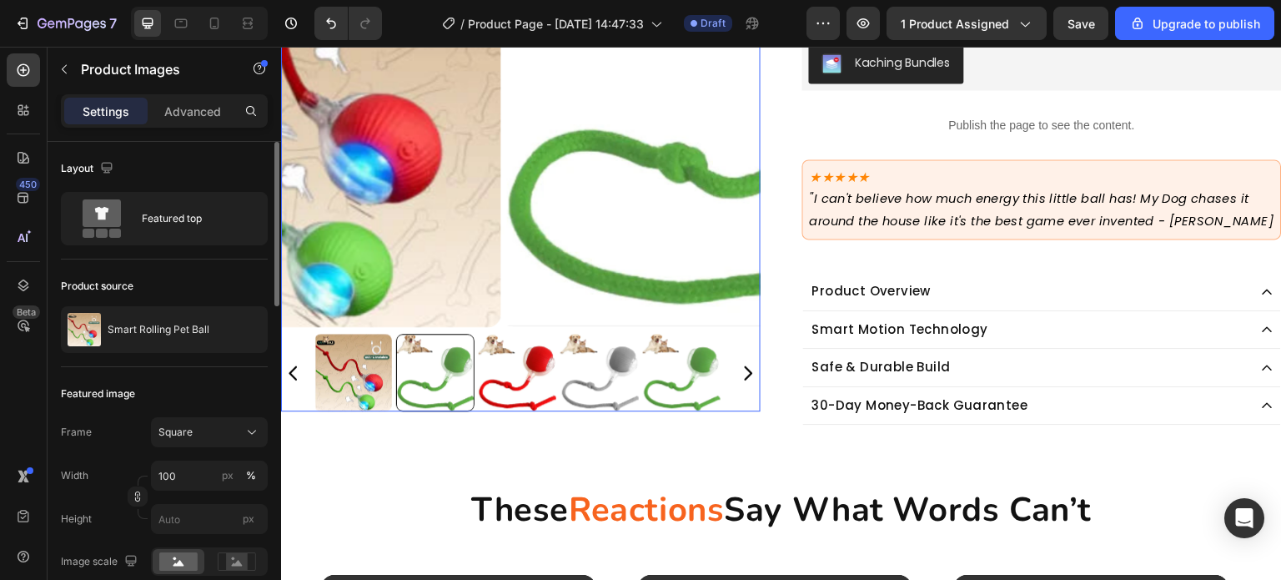
click at [199, 303] on div "Product source Smart Rolling Pet Ball" at bounding box center [164, 313] width 207 height 108
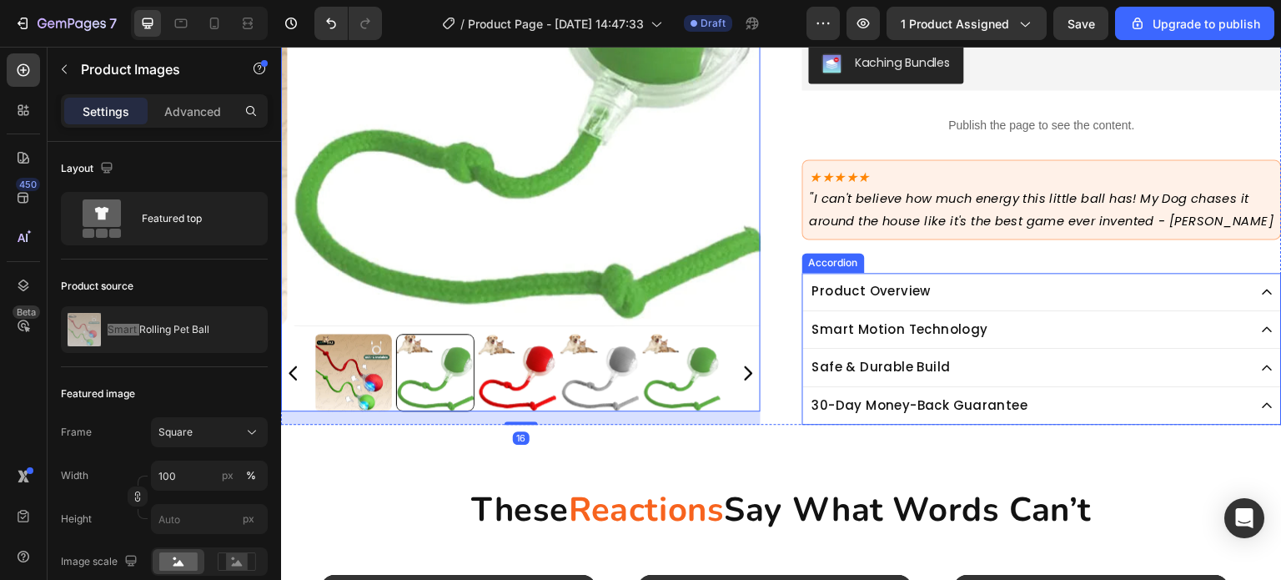
click at [918, 273] on div "Product Overview" at bounding box center [1042, 292] width 478 height 38
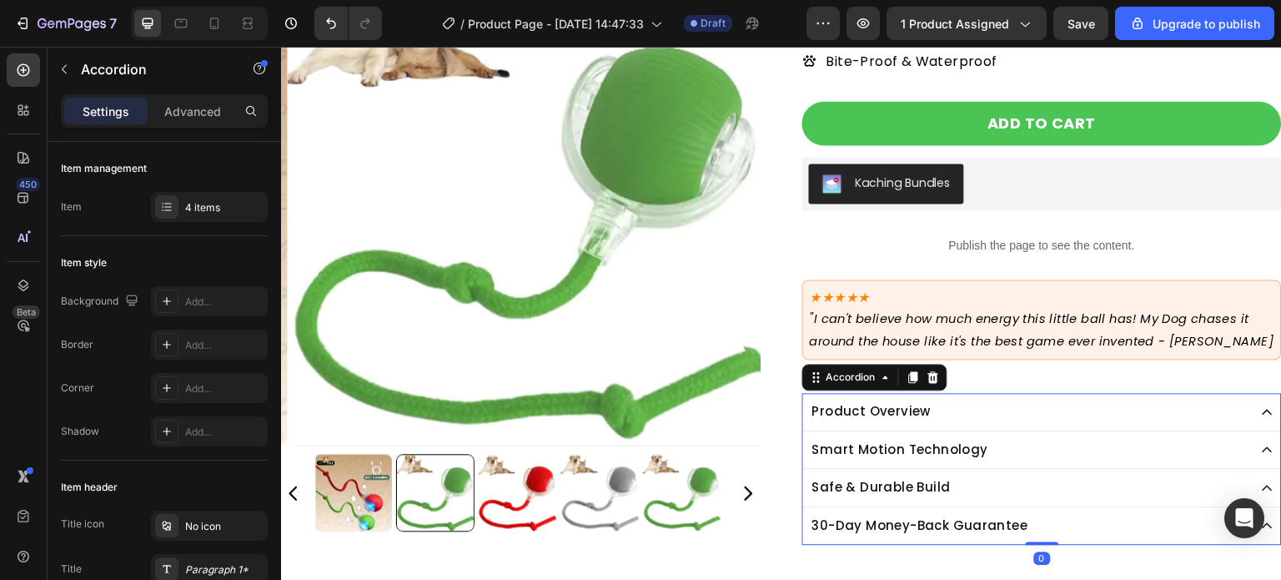
scroll to position [250, 0]
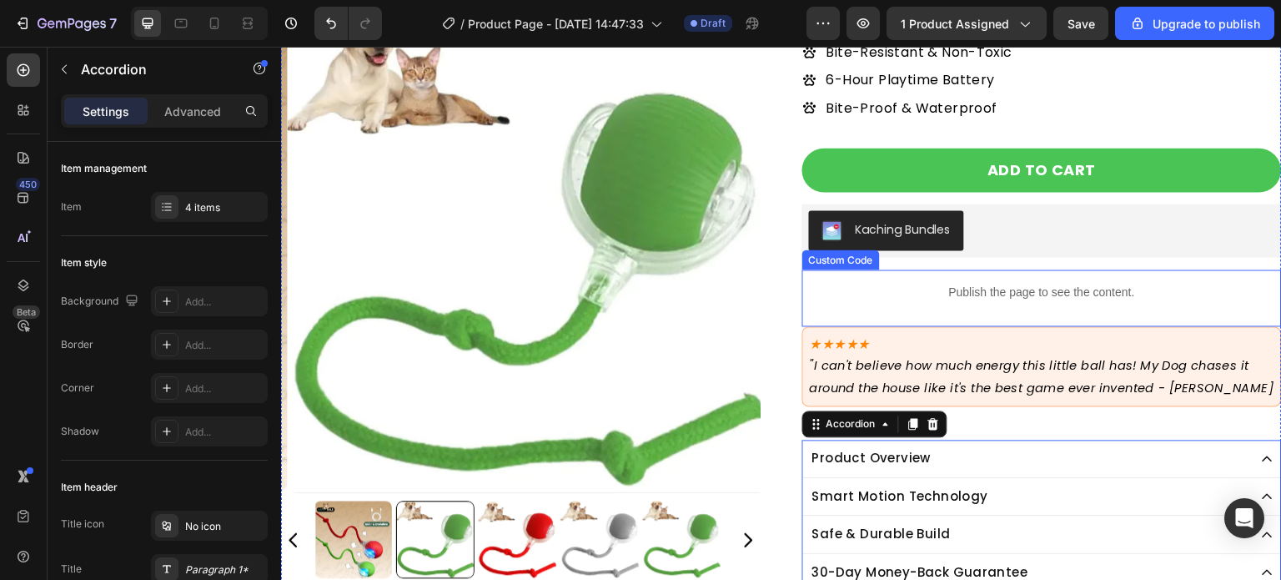
click at [1010, 306] on div "Publish the page to see the content." at bounding box center [1043, 291] width 480 height 44
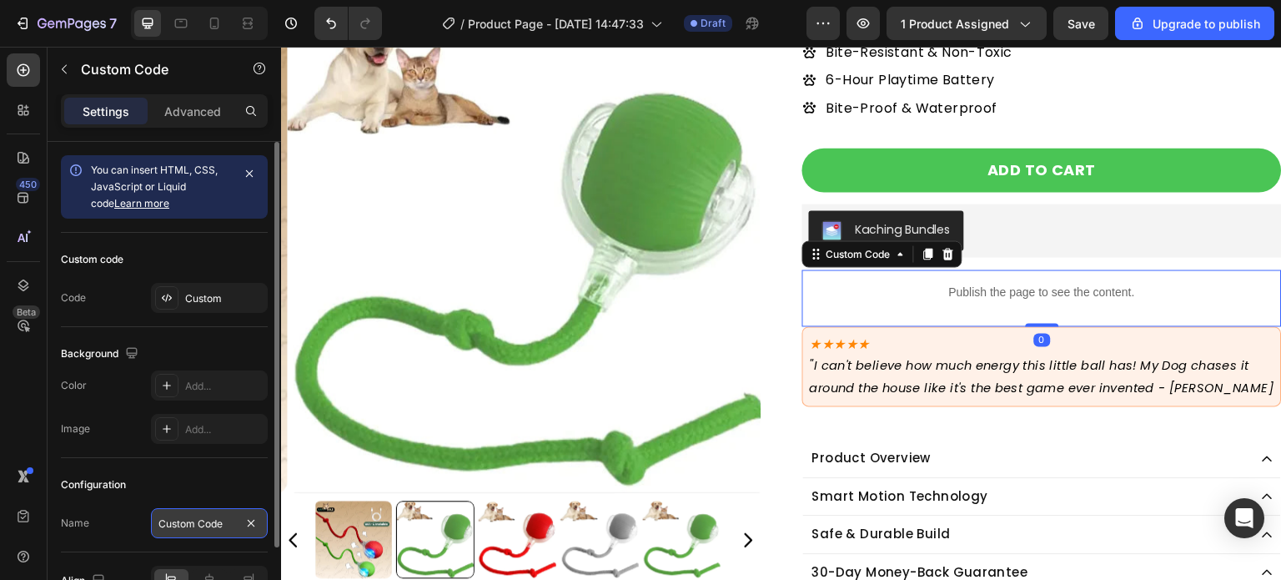
click at [184, 533] on input "Custom Code" at bounding box center [209, 523] width 117 height 30
click at [202, 291] on div "Custom" at bounding box center [224, 298] width 78 height 15
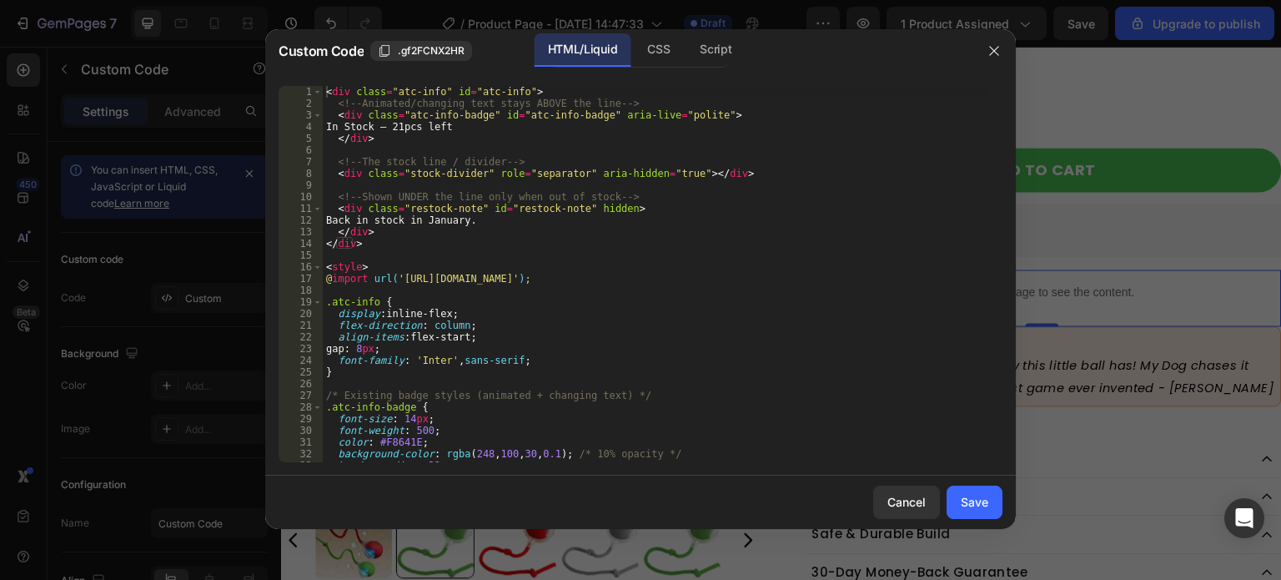
click at [456, 352] on div "< div class = "atc-info" id = "atc-info" > <!-- Animated/changing text stays AB…" at bounding box center [656, 286] width 667 height 400
click at [457, 353] on div "< div class = "atc-info" id = "atc-info" > <!-- Animated/changing text stays AB…" at bounding box center [656, 286] width 667 height 400
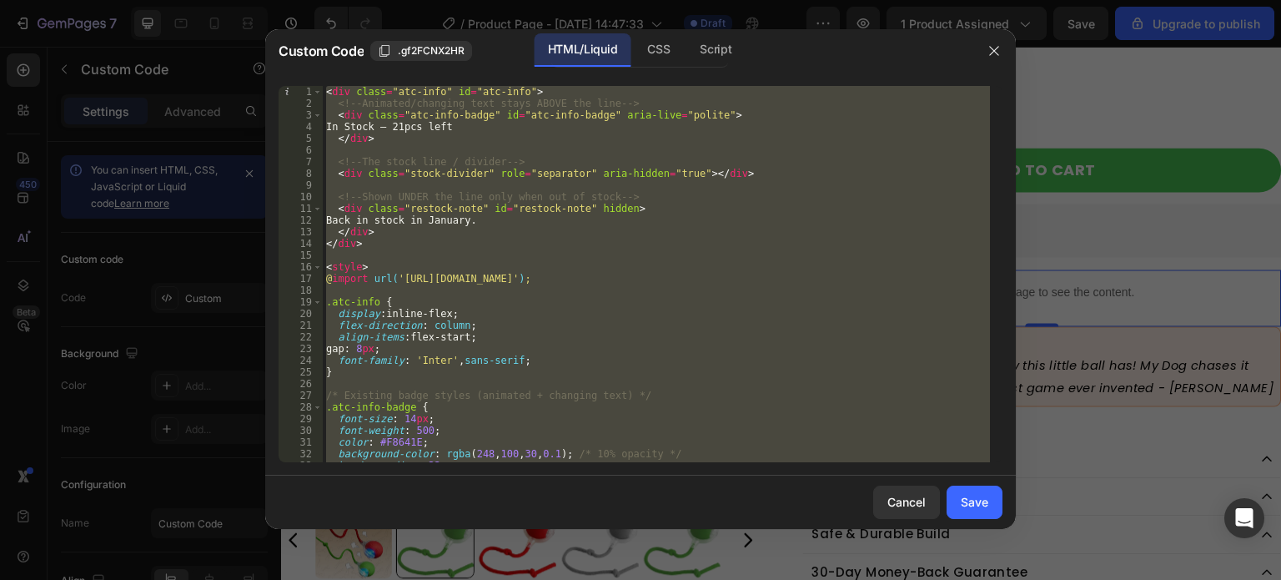
click at [457, 353] on div "< div class = "atc-info" id = "atc-info" > <!-- Animated/changing text stays AB…" at bounding box center [656, 286] width 667 height 400
type textarea "</script>"
paste textarea
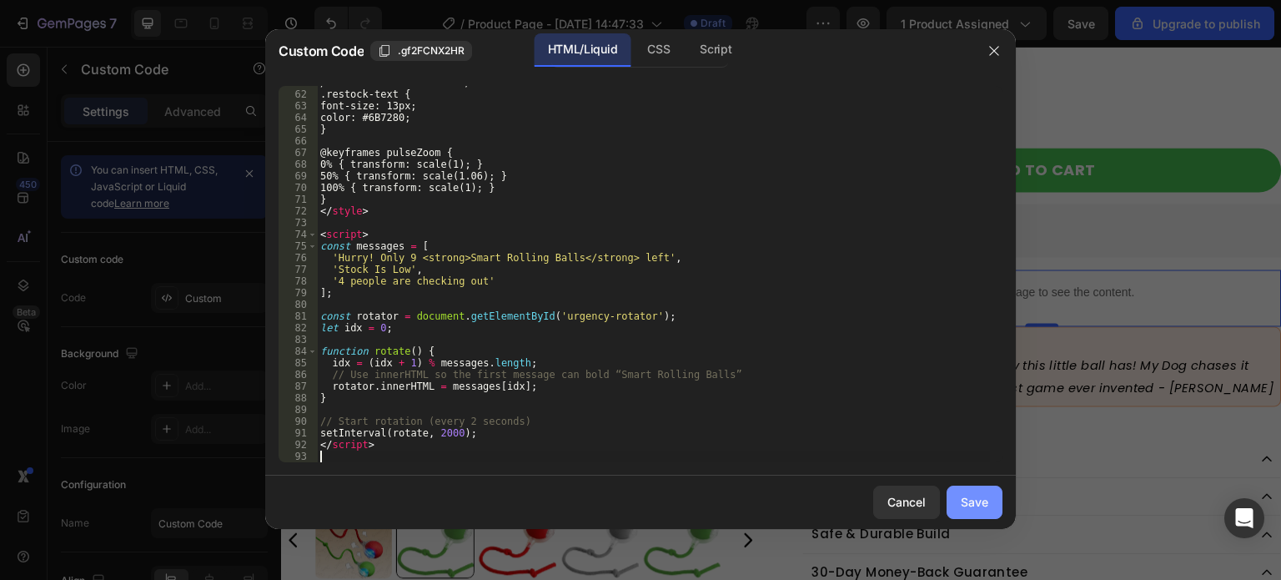
click at [979, 497] on div "Save" at bounding box center [975, 502] width 28 height 18
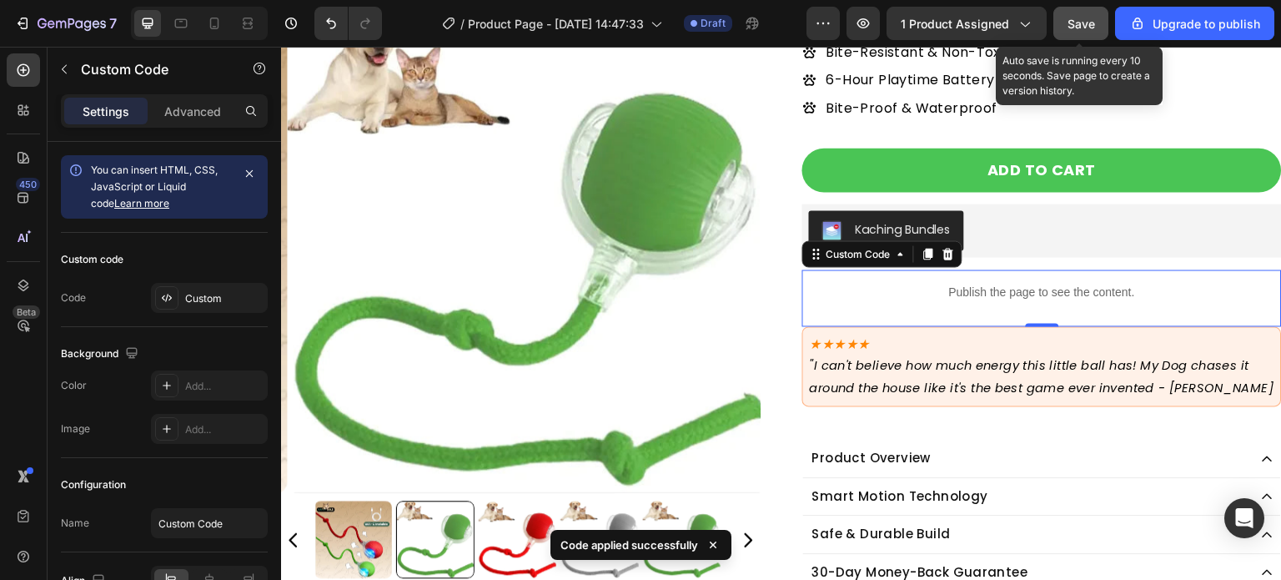
click at [1095, 28] on span "Save" at bounding box center [1082, 24] width 28 height 14
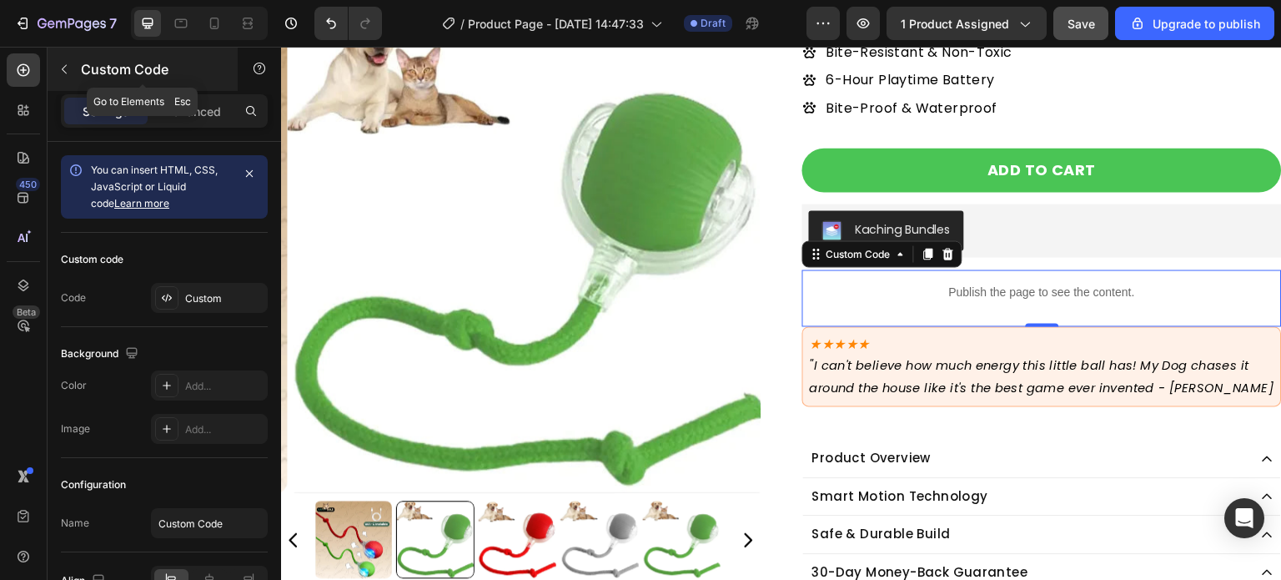
click at [57, 71] on button "button" at bounding box center [64, 69] width 27 height 27
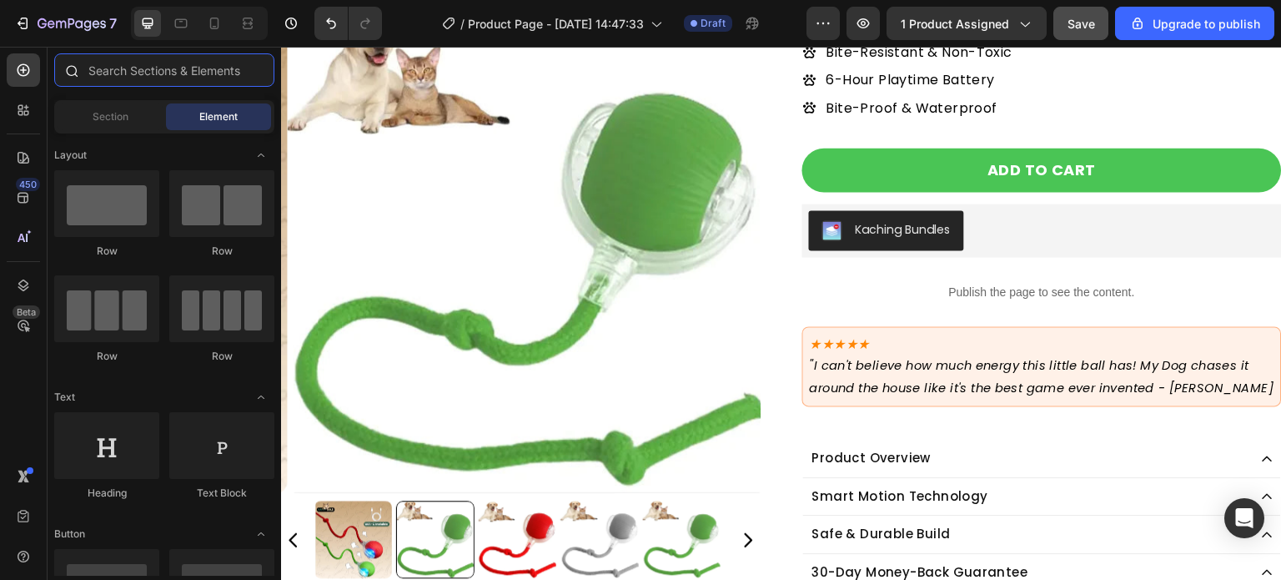
click at [100, 73] on input "text" at bounding box center [164, 69] width 220 height 33
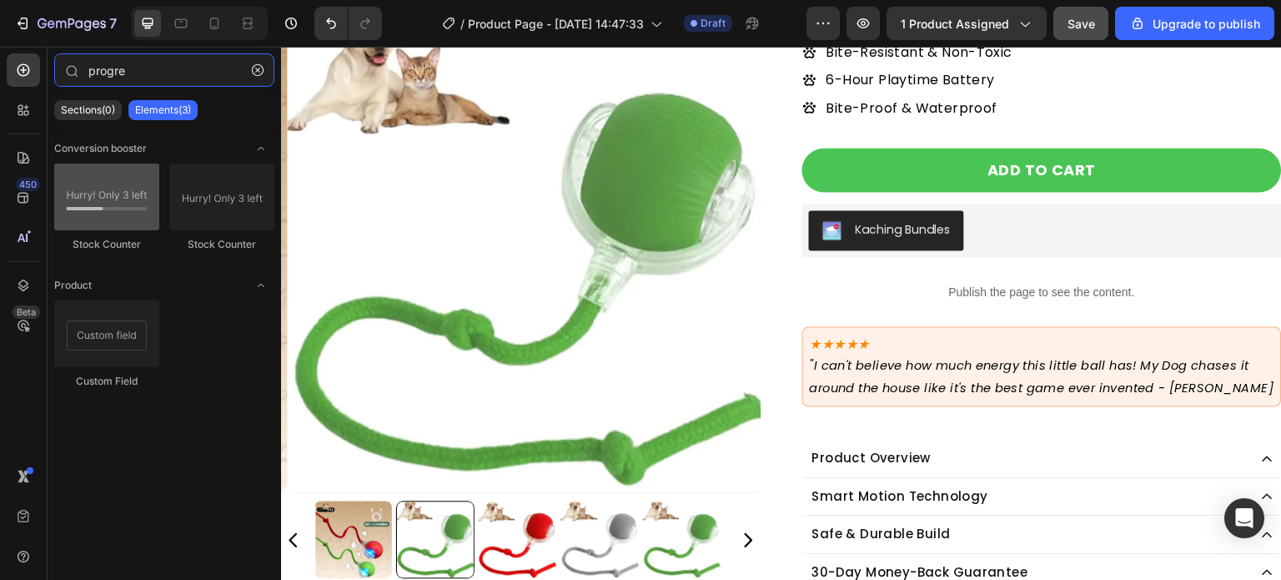
type input "progre"
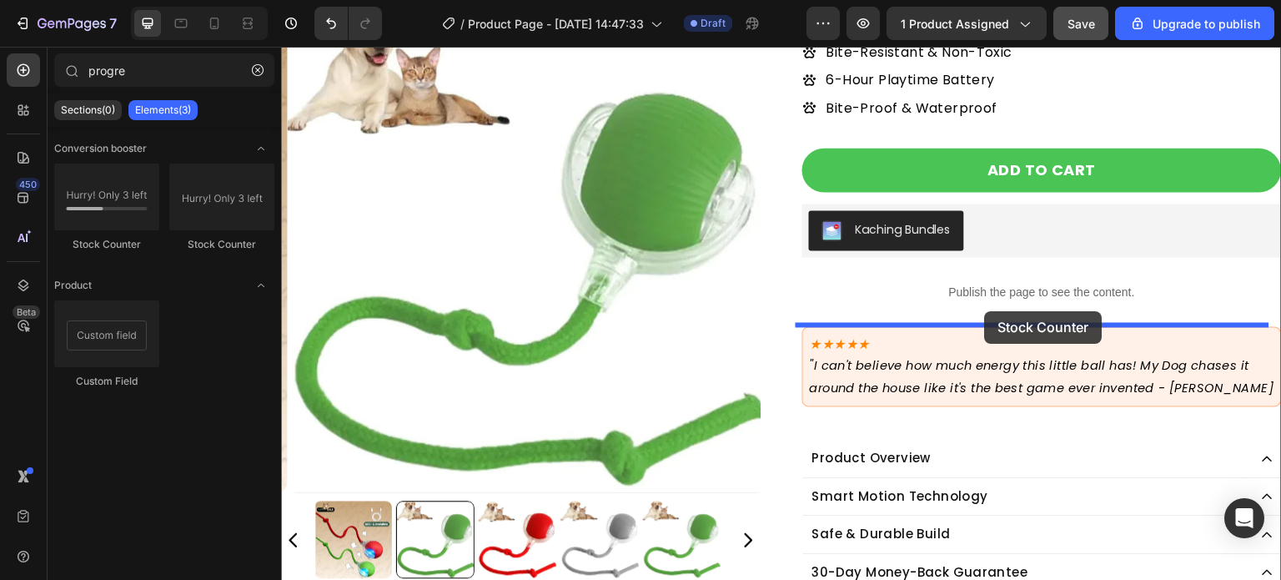
drag, startPoint x: 381, startPoint y: 247, endPoint x: 985, endPoint y: 311, distance: 607.4
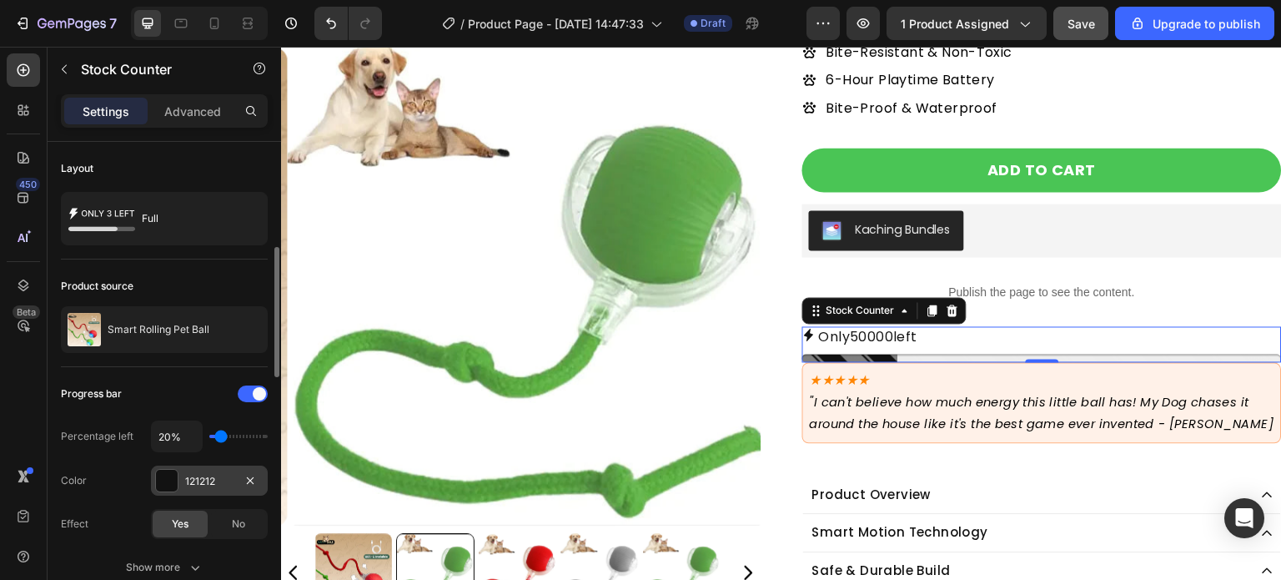
scroll to position [250, 0]
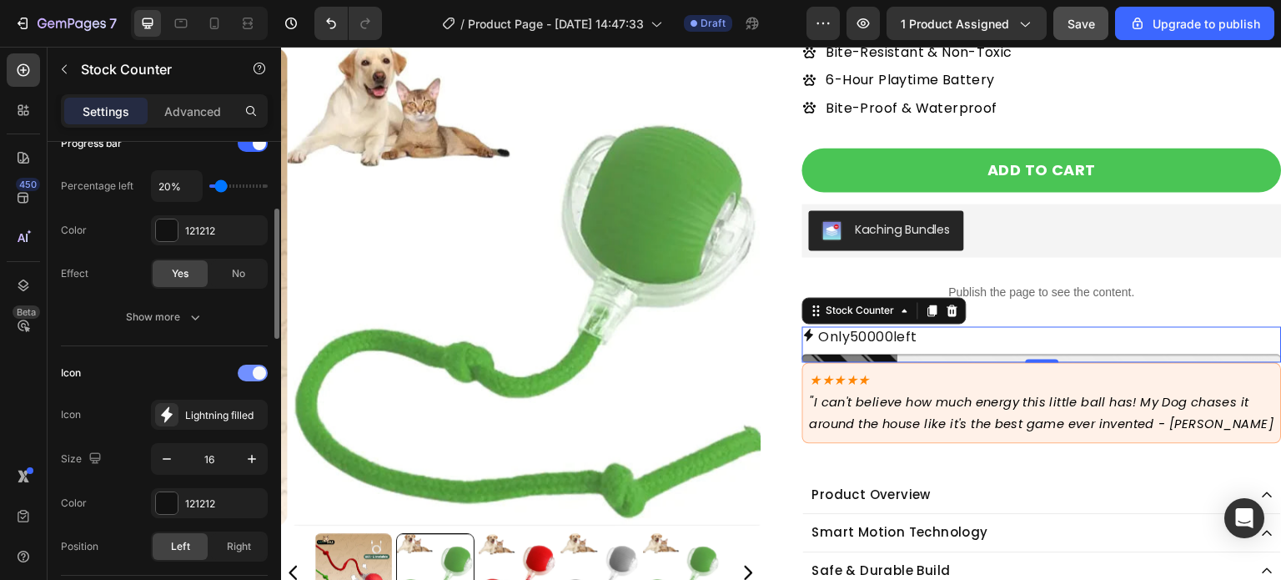
click at [251, 376] on div at bounding box center [253, 373] width 30 height 17
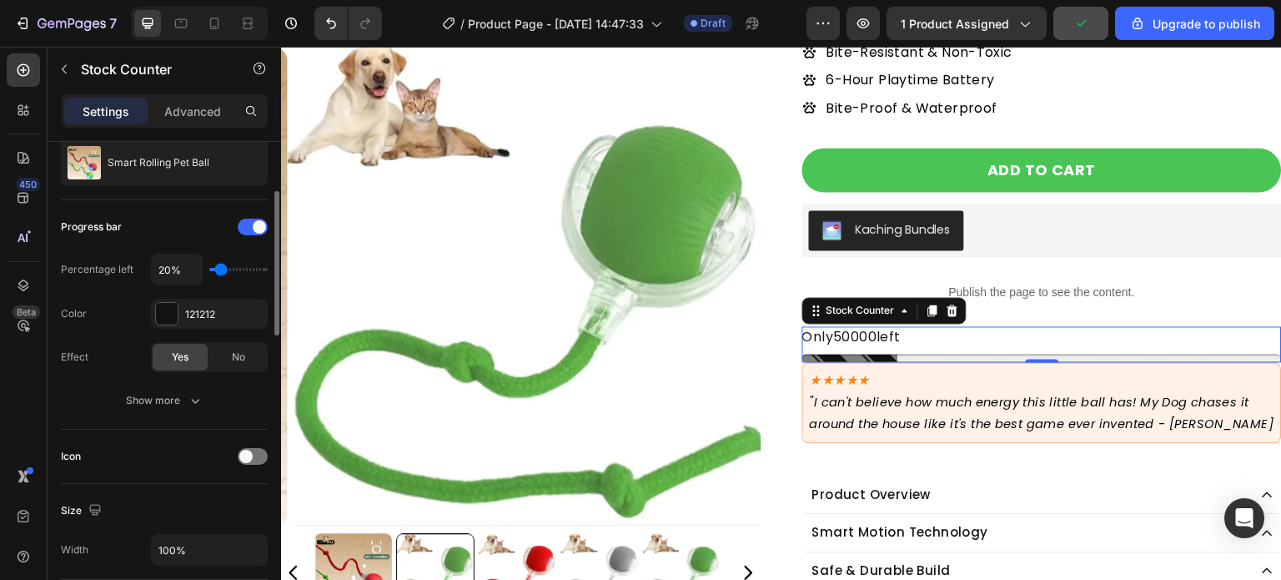
scroll to position [83, 0]
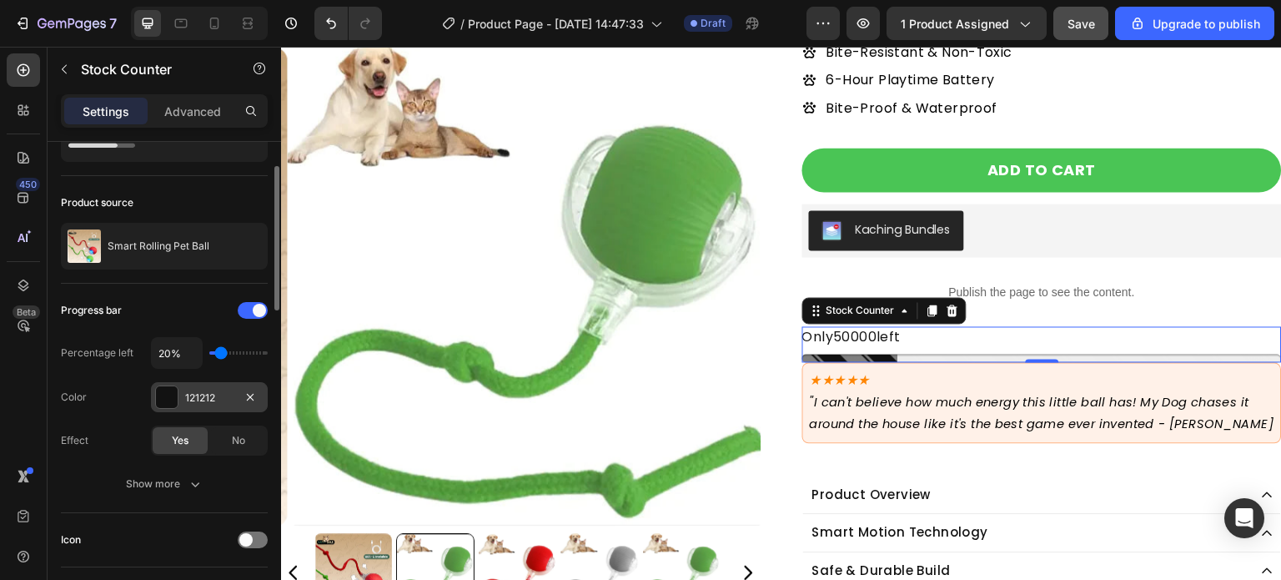
click at [163, 397] on div at bounding box center [167, 397] width 22 height 22
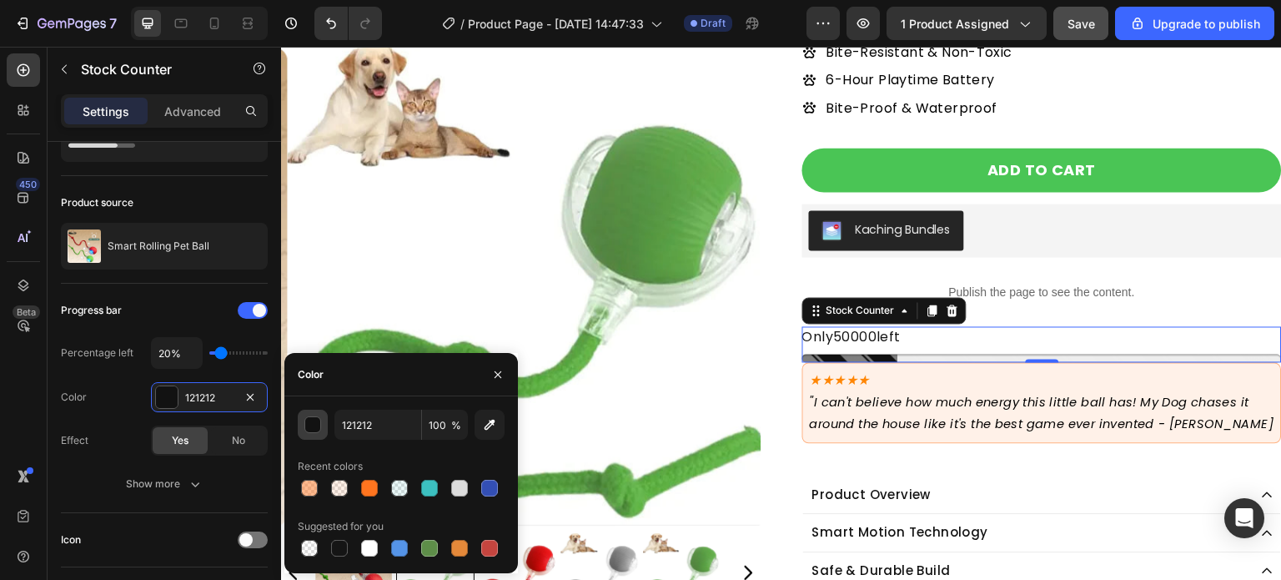
click at [303, 423] on button "button" at bounding box center [313, 425] width 30 height 30
click at [303, 423] on div "121212 100 % Recent colors Suggested for you" at bounding box center [401, 485] width 207 height 150
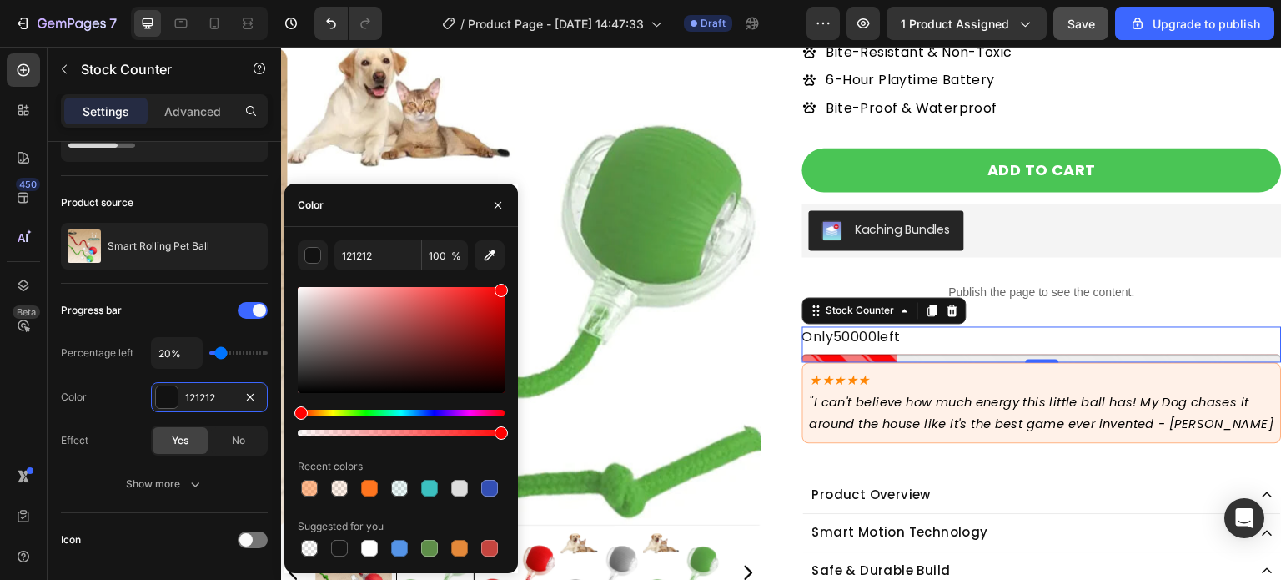
drag, startPoint x: 490, startPoint y: 306, endPoint x: 501, endPoint y: 279, distance: 28.8
click at [501, 279] on div "121212 100 % Recent colors Suggested for you" at bounding box center [401, 400] width 207 height 320
type input "FF0707"
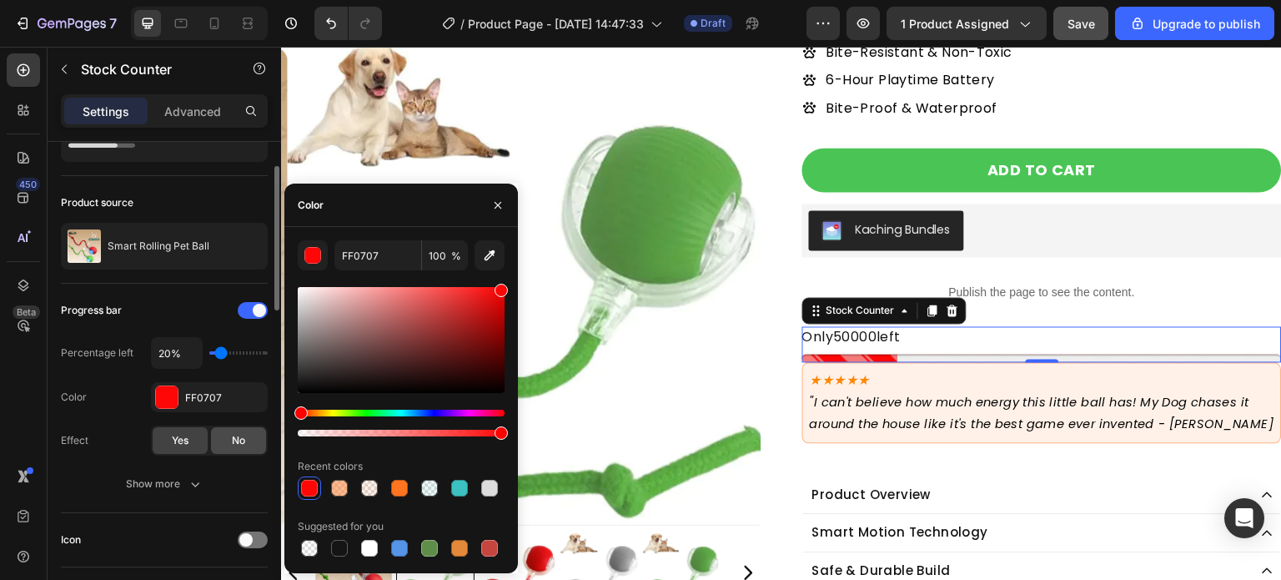
click at [235, 436] on span "No" at bounding box center [238, 440] width 13 height 15
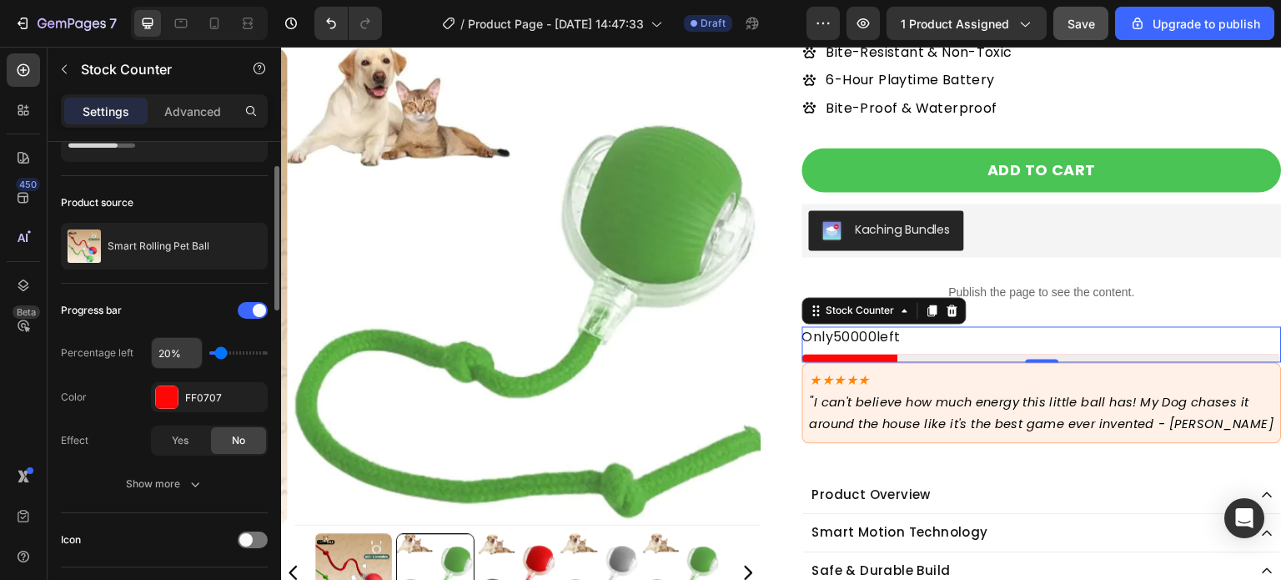
click at [182, 359] on input "20%" at bounding box center [177, 353] width 50 height 30
type input "1"
type input "10"
type input "15"
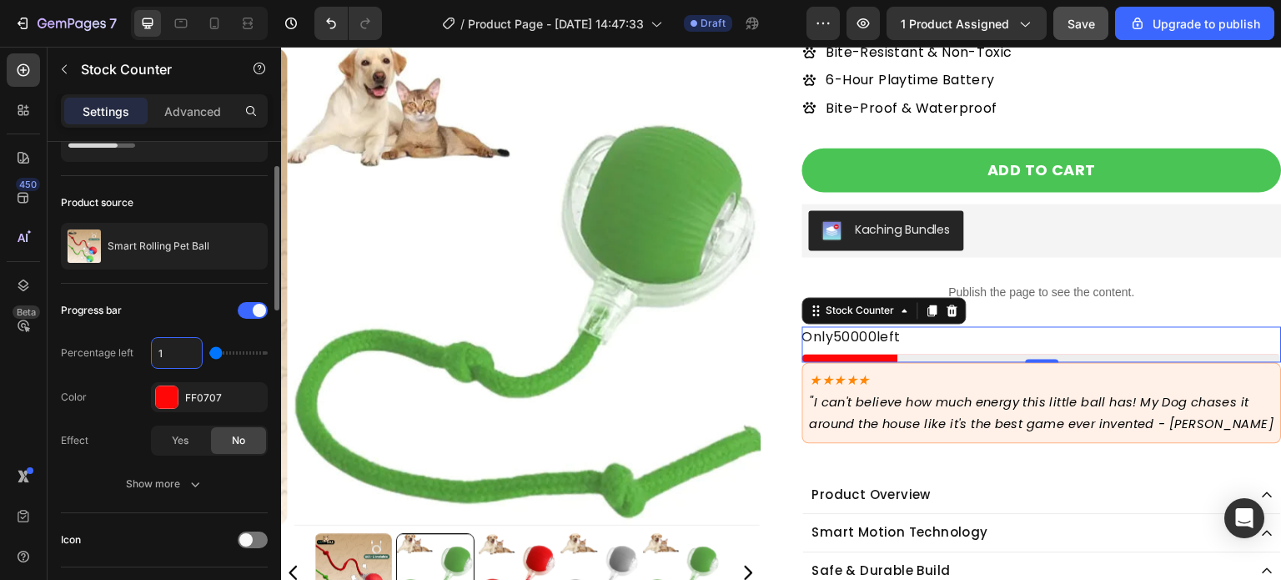
type input "20"
type input "1"
type input "10"
click at [934, 348] on div "Only 50000 left" at bounding box center [1043, 344] width 480 height 37
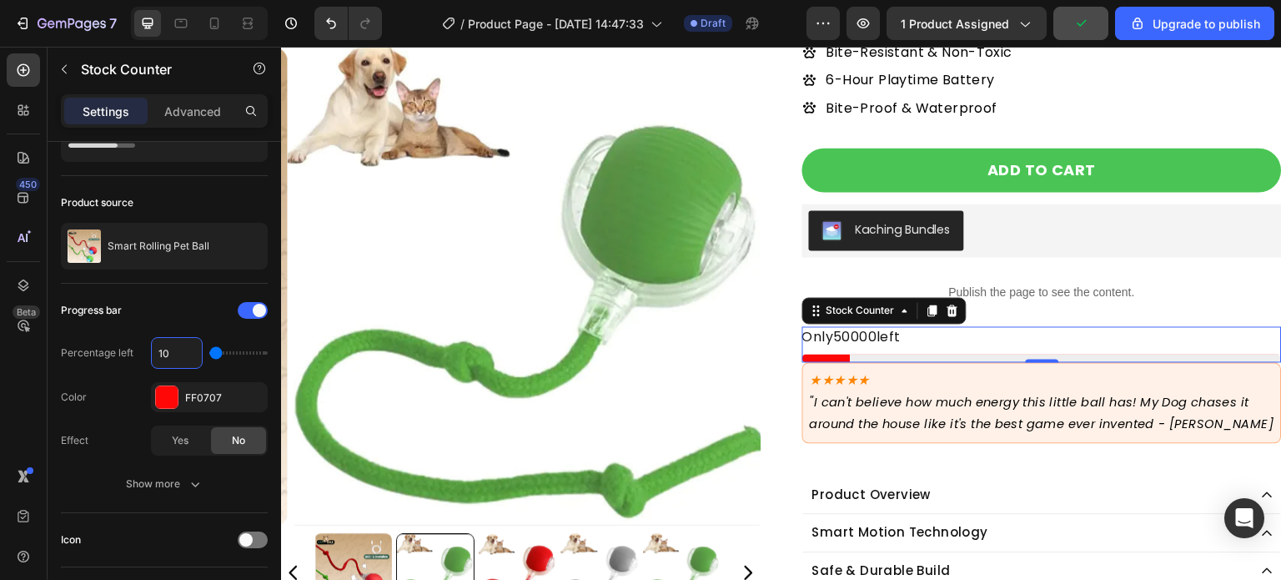
click at [934, 348] on div "Only 50000 left" at bounding box center [1043, 344] width 480 height 37
type input "10%"
click at [884, 337] on p "Only 50000 left" at bounding box center [852, 337] width 98 height 22
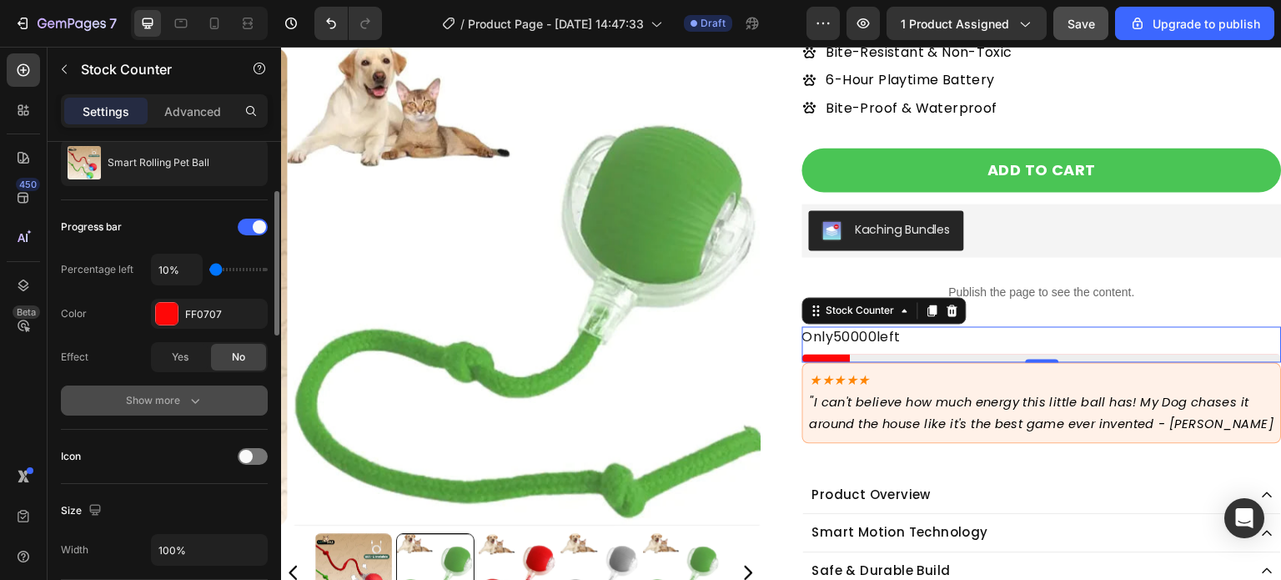
click at [180, 393] on div "Show more" at bounding box center [165, 400] width 78 height 17
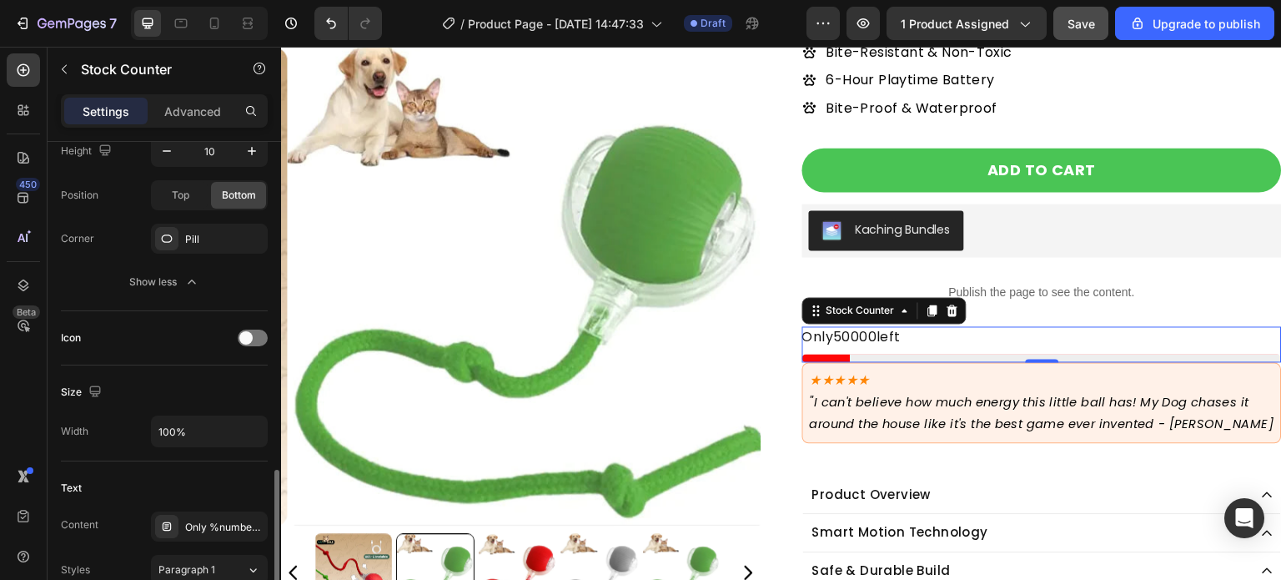
scroll to position [667, 0]
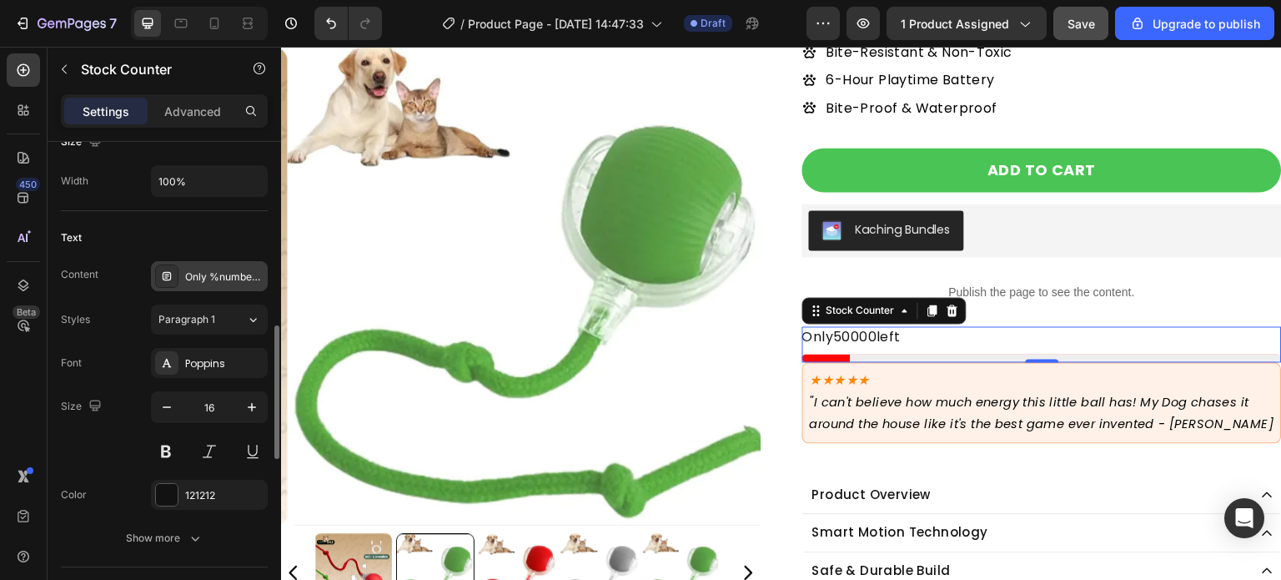
click at [207, 269] on div "Only %number% left" at bounding box center [224, 276] width 78 height 15
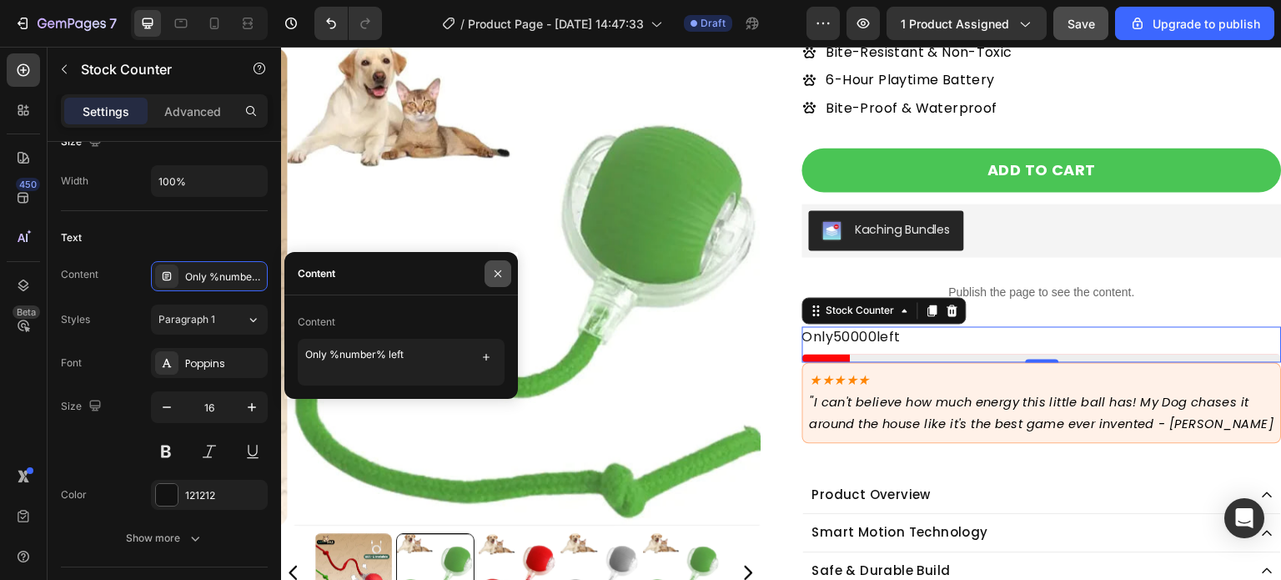
click at [503, 280] on button "button" at bounding box center [498, 273] width 27 height 27
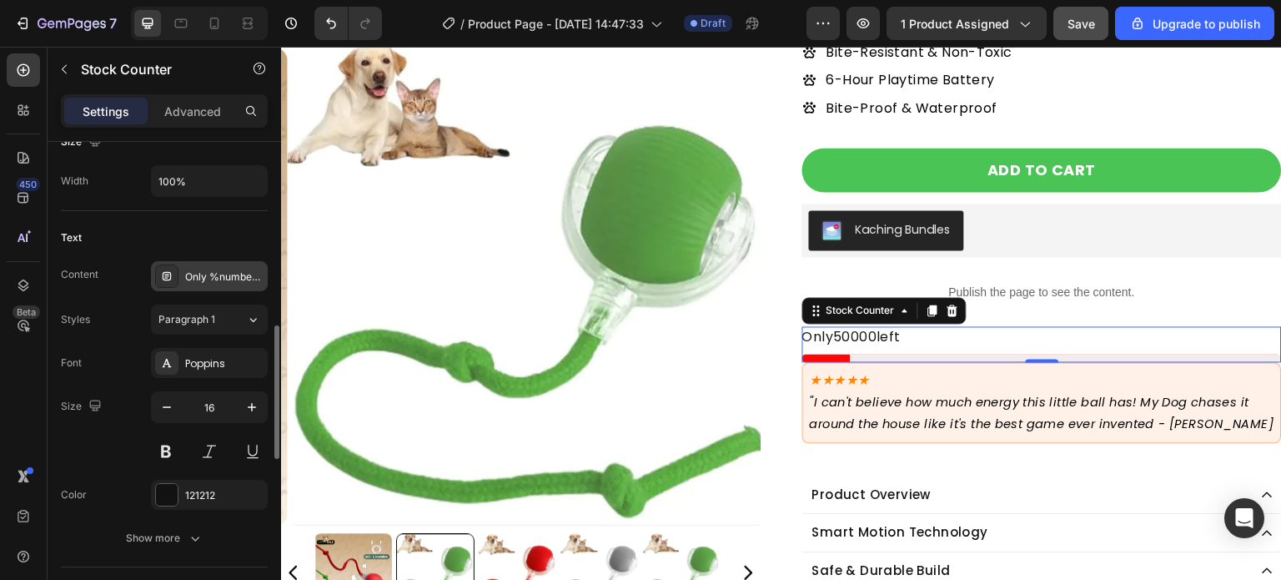
click at [170, 272] on icon at bounding box center [167, 276] width 8 height 8
drag, startPoint x: 170, startPoint y: 271, endPoint x: 192, endPoint y: 273, distance: 21.8
click at [170, 272] on icon at bounding box center [167, 276] width 8 height 8
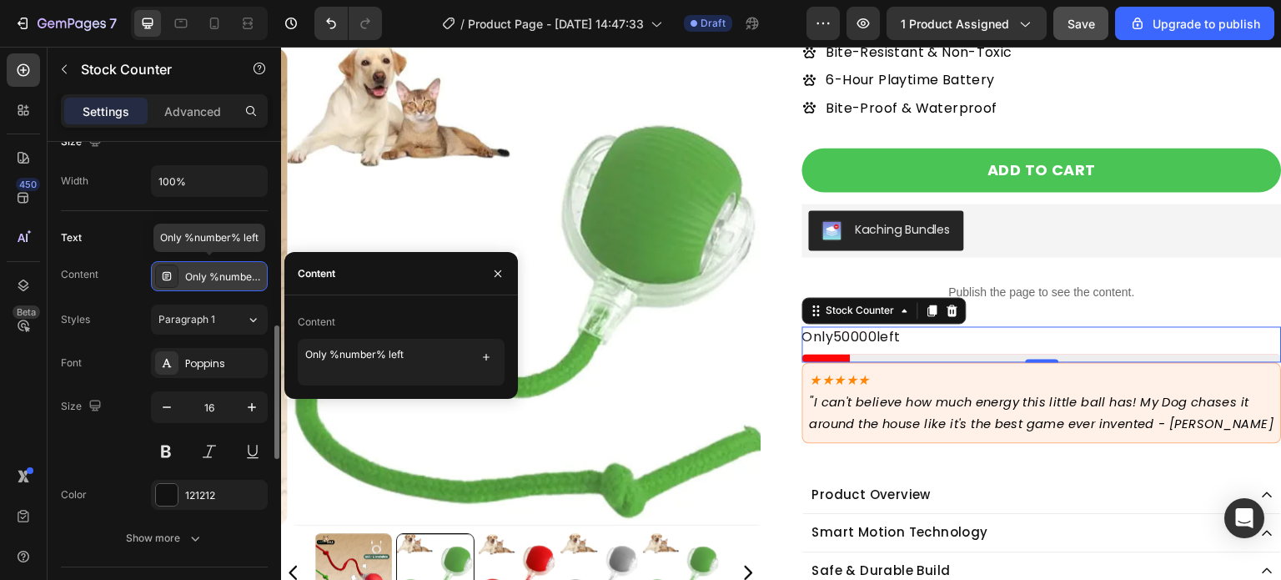
click at [204, 273] on div "Only %number% left" at bounding box center [224, 276] width 78 height 15
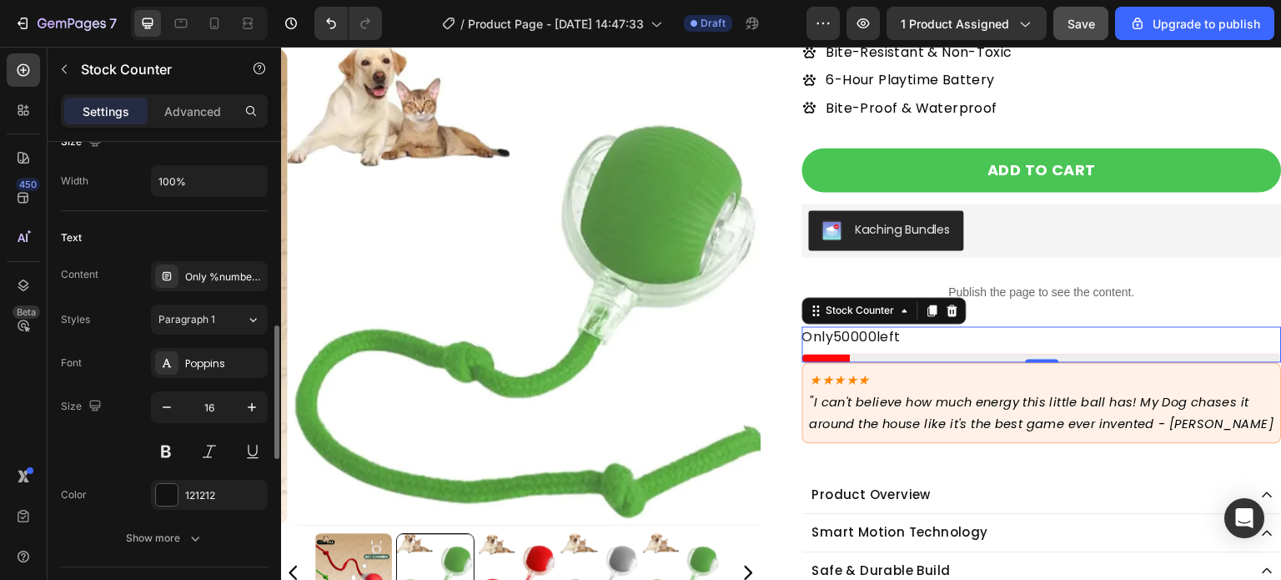
click at [249, 289] on div "Content Only %number% left Styles Paragraph 1 Font Poppins Size 16 Color 121212…" at bounding box center [164, 407] width 207 height 292
drag, startPoint x: 249, startPoint y: 289, endPoint x: 274, endPoint y: 294, distance: 24.6
click at [249, 289] on div "Content Only %number% left Styles Paragraph 1 Font Poppins Size 16 Color 121212…" at bounding box center [164, 407] width 207 height 292
drag, startPoint x: 263, startPoint y: 284, endPoint x: 249, endPoint y: 280, distance: 13.8
click at [254, 284] on div "Only %number% left" at bounding box center [209, 276] width 117 height 30
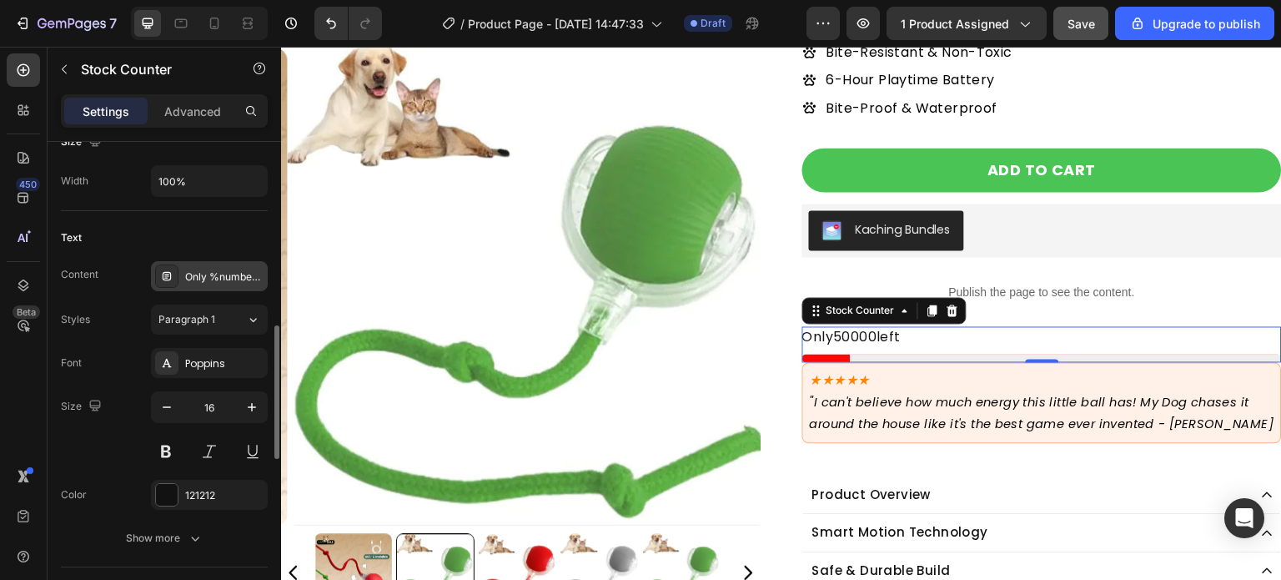
click at [250, 282] on div "Only %number% left" at bounding box center [209, 276] width 117 height 30
click at [254, 286] on div "Only %number% left" at bounding box center [209, 276] width 117 height 30
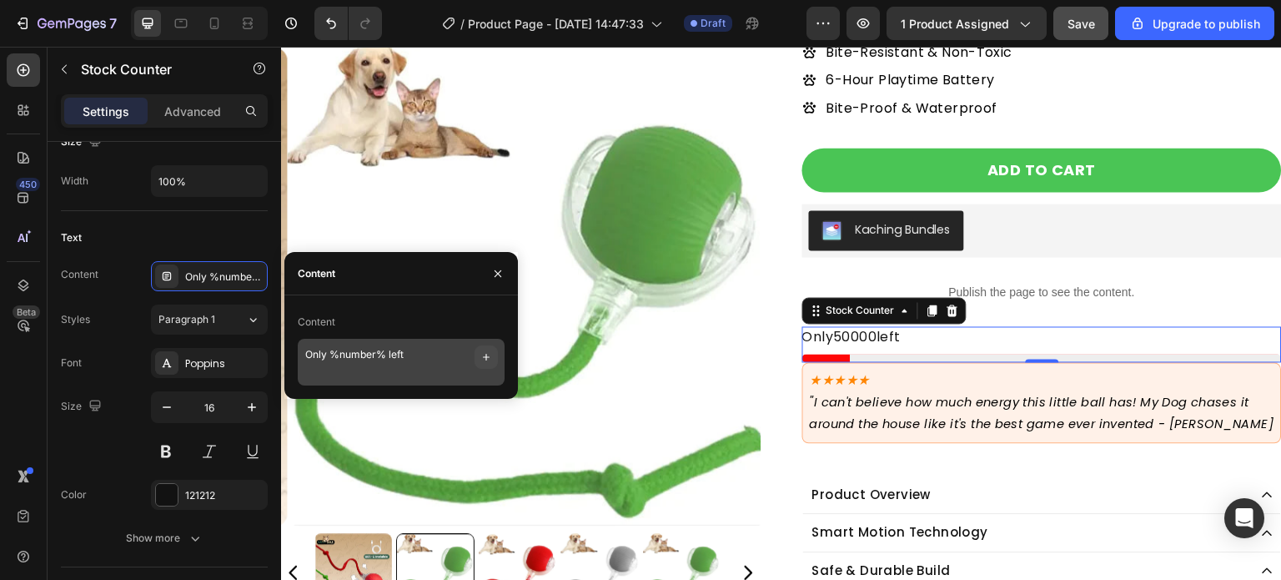
click at [487, 362] on icon "button" at bounding box center [486, 356] width 13 height 13
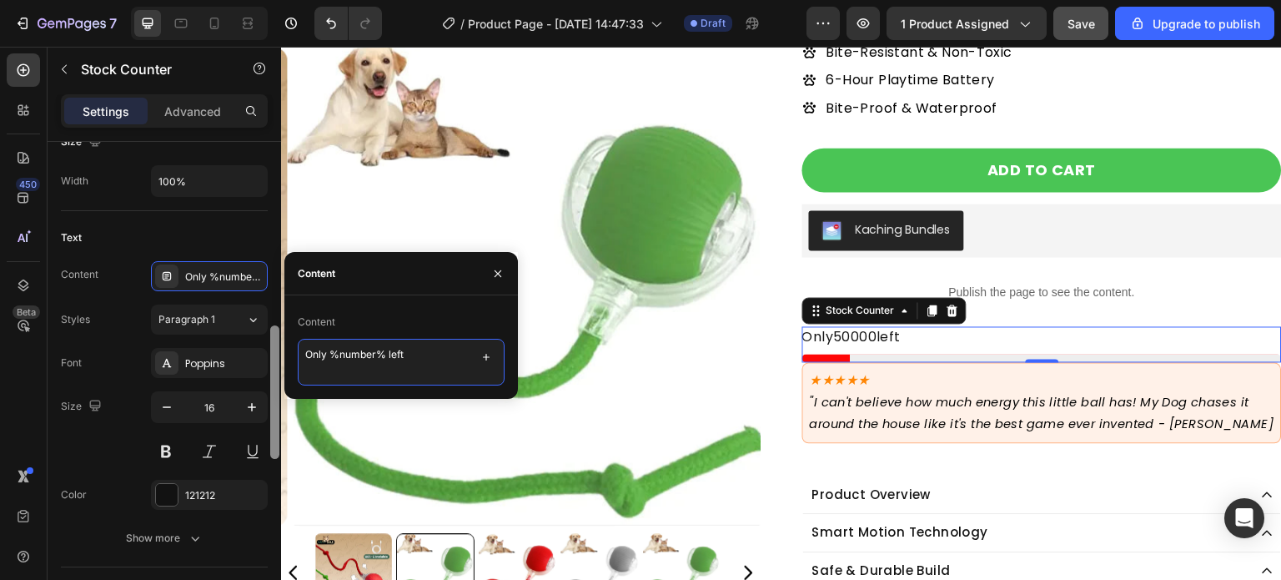
drag, startPoint x: 418, startPoint y: 355, endPoint x: 273, endPoint y: 372, distance: 146.1
click at [273, 372] on div "450 Beta progre Sections(0) Elements(3) We couldn’t find any matches for “progr…" at bounding box center [140, 313] width 281 height 533
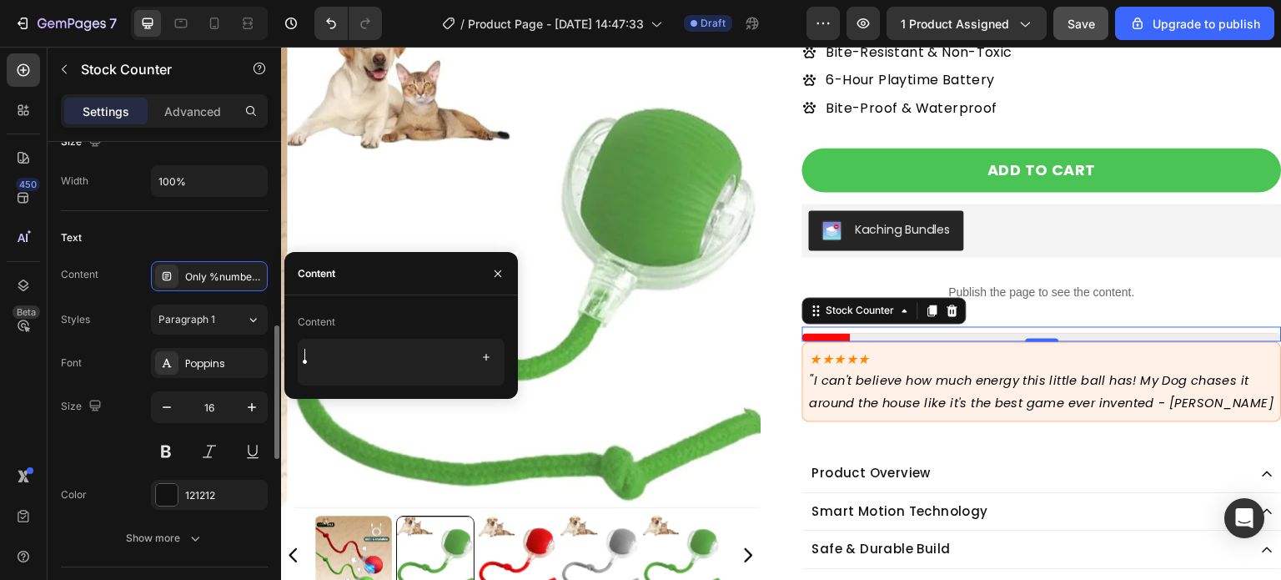
click at [217, 249] on div "Text Content Only %number% left Styles Paragraph 1 Font Poppins Size 16 Color 1…" at bounding box center [164, 389] width 207 height 356
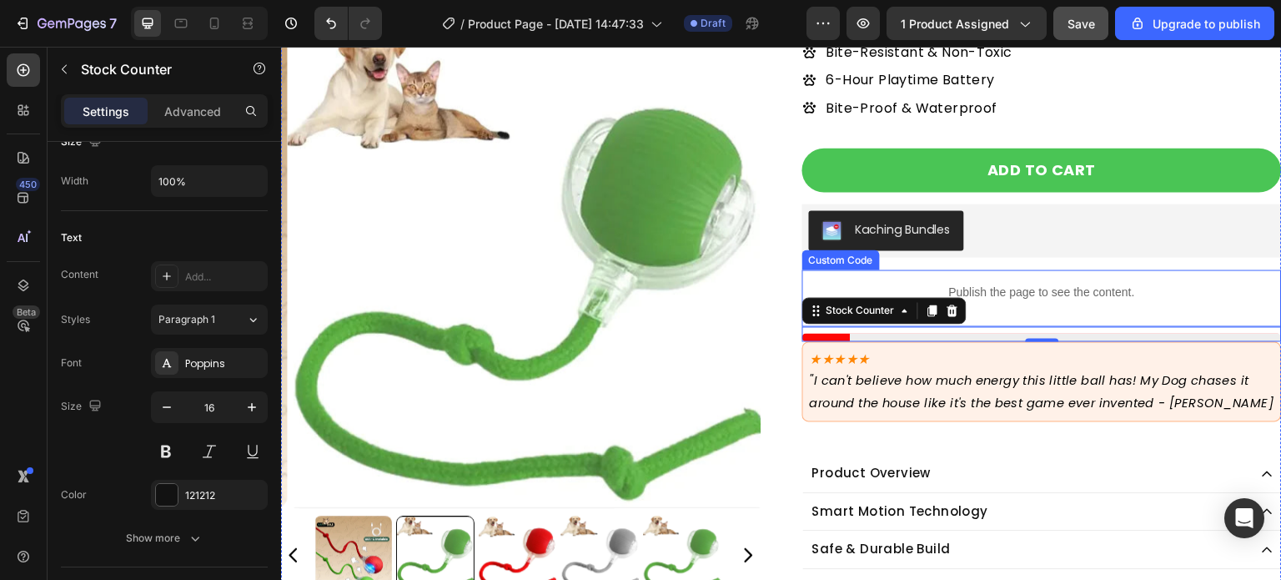
click at [982, 289] on p "Publish the page to see the content." at bounding box center [1043, 292] width 480 height 18
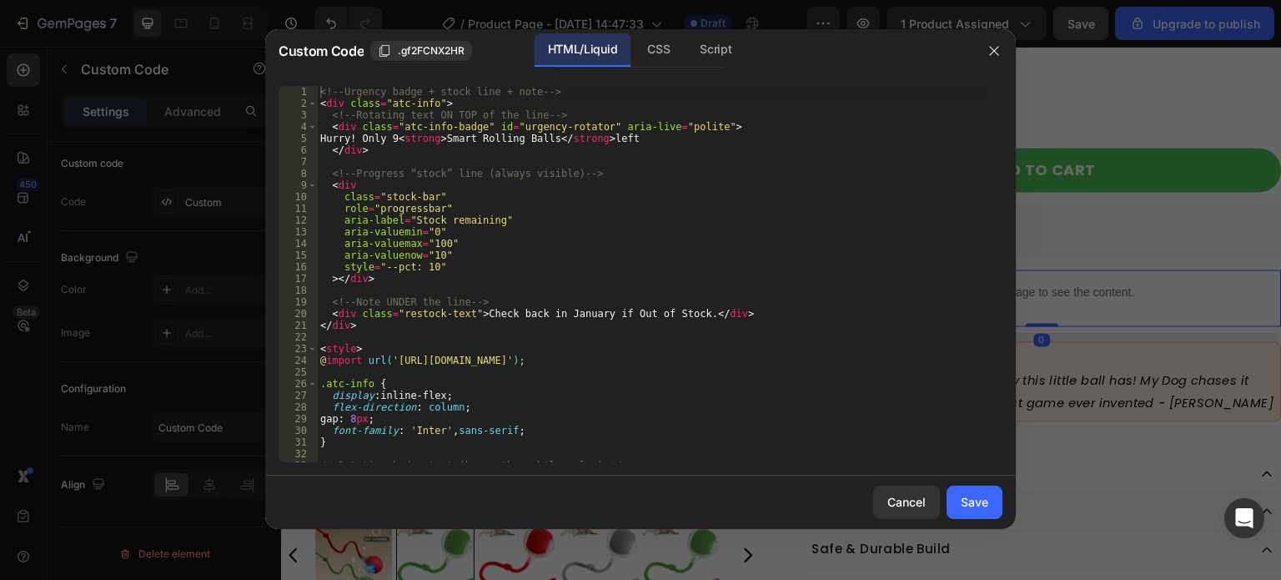
scroll to position [0, 0]
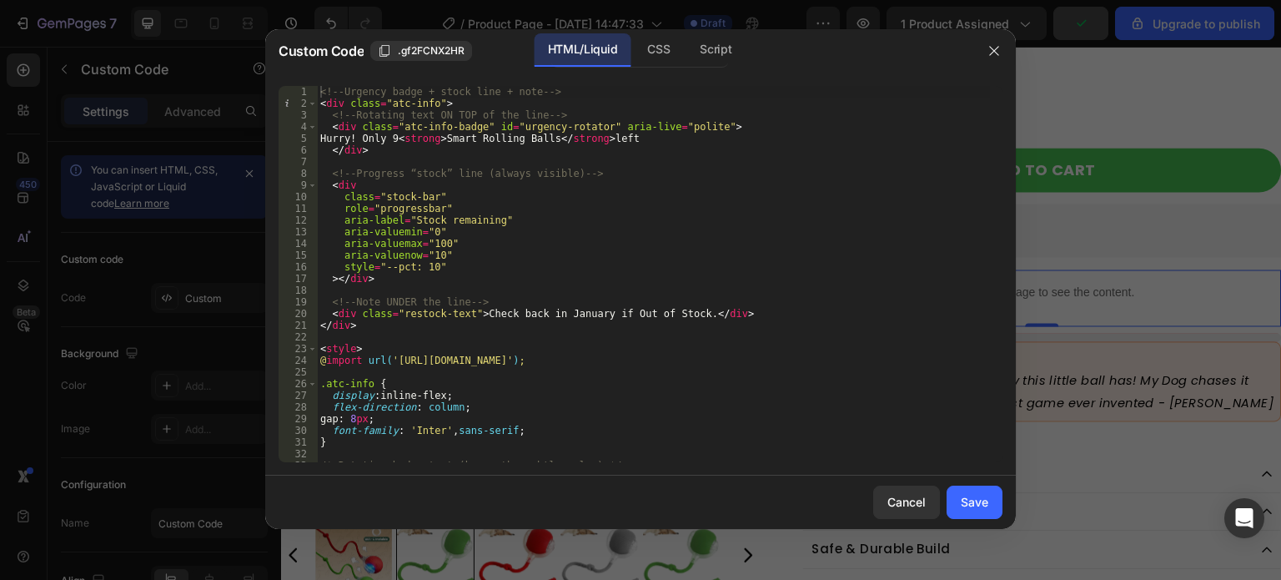
click at [550, 353] on div "<!-- Urgency badge + stock line + note --> < div class = "atc-info" > <!-- Rota…" at bounding box center [653, 286] width 673 height 400
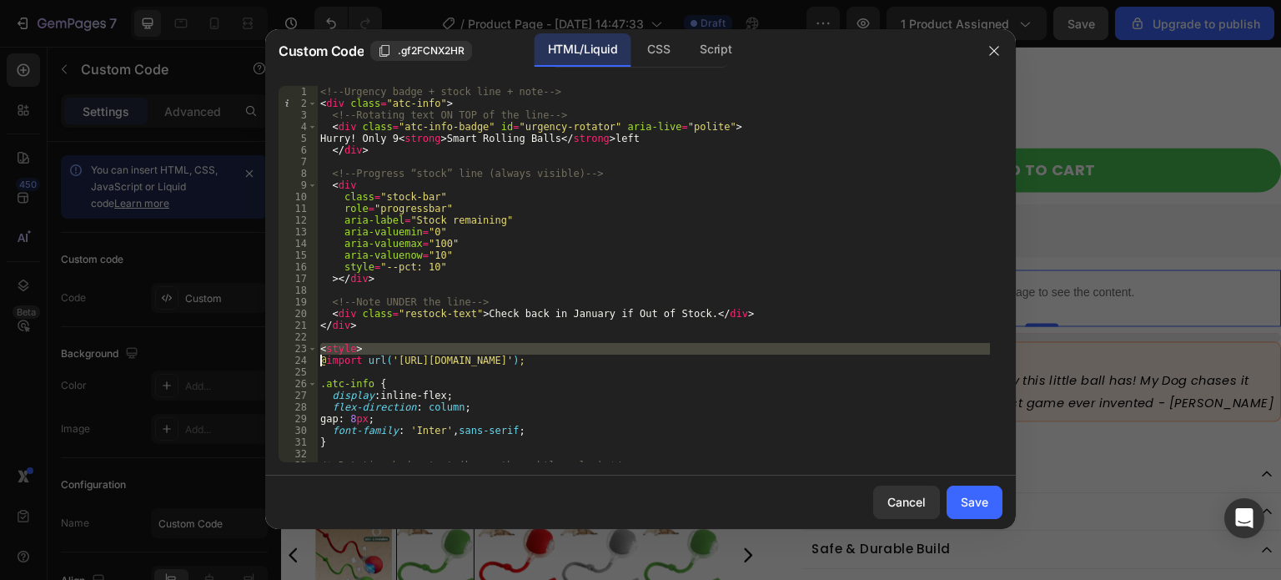
click at [551, 354] on div "<!-- Urgency badge + stock line + note --> < div class = "atc-info" > <!-- Rota…" at bounding box center [653, 286] width 673 height 400
type textarea "</script>"
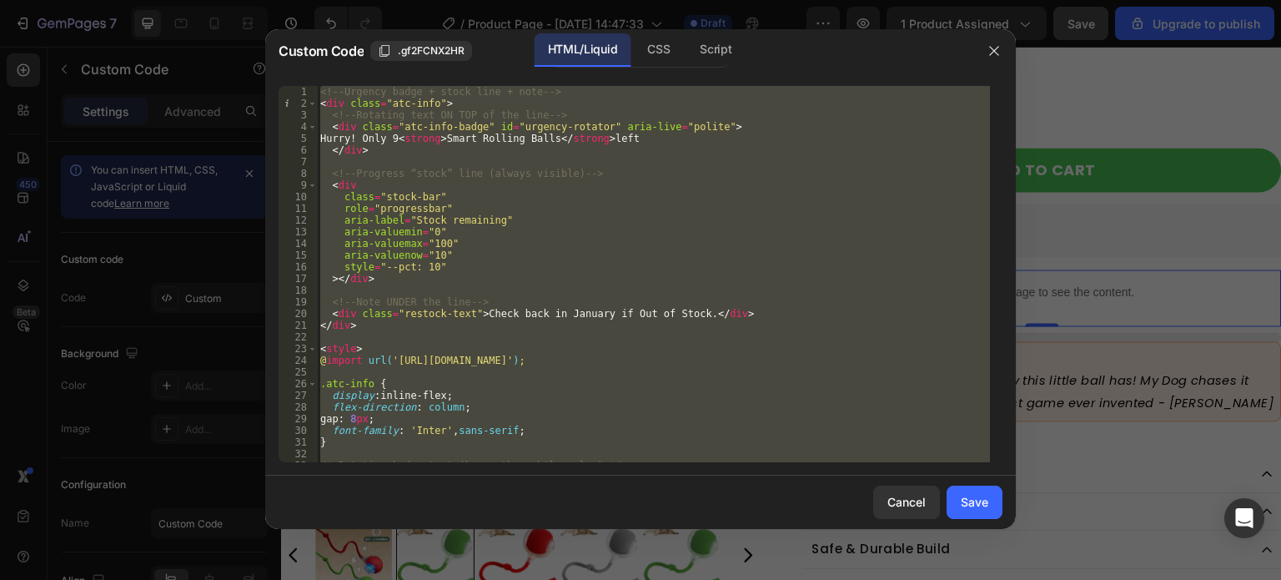
paste textarea
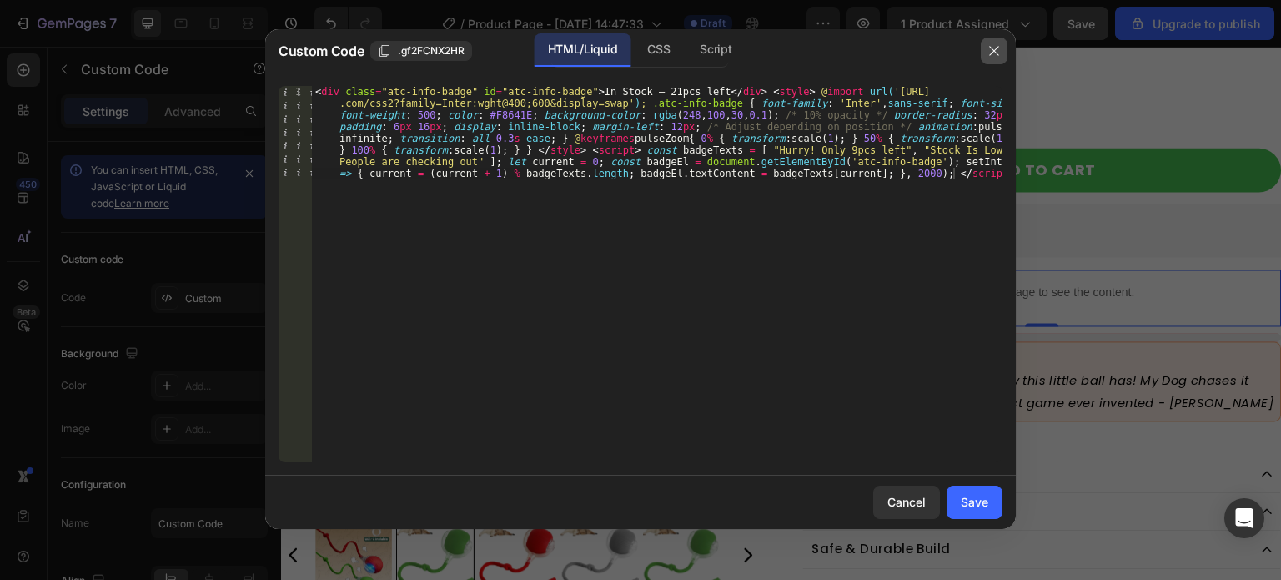
click at [994, 48] on icon "button" at bounding box center [994, 50] width 13 height 13
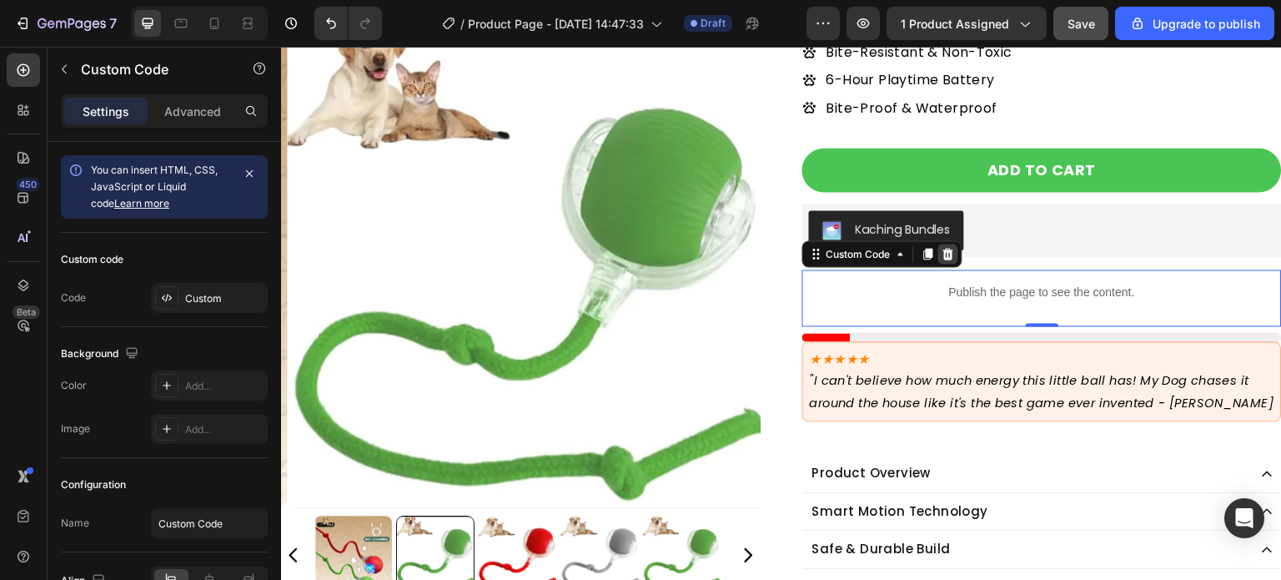
click at [944, 254] on icon at bounding box center [948, 253] width 13 height 13
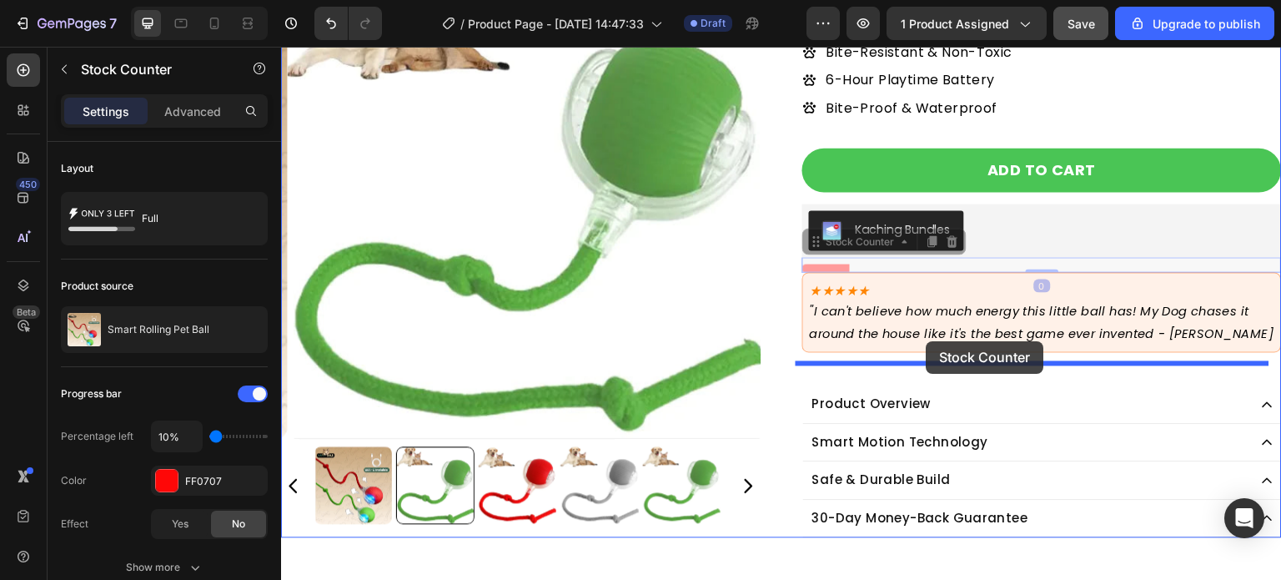
drag, startPoint x: 910, startPoint y: 267, endPoint x: 927, endPoint y: 341, distance: 76.1
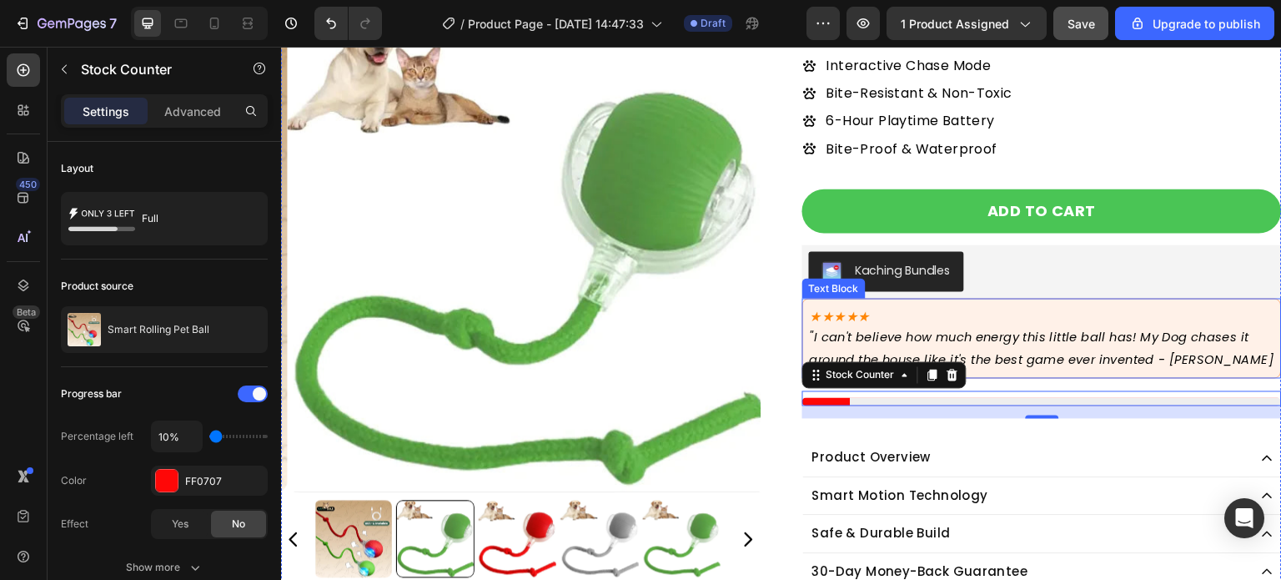
scroll to position [250, 0]
